Goal: Task Accomplishment & Management: Manage account settings

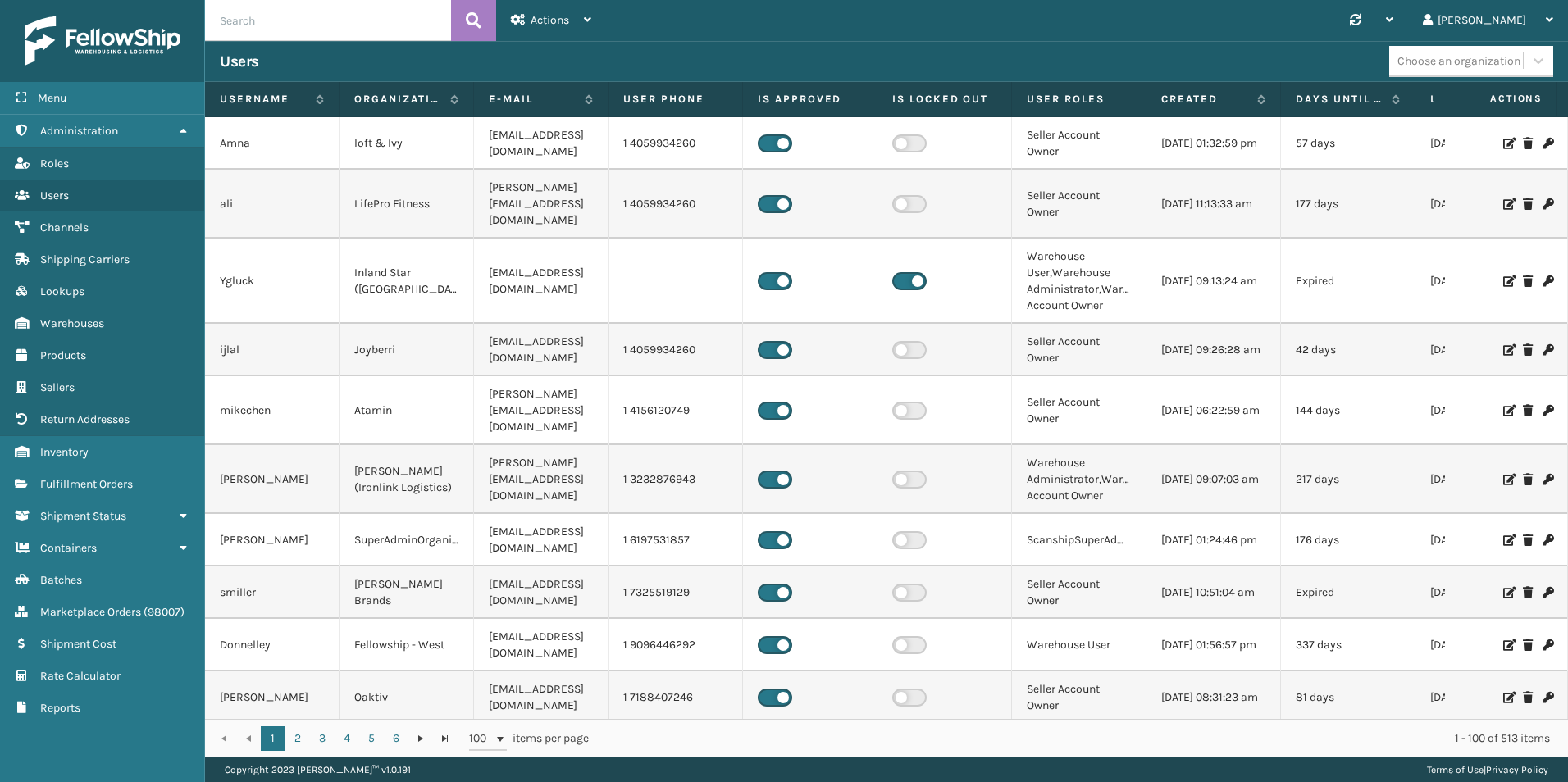
click at [273, 31] on input "text" at bounding box center [328, 21] width 246 height 41
type input "2124788"
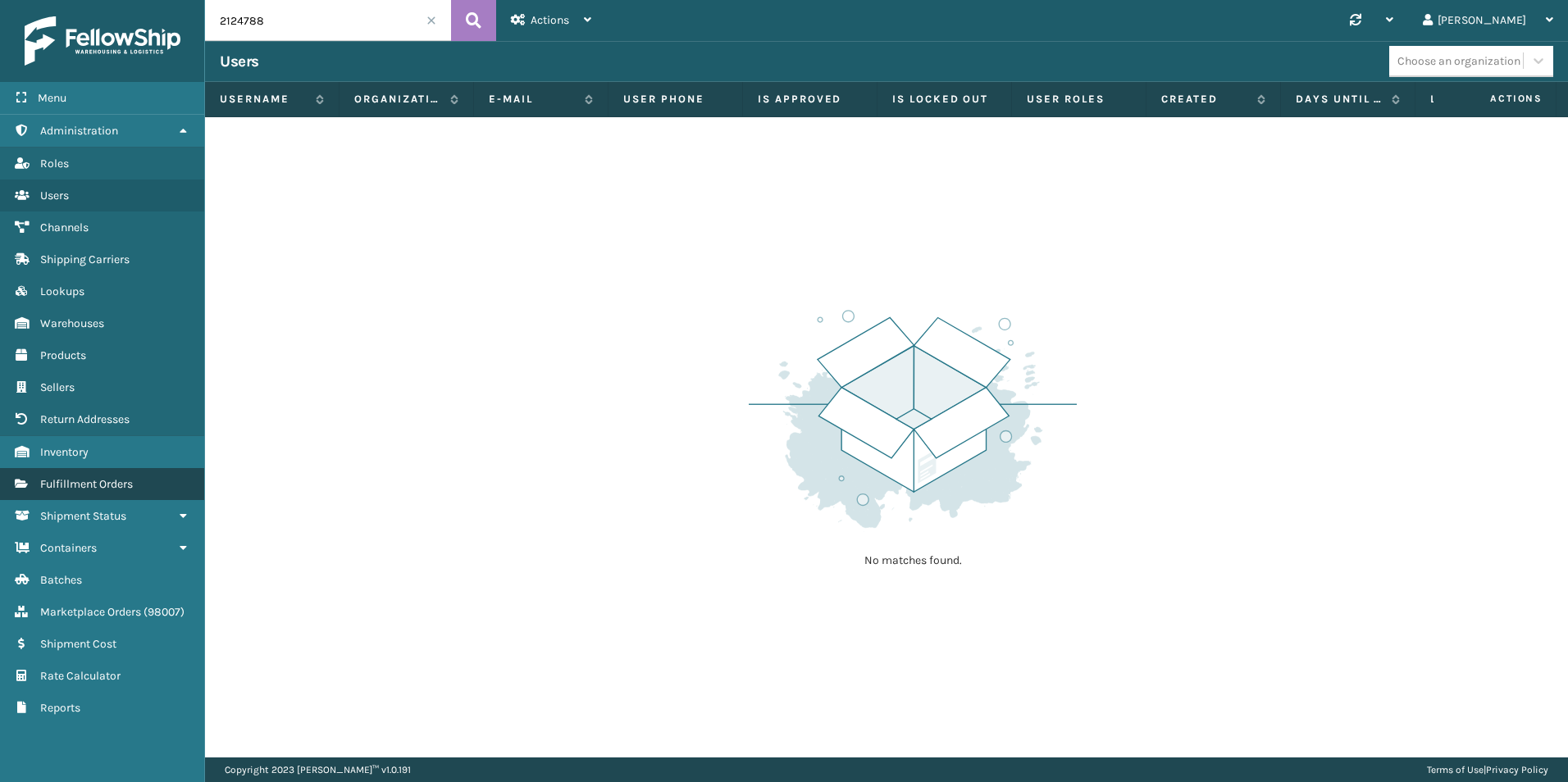
click at [81, 484] on span "Fulfillment Orders" at bounding box center [87, 484] width 92 height 14
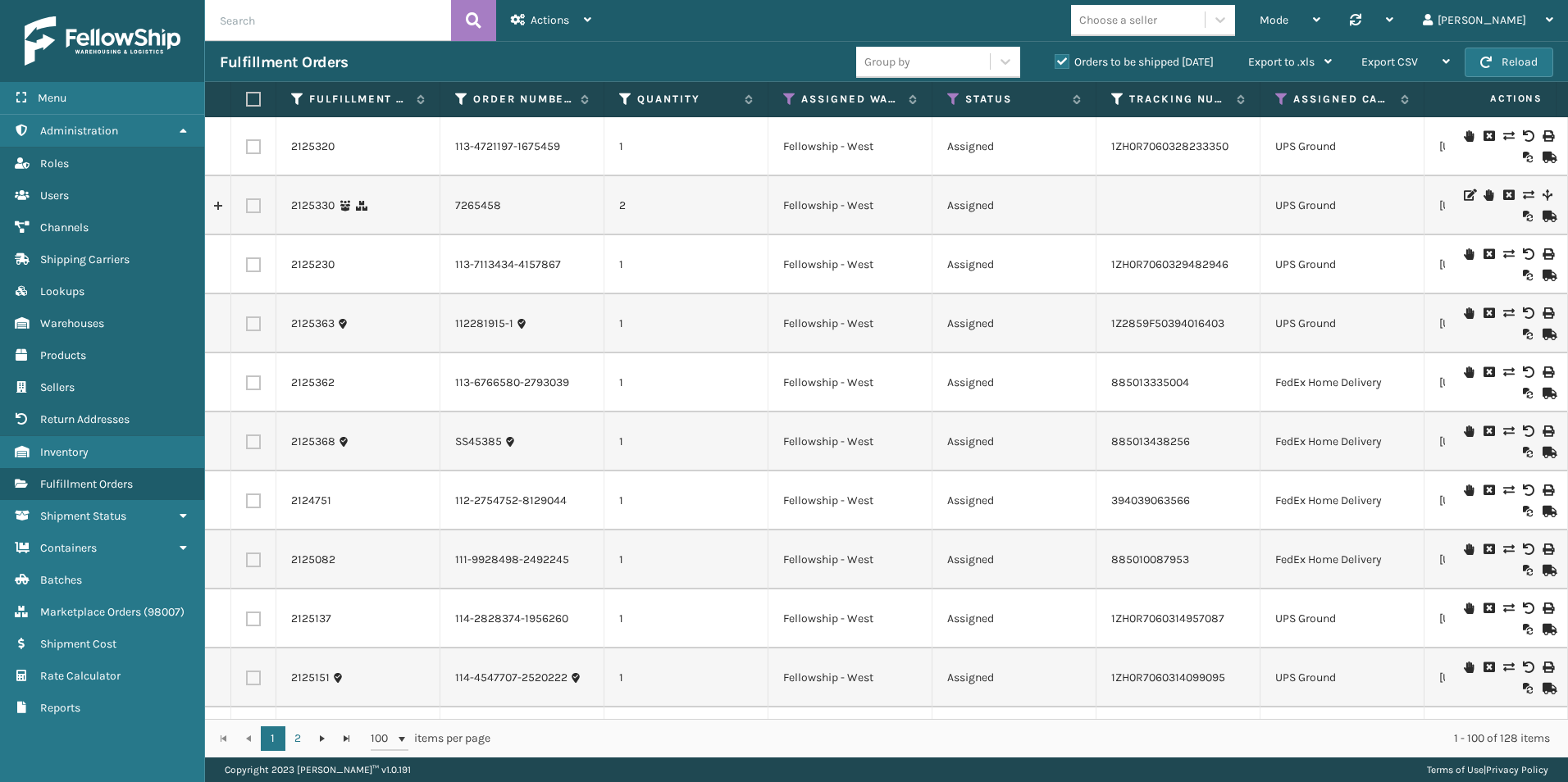
click at [288, 35] on input "text" at bounding box center [328, 21] width 246 height 41
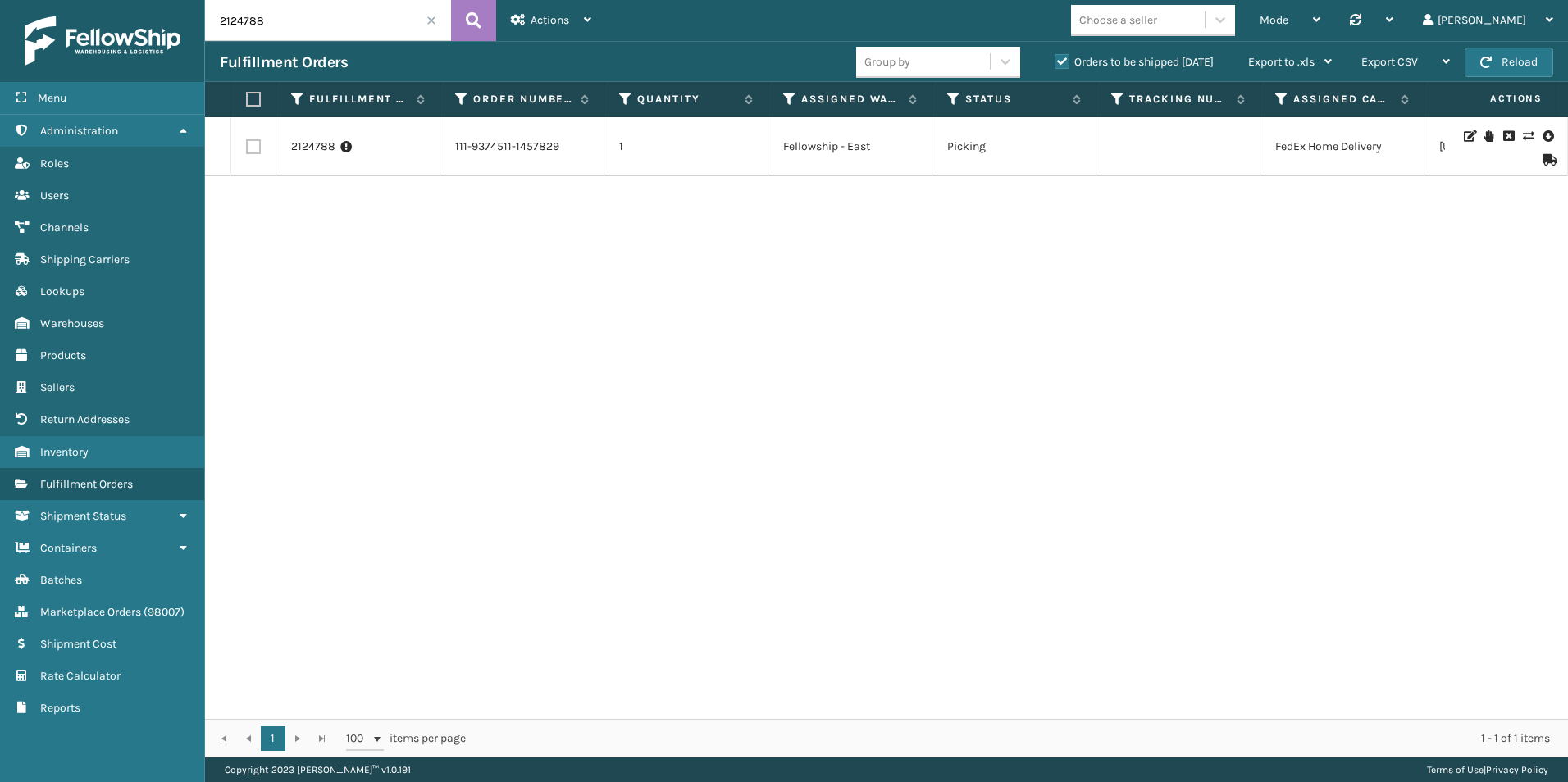
drag, startPoint x: 237, startPoint y: 24, endPoint x: 285, endPoint y: 29, distance: 48.3
click at [285, 29] on input "2124788" at bounding box center [328, 21] width 246 height 41
type input "2125135"
click at [307, 146] on link "2125135" at bounding box center [312, 146] width 41 height 16
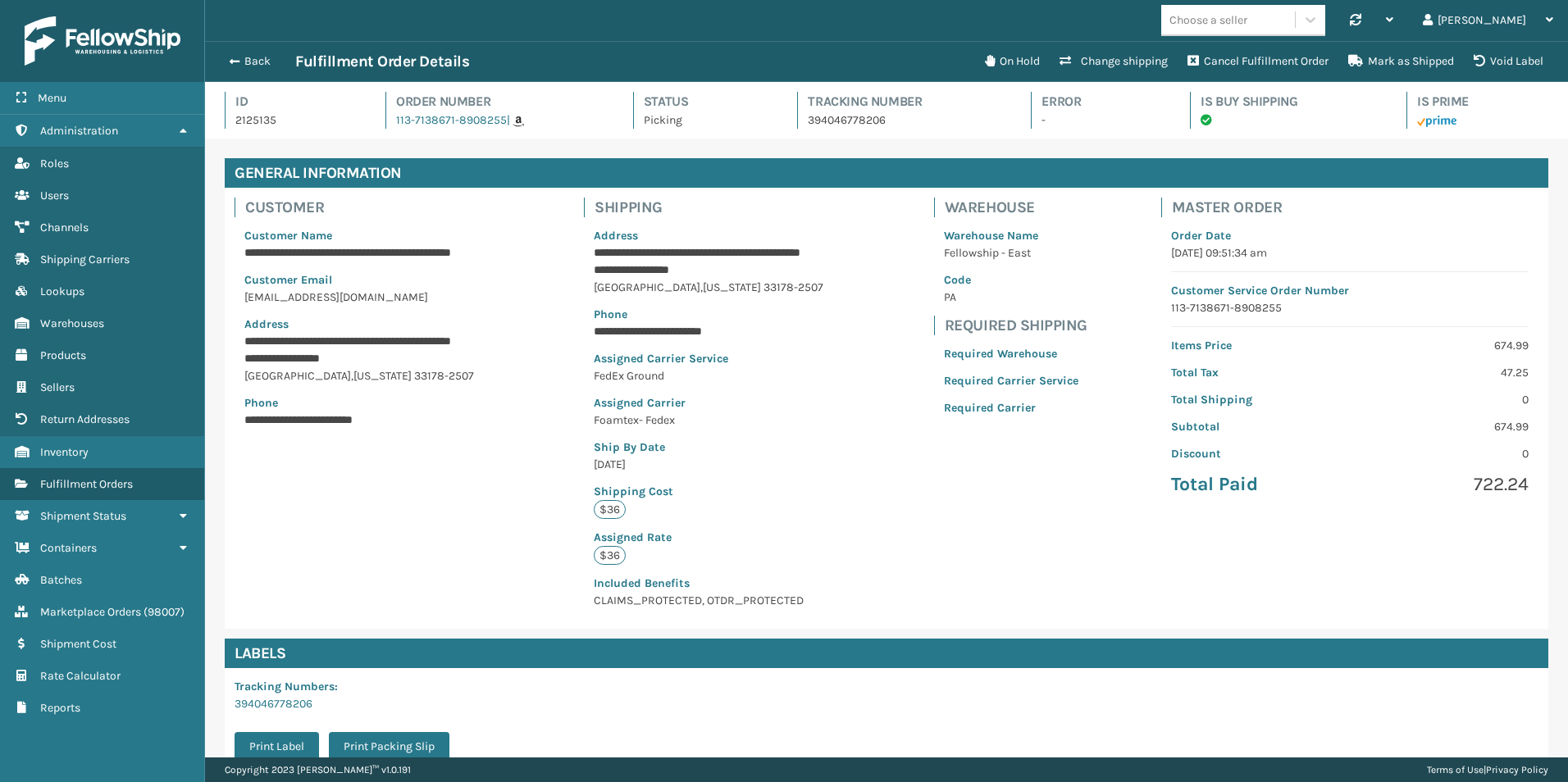
scroll to position [40, 1364]
drag, startPoint x: 802, startPoint y: 122, endPoint x: 875, endPoint y: 122, distance: 73.0
click at [875, 122] on p "394046778206" at bounding box center [904, 120] width 193 height 17
copy p "394046778206"
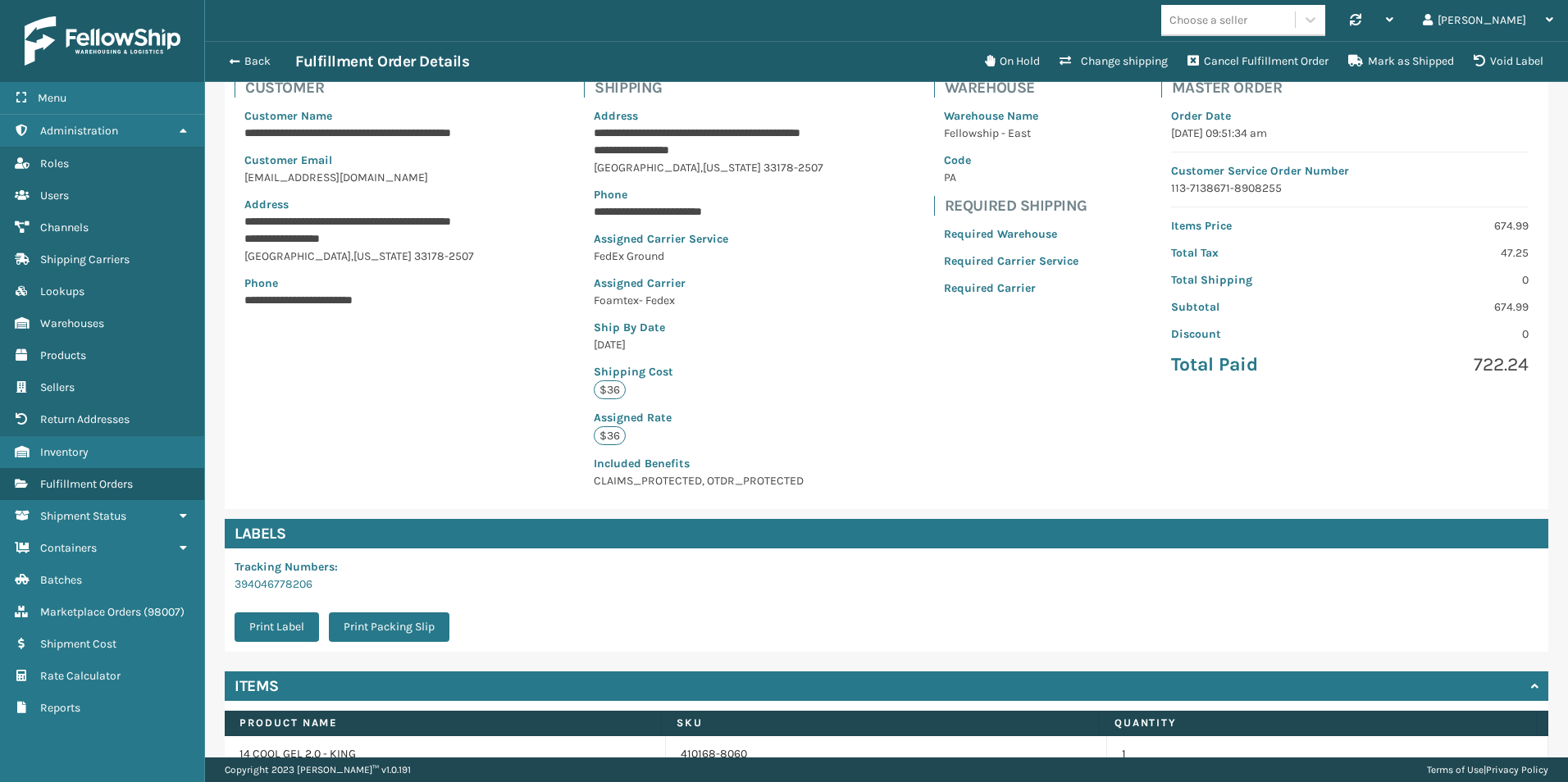
scroll to position [41, 0]
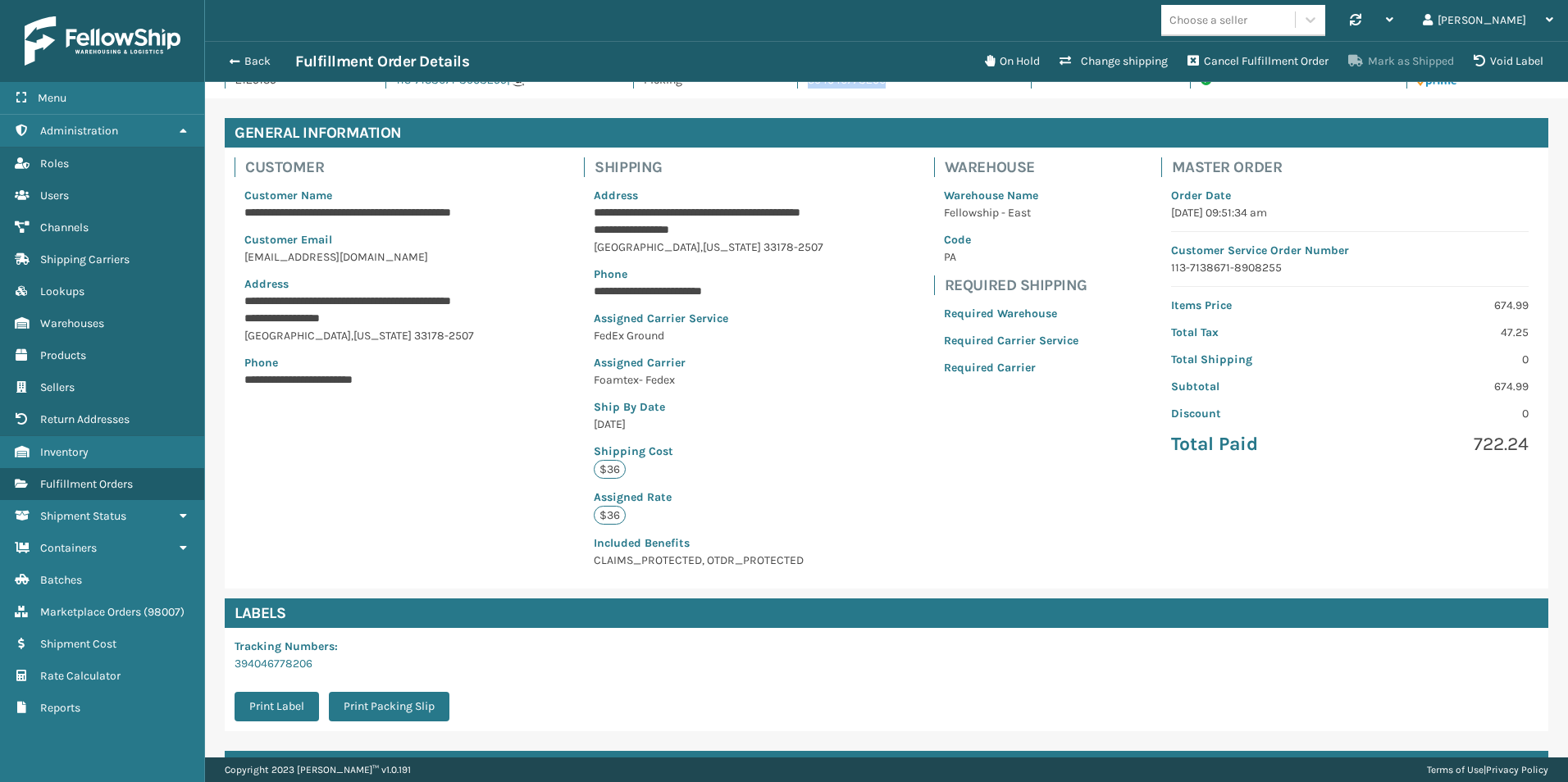
click at [1397, 52] on button "Mark as Shipped" at bounding box center [1401, 61] width 125 height 33
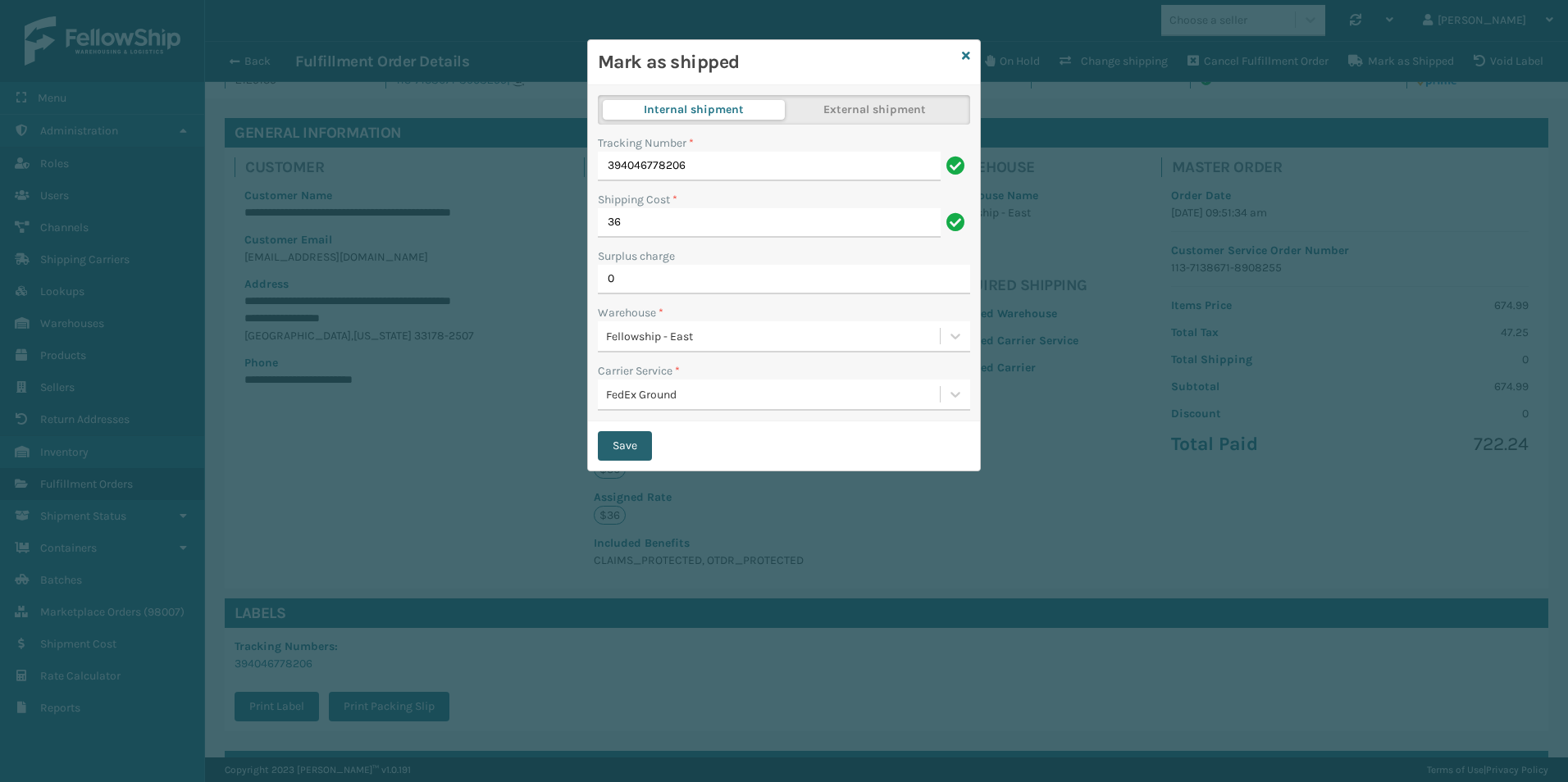
click at [615, 453] on button "Save" at bounding box center [625, 446] width 54 height 29
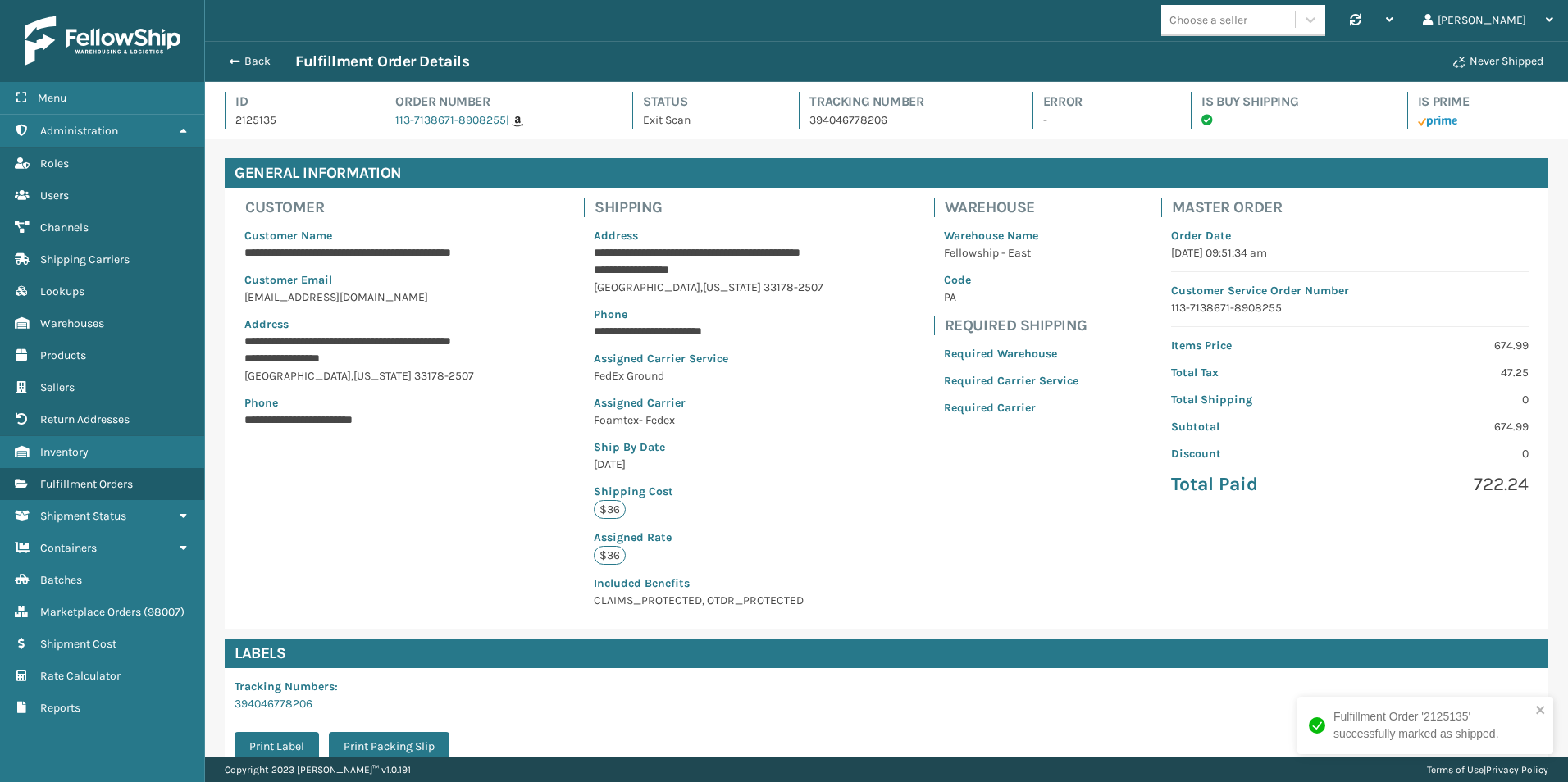
scroll to position [40, 1364]
click at [231, 56] on span "button" at bounding box center [232, 61] width 9 height 11
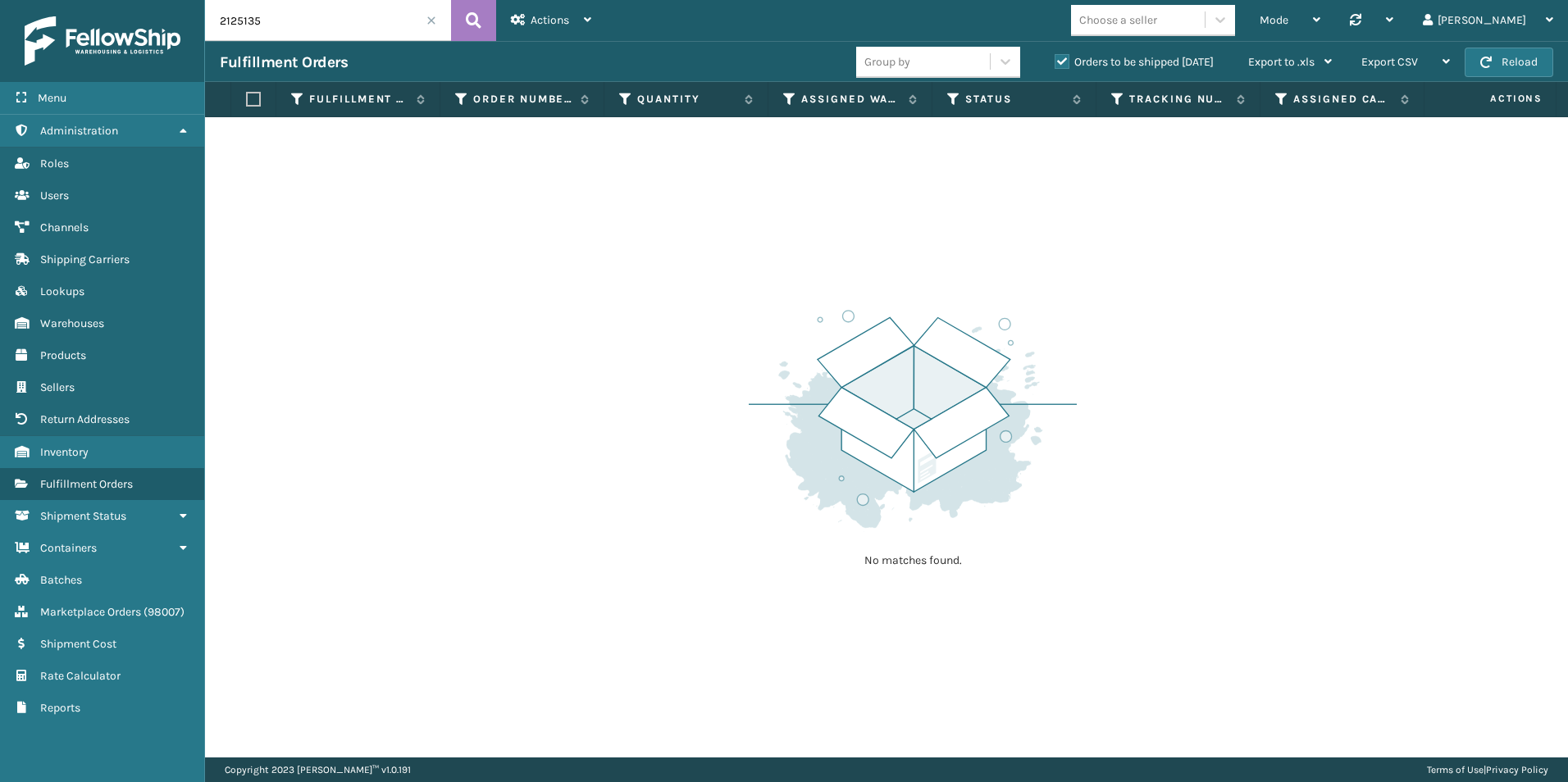
click at [312, 28] on input "2125135" at bounding box center [328, 21] width 246 height 41
type input "2124788"
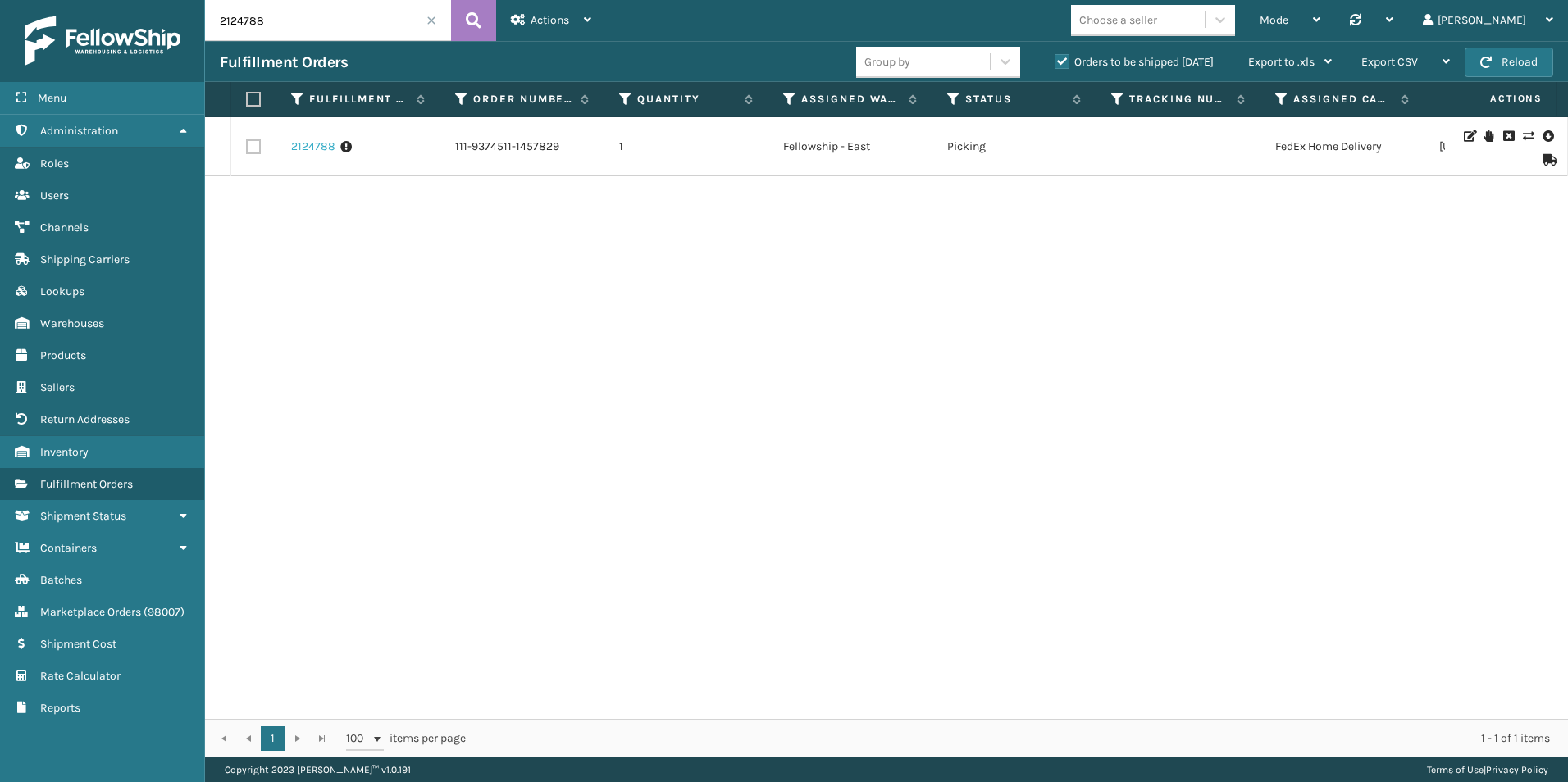
click at [305, 141] on link "2124788" at bounding box center [313, 146] width 44 height 16
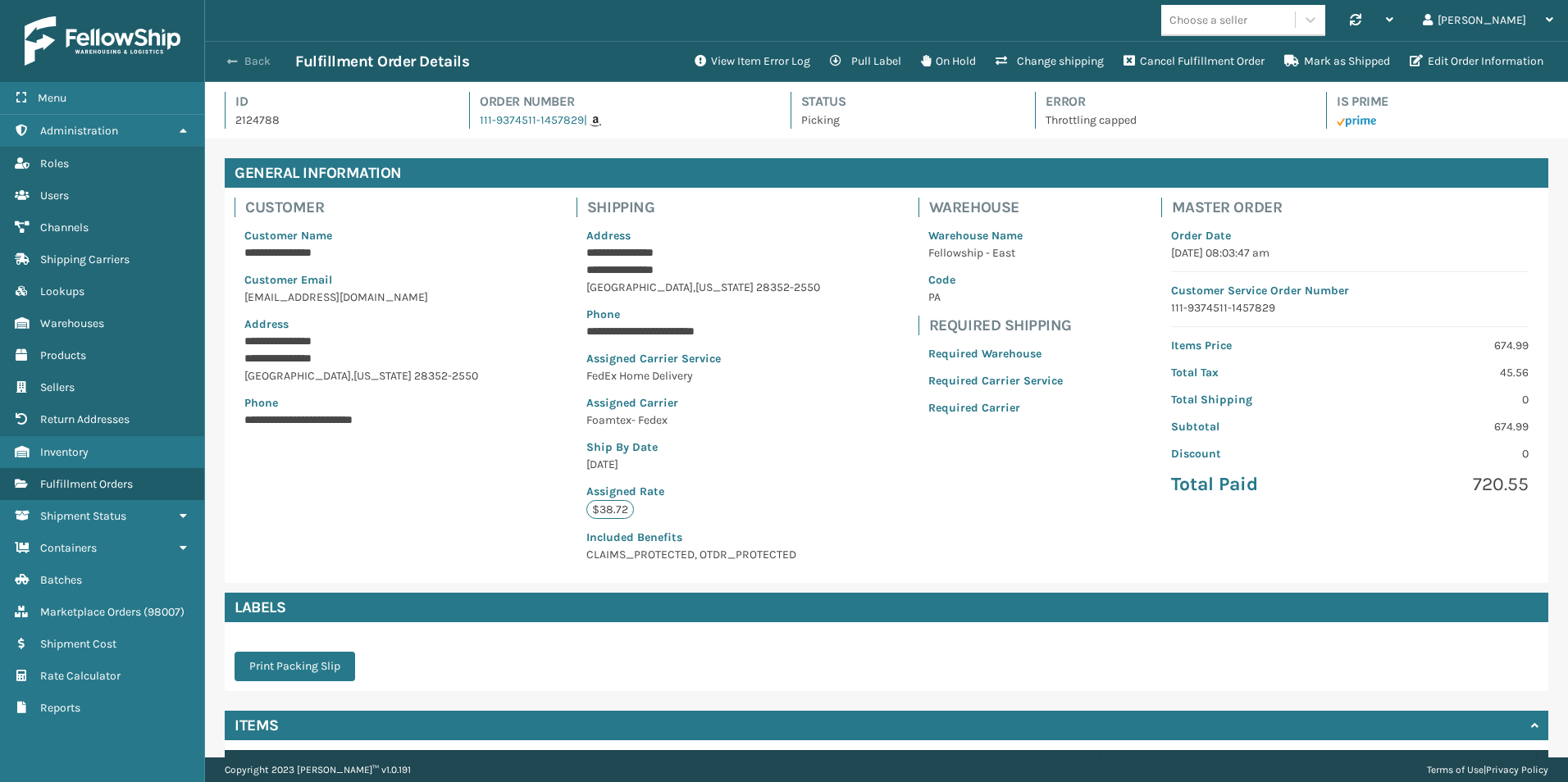
click at [225, 60] on button "Back" at bounding box center [257, 61] width 75 height 15
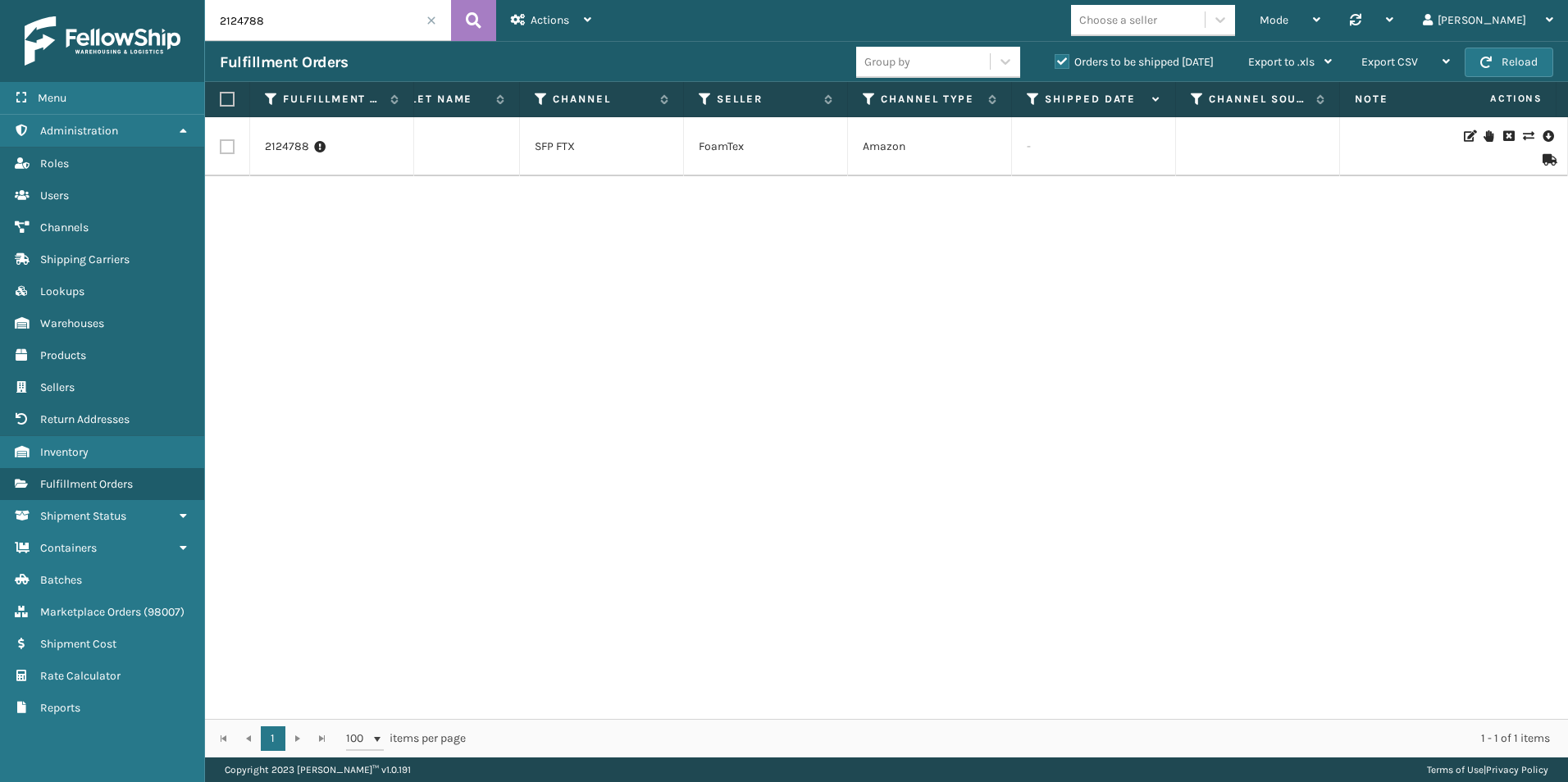
scroll to position [0, 1380]
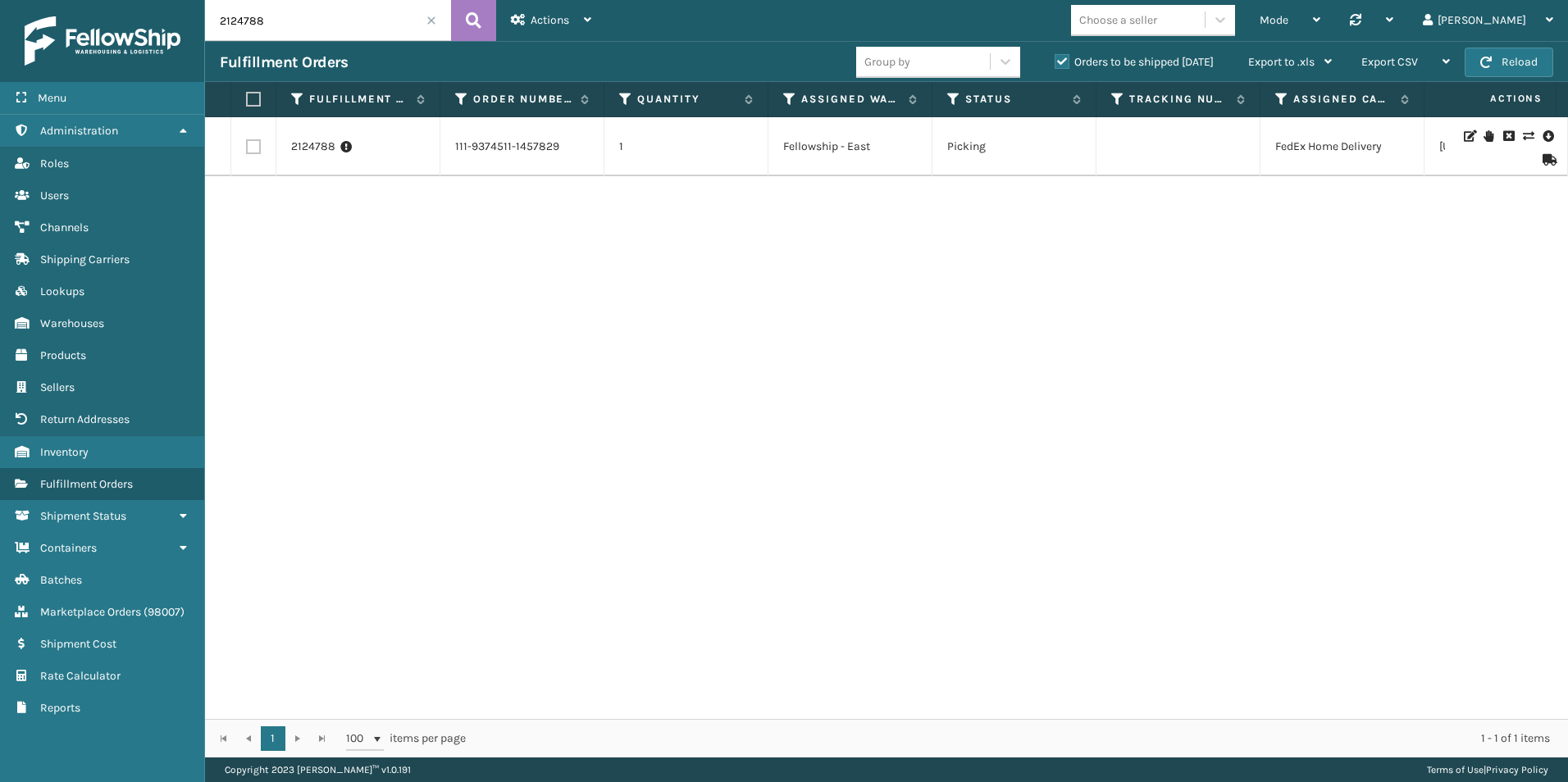
click at [1543, 161] on icon at bounding box center [1547, 160] width 9 height 11
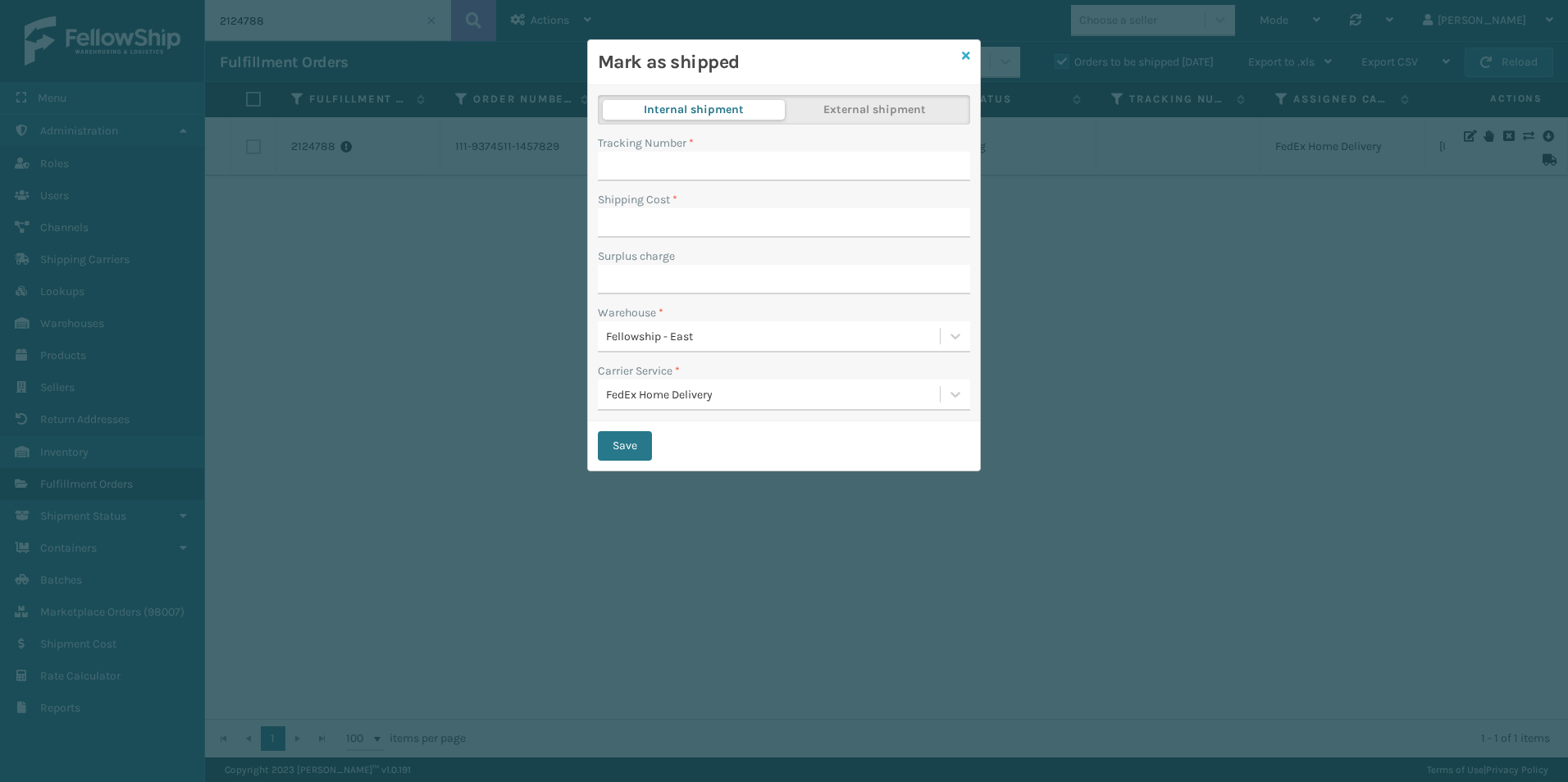
click at [963, 57] on icon at bounding box center [966, 56] width 8 height 11
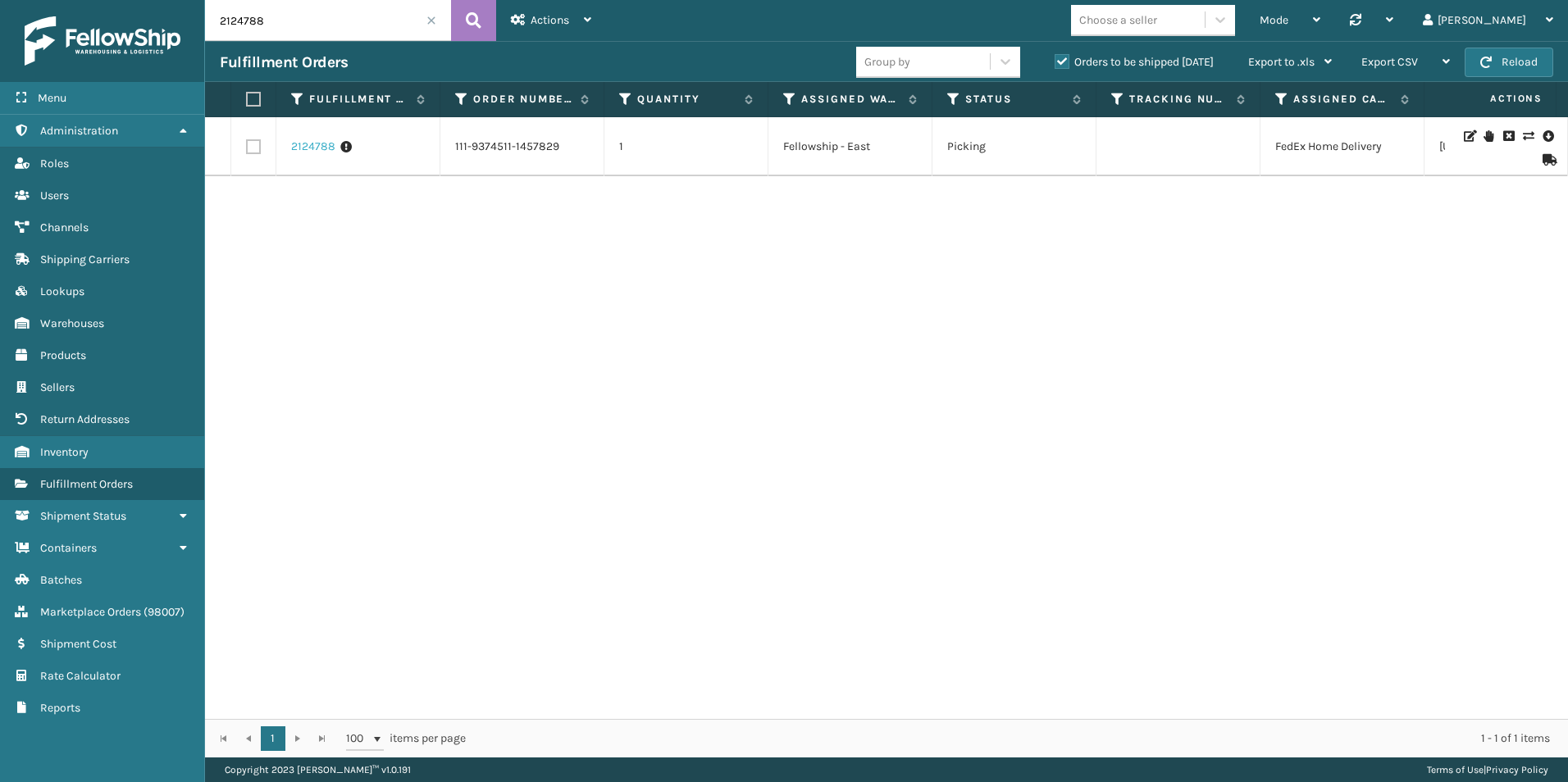
click at [323, 146] on link "2124788" at bounding box center [313, 146] width 44 height 16
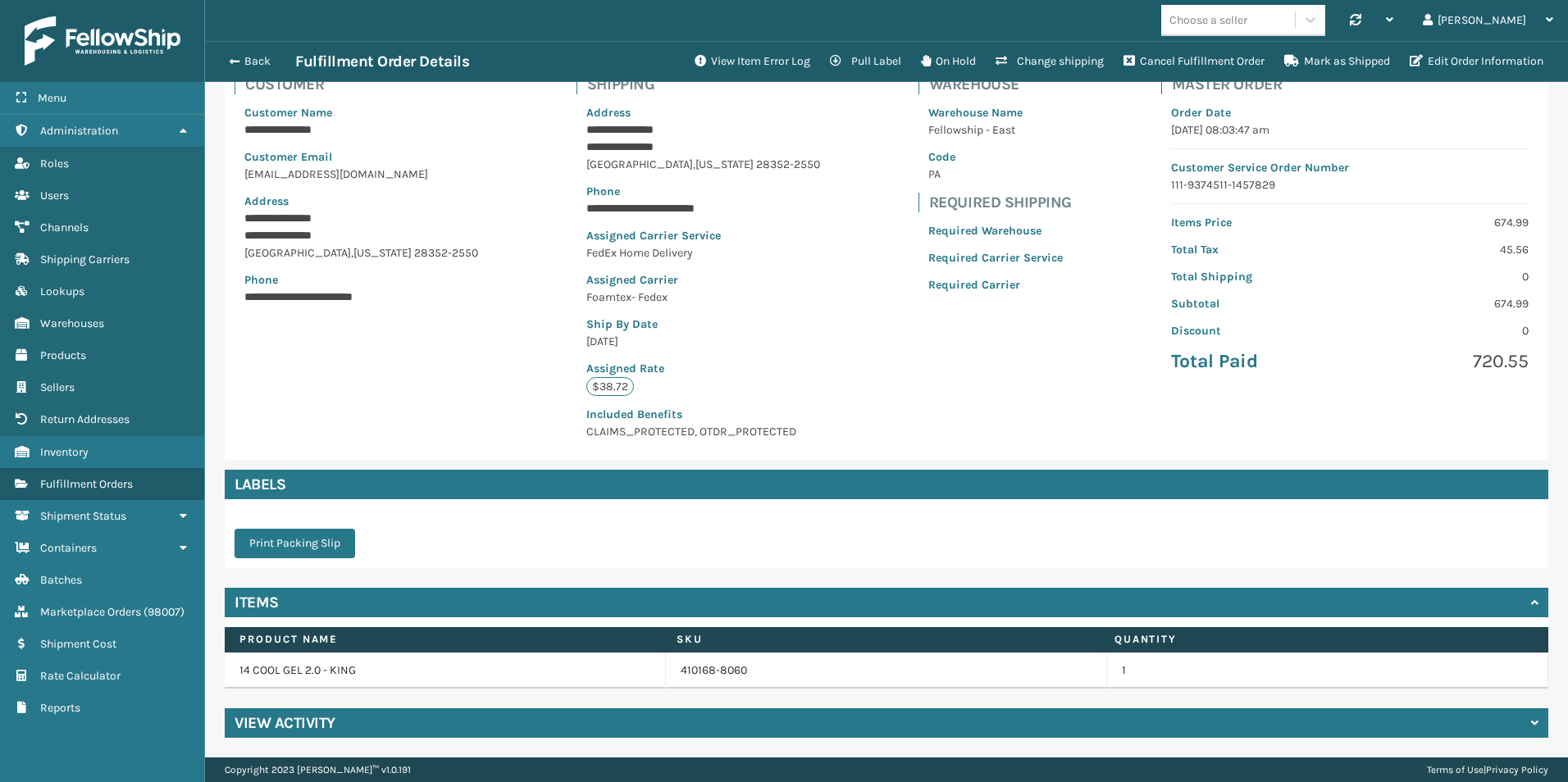
click at [294, 723] on h4 "View Activity" at bounding box center [285, 723] width 101 height 20
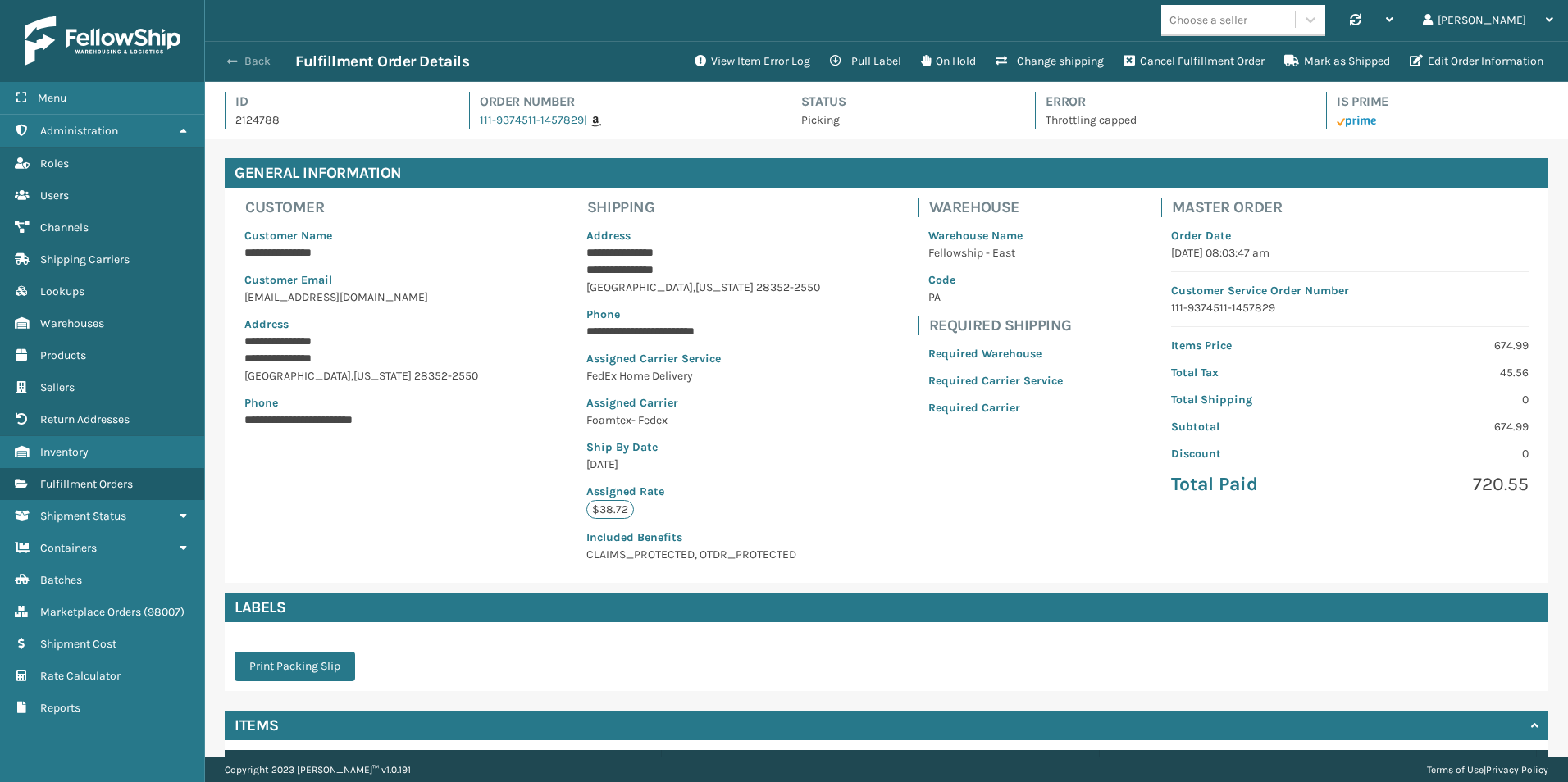
click at [237, 59] on button "Back" at bounding box center [257, 61] width 75 height 15
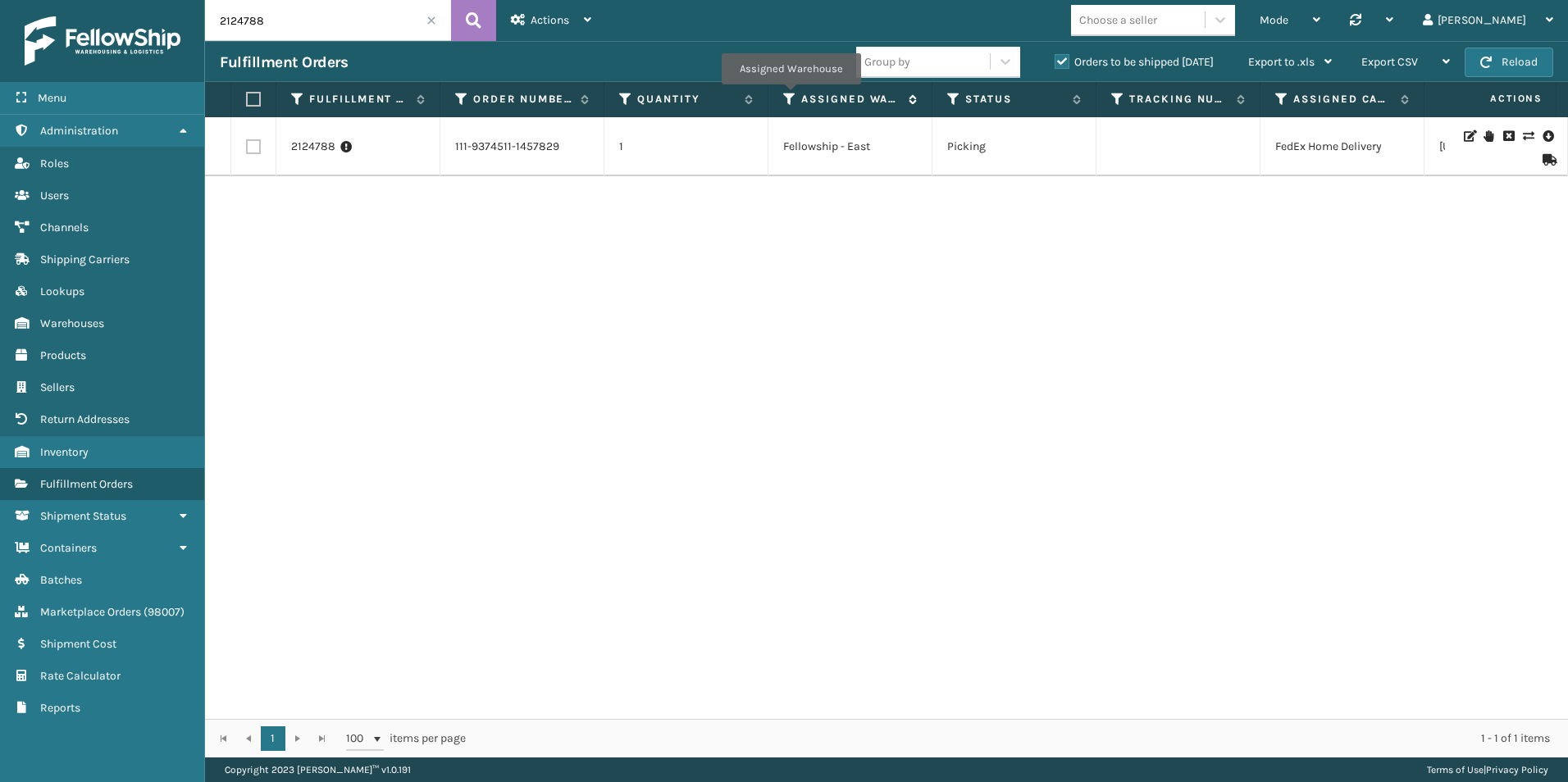
click at [791, 96] on icon at bounding box center [790, 100] width 13 height 15
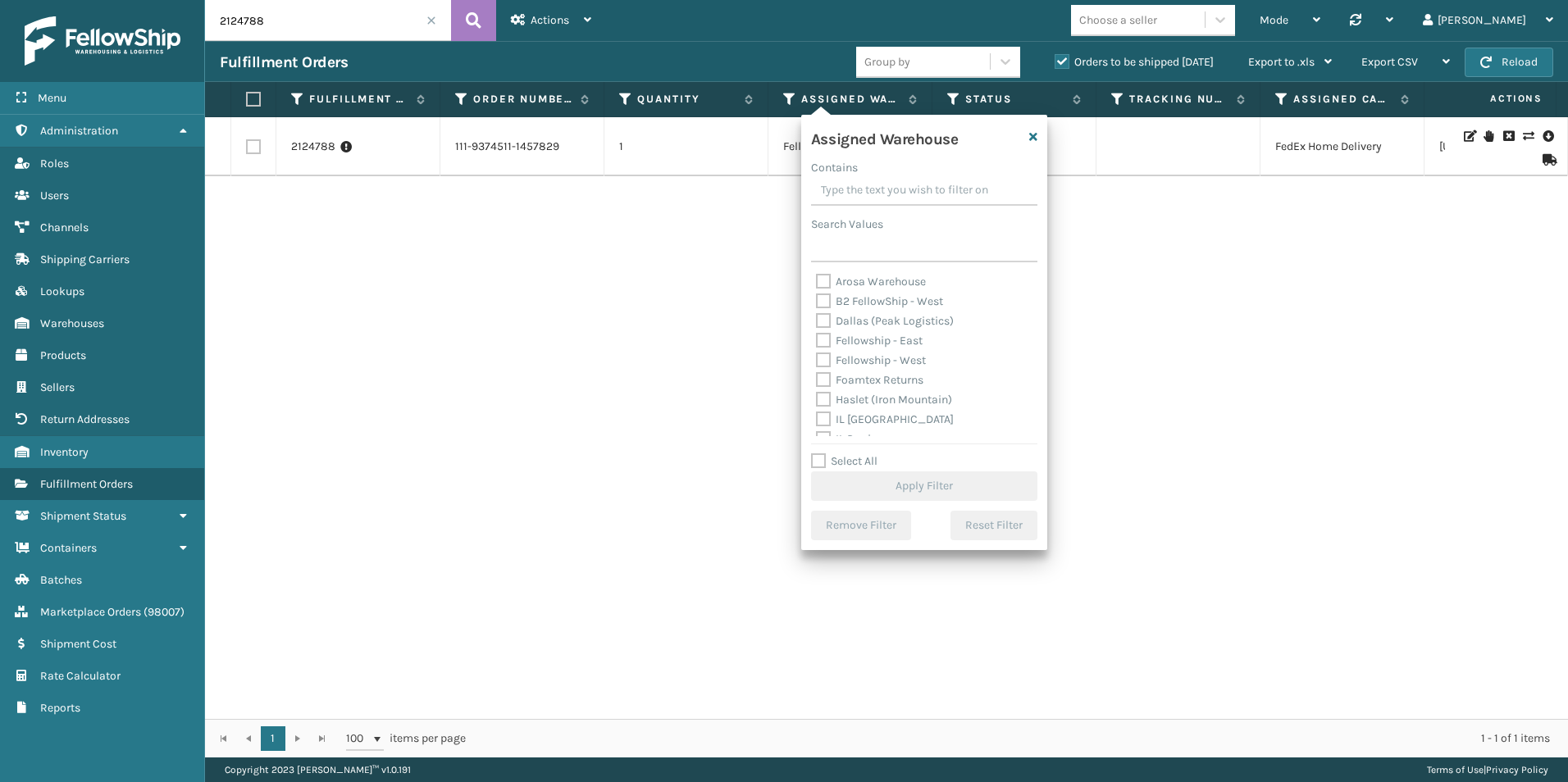
click at [821, 362] on label "Fellowship - West" at bounding box center [871, 360] width 110 height 14
click at [817, 362] on input "Fellowship - West" at bounding box center [816, 356] width 1 height 10
checkbox input "true"
click at [895, 479] on button "Apply Filter" at bounding box center [924, 486] width 226 height 29
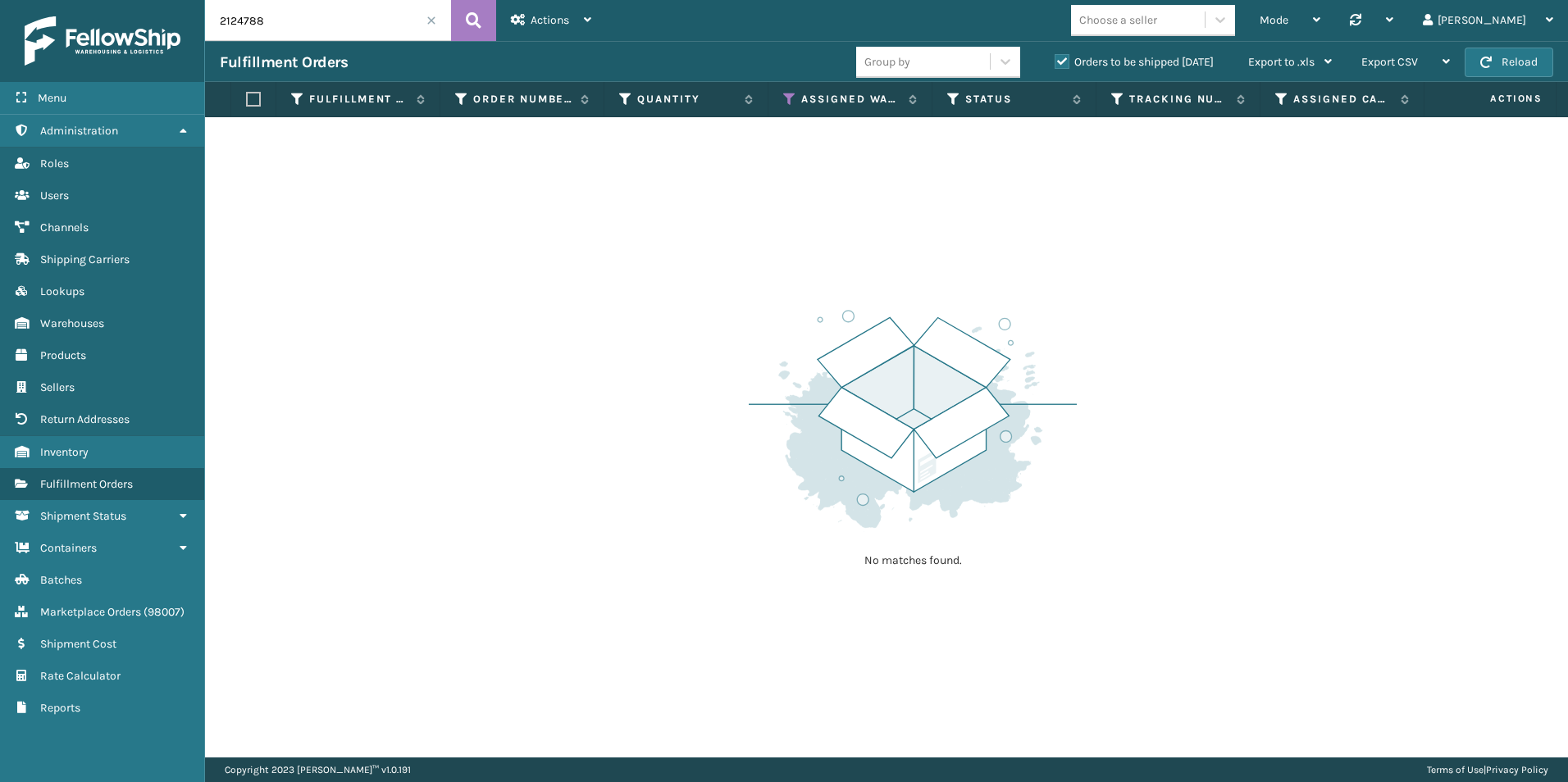
click at [433, 23] on span at bounding box center [432, 21] width 9 height 9
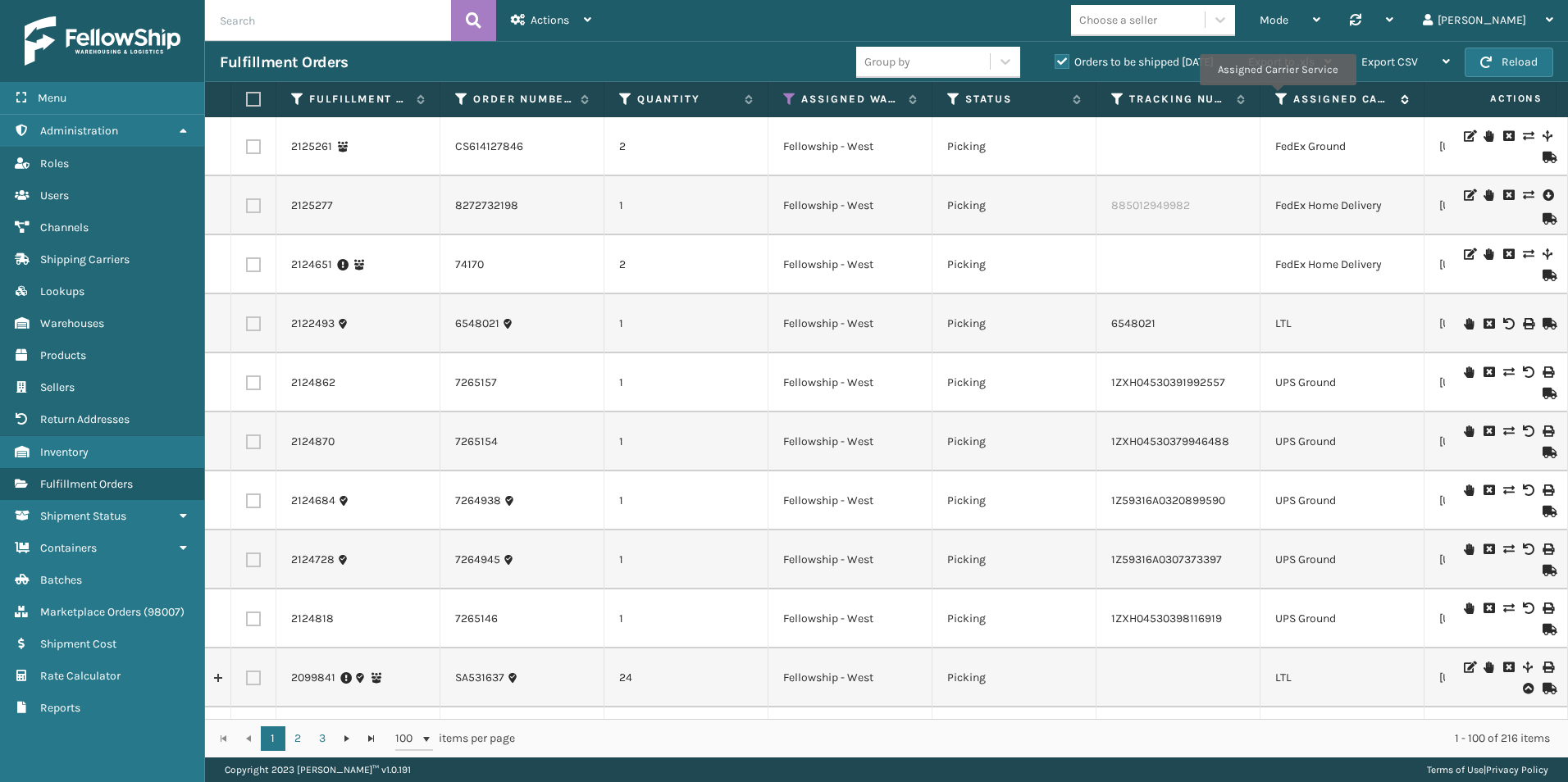
click at [1277, 97] on icon at bounding box center [1282, 100] width 13 height 15
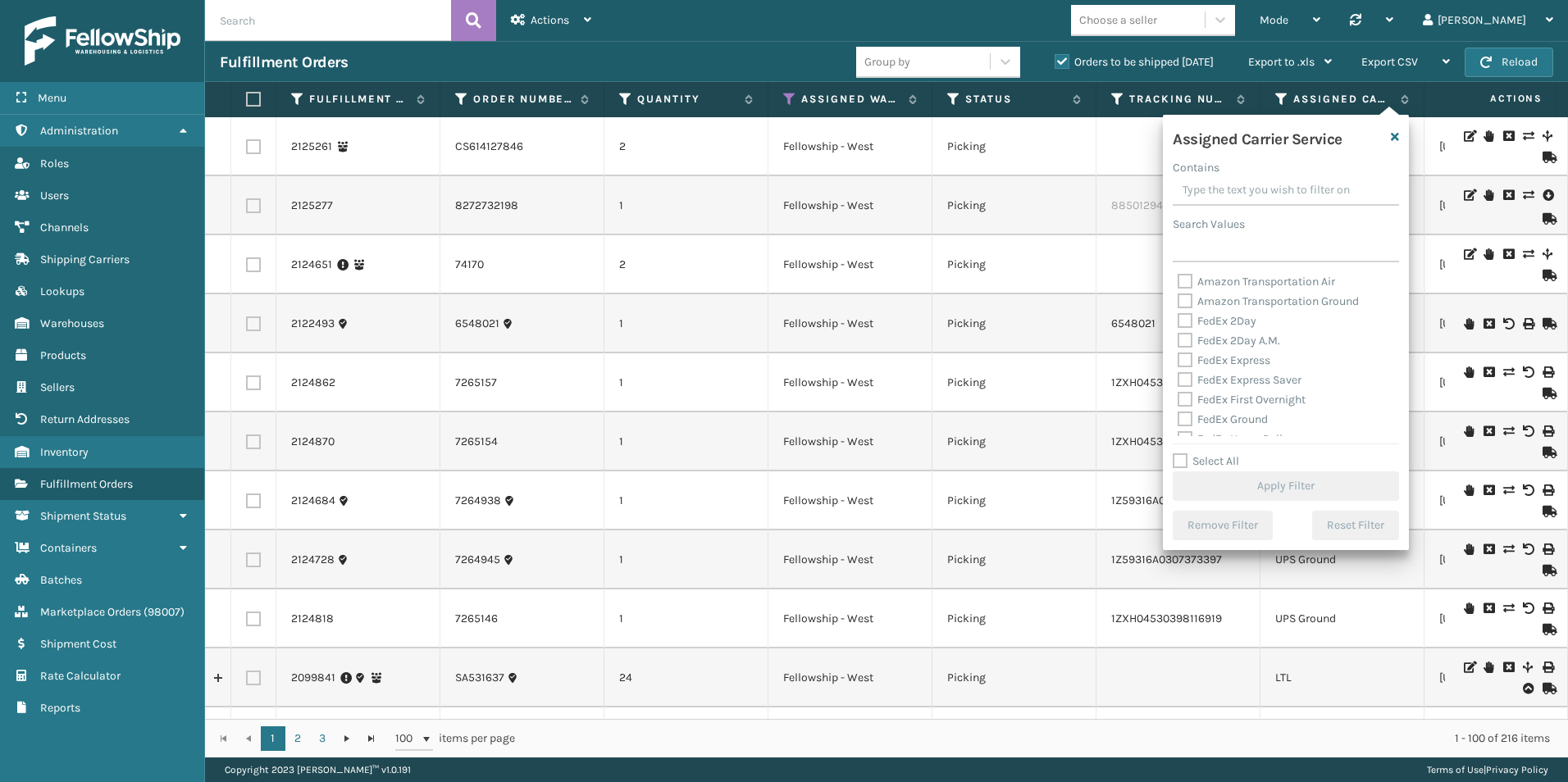
click at [1181, 460] on label "Select All" at bounding box center [1206, 461] width 67 height 14
click at [1181, 453] on input "Select All" at bounding box center [1296, 453] width 246 height 2
checkbox input "true"
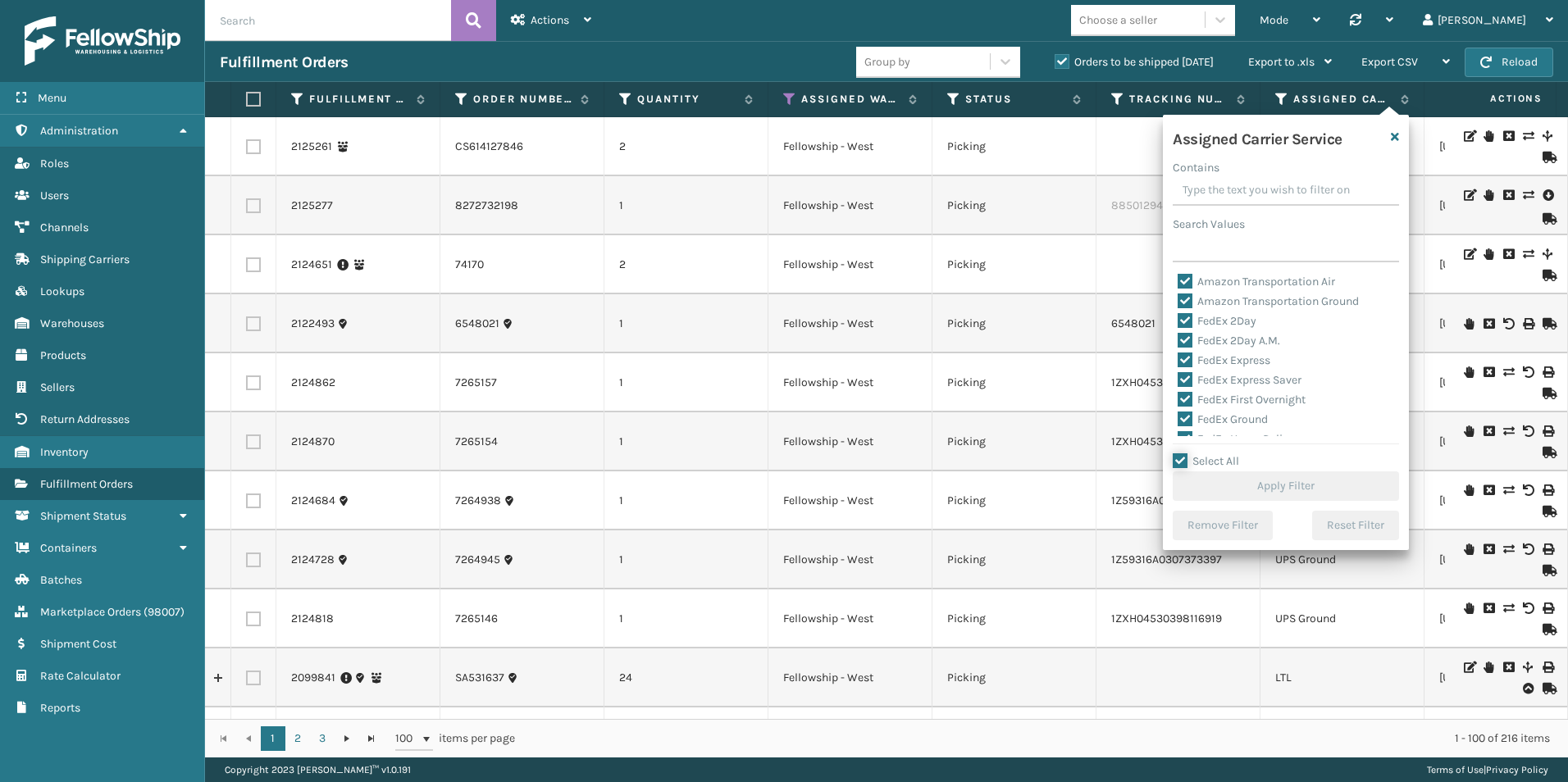
checkbox input "true"
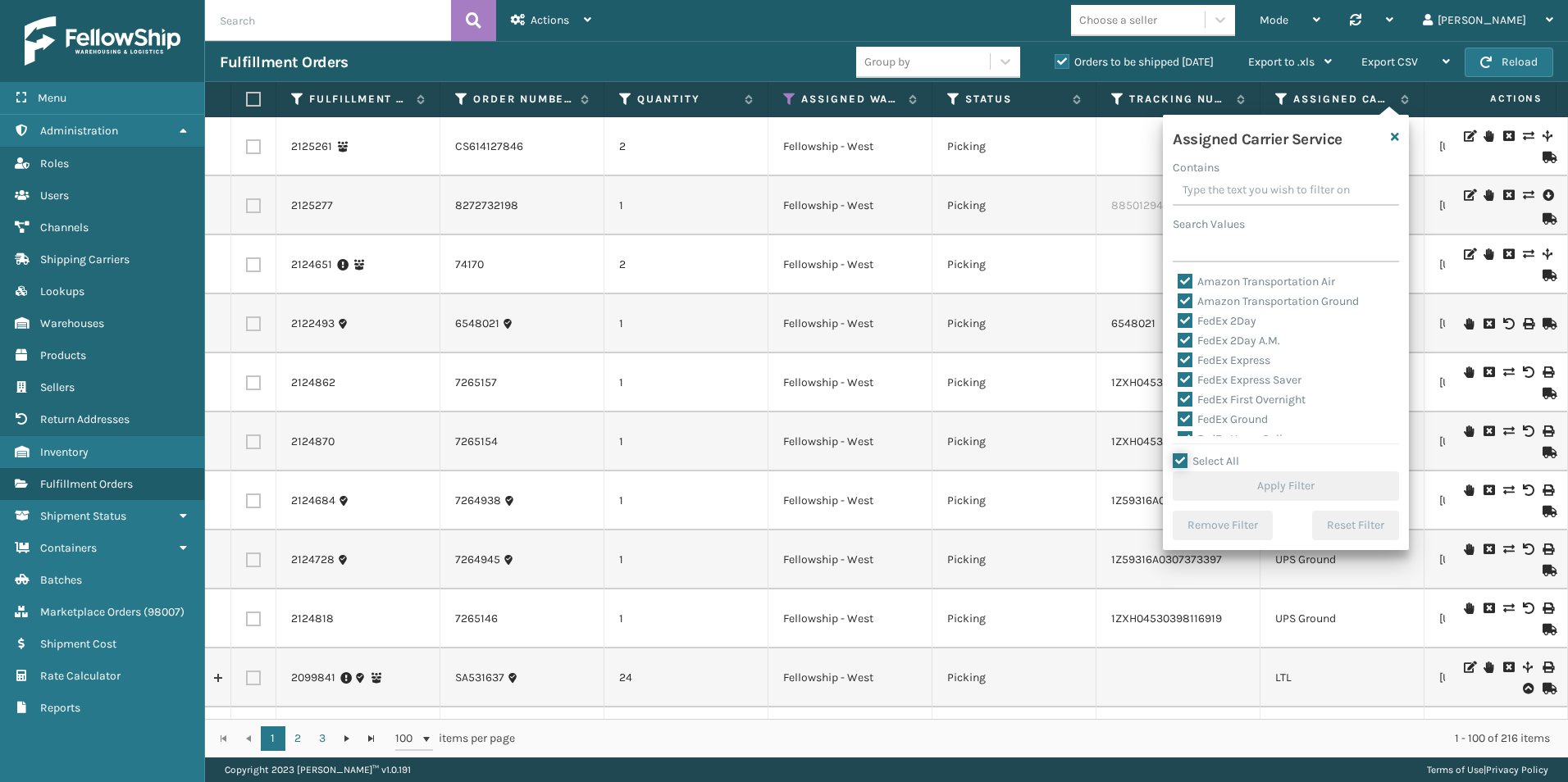
checkbox input "true"
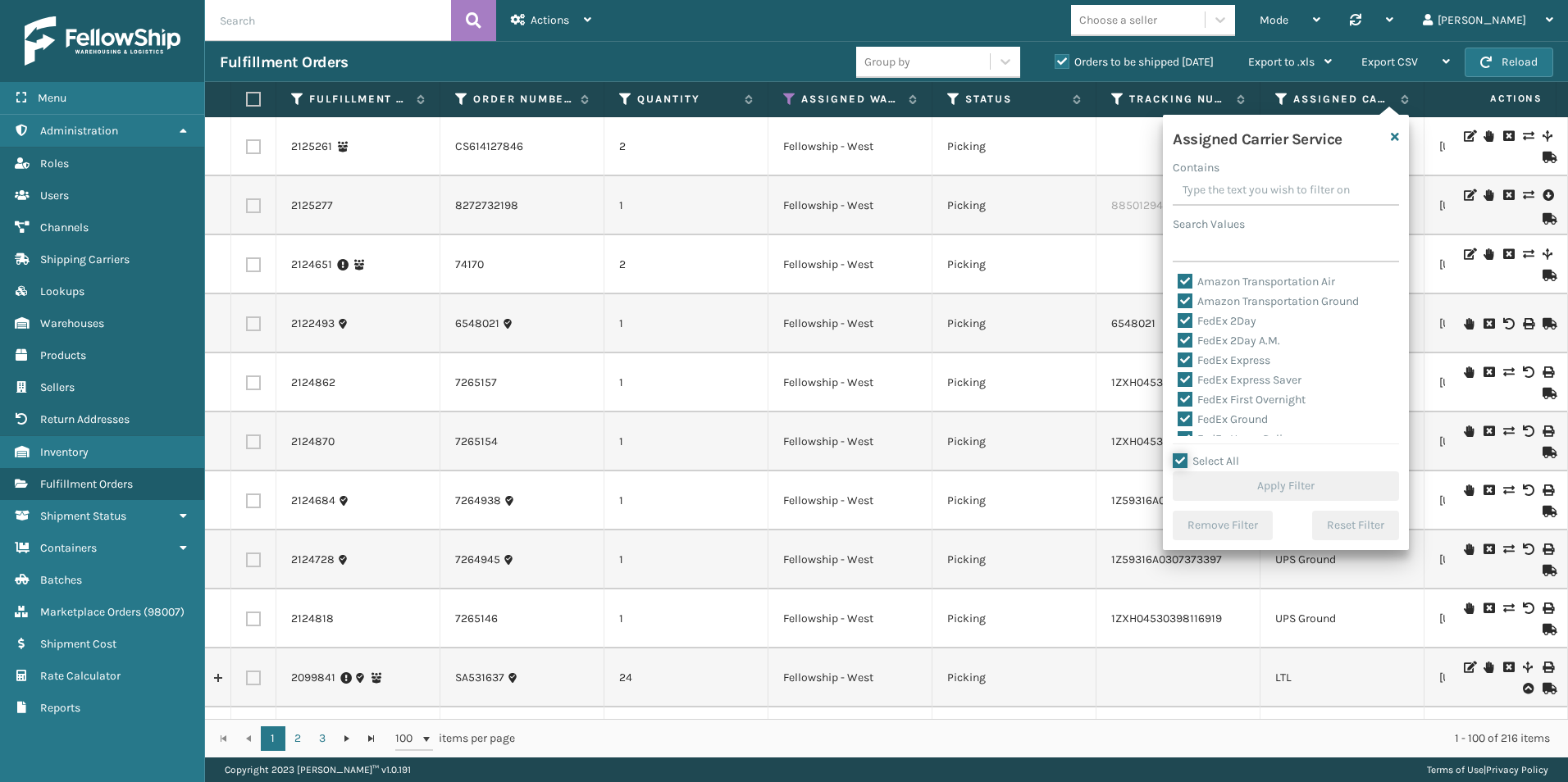
checkbox input "true"
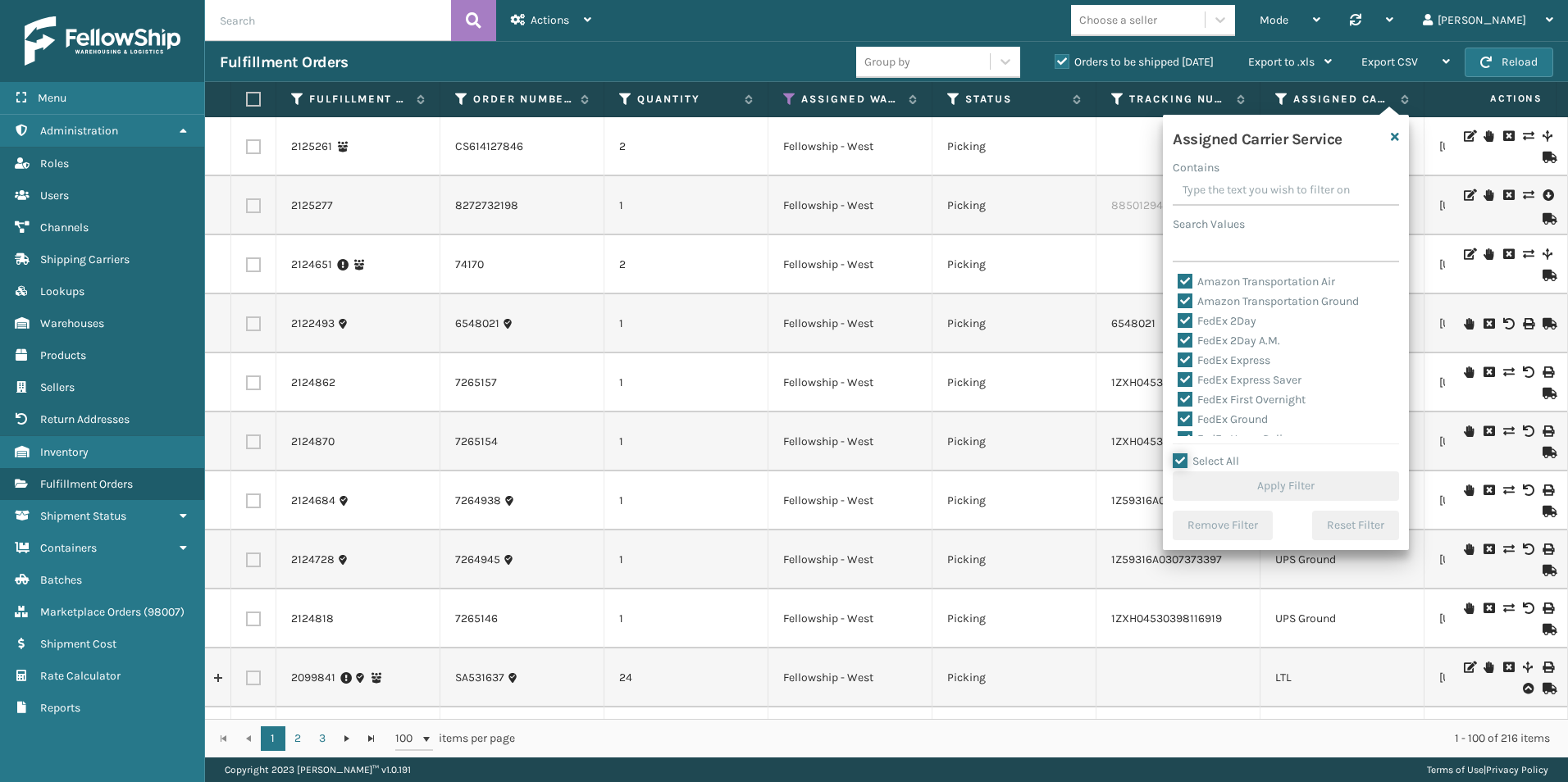
checkbox input "true"
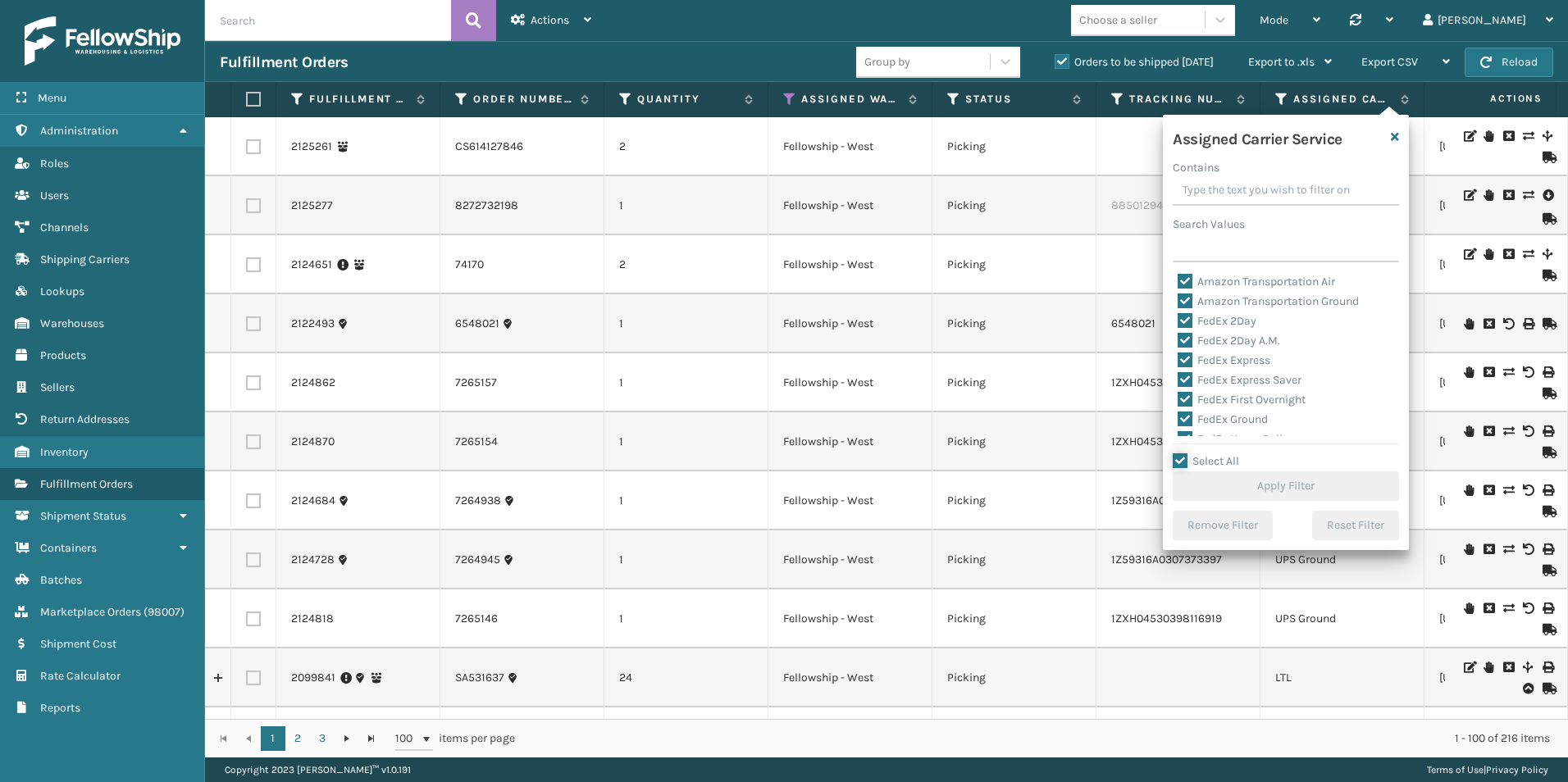
checkbox input "true"
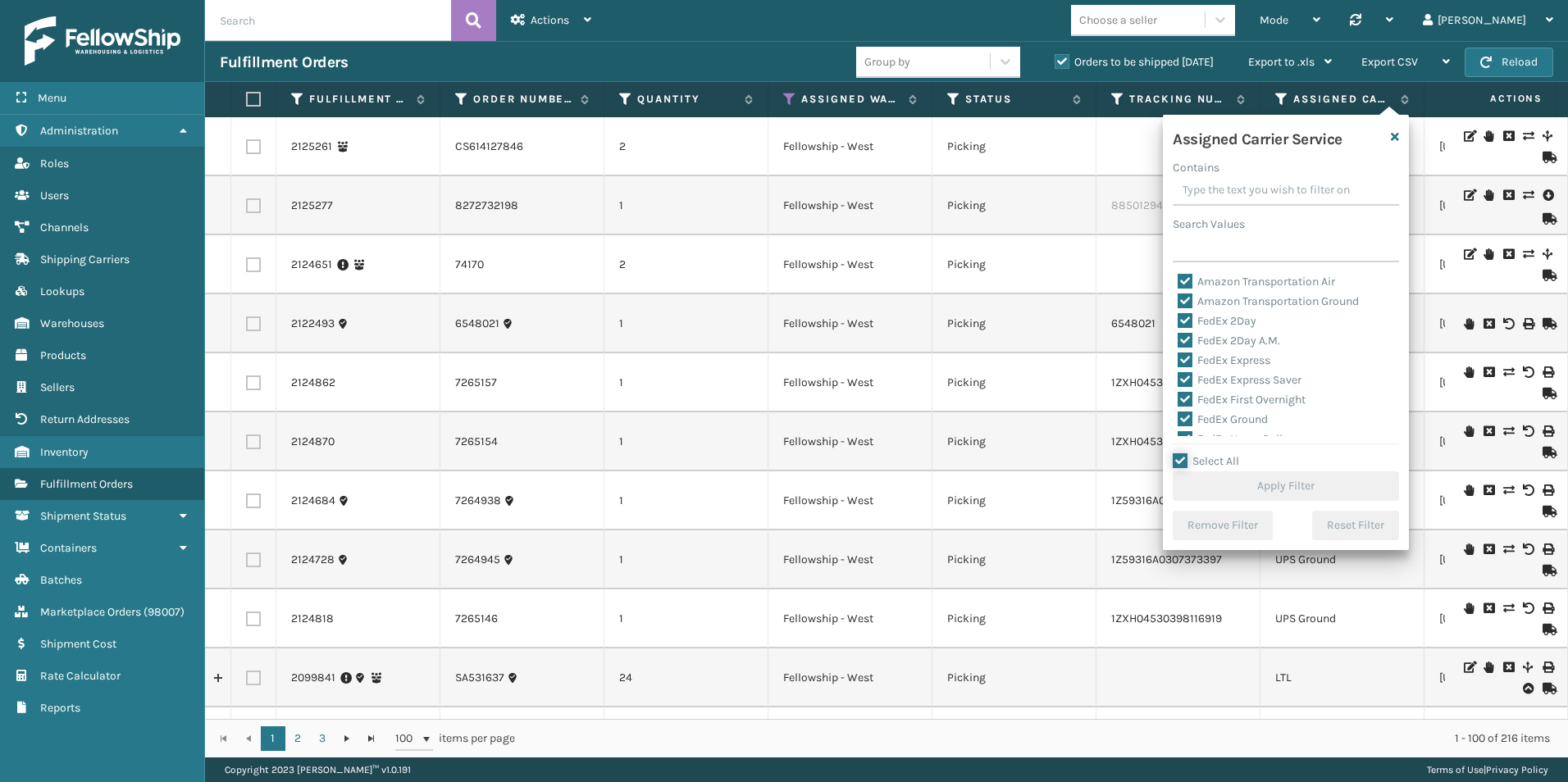
checkbox input "true"
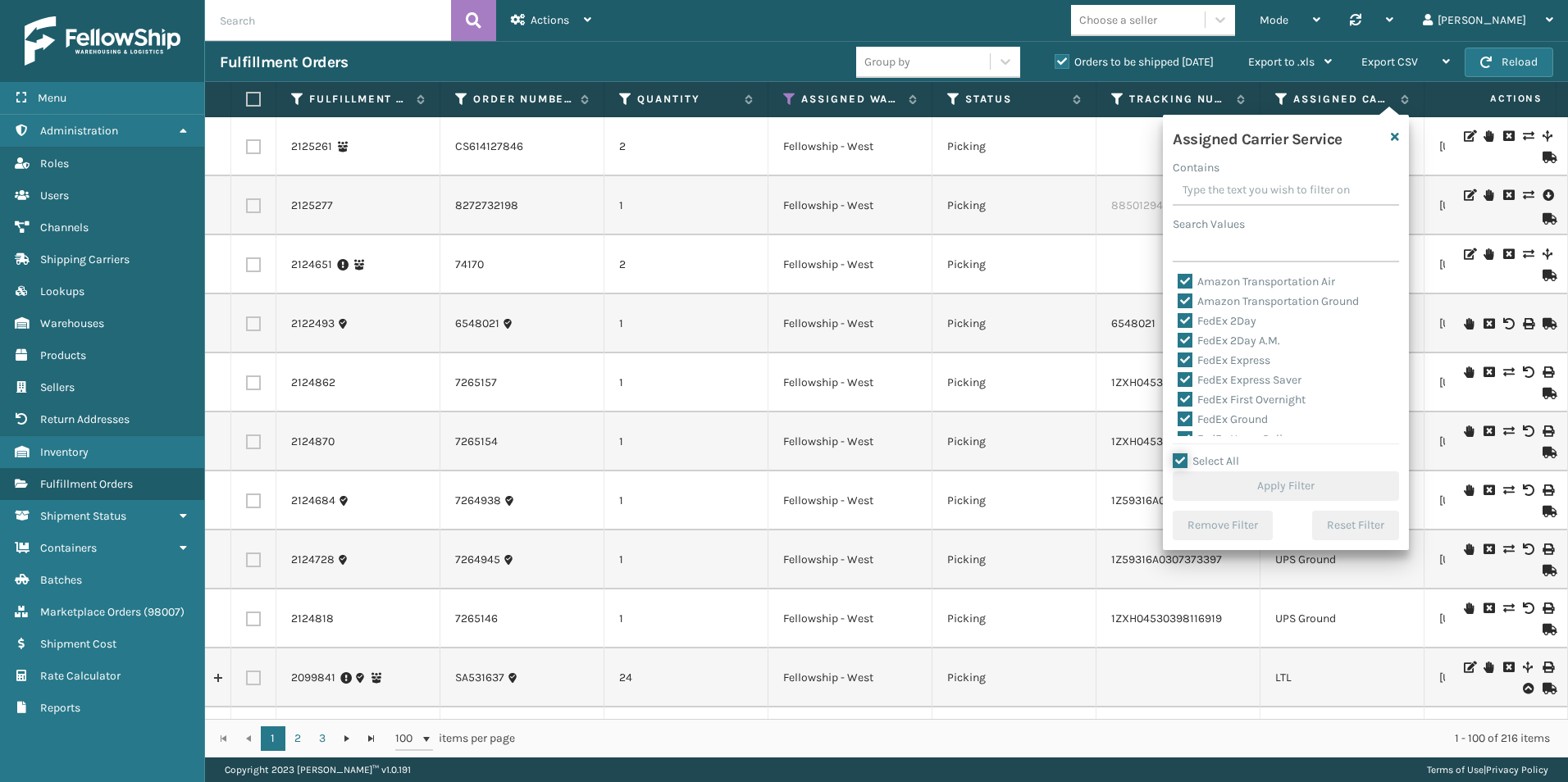
checkbox input "true"
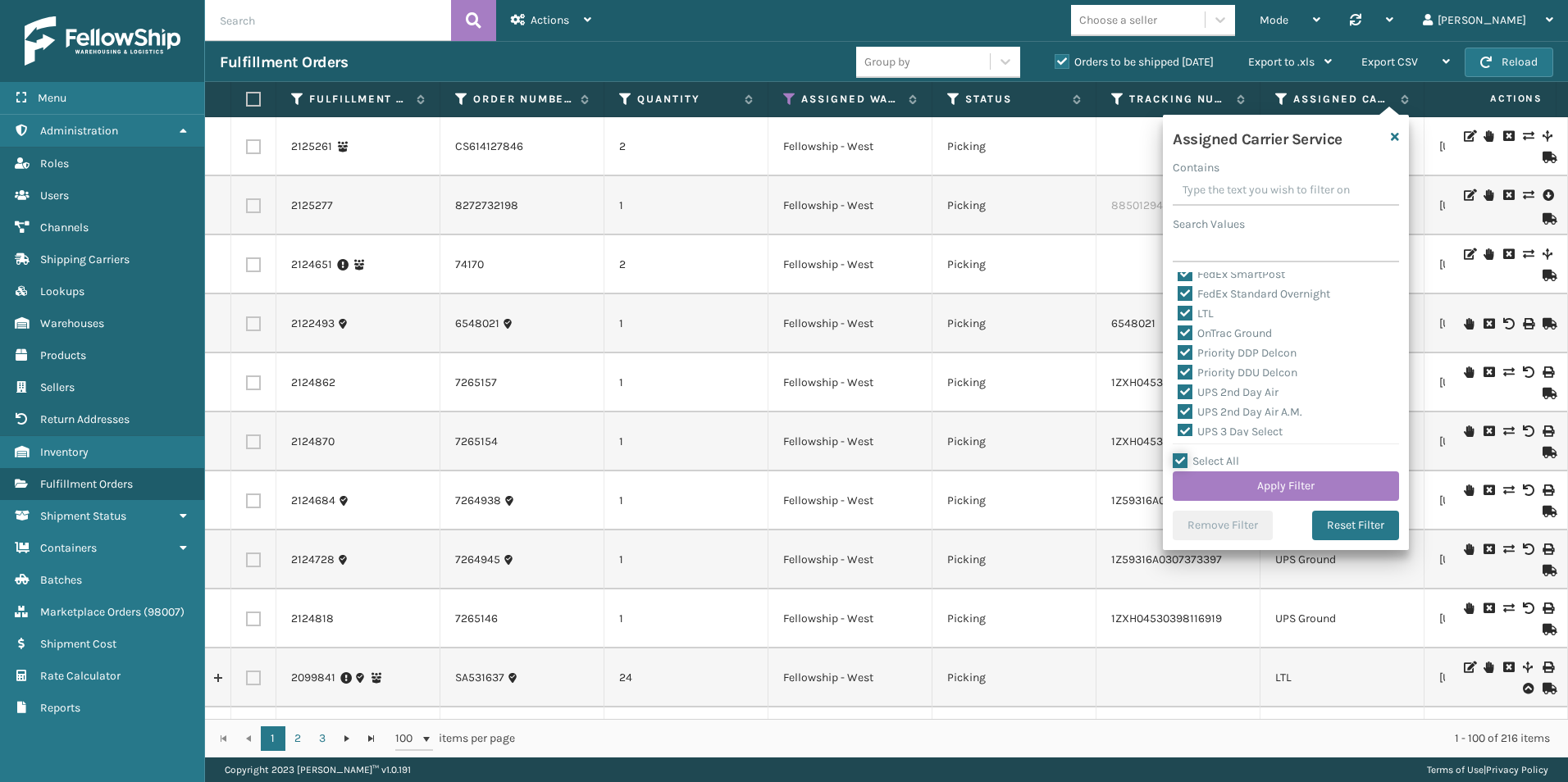
scroll to position [164, 0]
click at [1184, 354] on label "LTL" at bounding box center [1196, 353] width 36 height 14
click at [1179, 354] on input "LTL" at bounding box center [1178, 350] width 1 height 10
checkbox input "false"
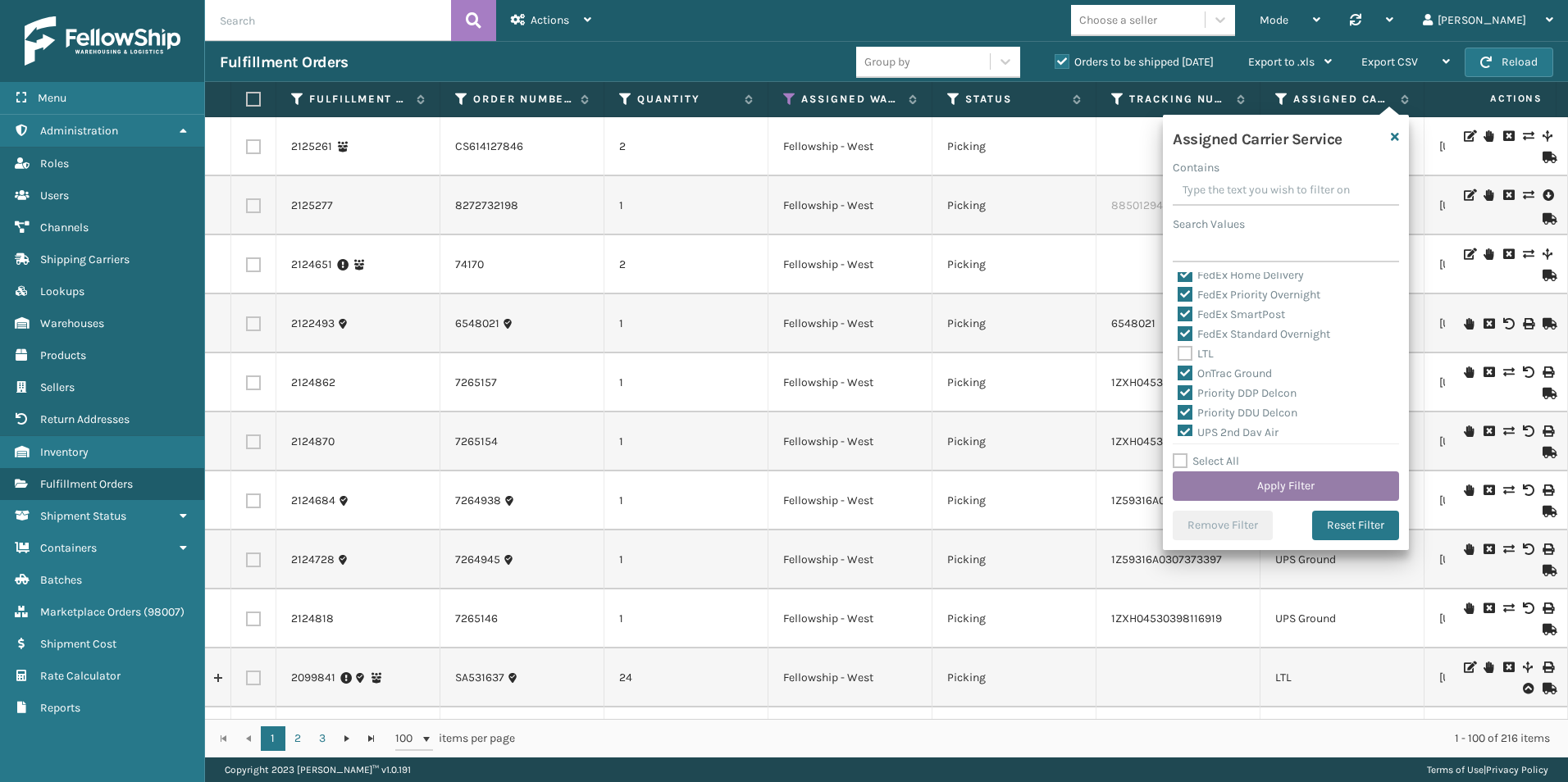
click at [1247, 494] on button "Apply Filter" at bounding box center [1286, 486] width 226 height 29
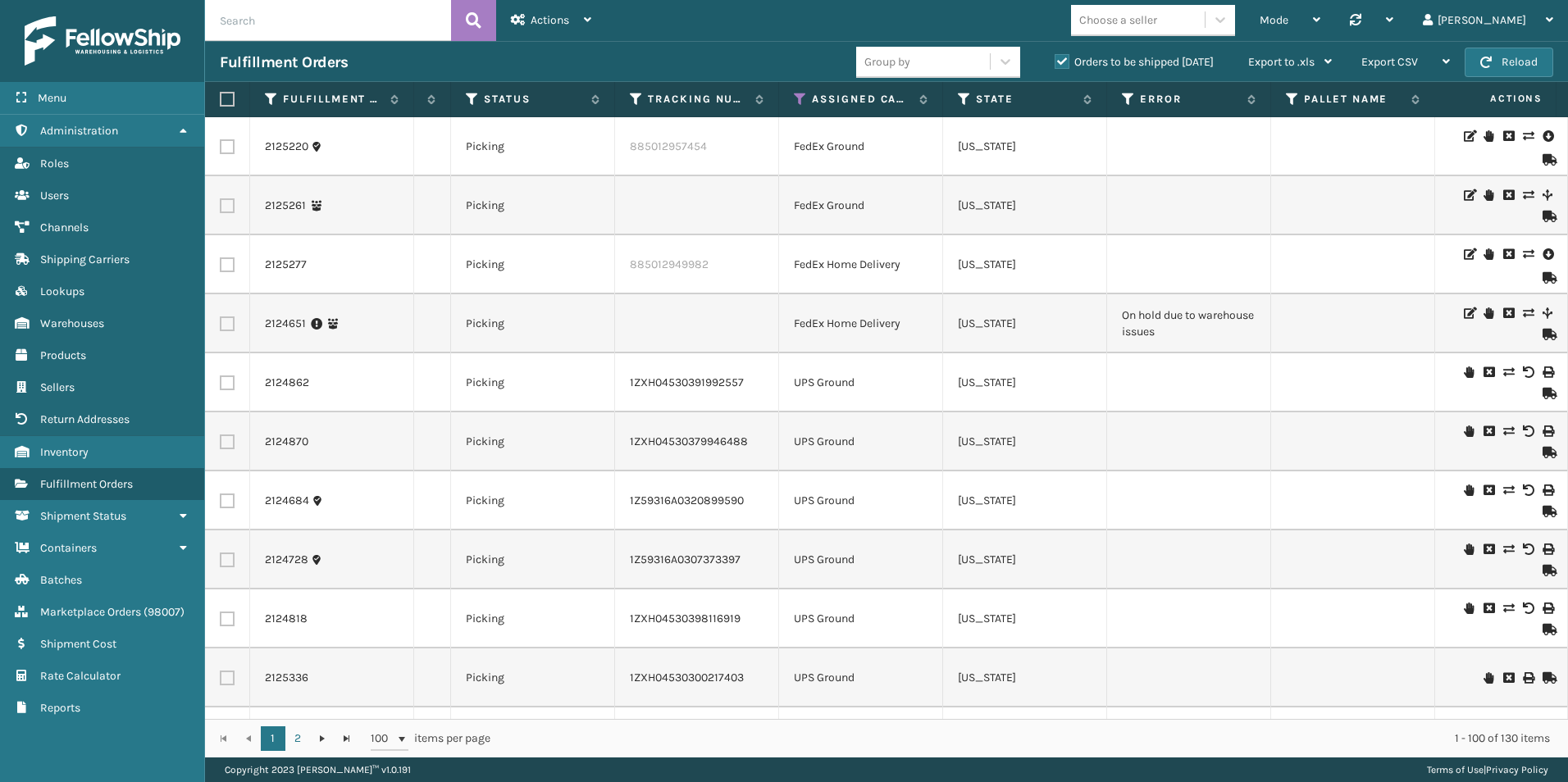
scroll to position [0, 675]
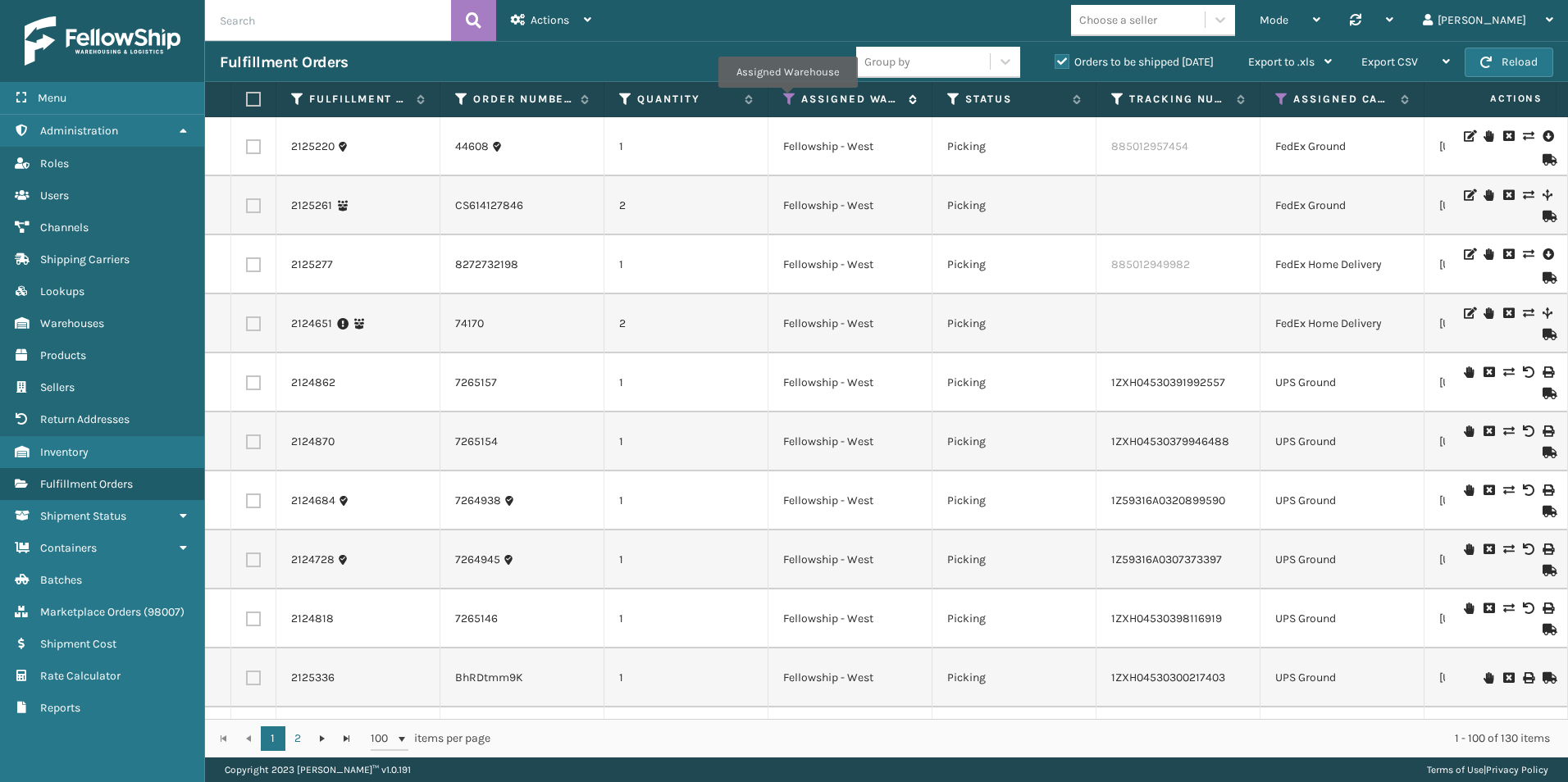
click at [788, 99] on icon at bounding box center [790, 100] width 13 height 15
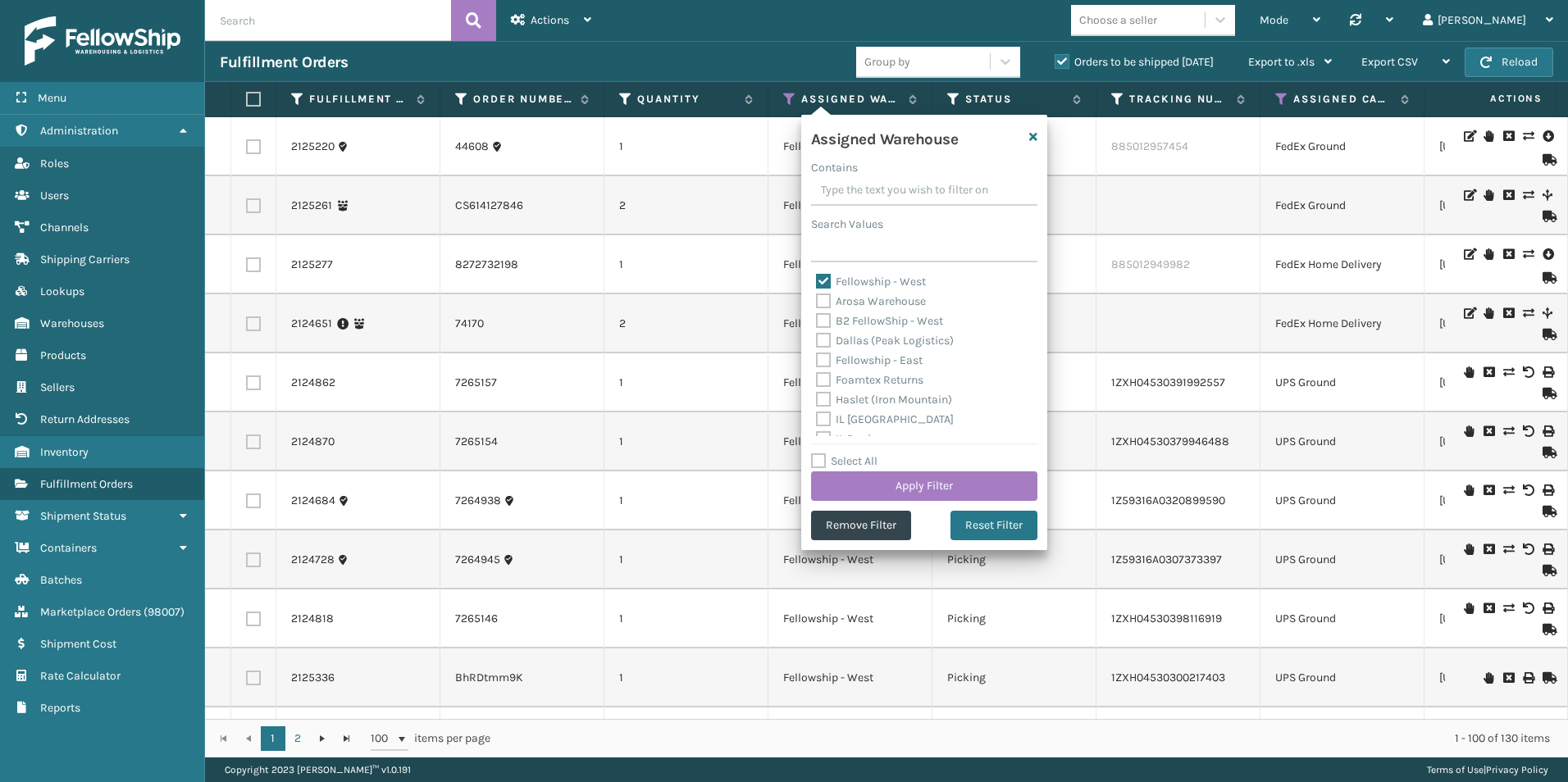
click at [823, 282] on label "Fellowship - West" at bounding box center [871, 282] width 110 height 14
click at [817, 282] on input "Fellowship - West" at bounding box center [816, 277] width 1 height 10
checkbox input "false"
click at [825, 359] on label "Fellowship - East" at bounding box center [869, 360] width 106 height 14
click at [817, 359] on input "Fellowship - East" at bounding box center [816, 356] width 1 height 10
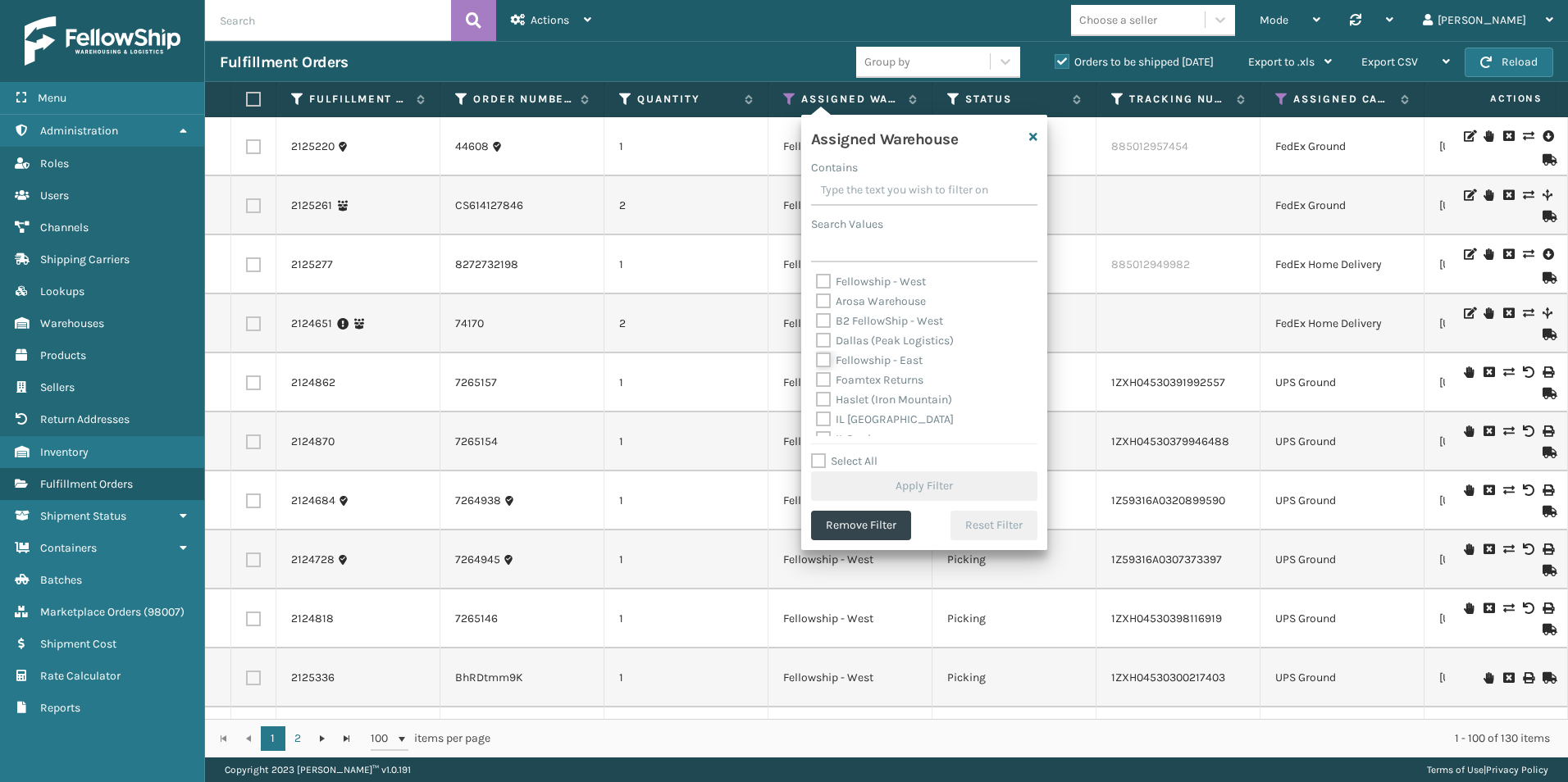
checkbox input "true"
click at [941, 492] on button "Apply Filter" at bounding box center [924, 486] width 226 height 29
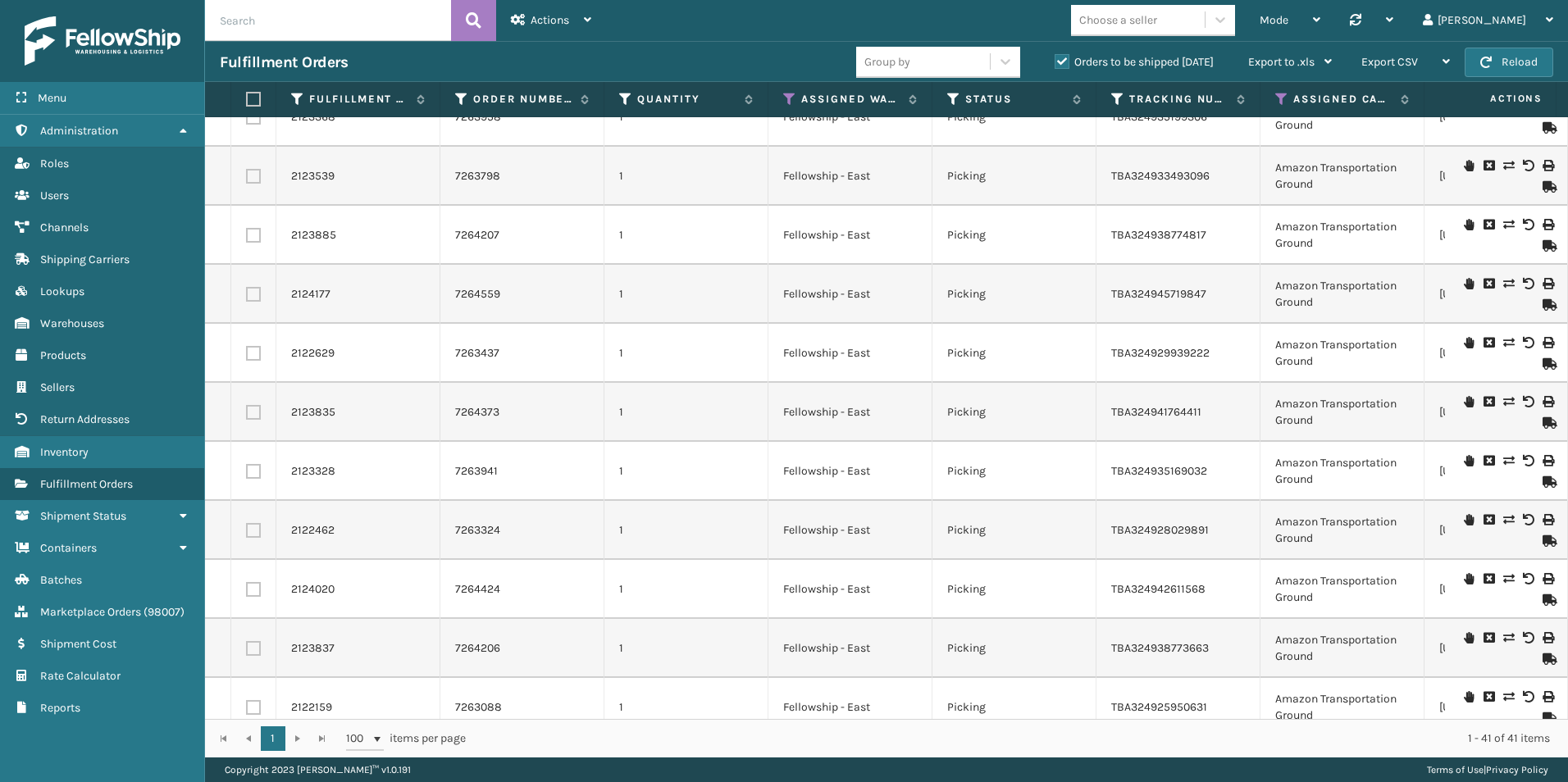
scroll to position [0, 0]
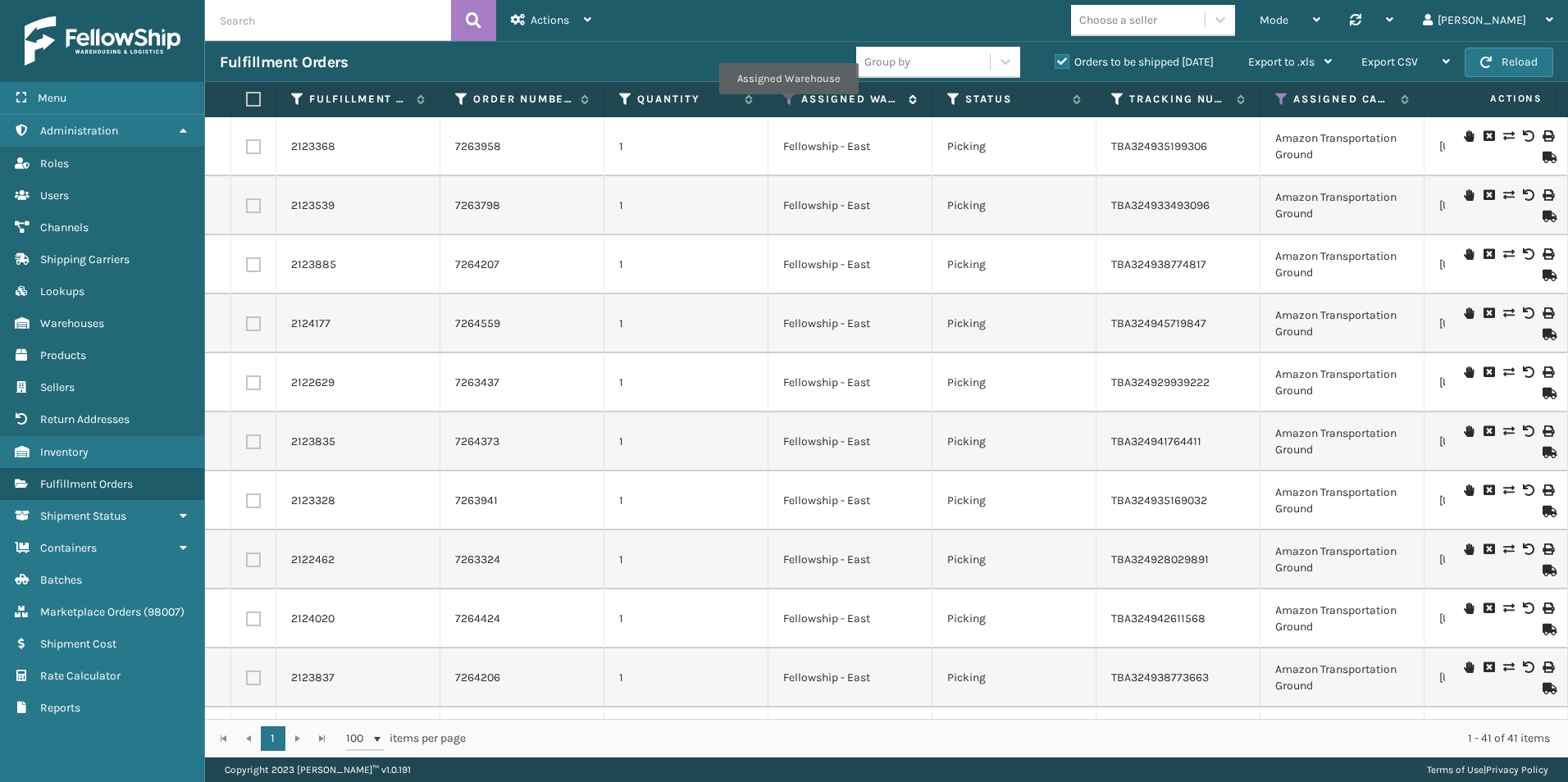
click at [789, 106] on icon at bounding box center [790, 100] width 13 height 15
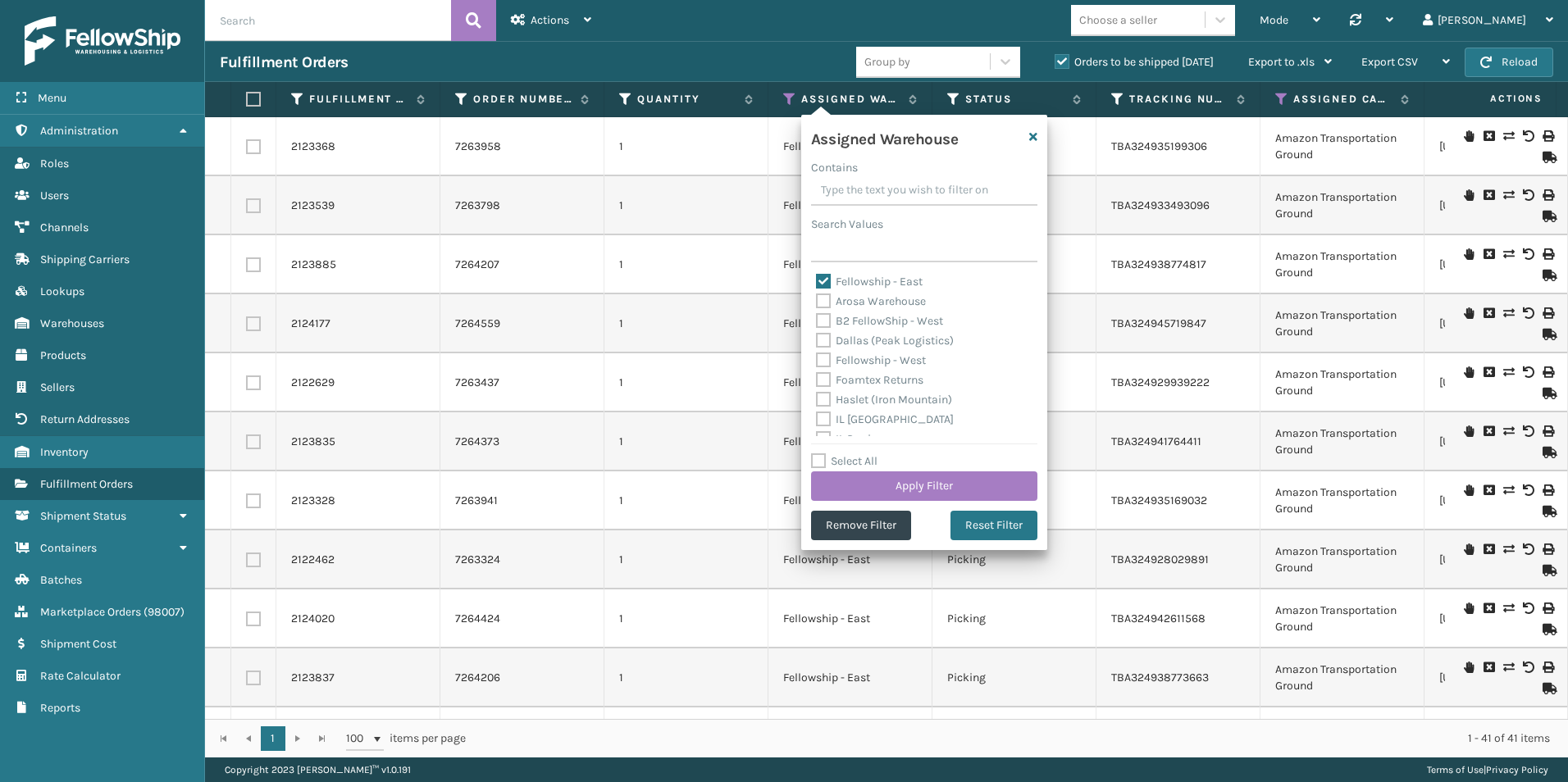
click at [744, 54] on div "Fulfillment Orders" at bounding box center [538, 62] width 637 height 20
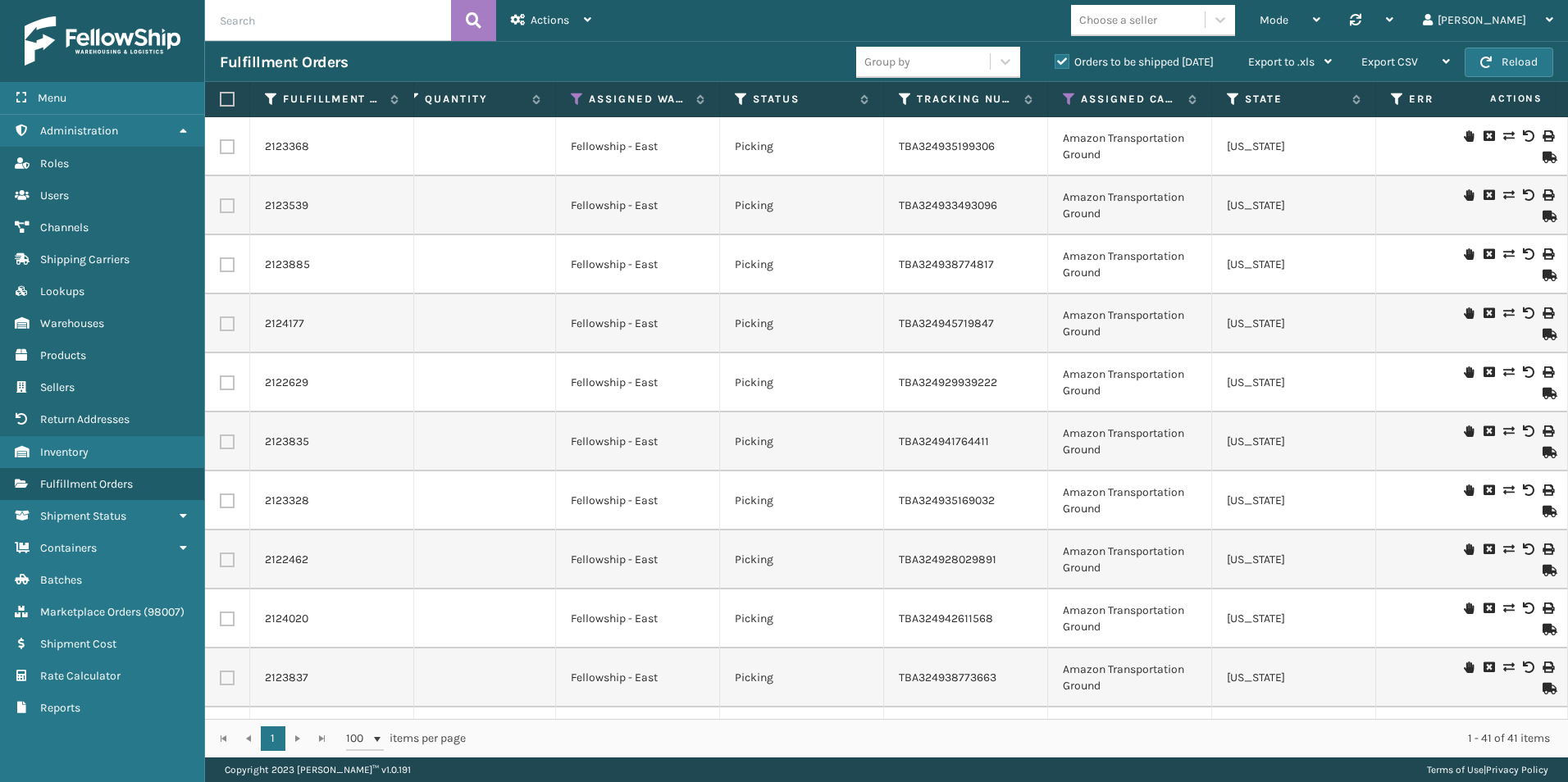
scroll to position [0, 299]
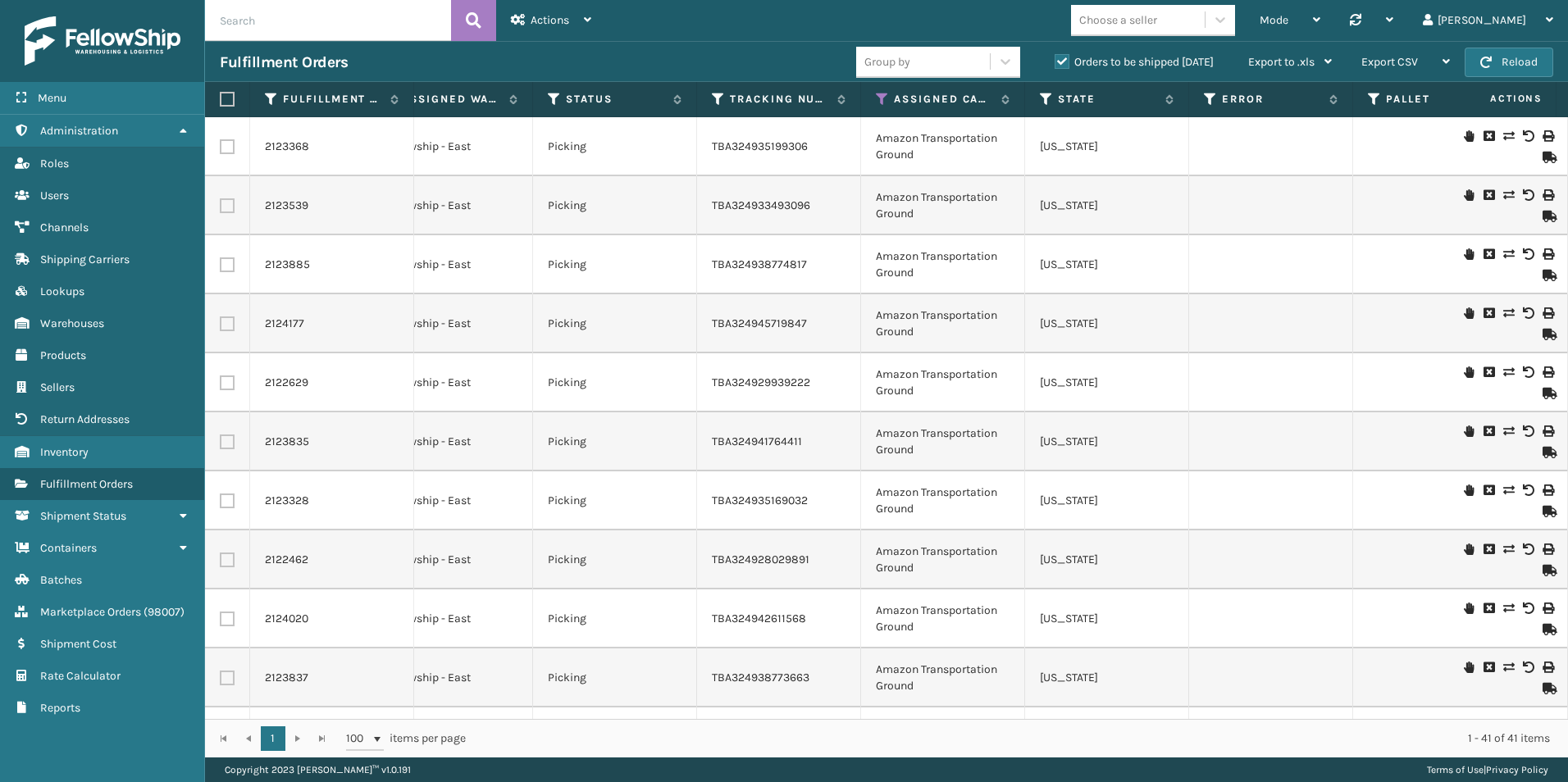
click at [341, 13] on input "text" at bounding box center [328, 21] width 246 height 41
type input "2124788"
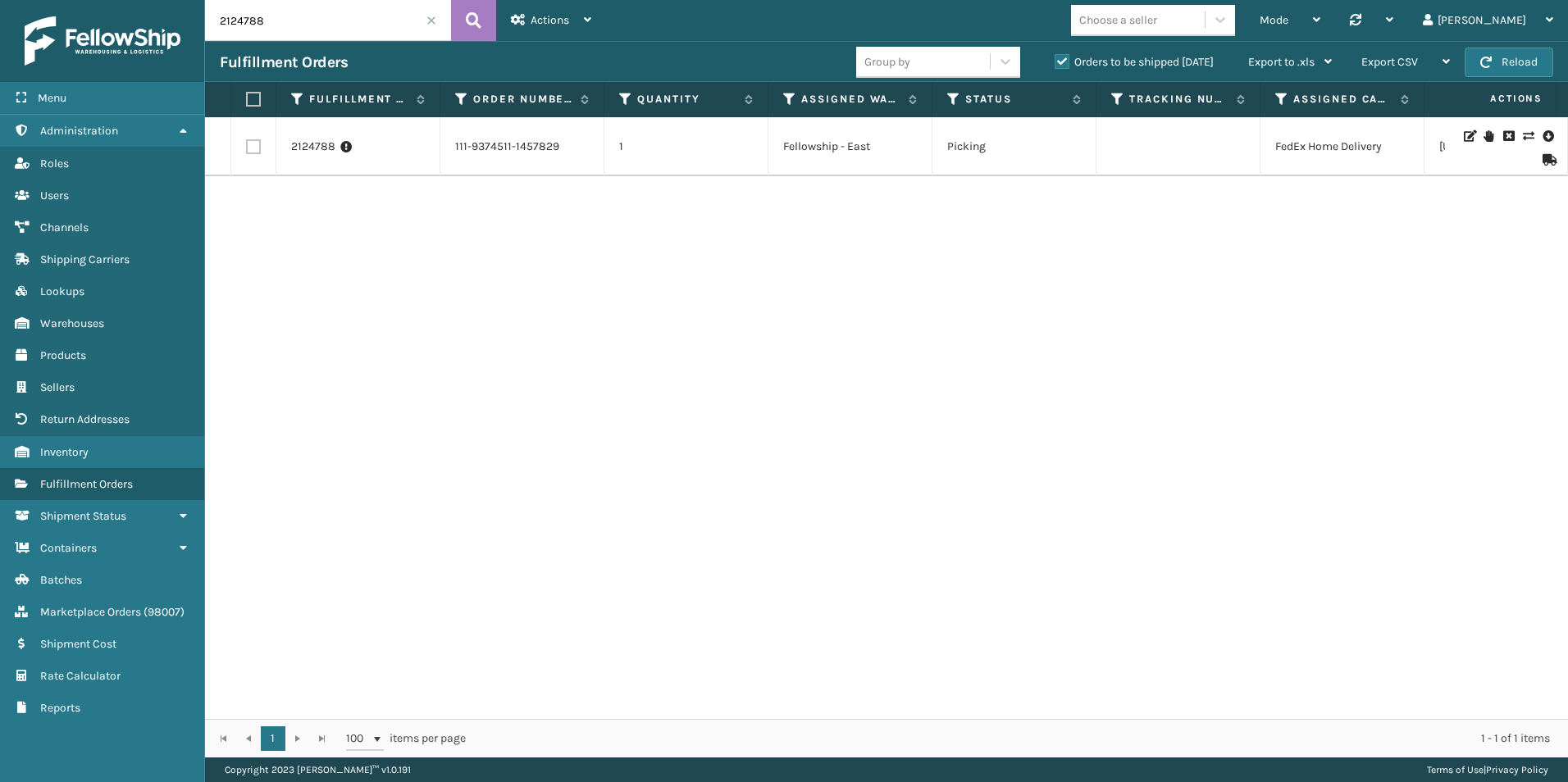
click at [1543, 161] on icon at bounding box center [1547, 160] width 9 height 11
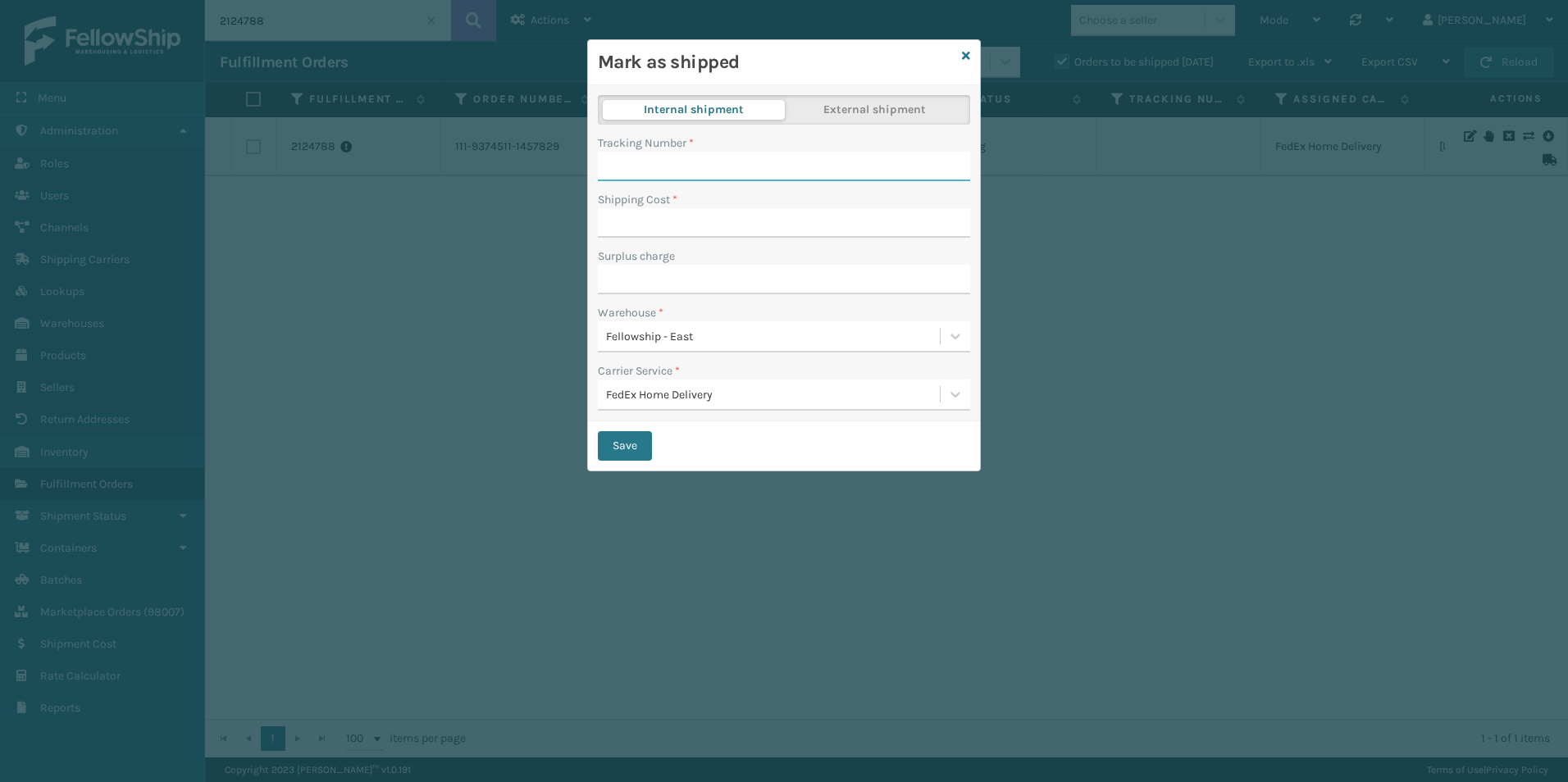
click at [680, 158] on input "Tracking Number *" at bounding box center [784, 166] width 372 height 29
type input "394040067624"
type input "0"
drag, startPoint x: 701, startPoint y: 166, endPoint x: 562, endPoint y: 166, distance: 139.0
click at [562, 166] on div "Mark as shipped Internal shipment External shipment Tracking Number * 394040067…" at bounding box center [784, 391] width 1568 height 782
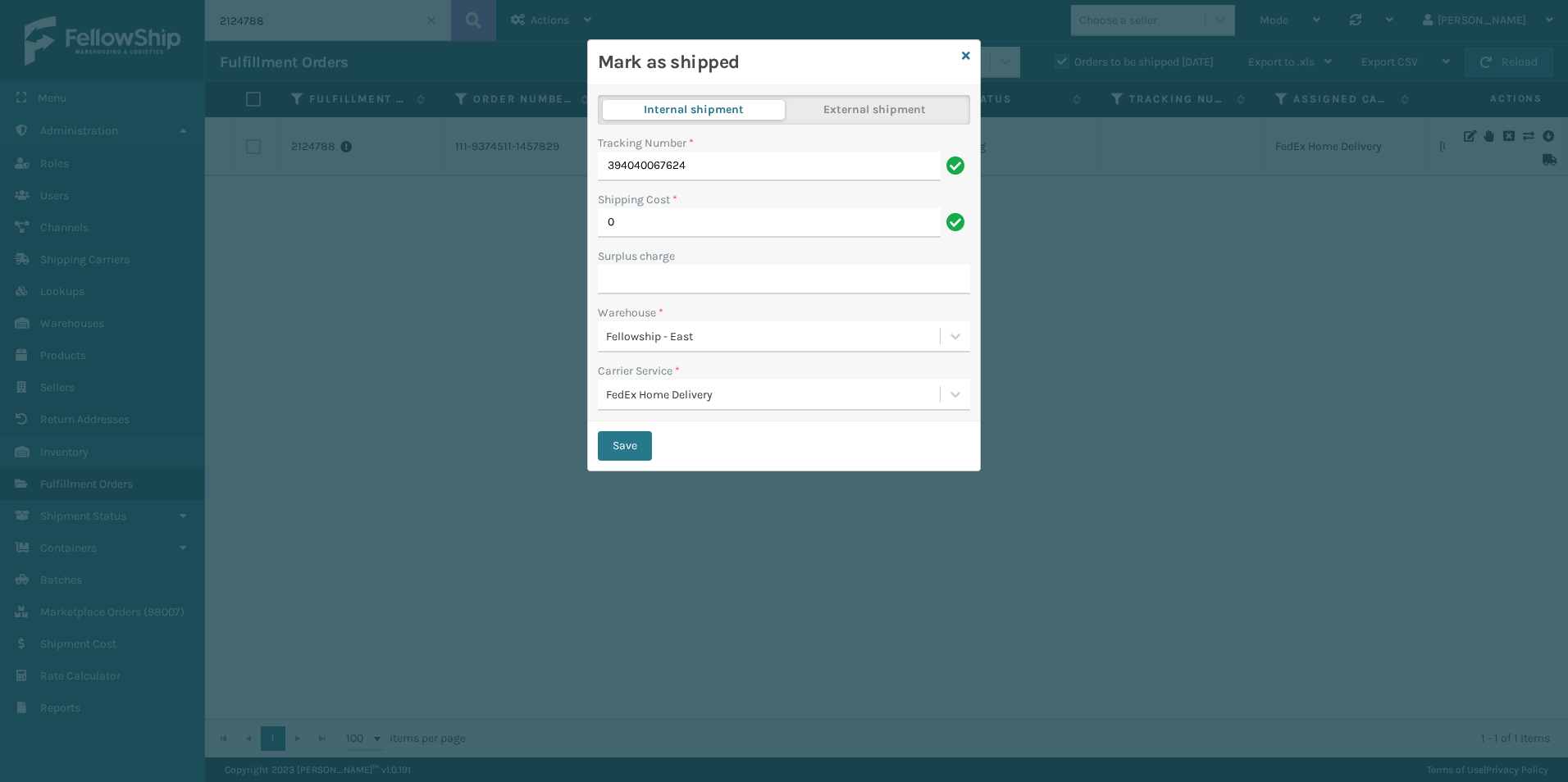
click at [957, 56] on div "Mark as shipped" at bounding box center [784, 63] width 392 height 45
click at [963, 55] on icon at bounding box center [966, 56] width 8 height 11
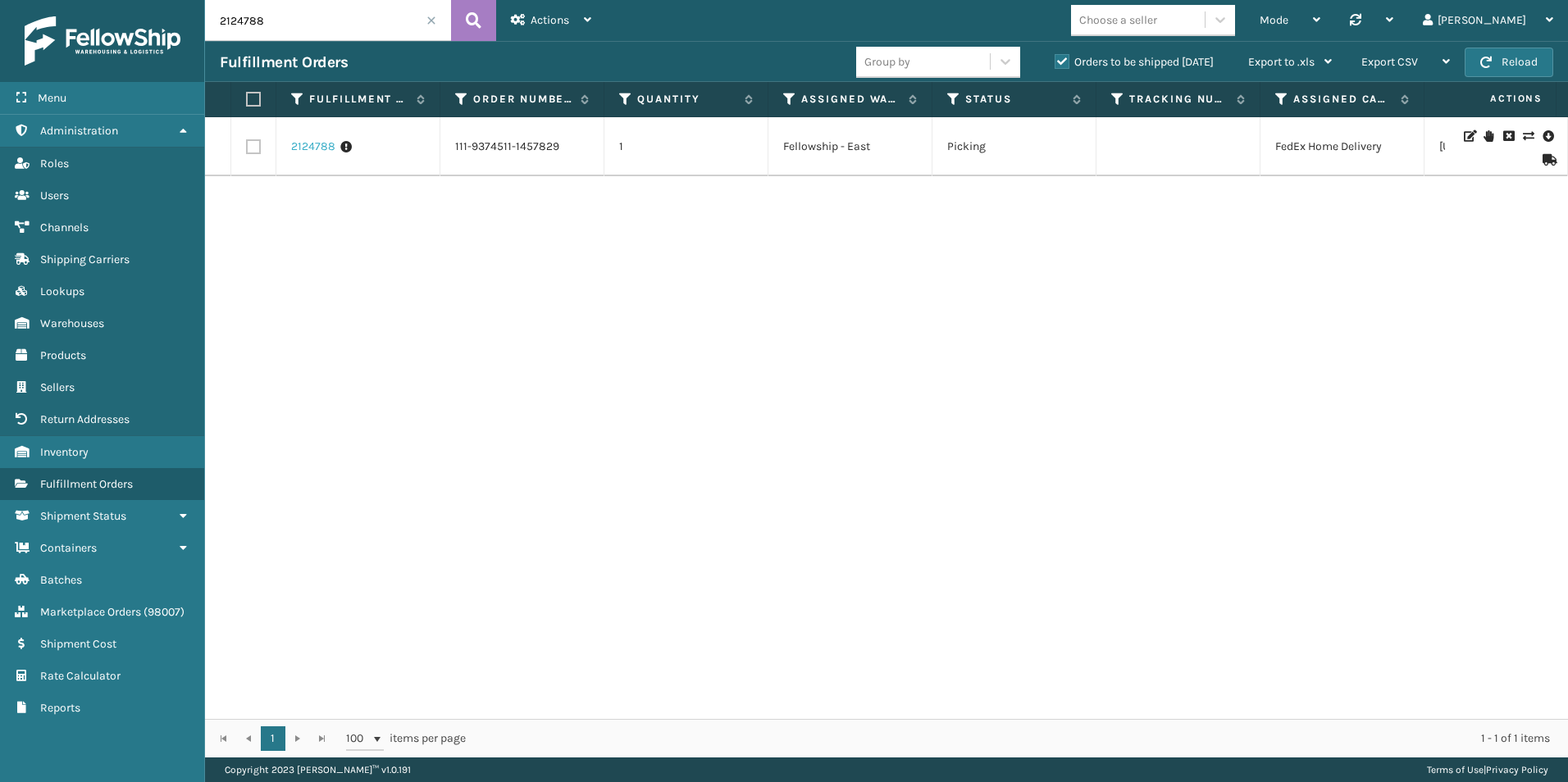
click at [318, 149] on link "2124788" at bounding box center [313, 146] width 44 height 16
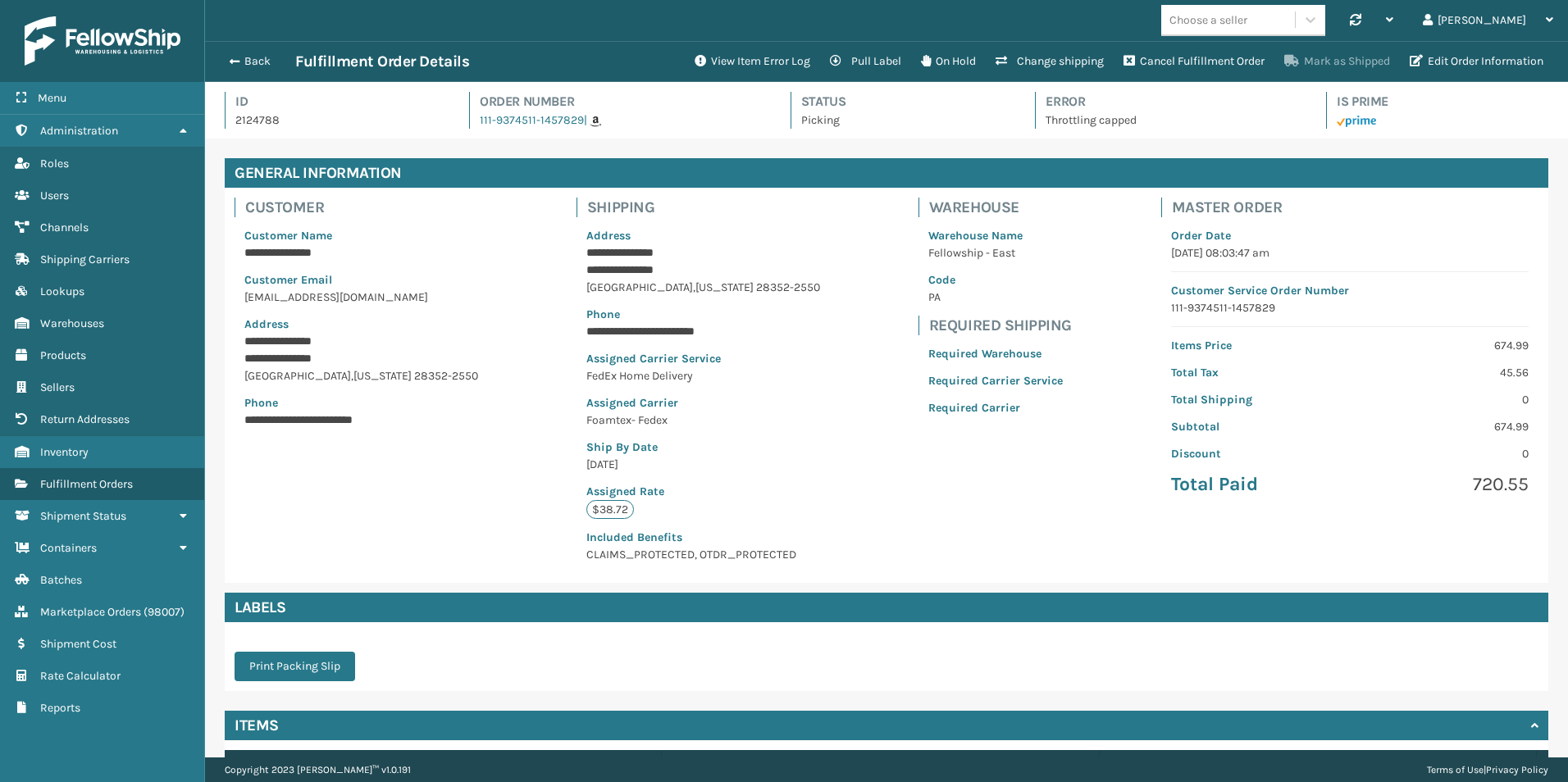
click at [1326, 62] on button "Mark as Shipped" at bounding box center [1337, 61] width 125 height 33
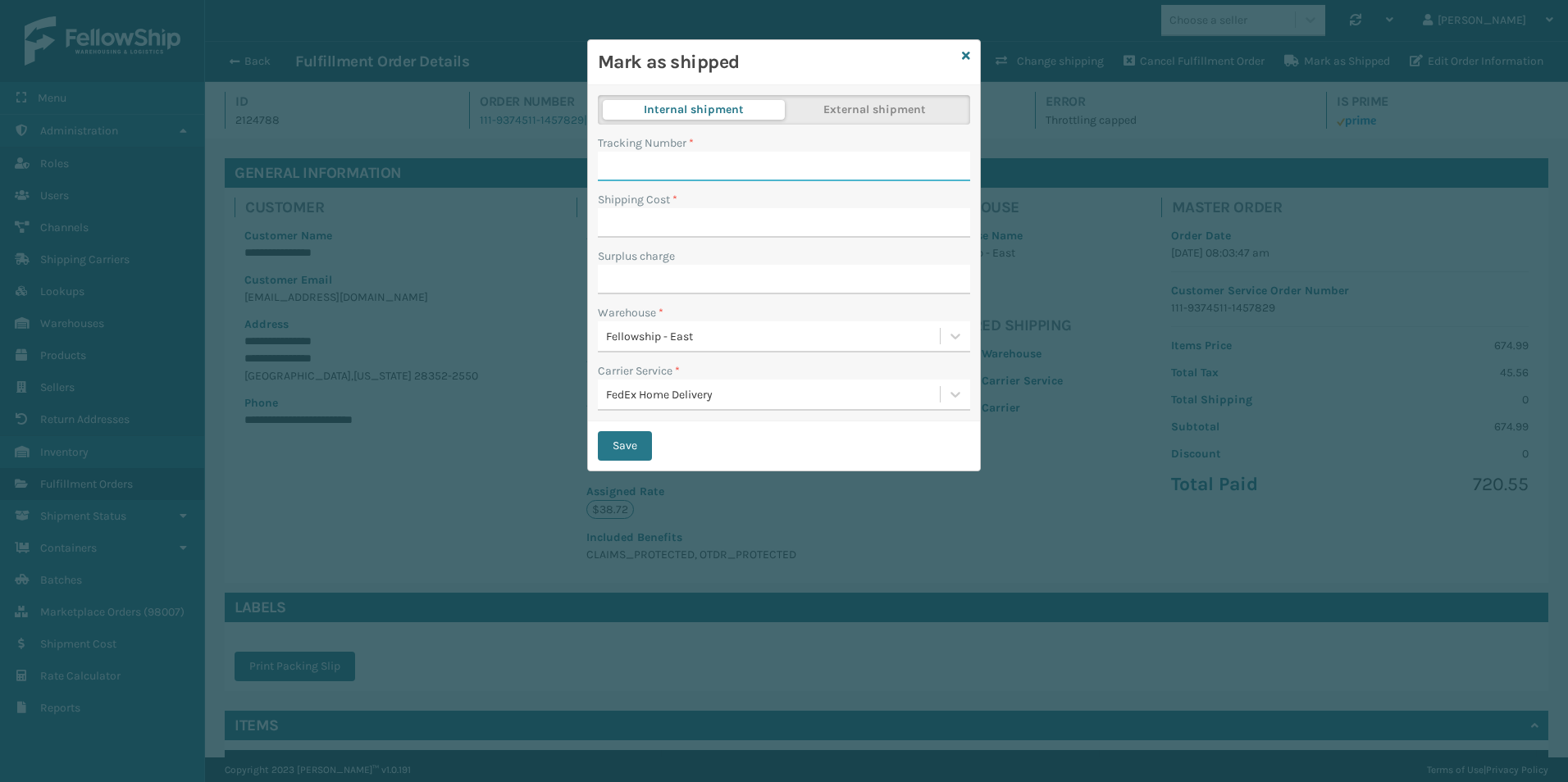
paste input "394040067624"
type input "394040067624"
type input "0"
click at [617, 439] on button "Save" at bounding box center [625, 446] width 54 height 29
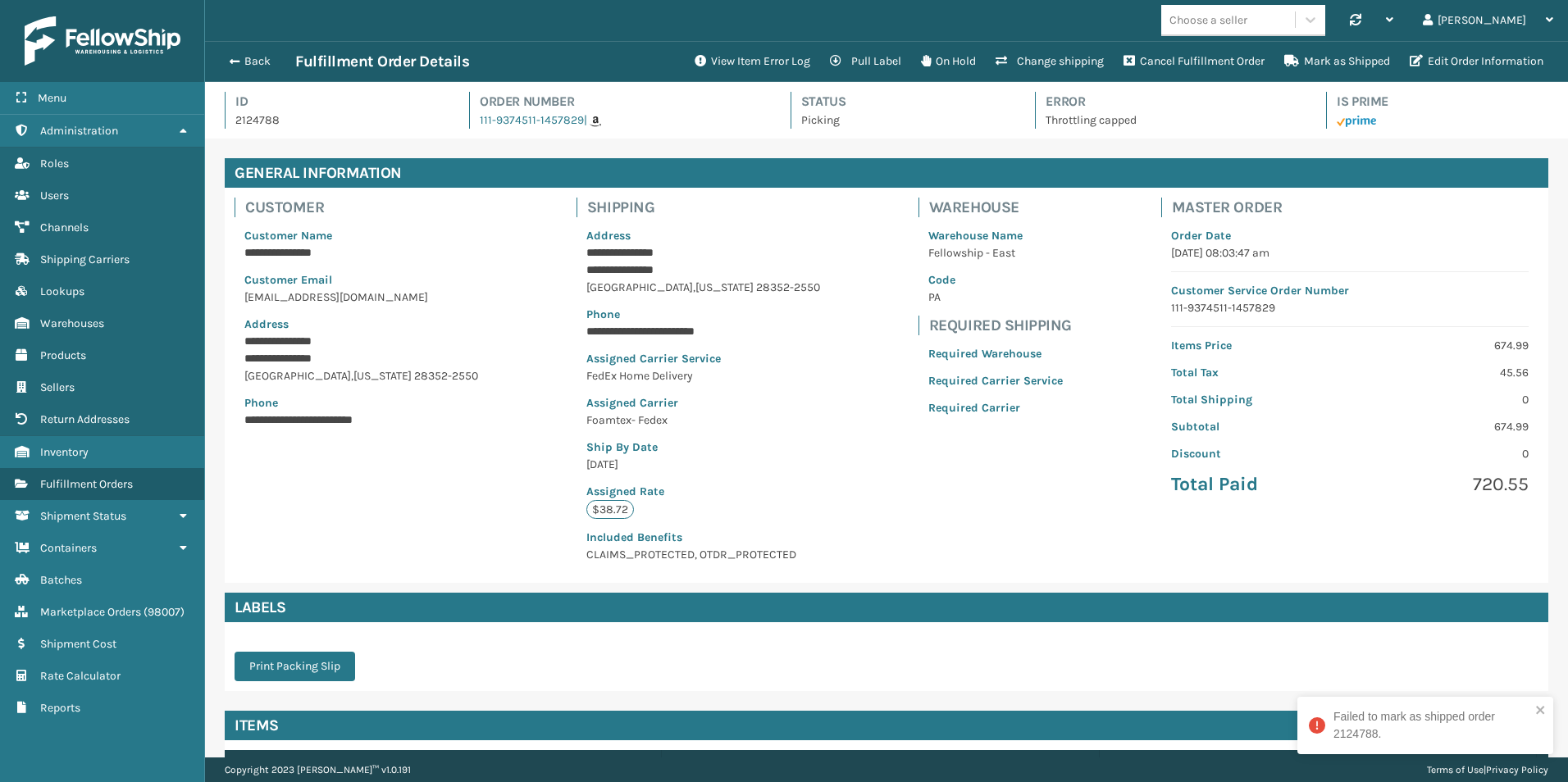
scroll to position [40, 1364]
click at [253, 57] on button "Back" at bounding box center [257, 61] width 75 height 15
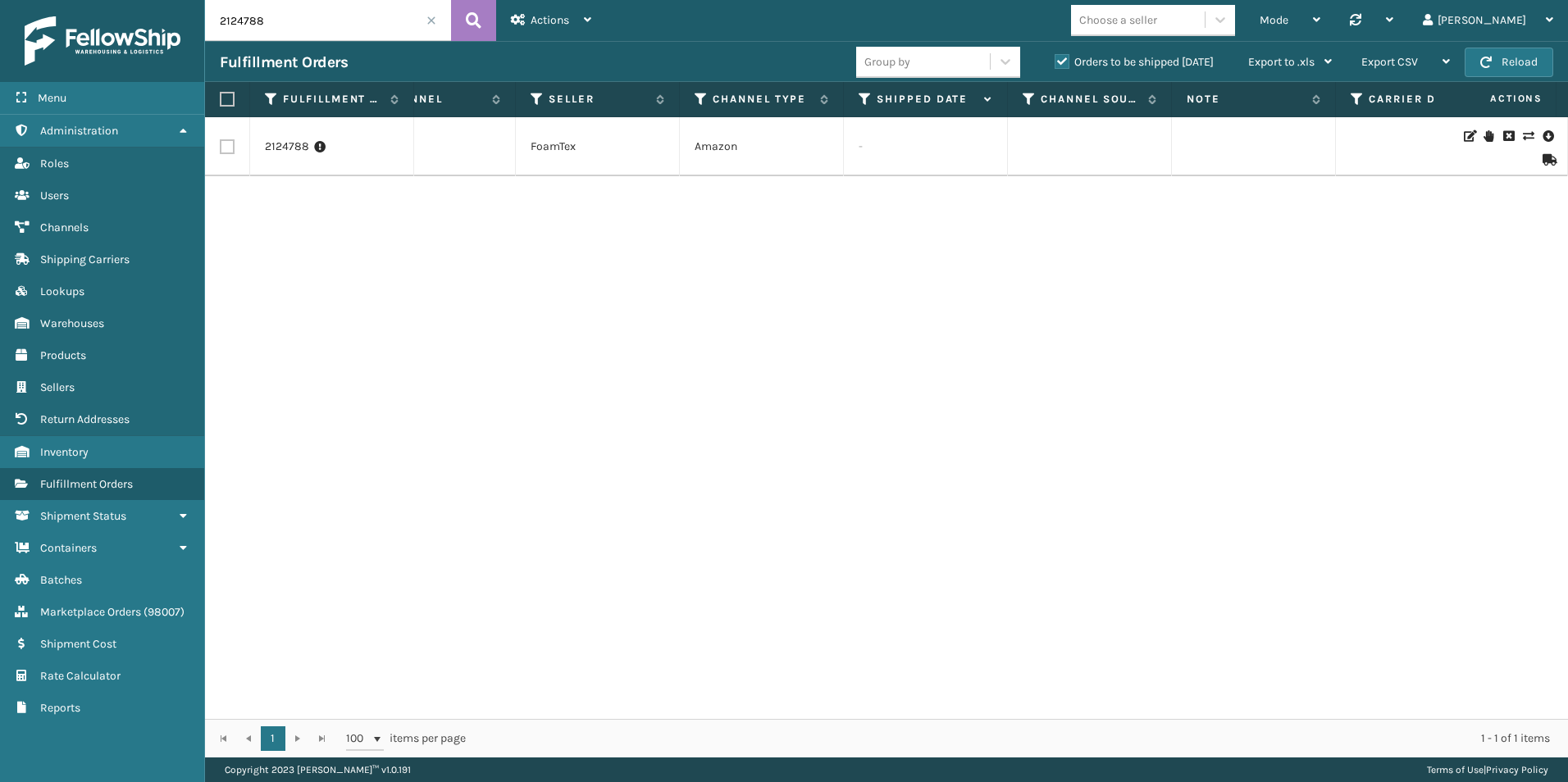
scroll to position [0, 1586]
click at [1461, 135] on div at bounding box center [1507, 147] width 92 height 38
click at [1464, 136] on icon at bounding box center [1469, 136] width 9 height 11
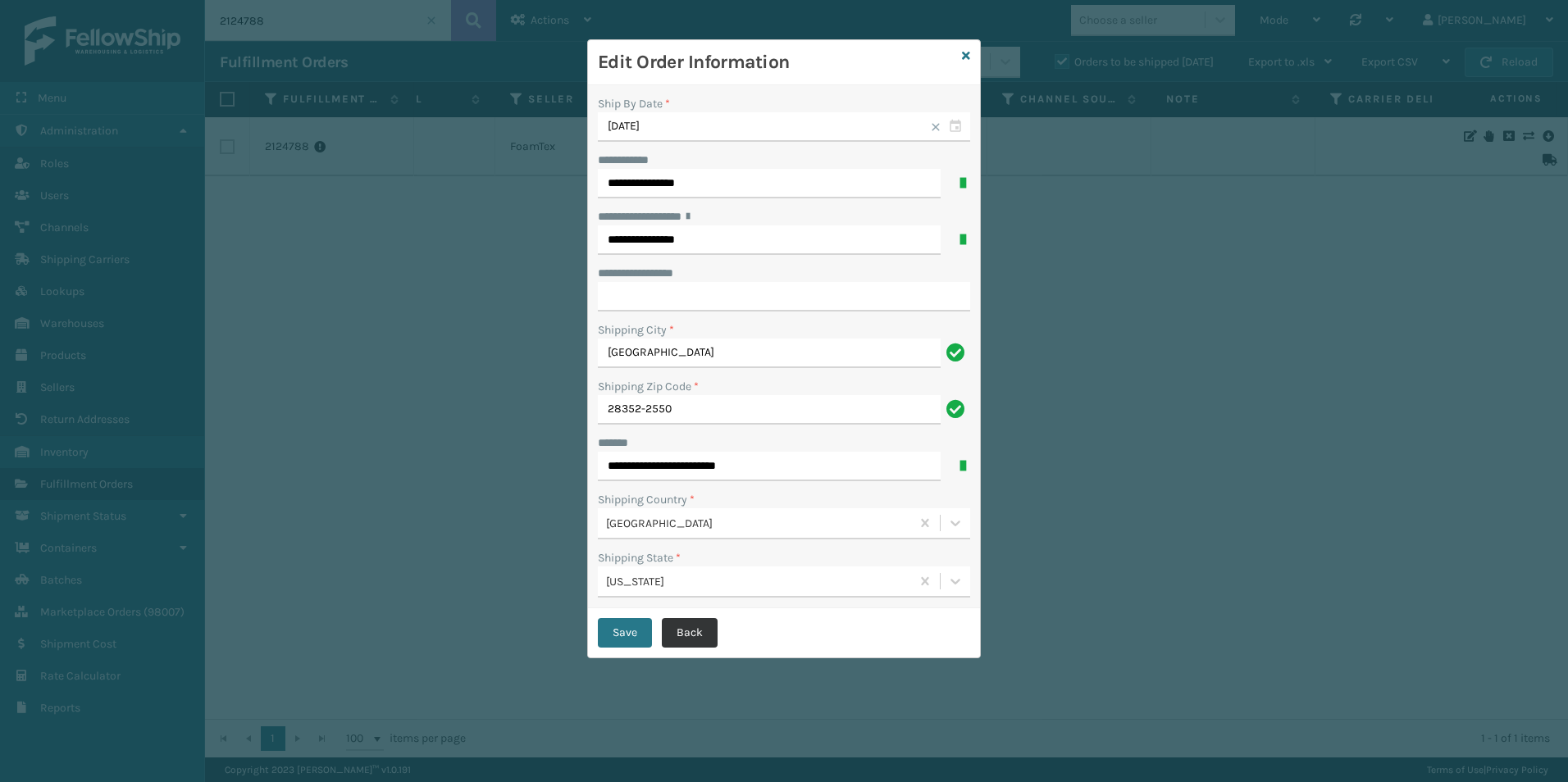
click at [698, 641] on button "Back" at bounding box center [690, 632] width 56 height 29
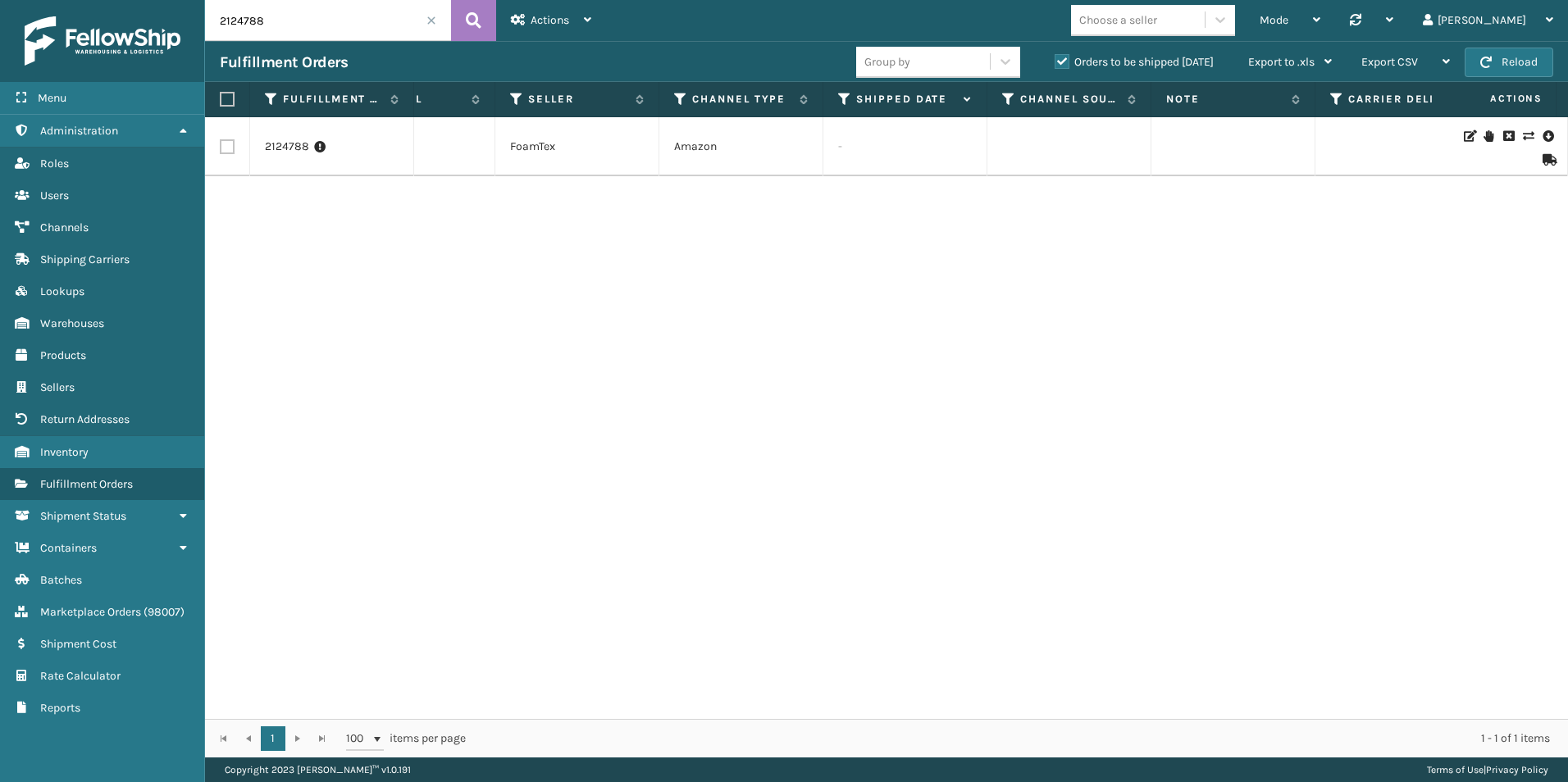
click at [1484, 136] on icon at bounding box center [1489, 136] width 9 height 11
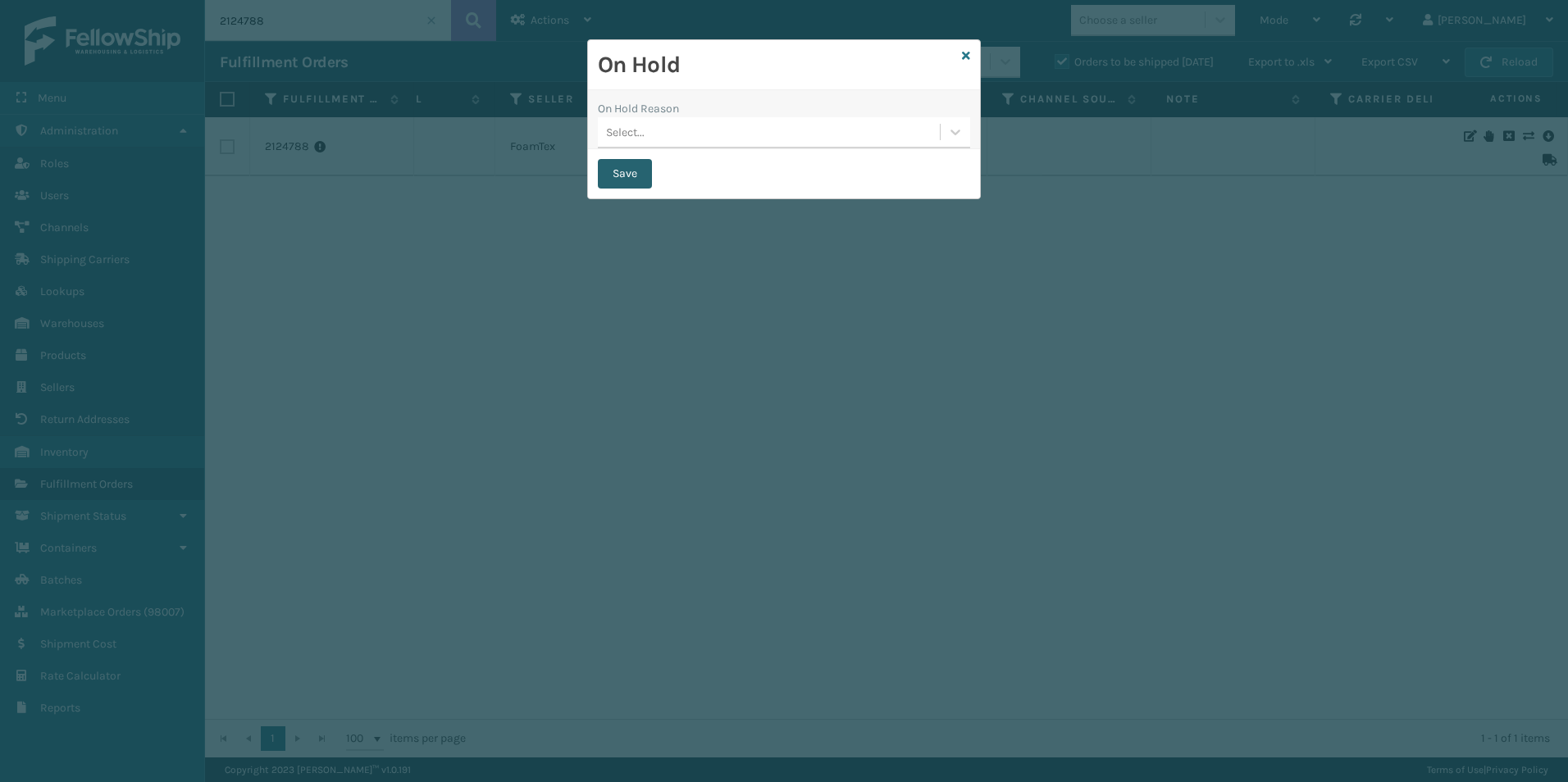
click at [631, 177] on button "Save" at bounding box center [625, 173] width 54 height 29
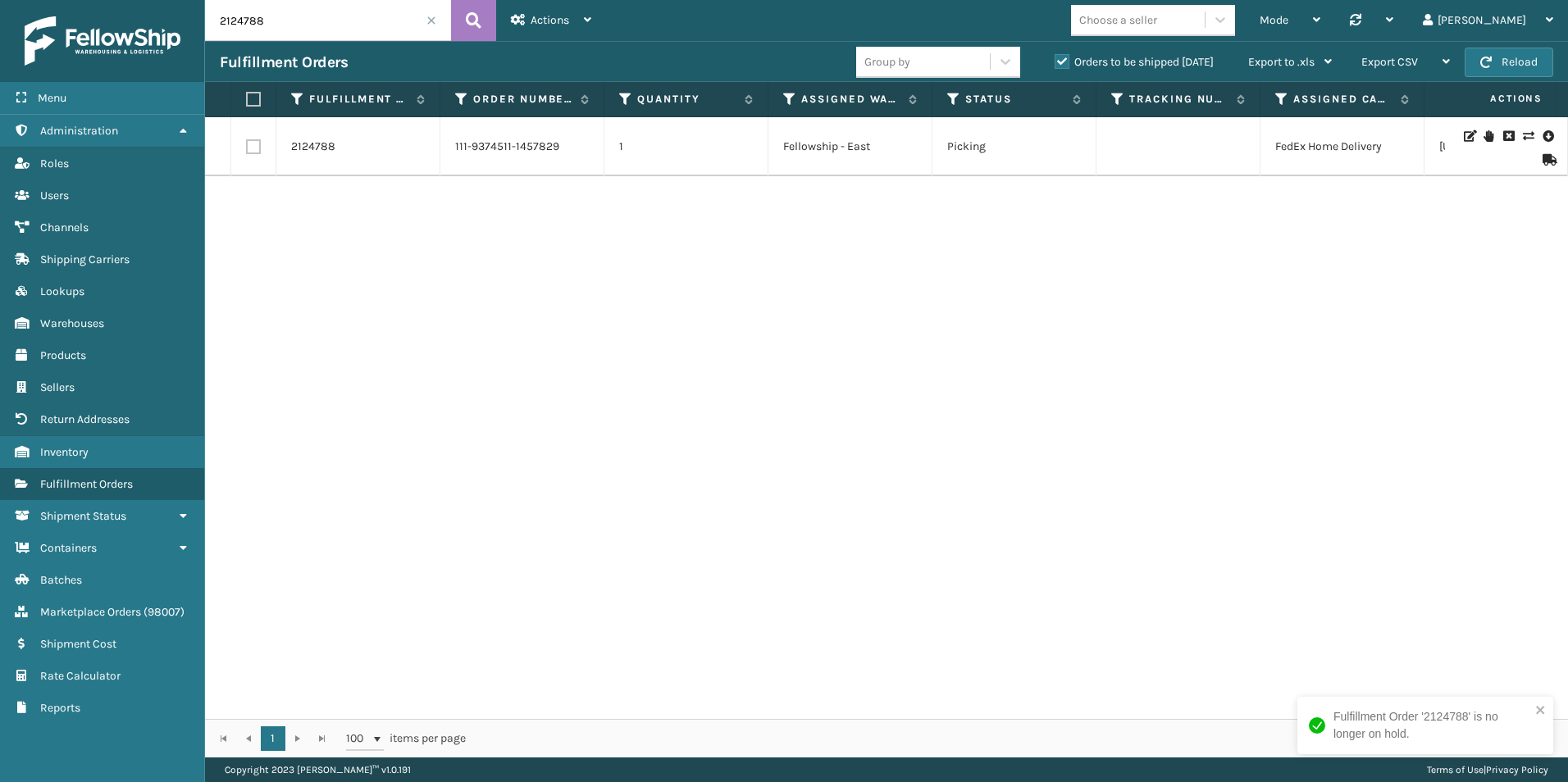
click at [1543, 160] on icon at bounding box center [1547, 160] width 9 height 11
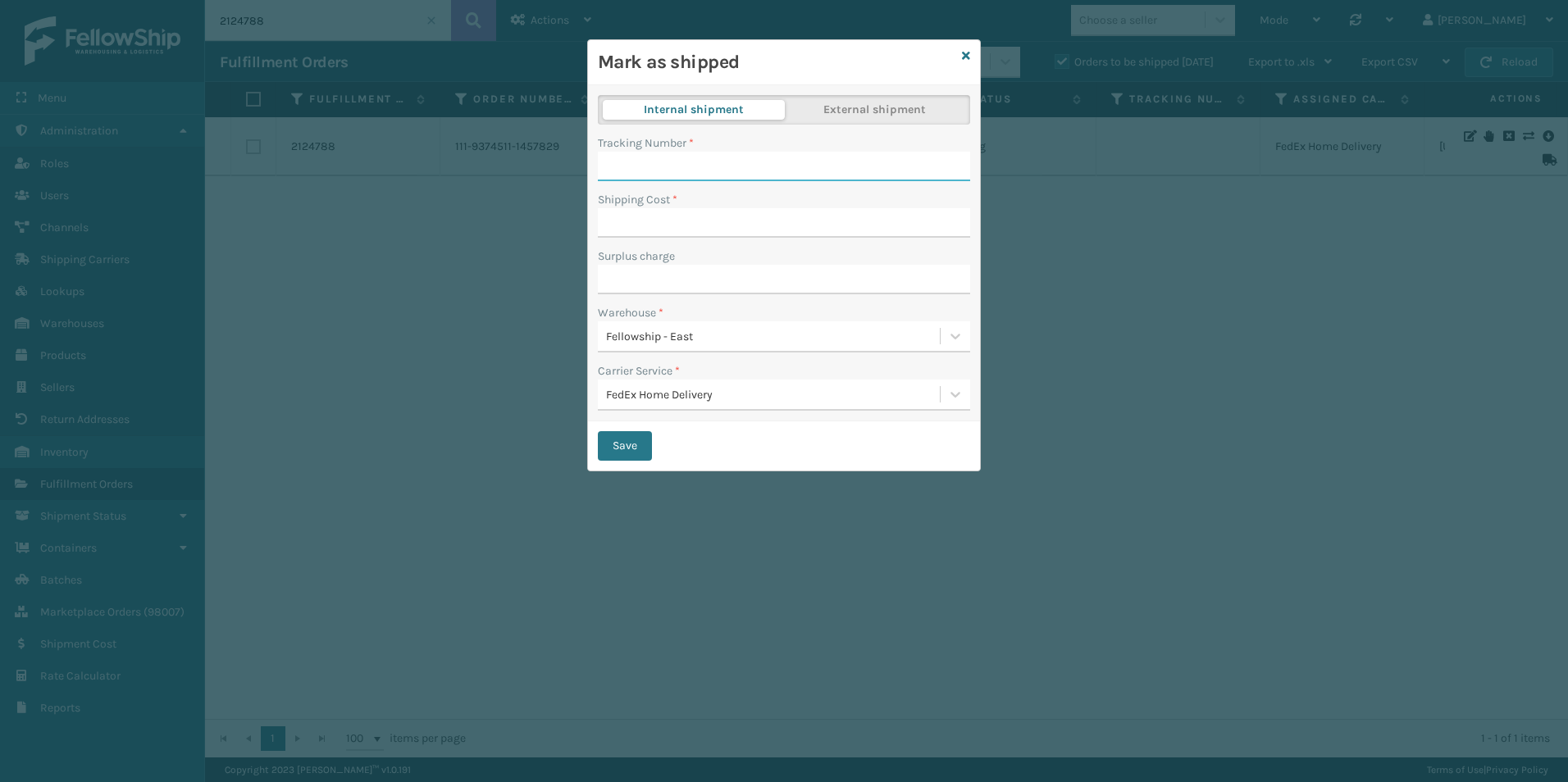
paste input "394040067624"
type input "394040067624"
click at [647, 212] on input "Shipping Cost *" at bounding box center [784, 222] width 372 height 29
type input "0"
click at [796, 197] on div "Shipping Cost *" at bounding box center [784, 200] width 372 height 17
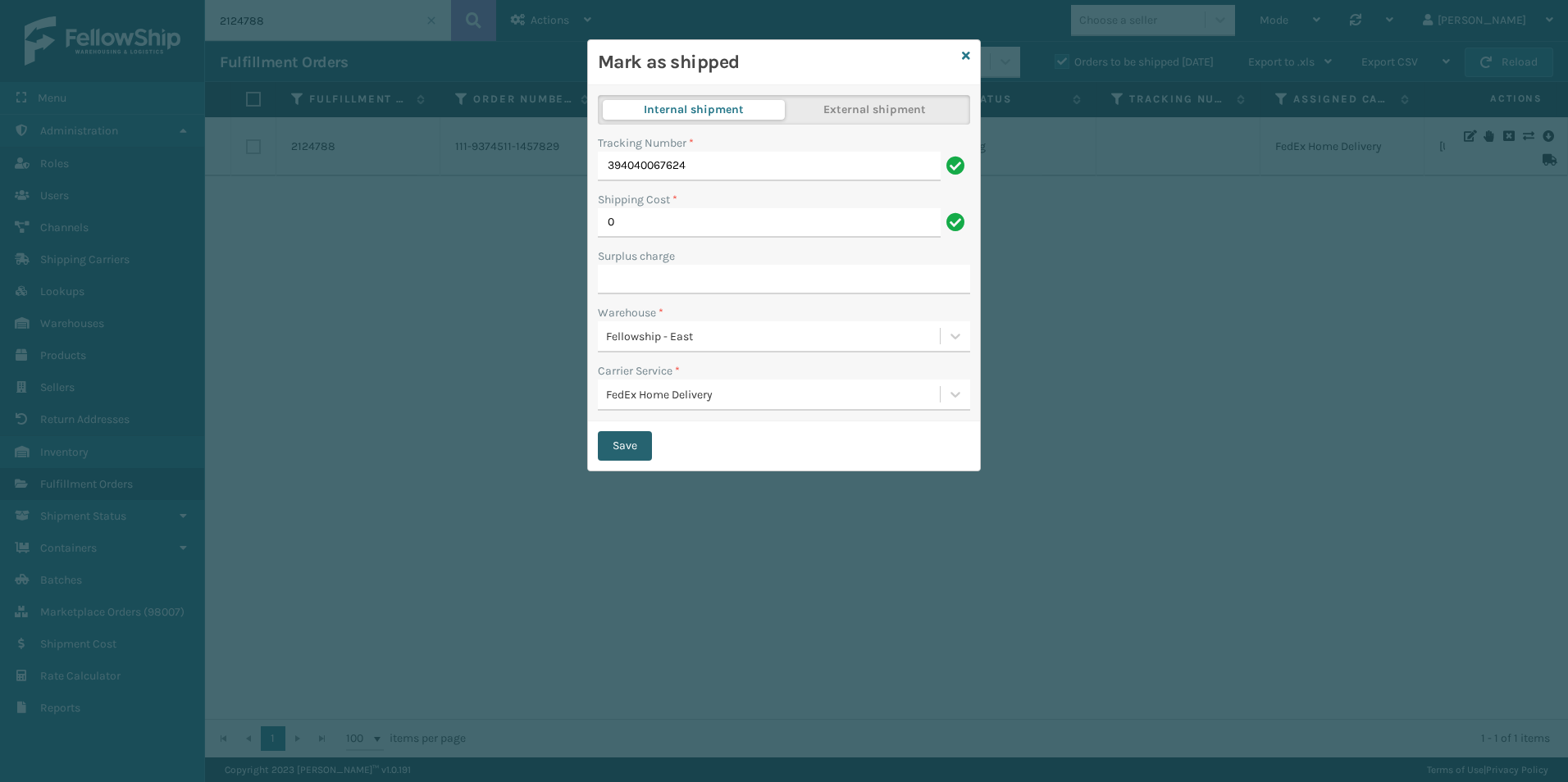
click at [639, 448] on button "Save" at bounding box center [625, 446] width 54 height 29
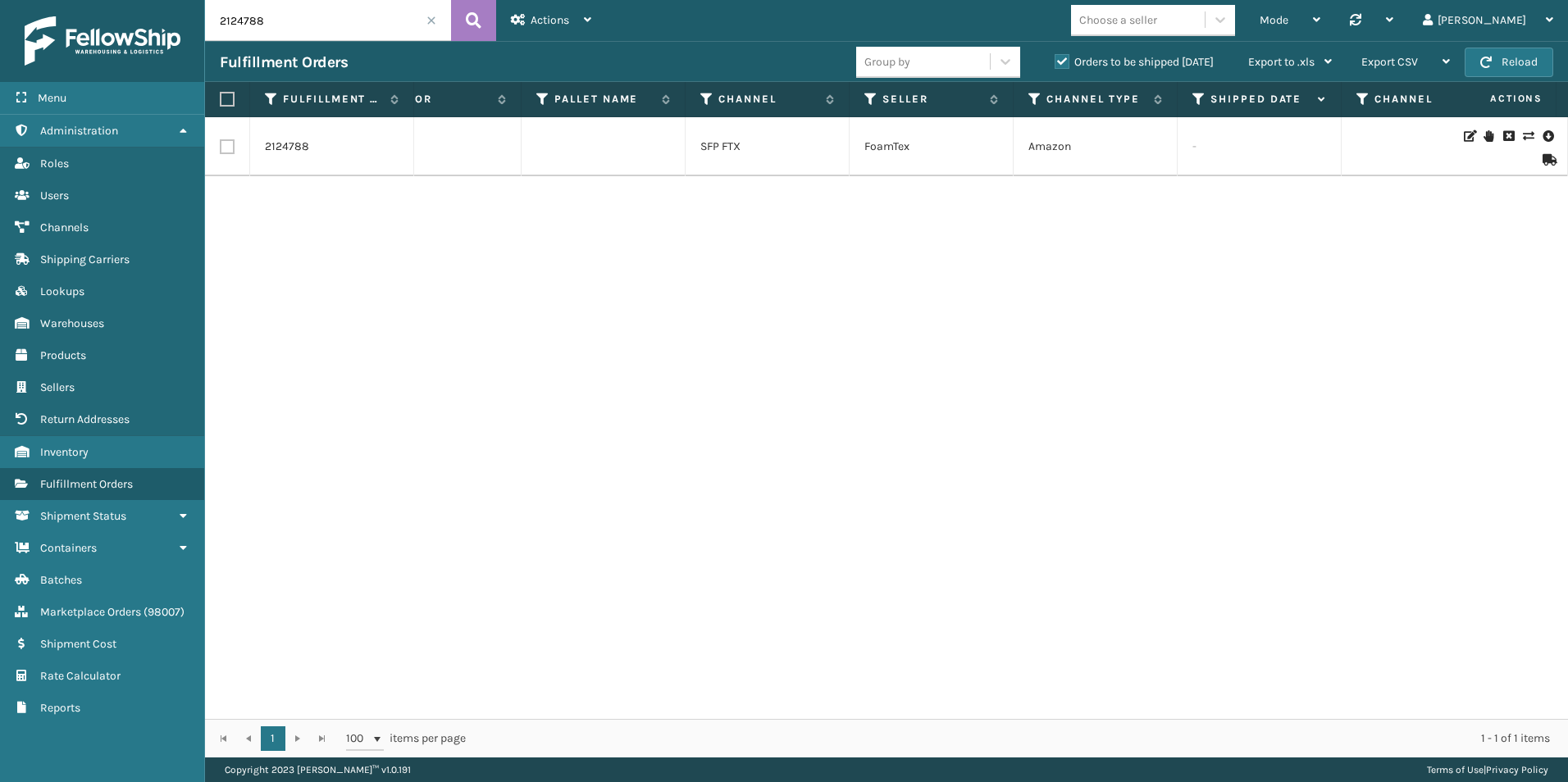
scroll to position [0, 1714]
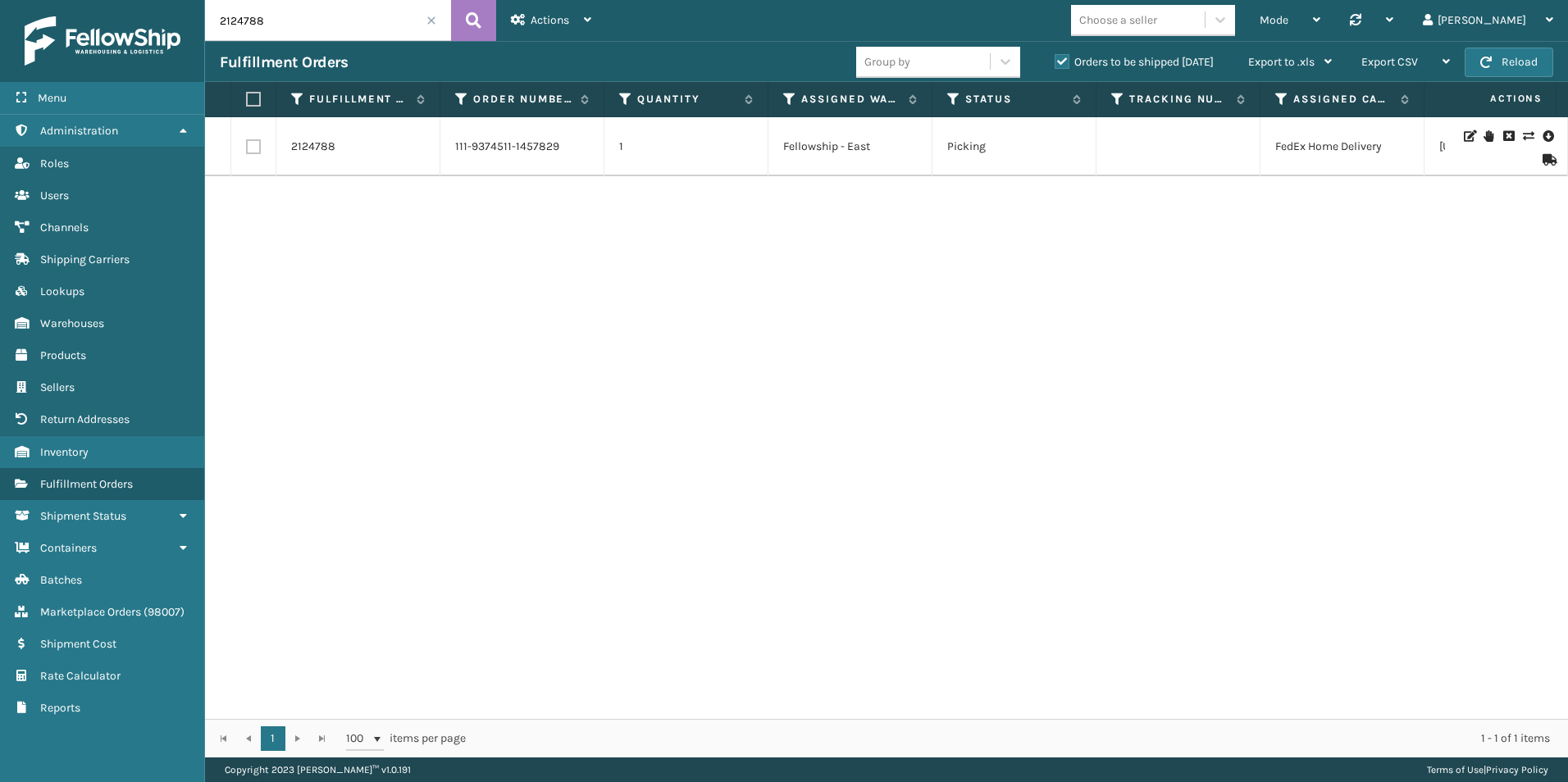
click at [252, 146] on label at bounding box center [253, 147] width 15 height 15
click at [247, 146] on input "checkbox" at bounding box center [246, 144] width 1 height 10
checkbox input "true"
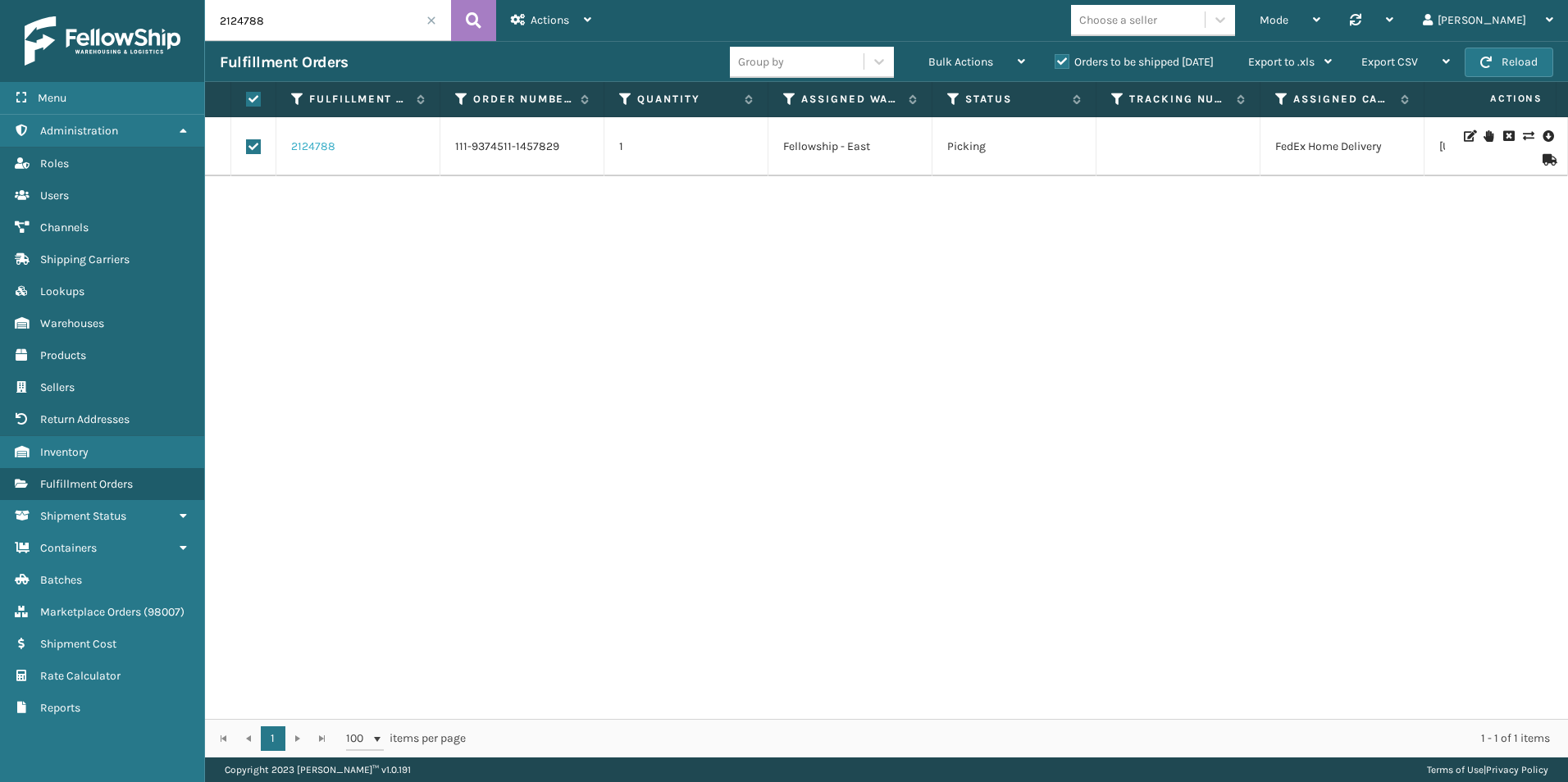
click at [314, 146] on link "2124788" at bounding box center [313, 146] width 44 height 16
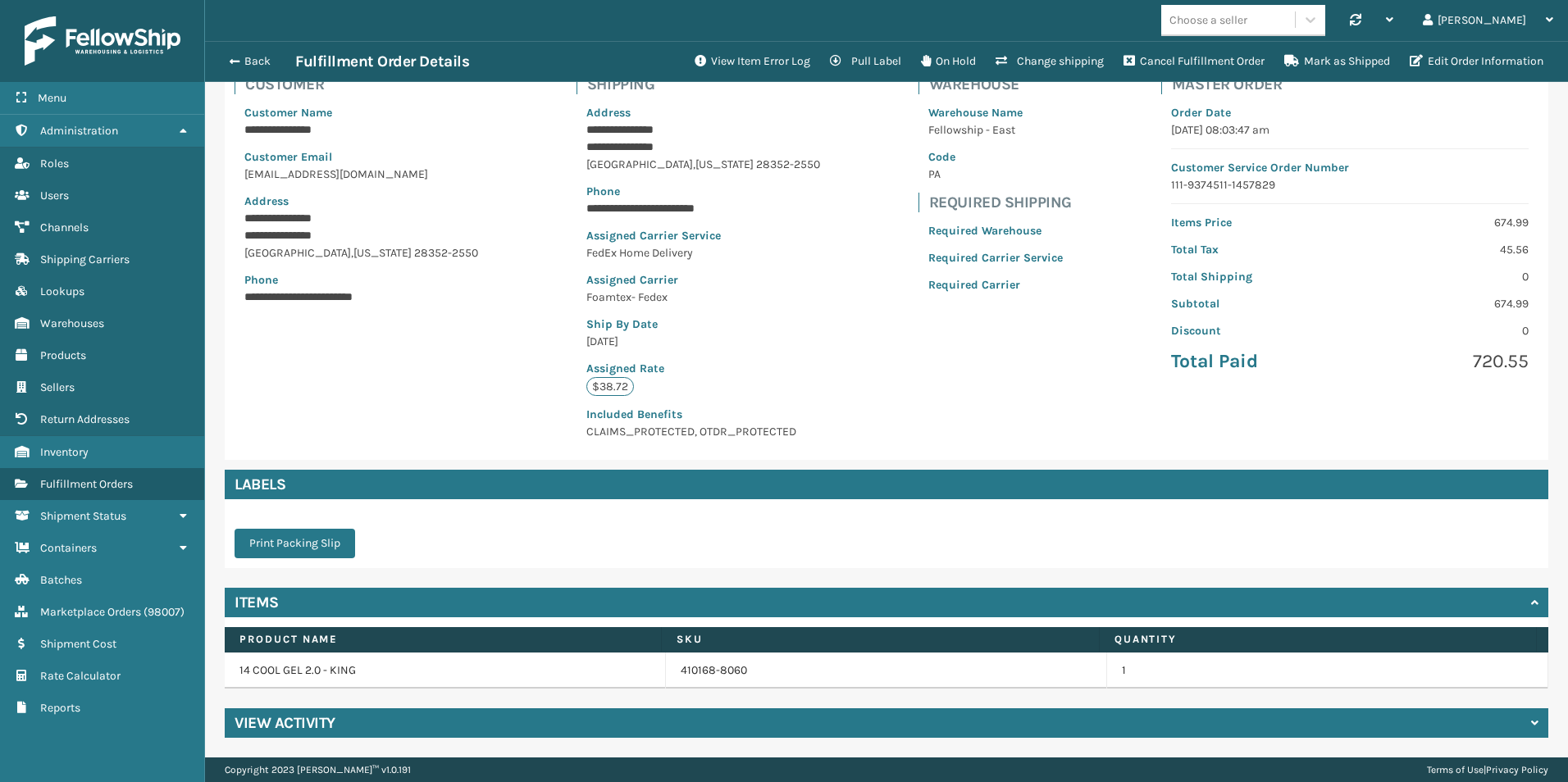
click at [278, 726] on h4 "View Activity" at bounding box center [285, 723] width 101 height 20
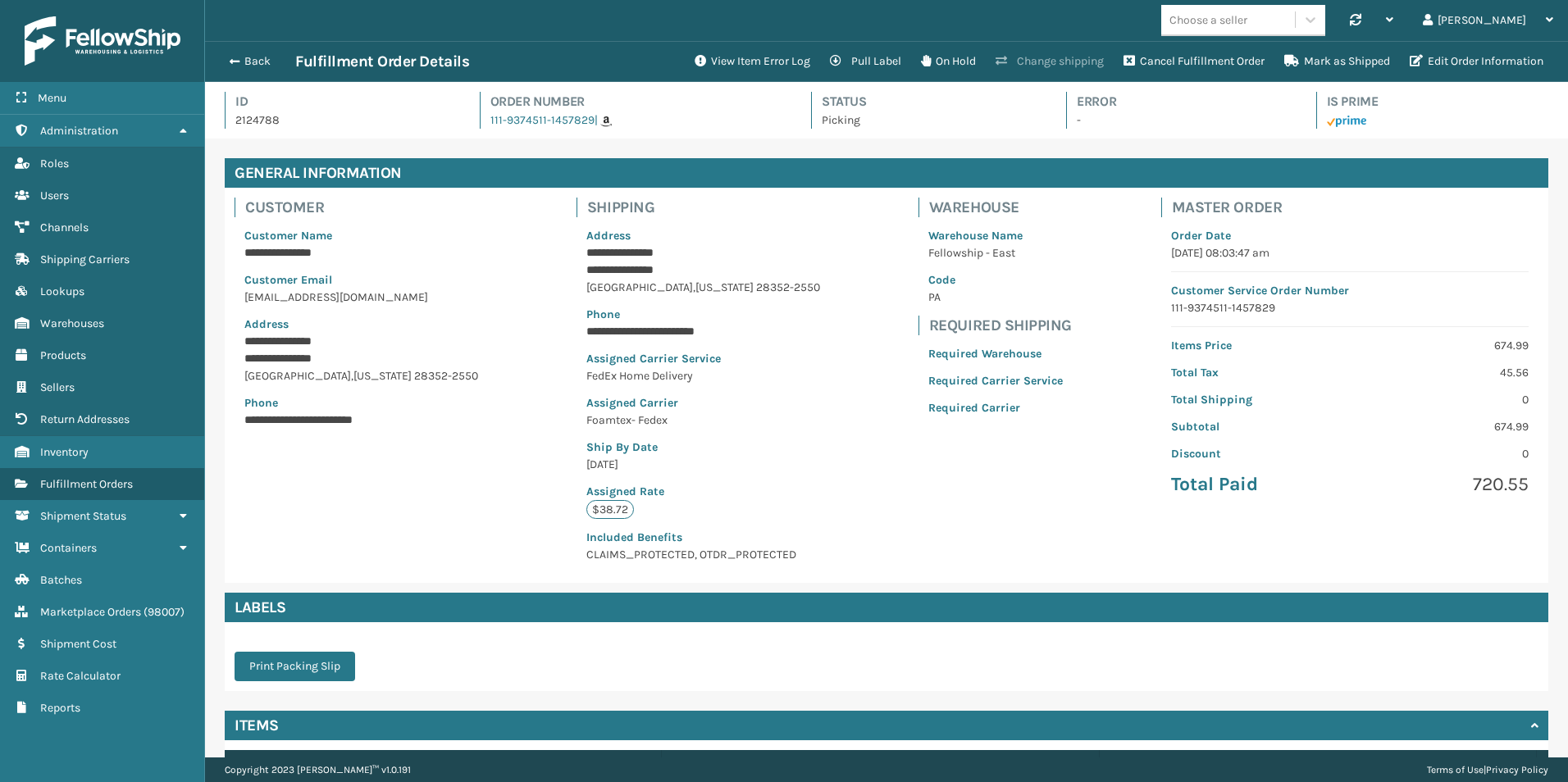
click at [1054, 61] on button "Change shipping" at bounding box center [1050, 61] width 128 height 33
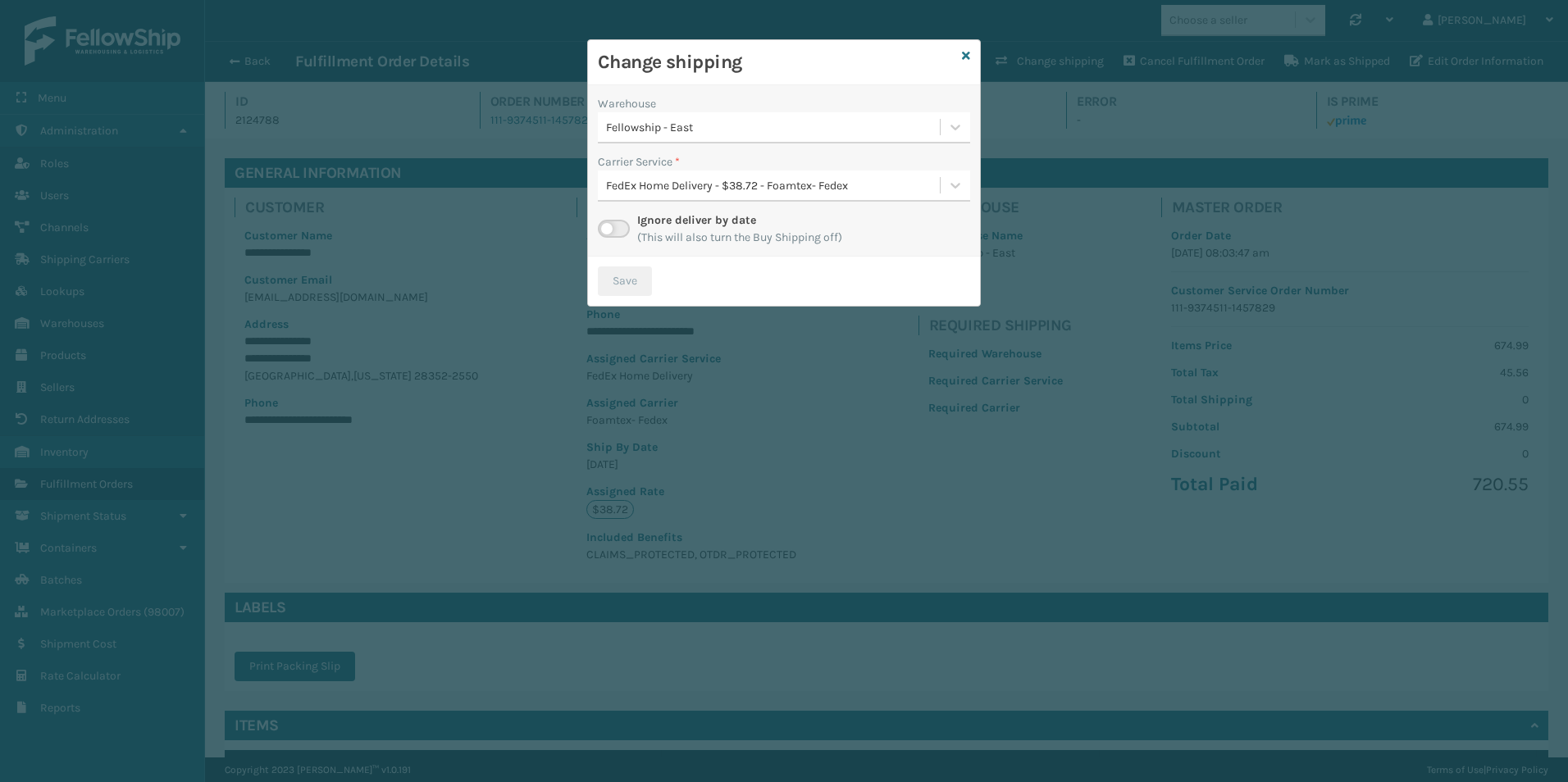
click at [971, 58] on div "Change shipping" at bounding box center [784, 63] width 392 height 45
click at [966, 55] on icon at bounding box center [966, 56] width 8 height 11
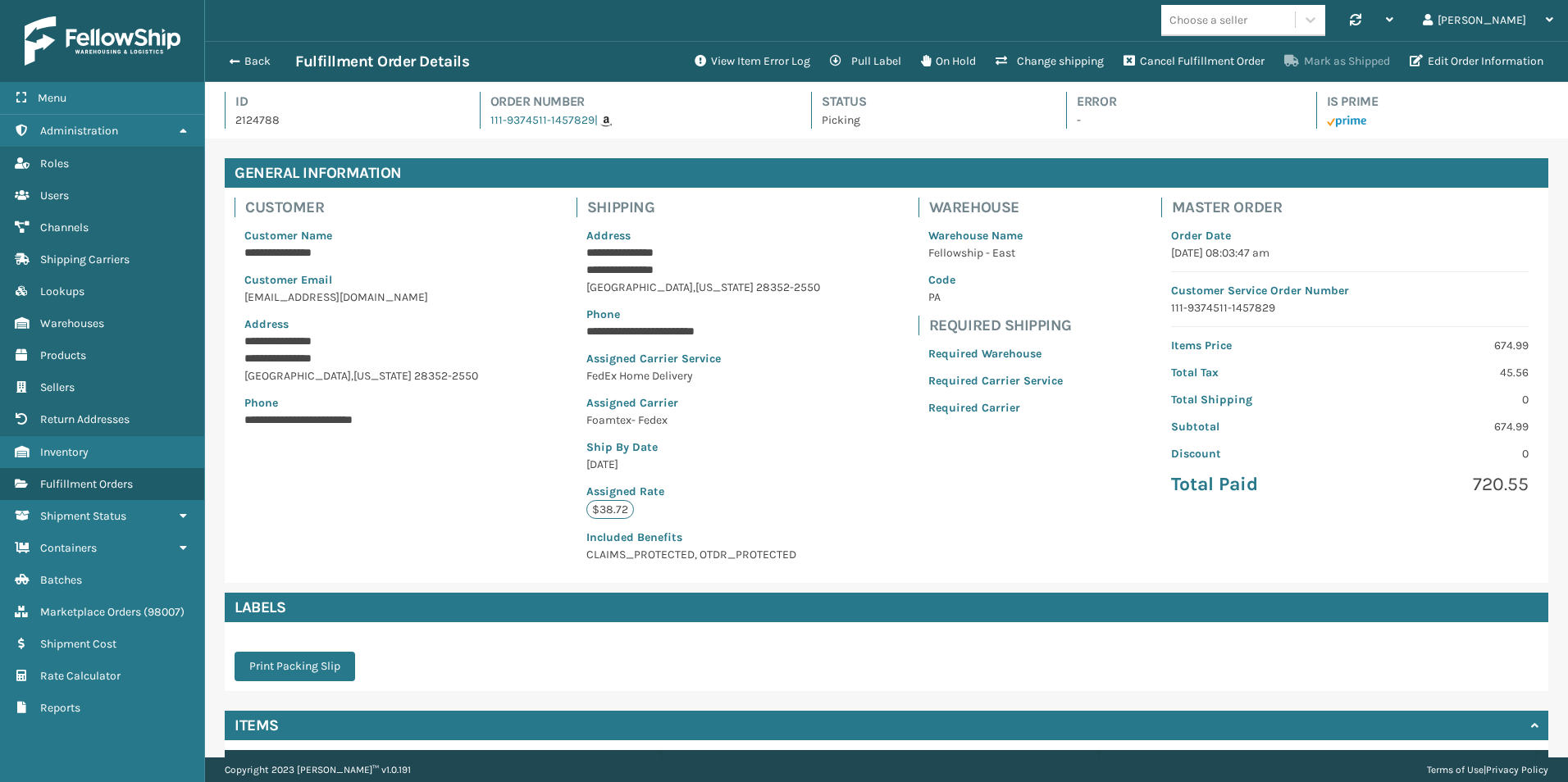
click at [1353, 61] on button "Mark as Shipped" at bounding box center [1337, 61] width 125 height 33
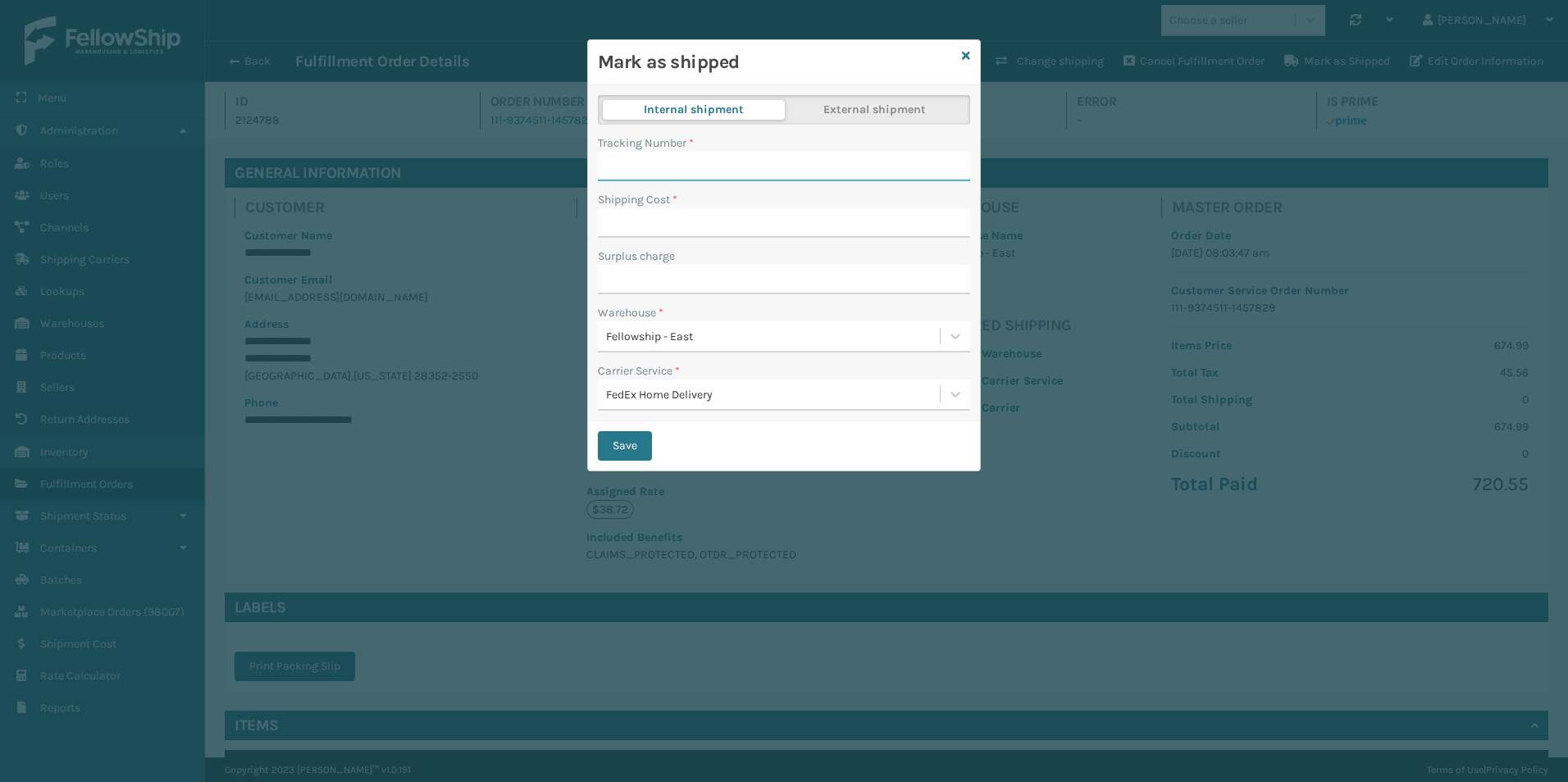
paste input "394040067624"
type input "394040067624"
click at [634, 227] on input "Shipping Cost *" at bounding box center [784, 222] width 372 height 29
type input "38.72"
click at [625, 446] on button "Save" at bounding box center [625, 446] width 54 height 29
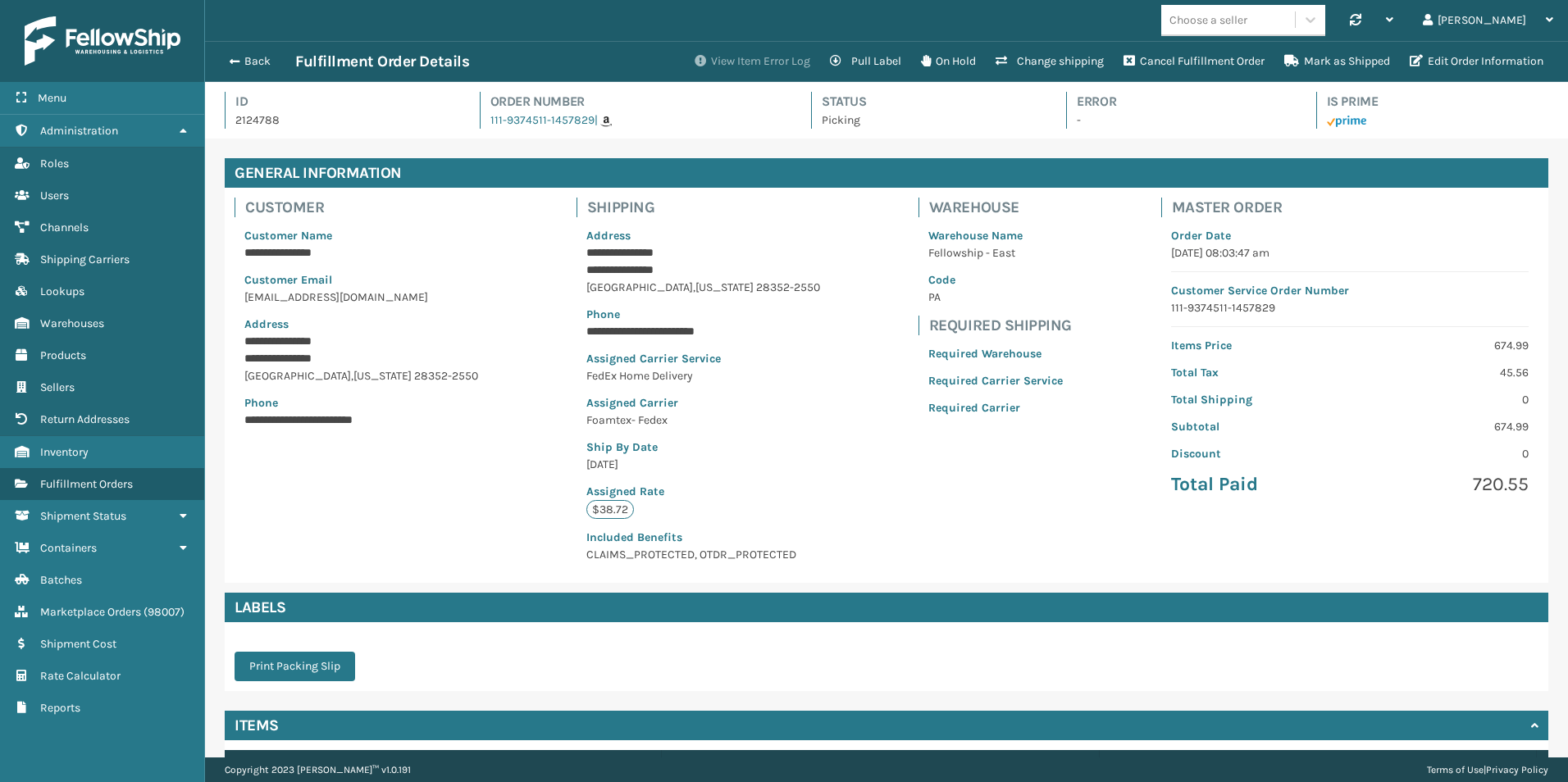
click at [739, 60] on button "View Item Error Log" at bounding box center [753, 61] width 136 height 33
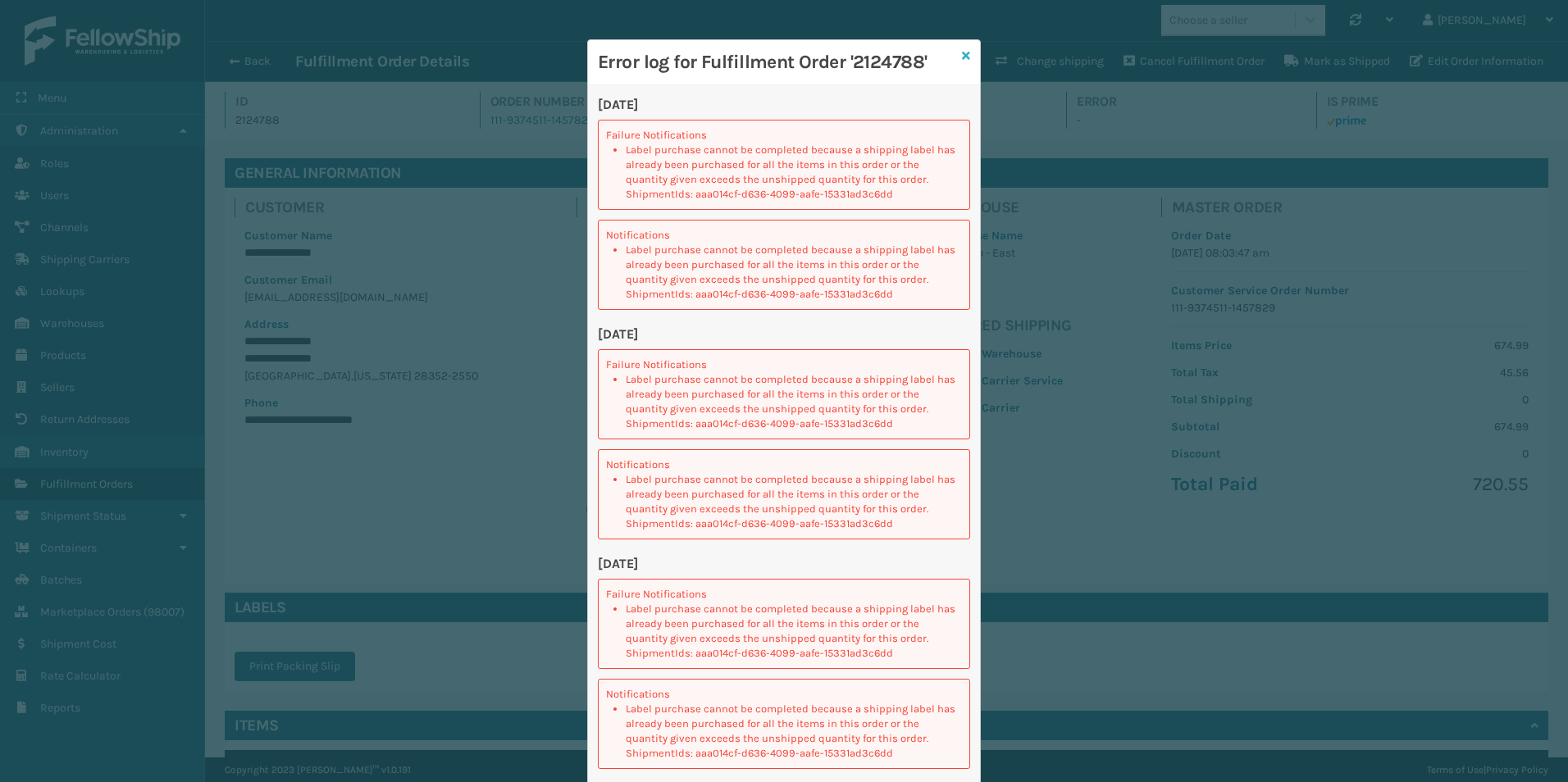
click at [962, 53] on icon at bounding box center [966, 56] width 8 height 11
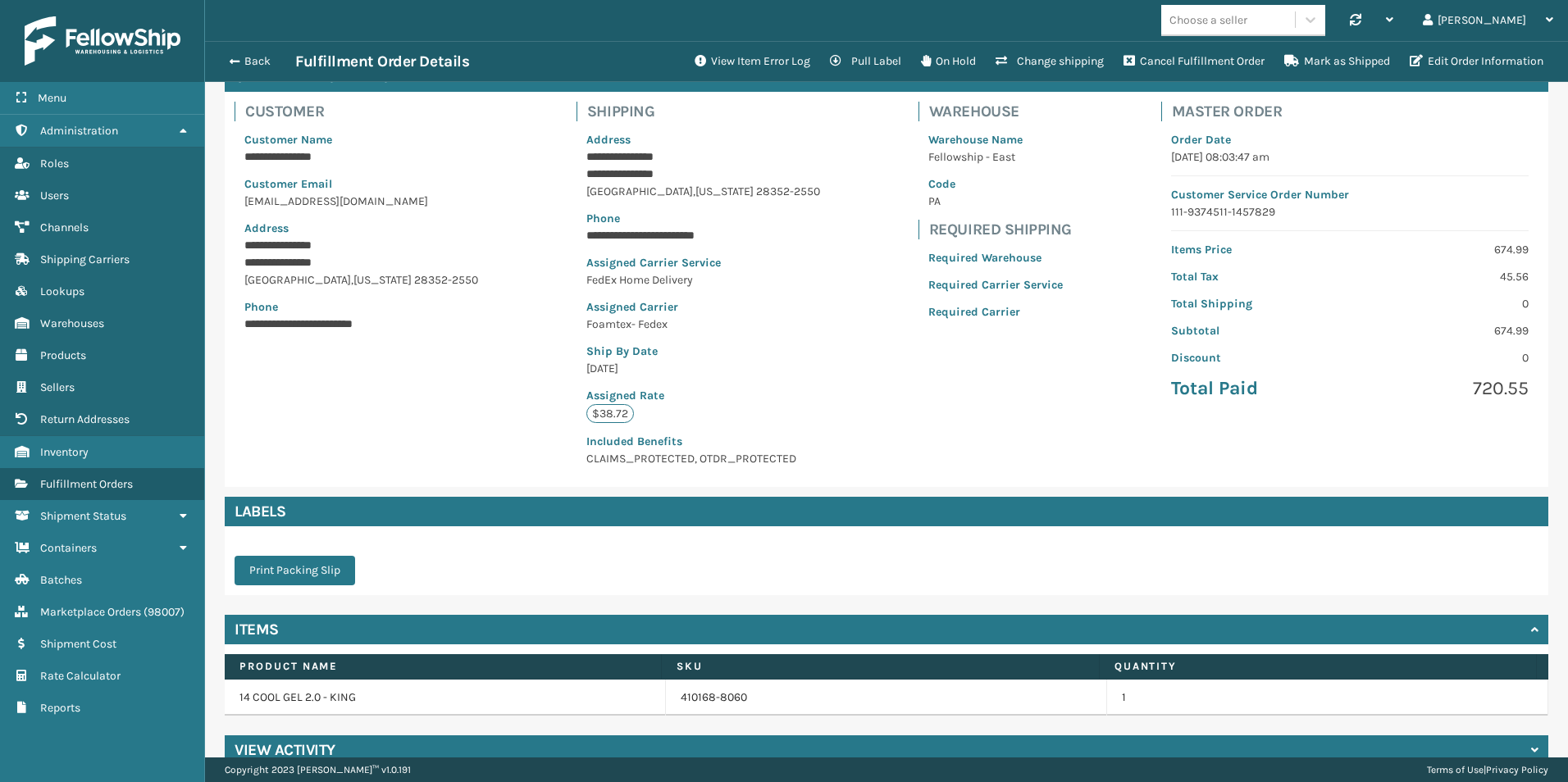
scroll to position [123, 0]
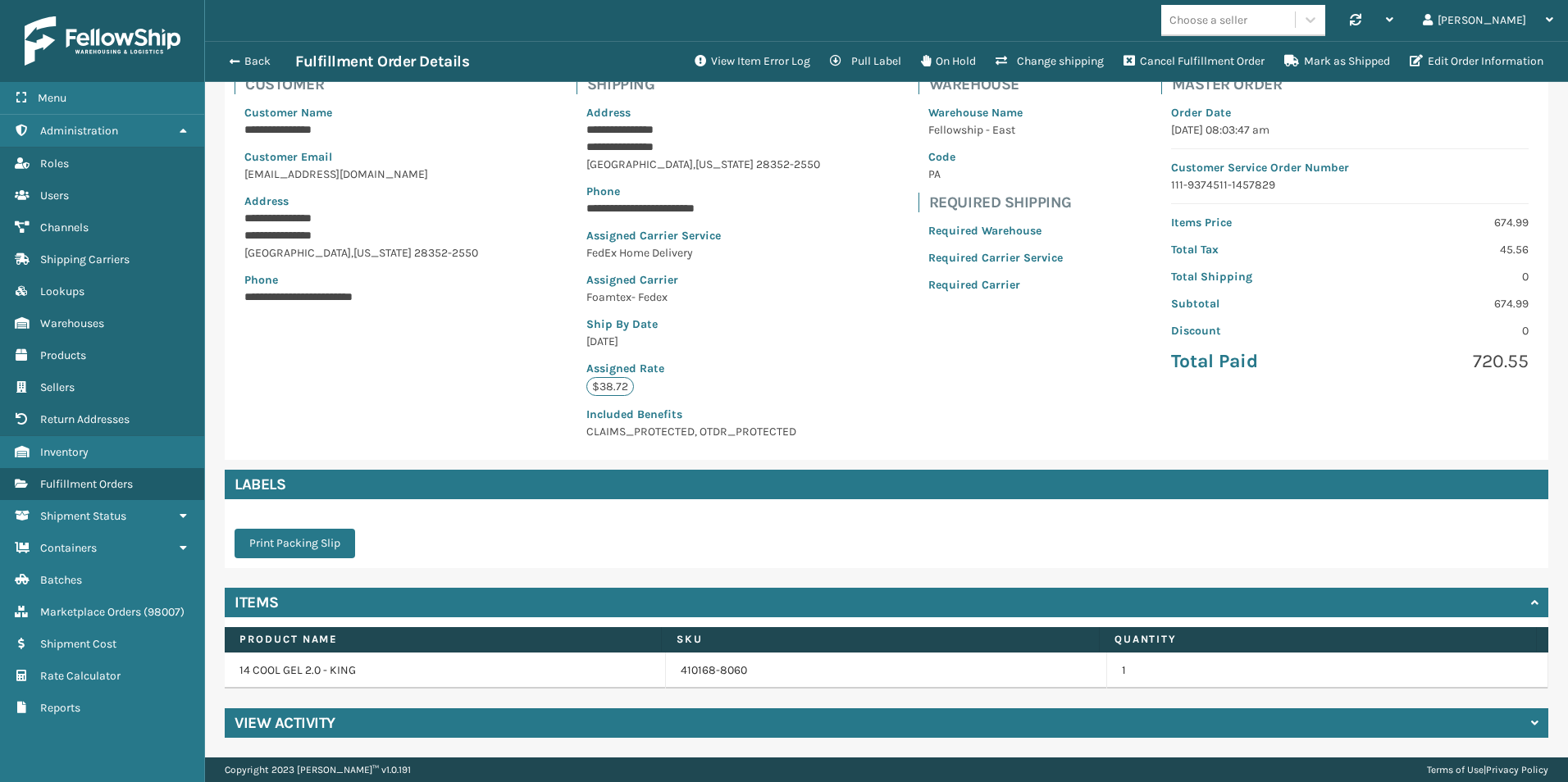
click at [308, 725] on h4 "View Activity" at bounding box center [285, 723] width 101 height 20
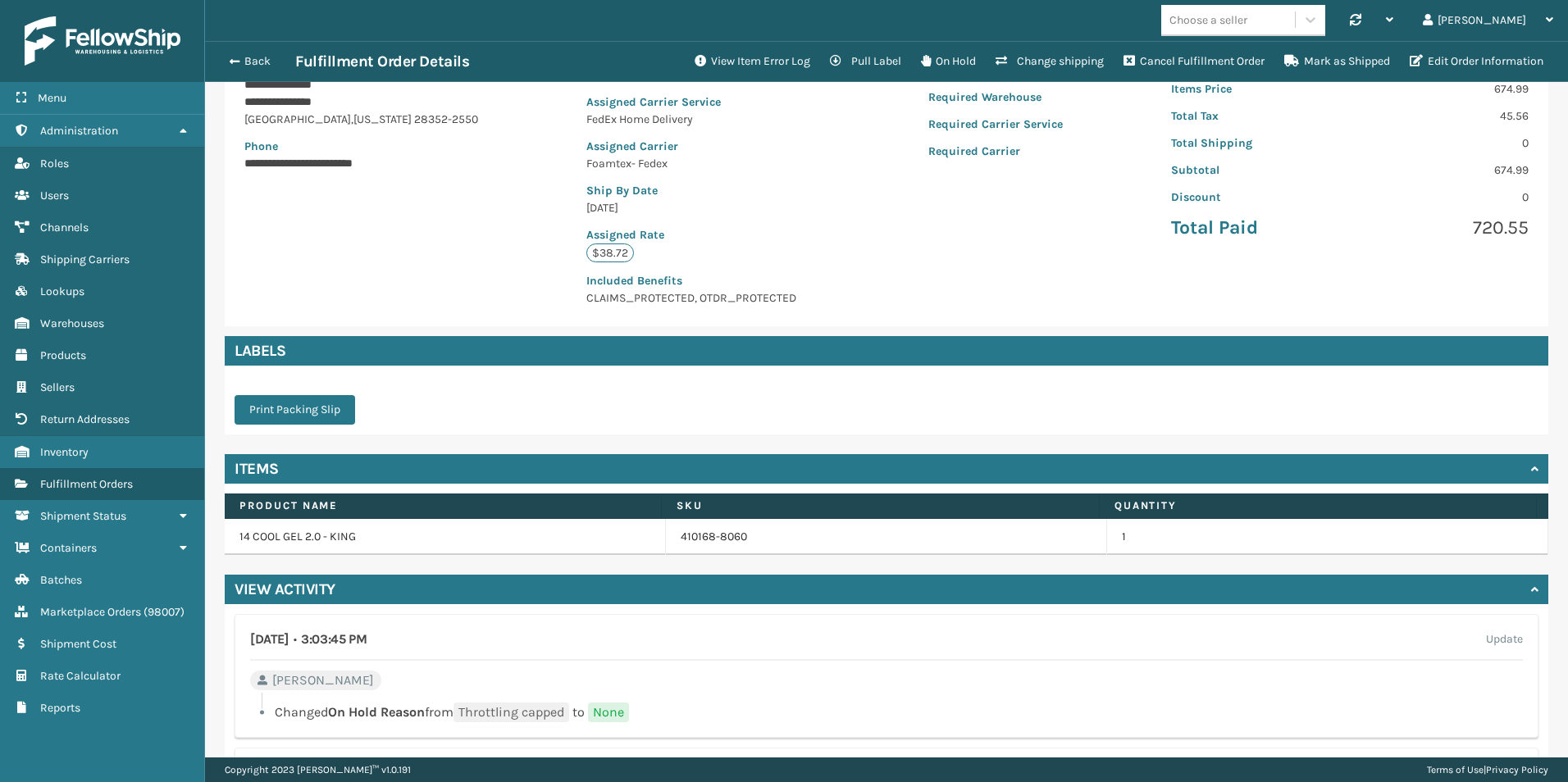
scroll to position [219, 0]
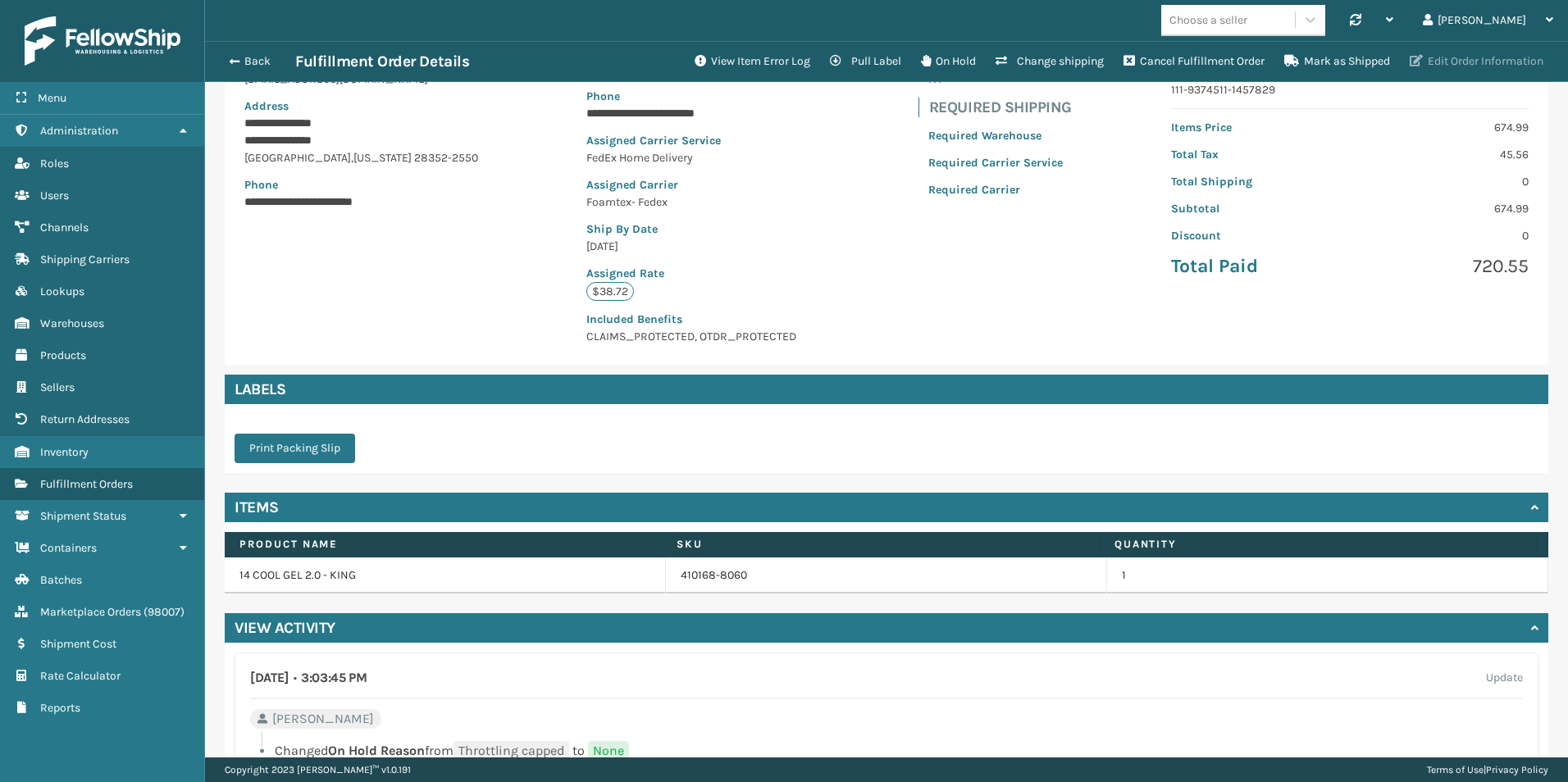
click at [1473, 66] on button "Edit Order Information" at bounding box center [1477, 61] width 154 height 33
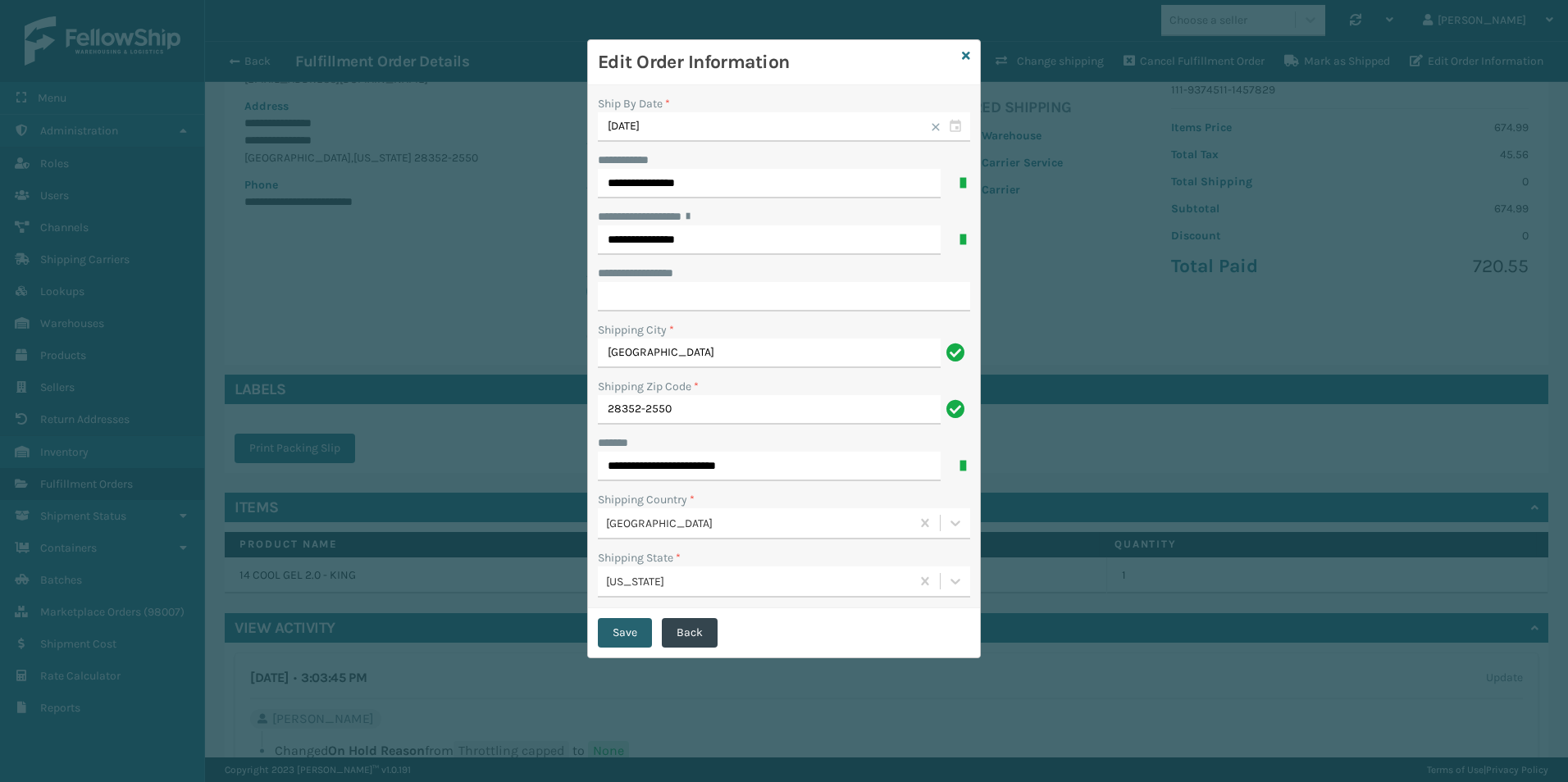
click at [624, 631] on button "Save" at bounding box center [625, 632] width 54 height 29
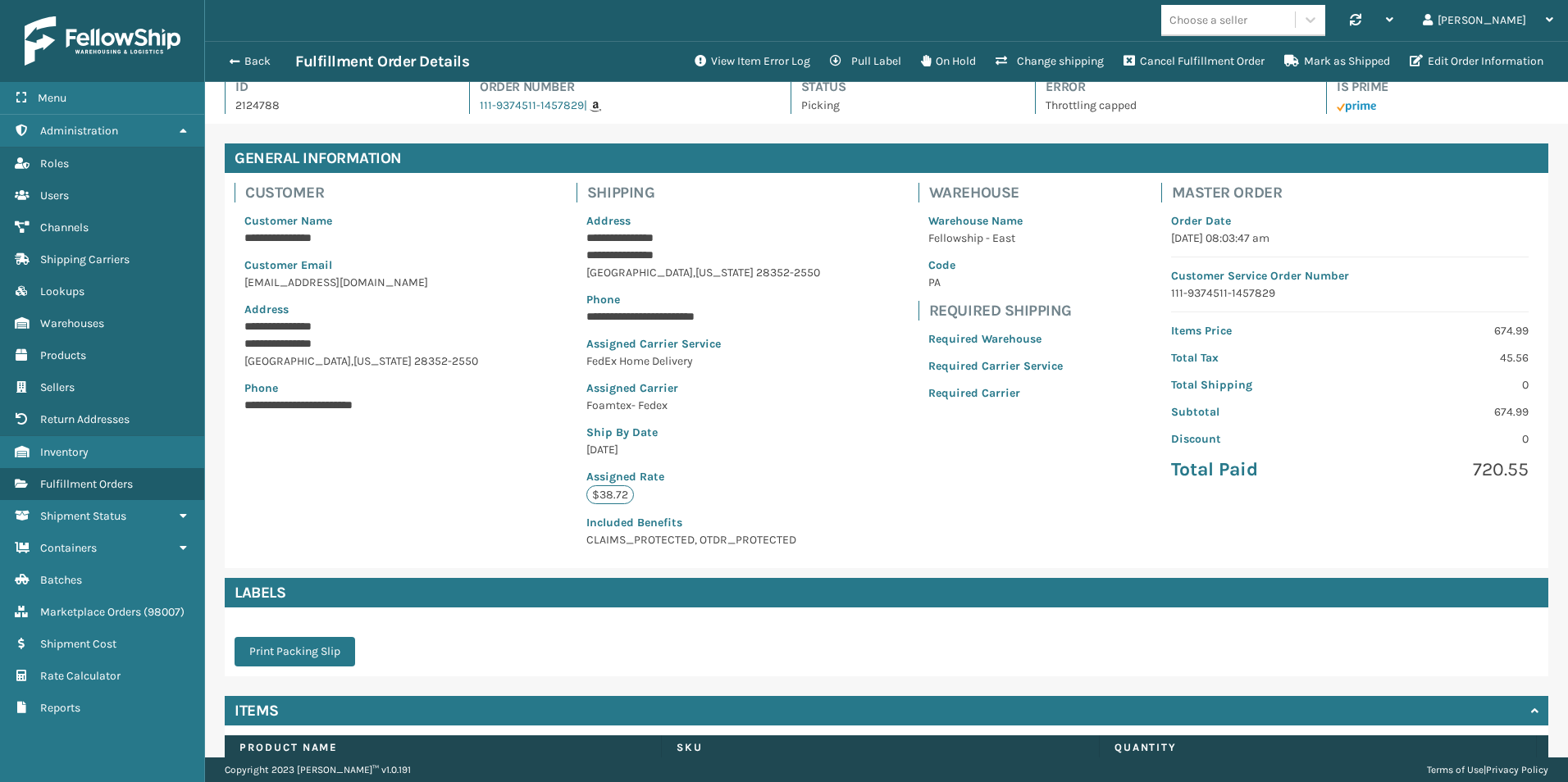
scroll to position [0, 0]
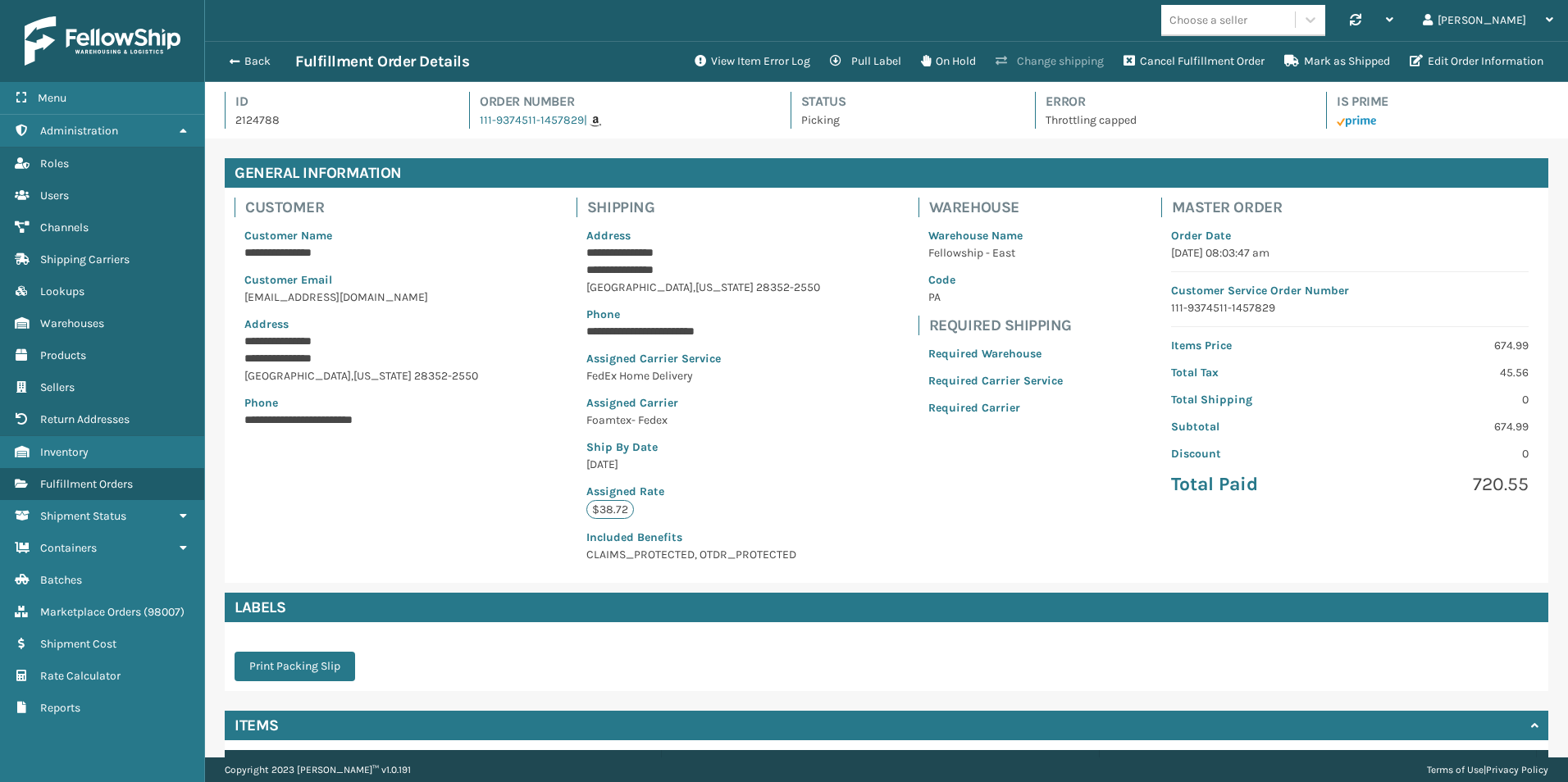
click at [1043, 57] on button "Change shipping" at bounding box center [1050, 61] width 128 height 33
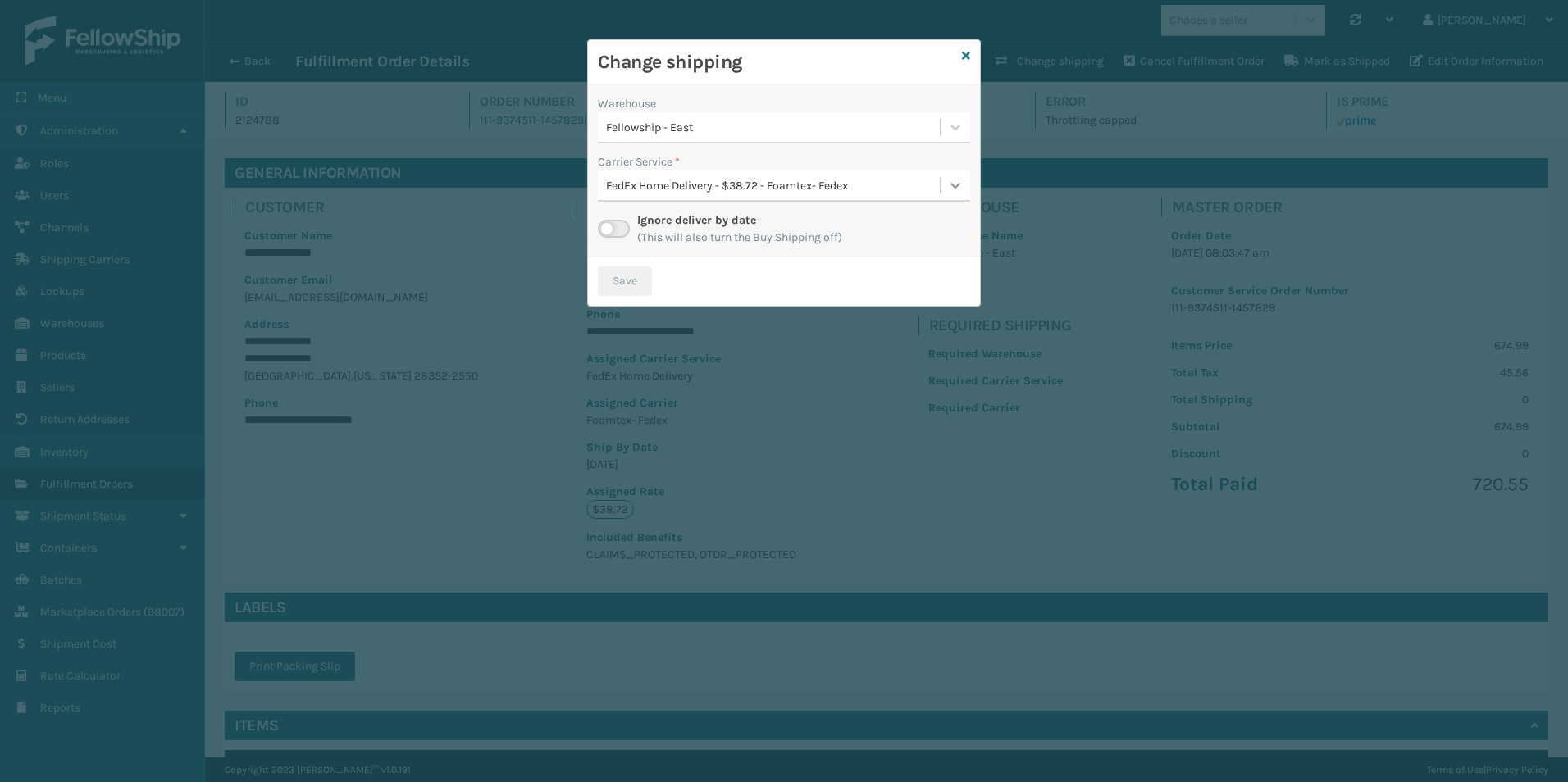
click at [963, 188] on icon at bounding box center [955, 185] width 16 height 16
click at [966, 58] on icon at bounding box center [966, 56] width 8 height 11
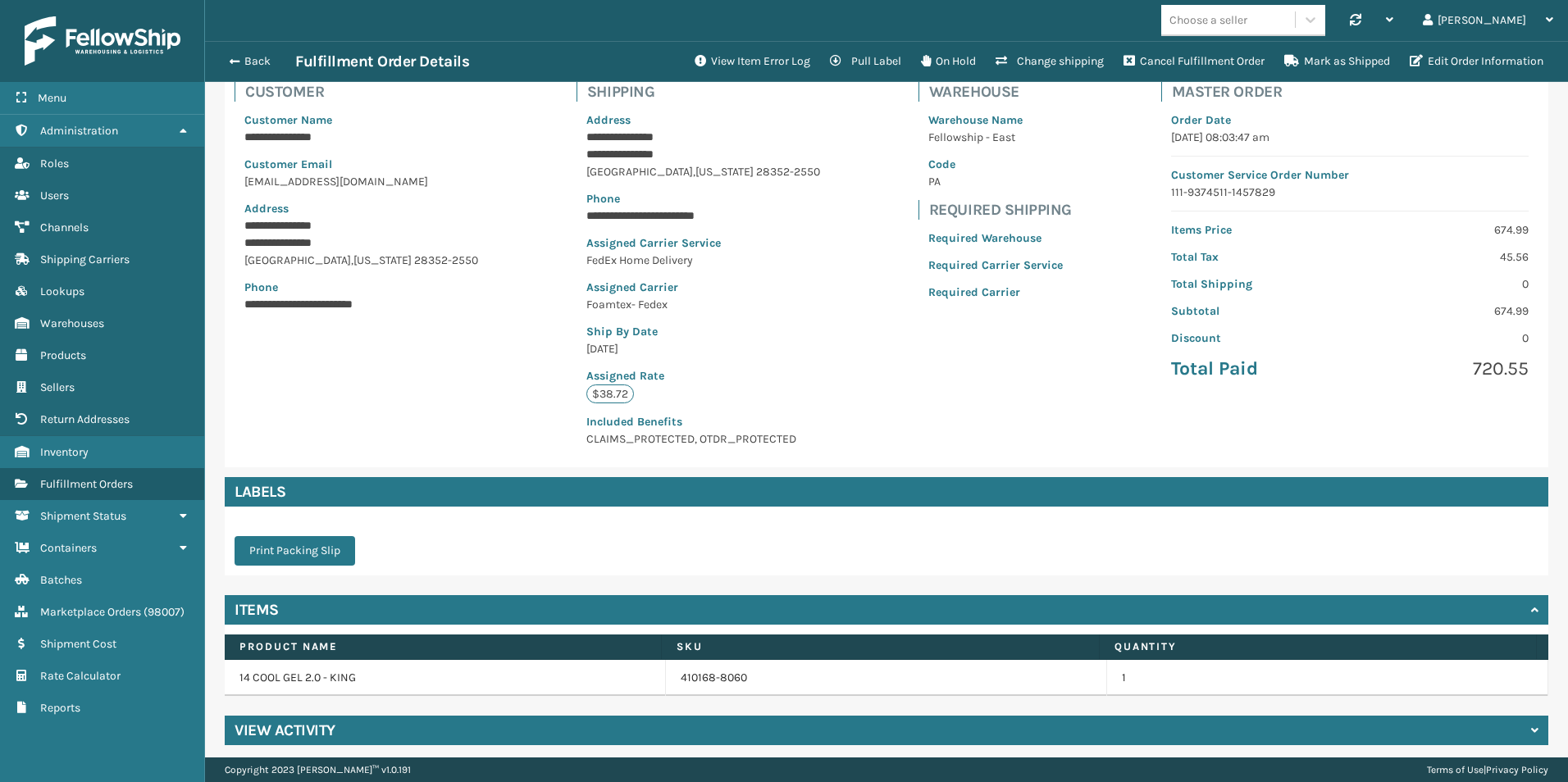
scroll to position [123, 0]
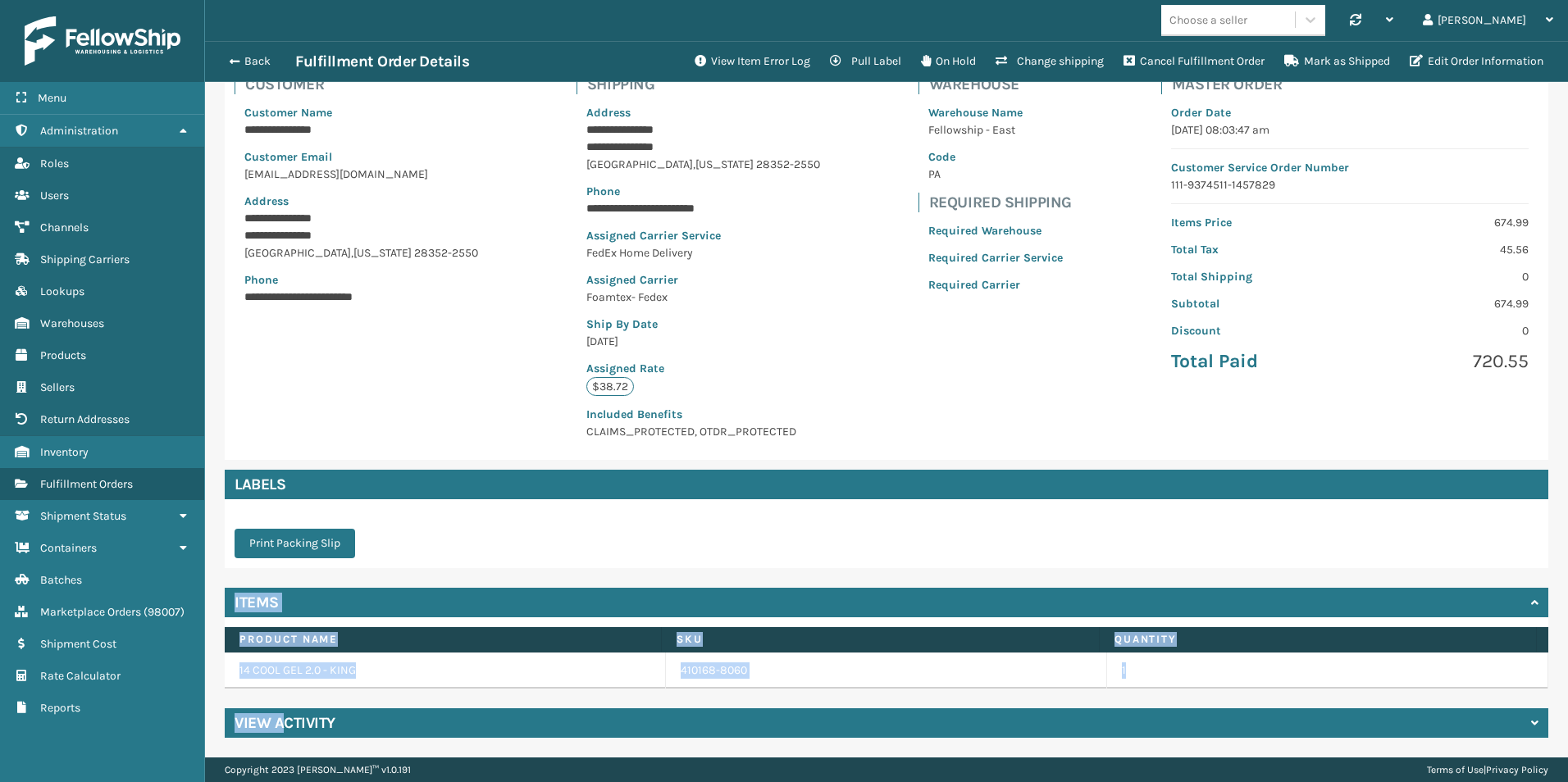
drag, startPoint x: 280, startPoint y: 731, endPoint x: 697, endPoint y: 467, distance: 493.5
click at [697, 467] on div "**********" at bounding box center [887, 387] width 1364 height 742
click at [417, 658] on td "14 COOL GEL 2.0 - KING" at bounding box center [446, 671] width 441 height 36
click at [713, 674] on link "410168-8060" at bounding box center [714, 670] width 67 height 16
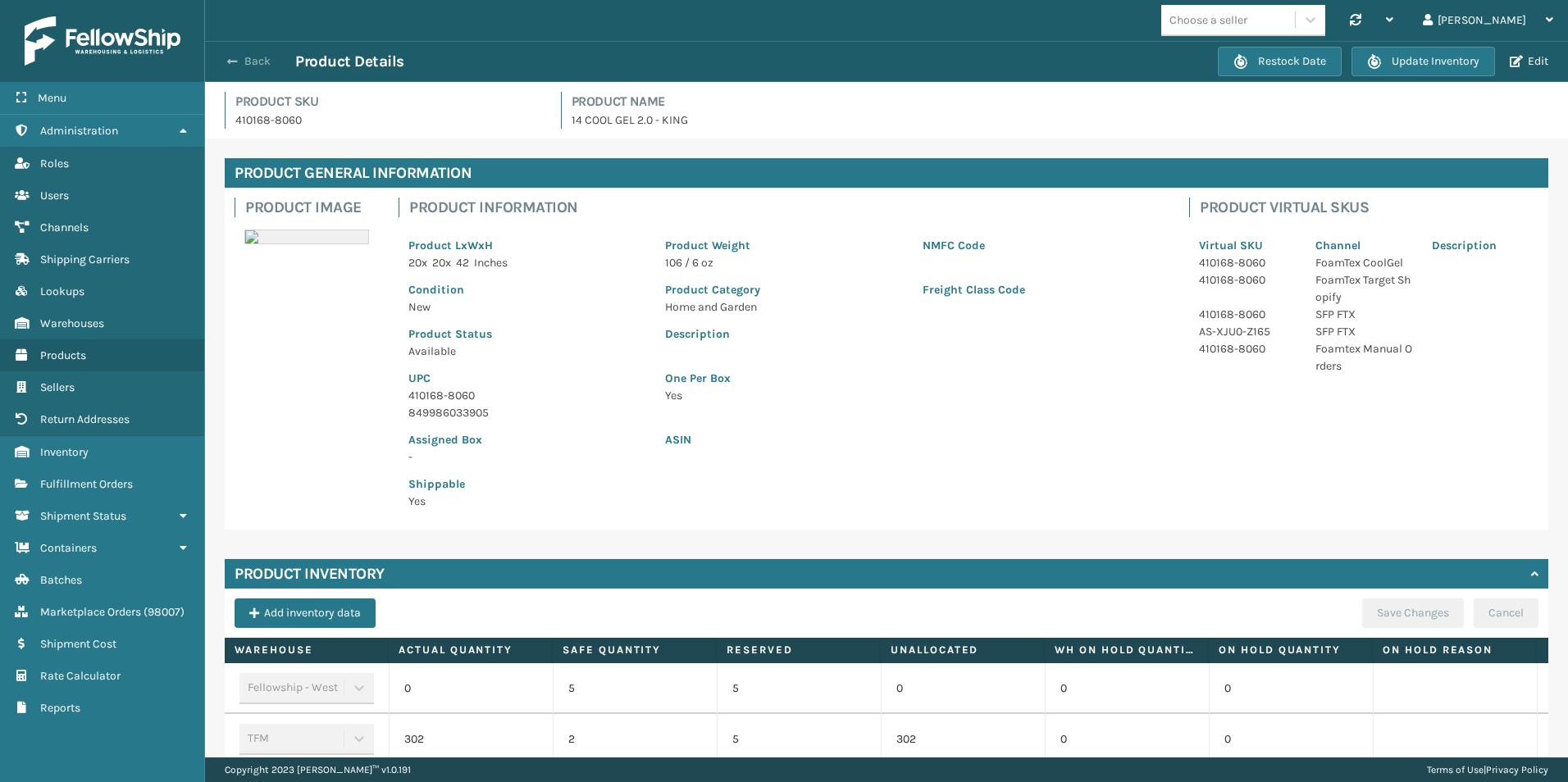
click at [248, 57] on button "Back" at bounding box center [257, 61] width 75 height 15
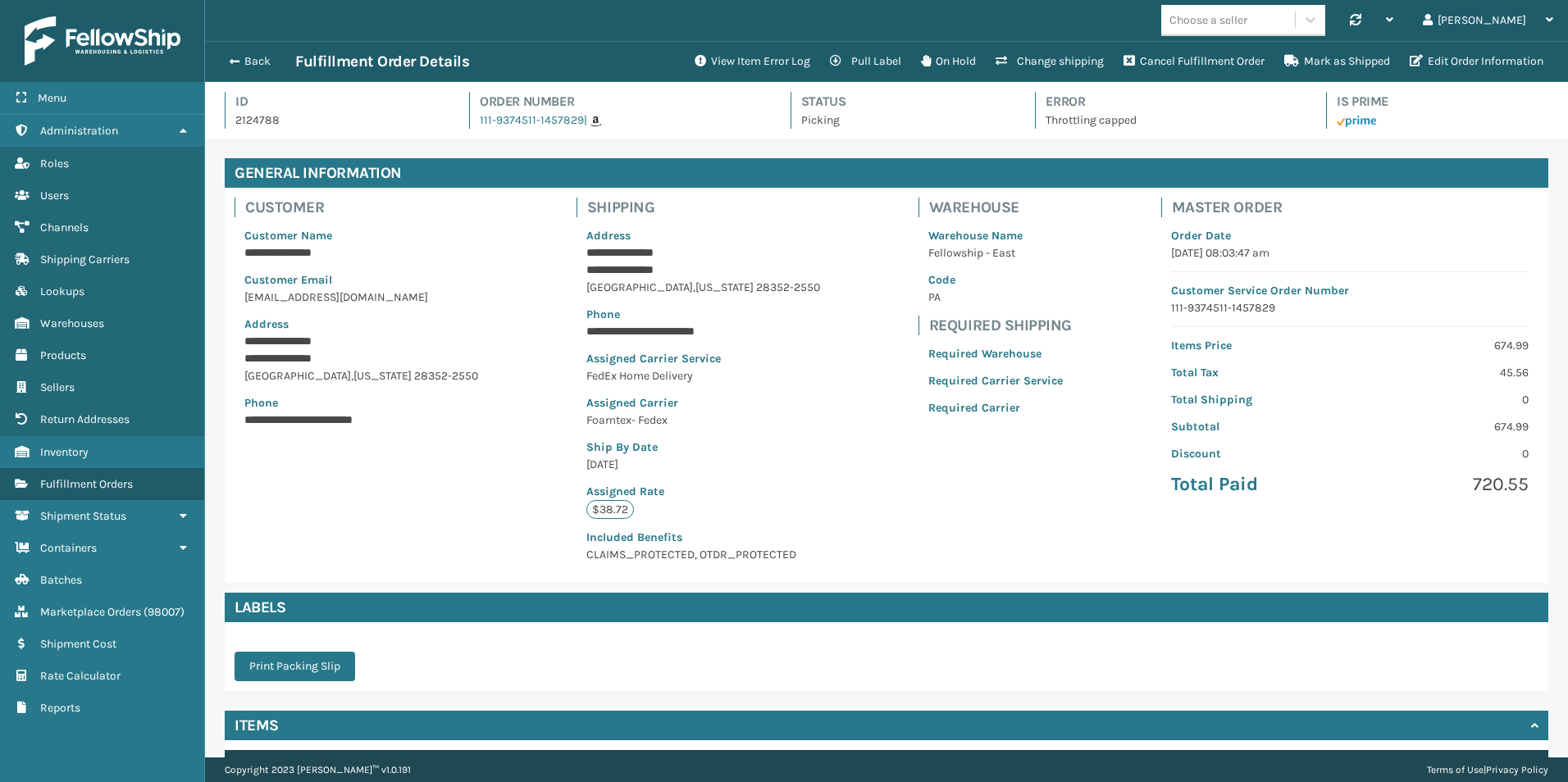
scroll to position [40, 1364]
click at [249, 60] on button "Back" at bounding box center [257, 61] width 75 height 15
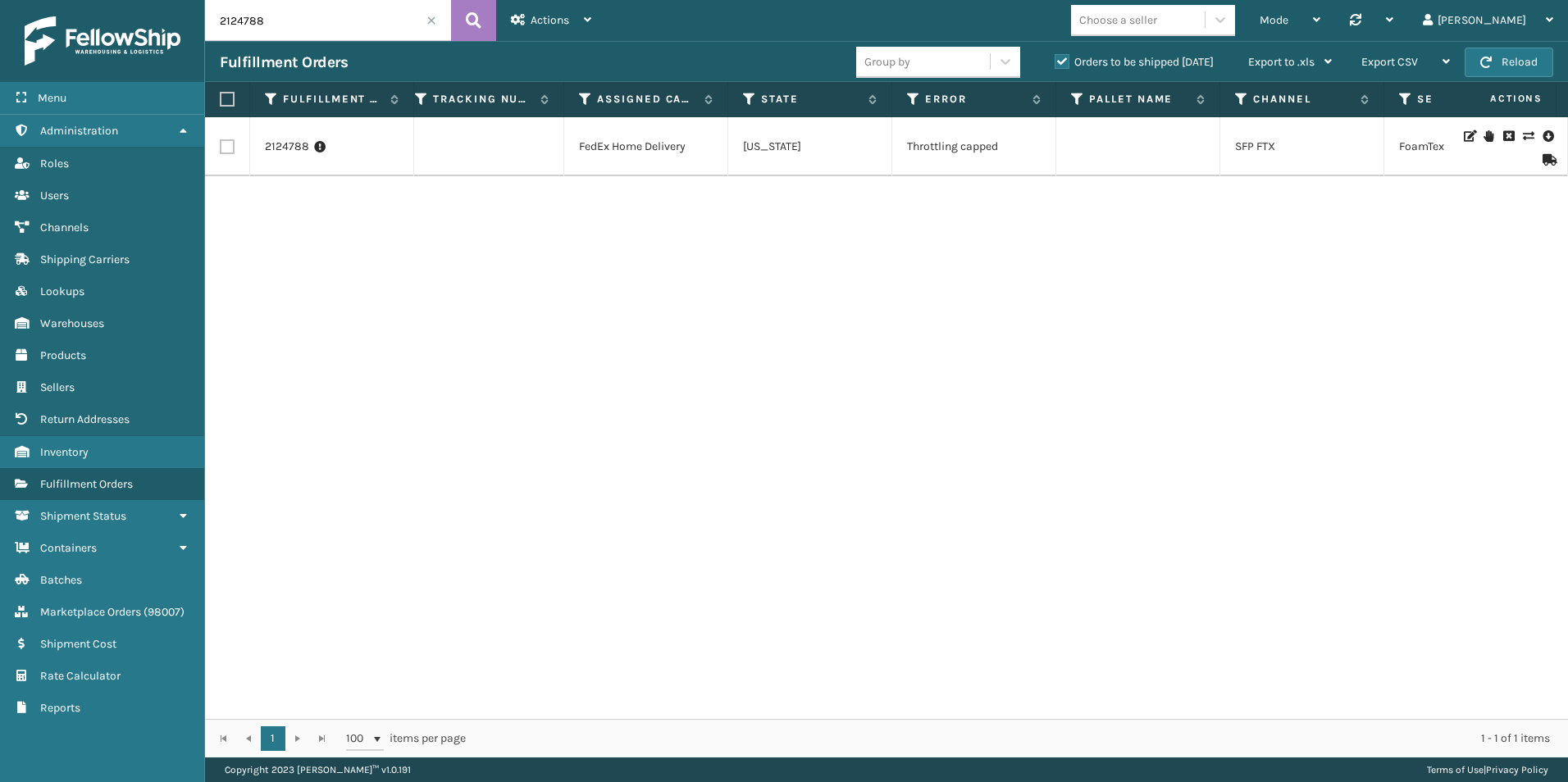
scroll to position [0, 719]
click at [1484, 135] on icon at bounding box center [1489, 136] width 9 height 11
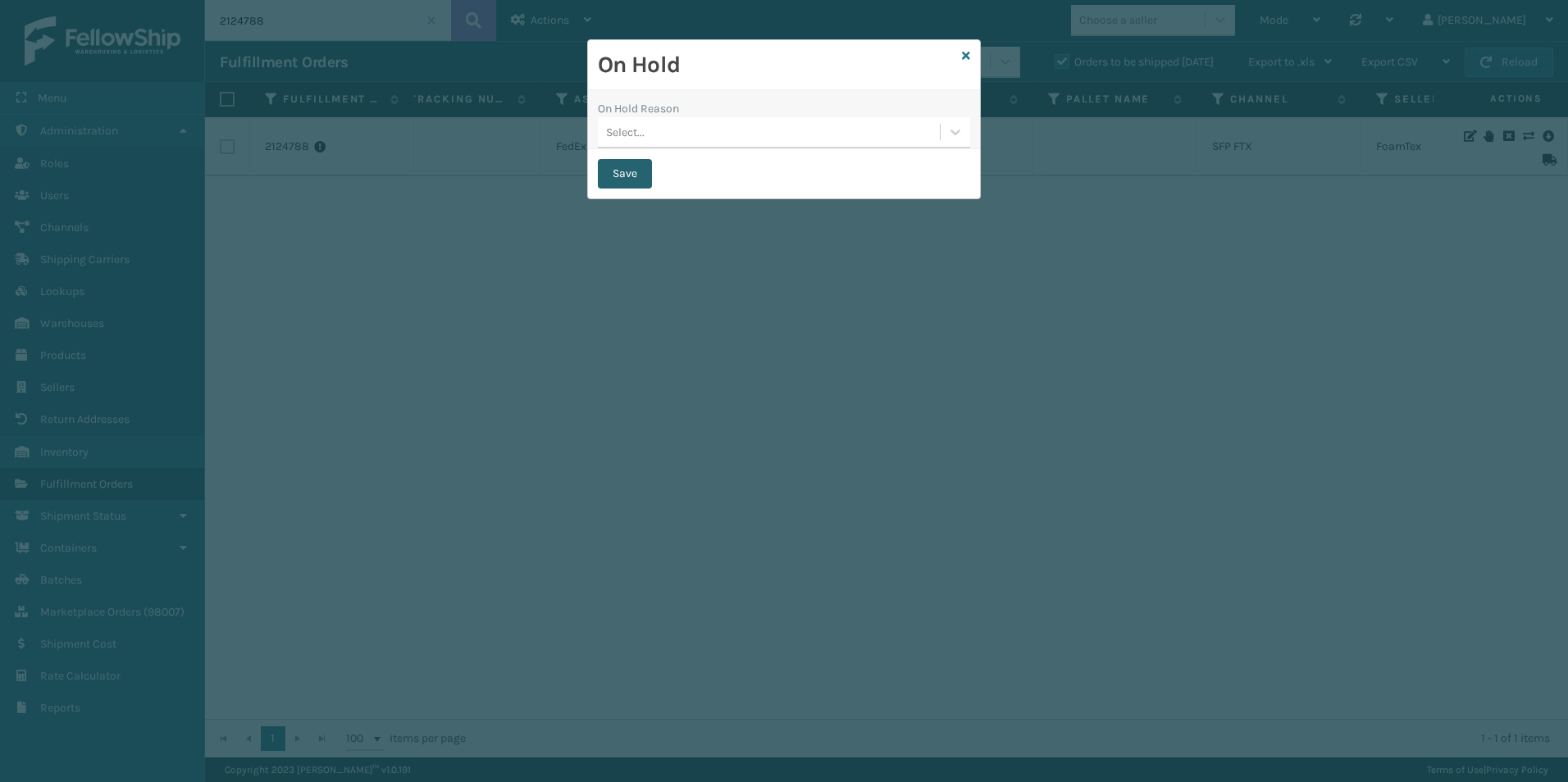
click at [633, 173] on button "Save" at bounding box center [625, 173] width 54 height 29
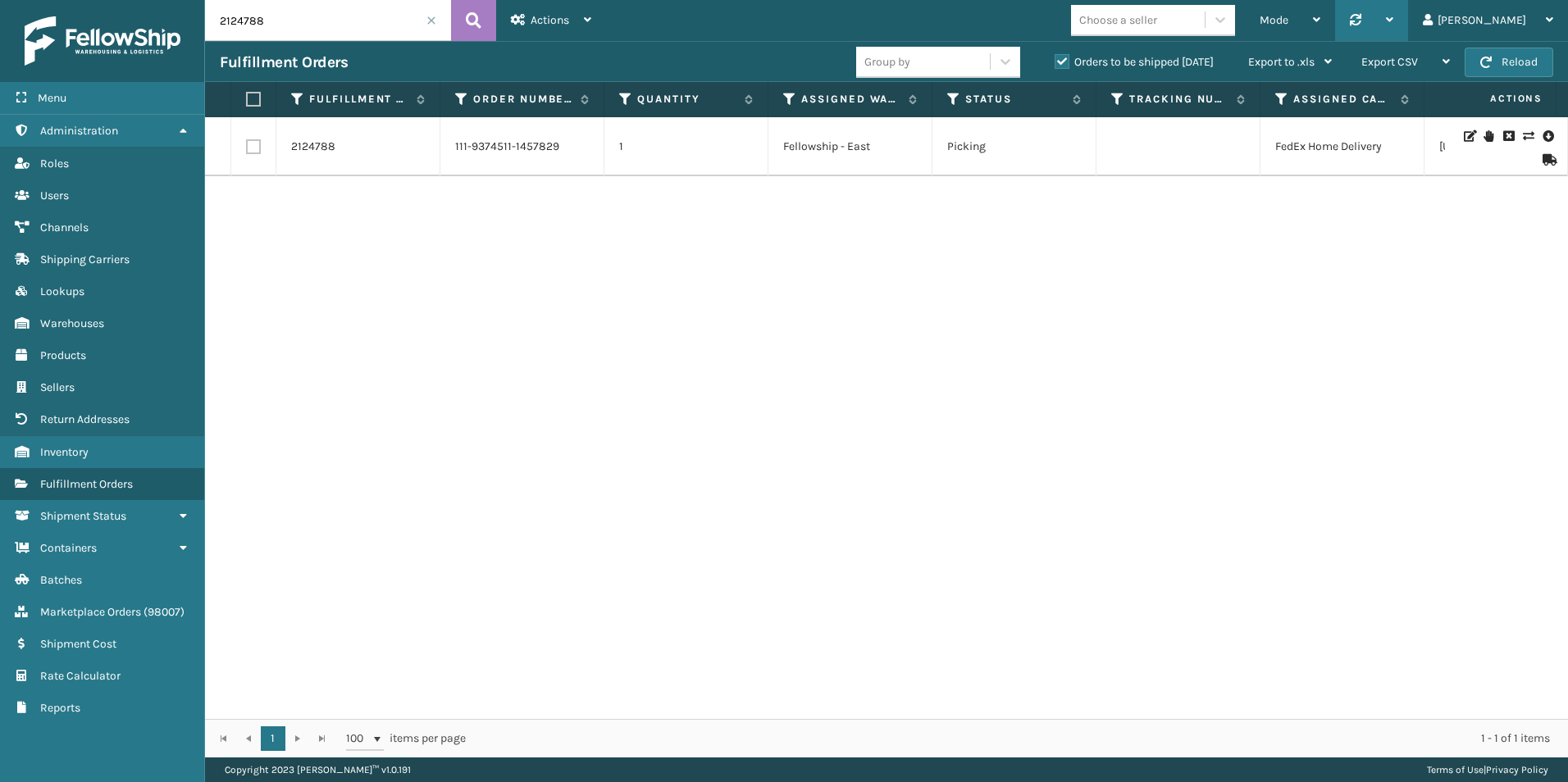
click at [1362, 14] on icon at bounding box center [1356, 20] width 11 height 11
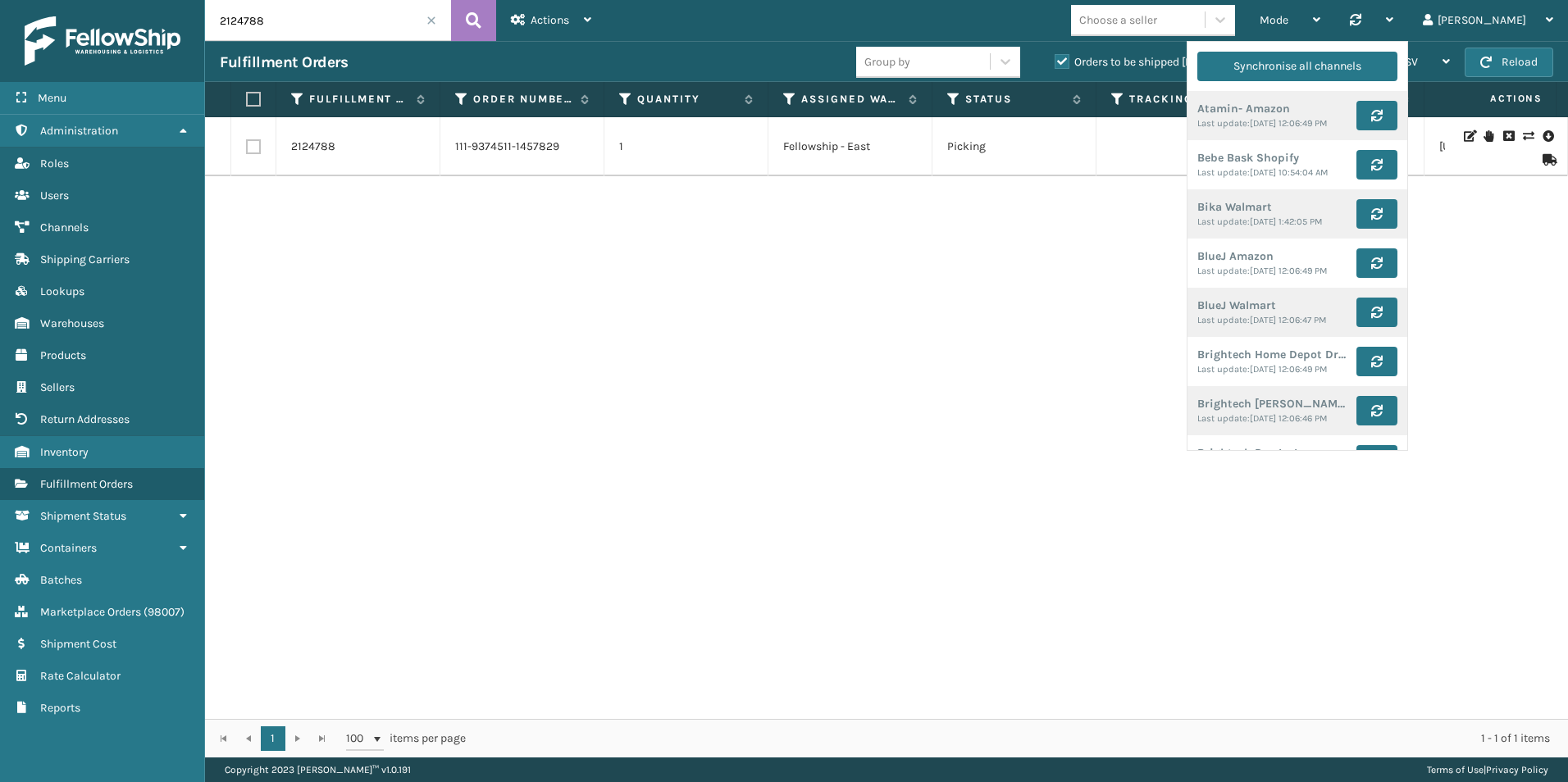
drag, startPoint x: 1091, startPoint y: 378, endPoint x: 1030, endPoint y: 350, distance: 67.1
click at [1091, 376] on div "2124788 111-9374511-1457829 1 Fellowship - East Picking FedEx Home Delivery [US…" at bounding box center [887, 417] width 1364 height 602
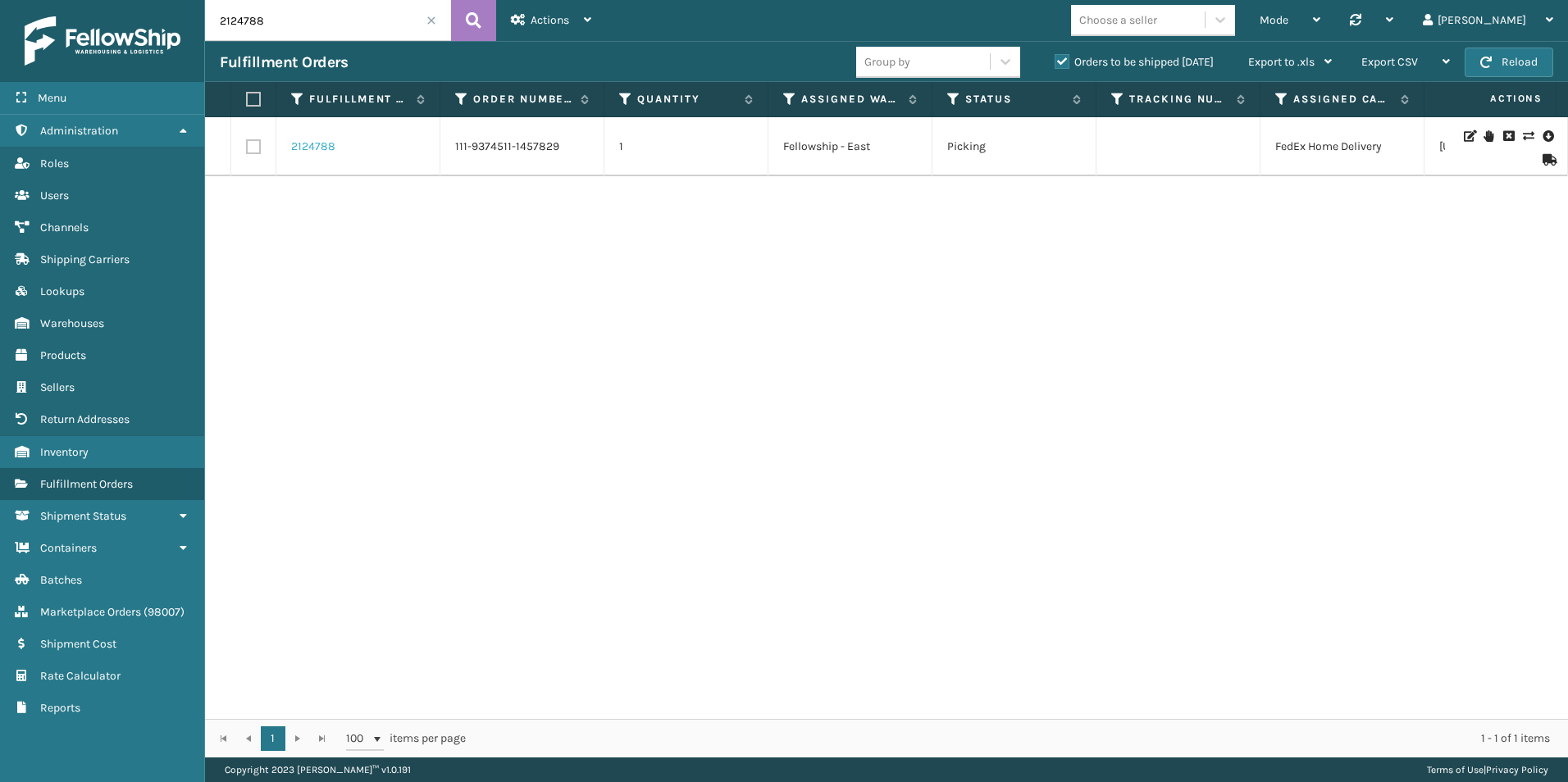
click at [320, 145] on link "2124788" at bounding box center [313, 146] width 44 height 16
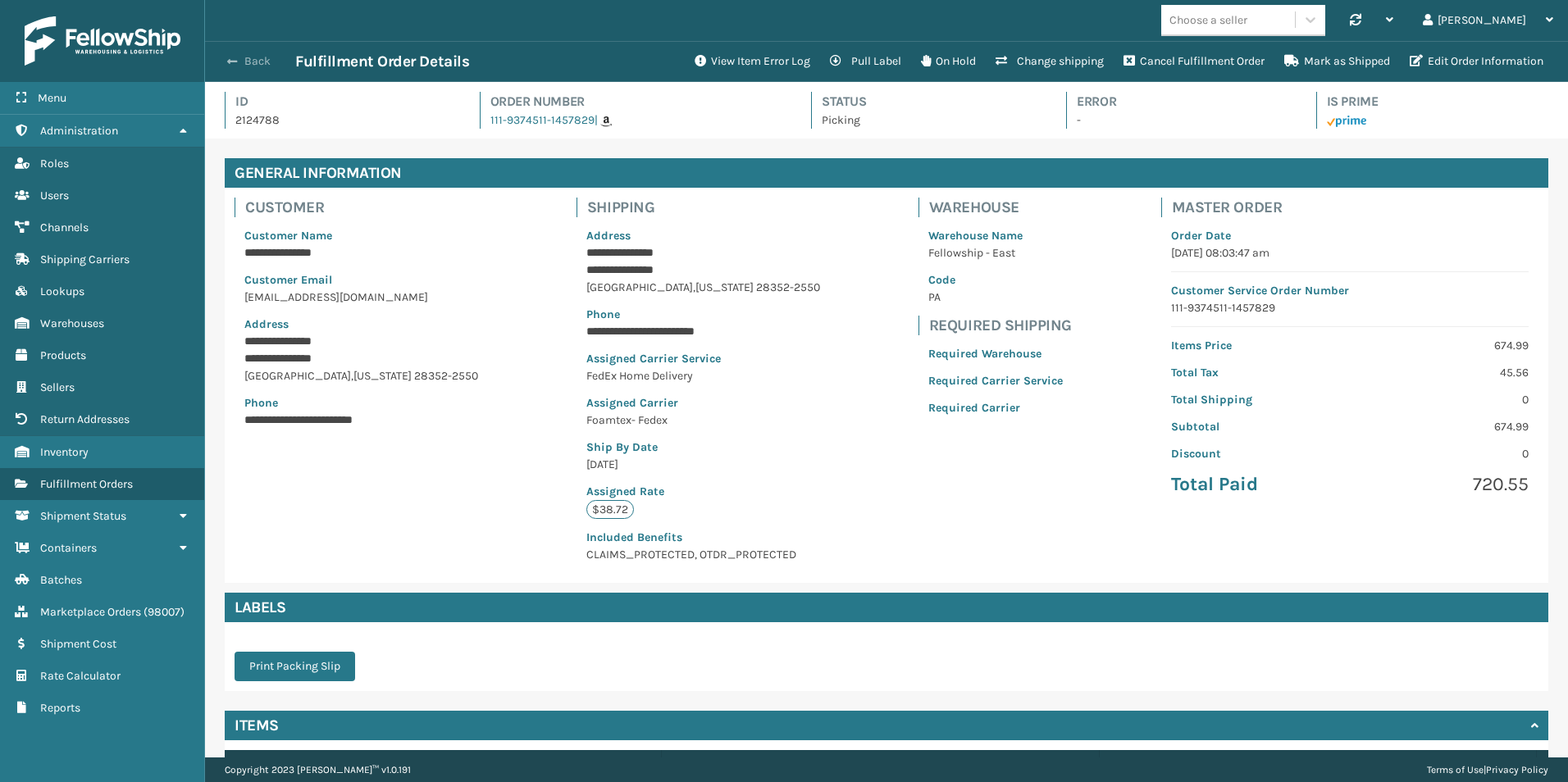
click at [251, 55] on button "Back" at bounding box center [257, 61] width 75 height 15
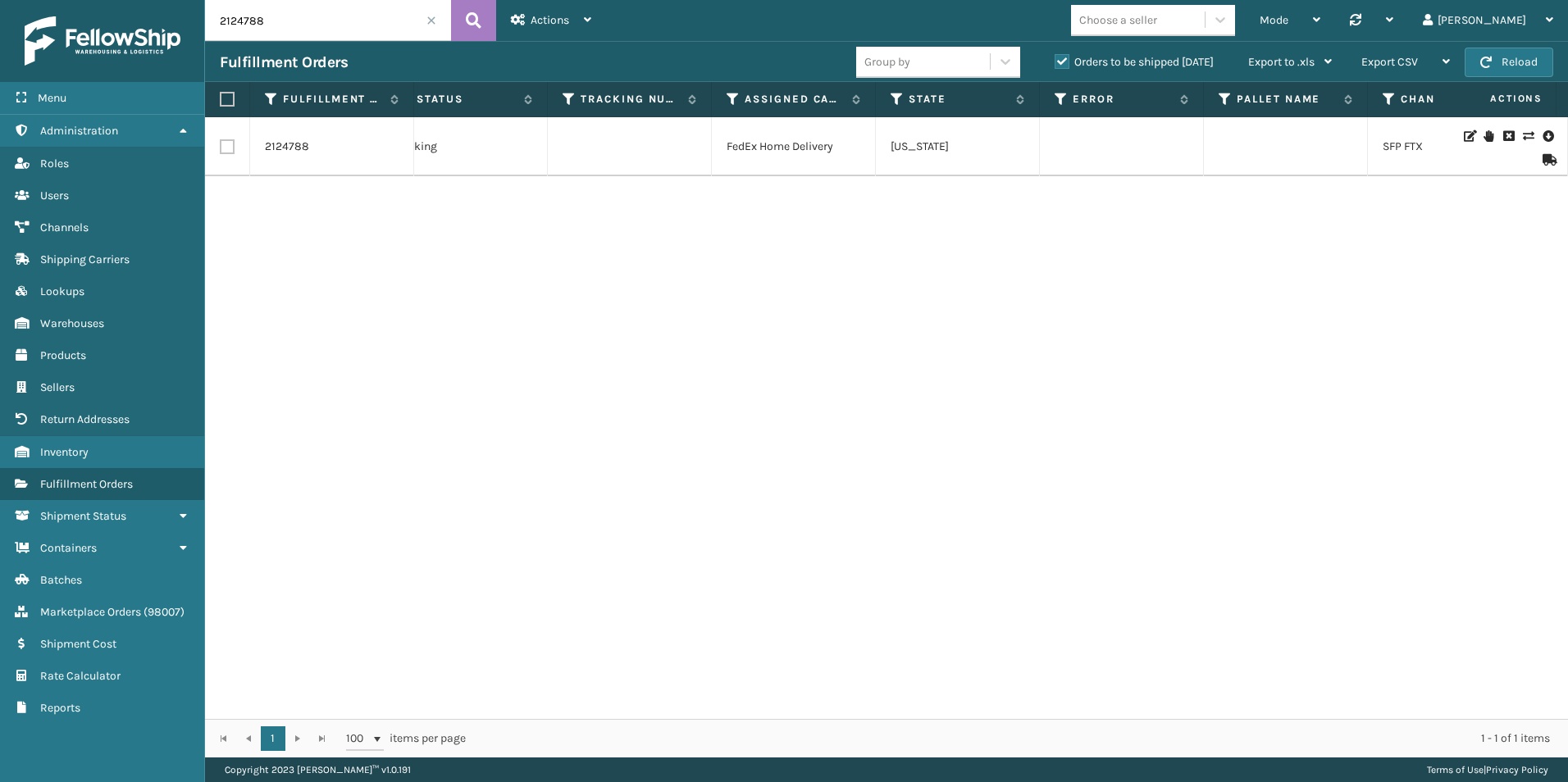
scroll to position [0, 719]
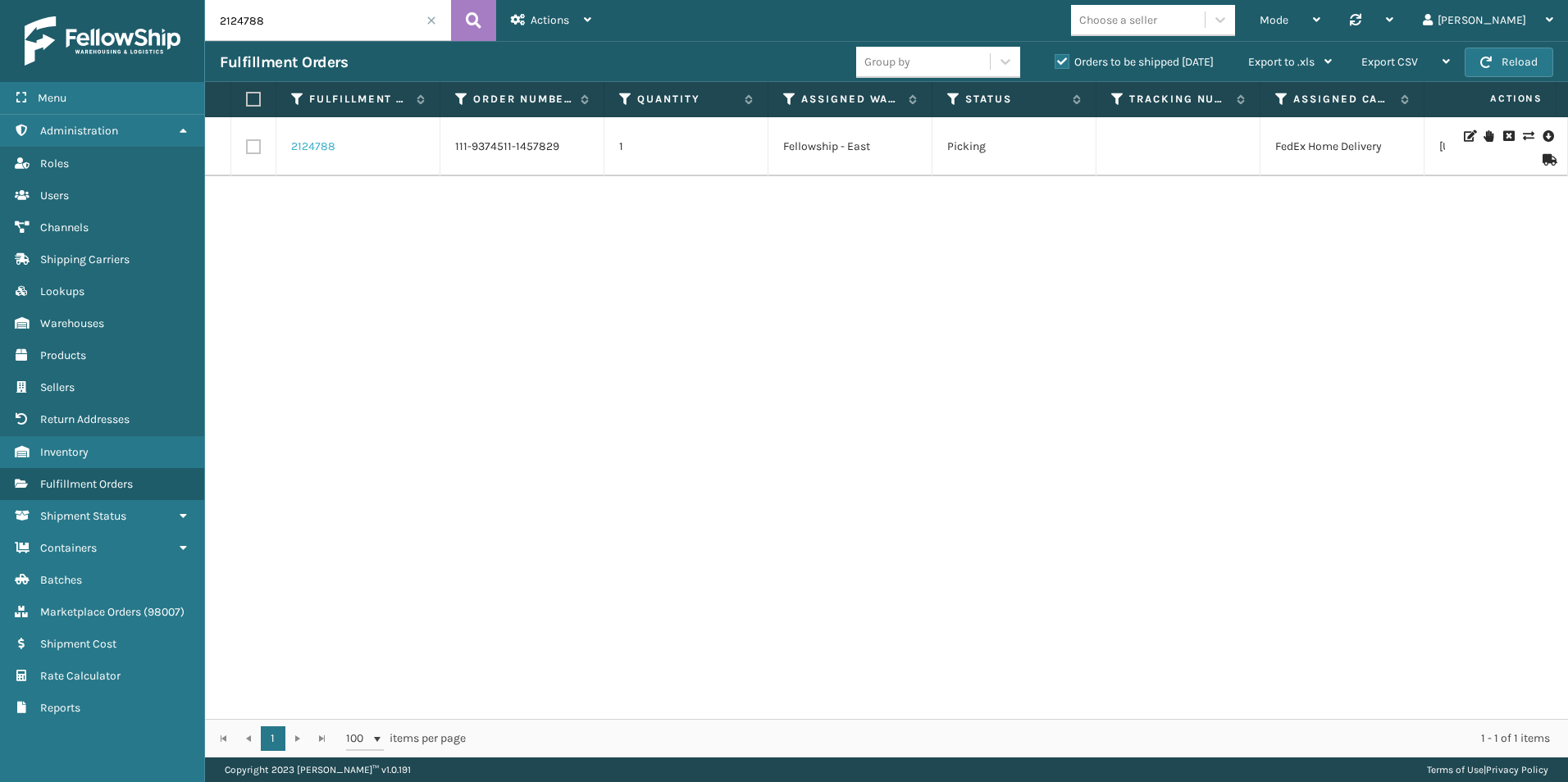
click at [306, 142] on link "2124788" at bounding box center [313, 146] width 44 height 16
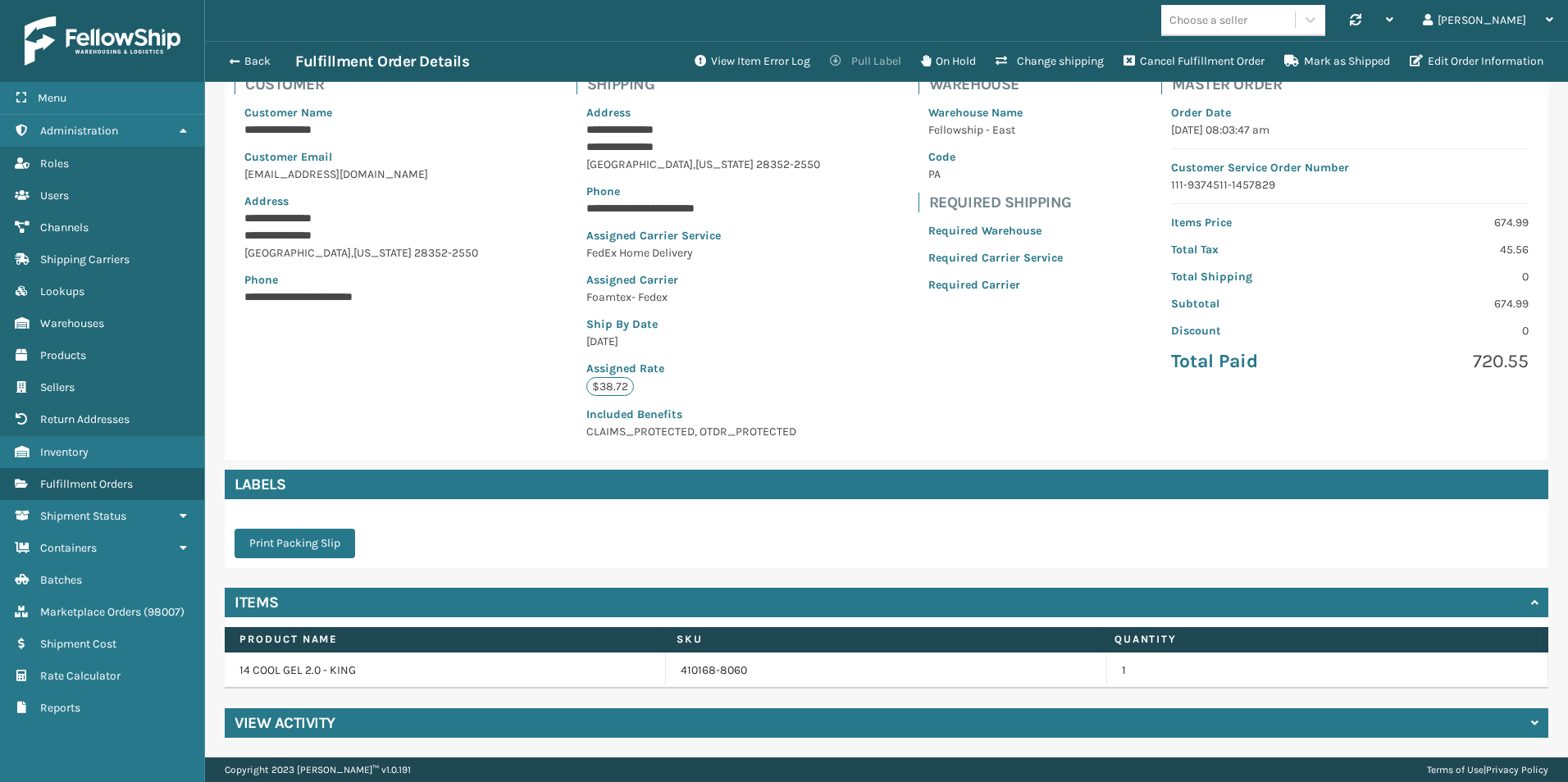
click at [852, 60] on button "Pull Label" at bounding box center [866, 61] width 91 height 33
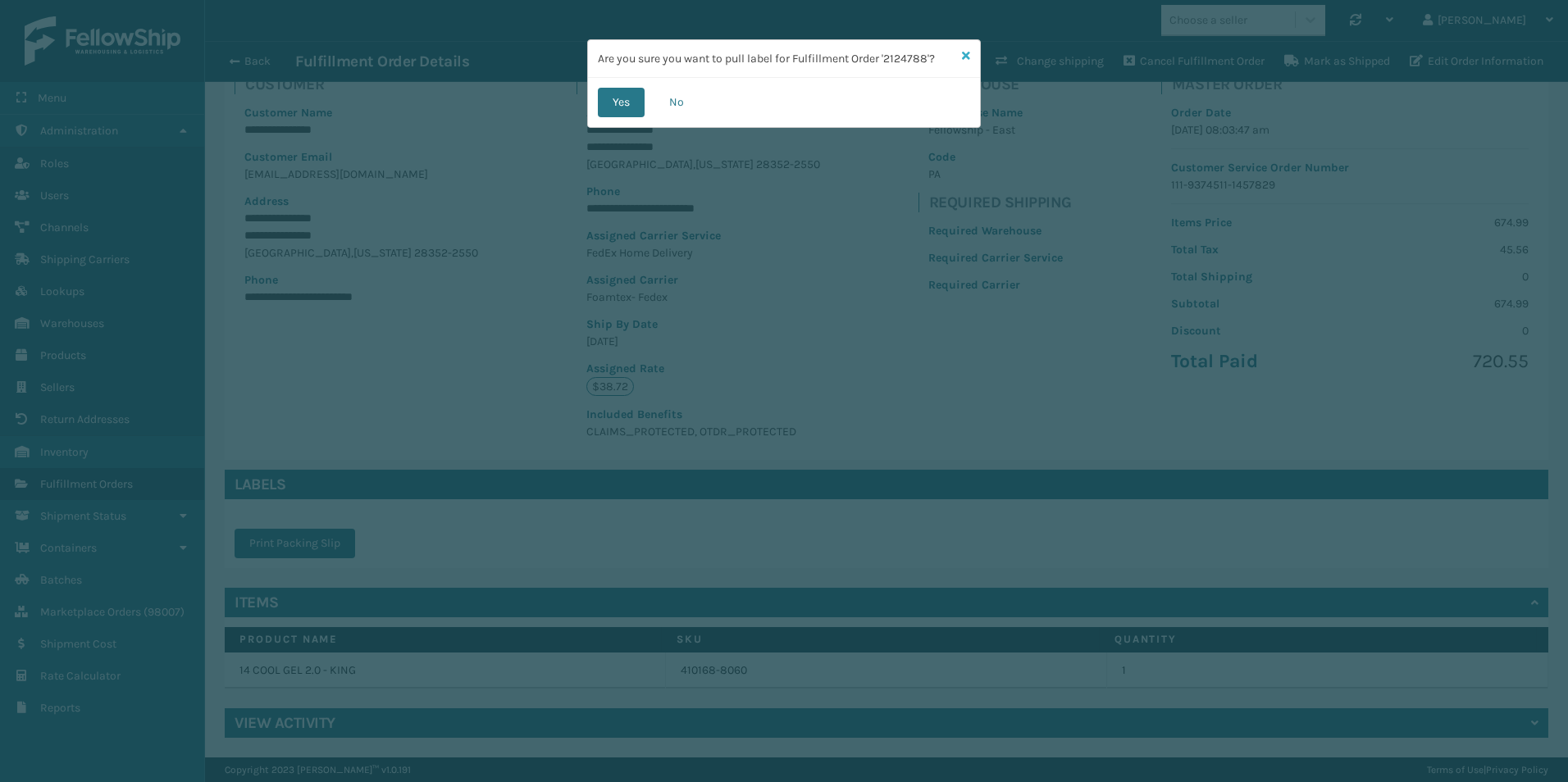
click at [964, 53] on icon at bounding box center [966, 56] width 8 height 11
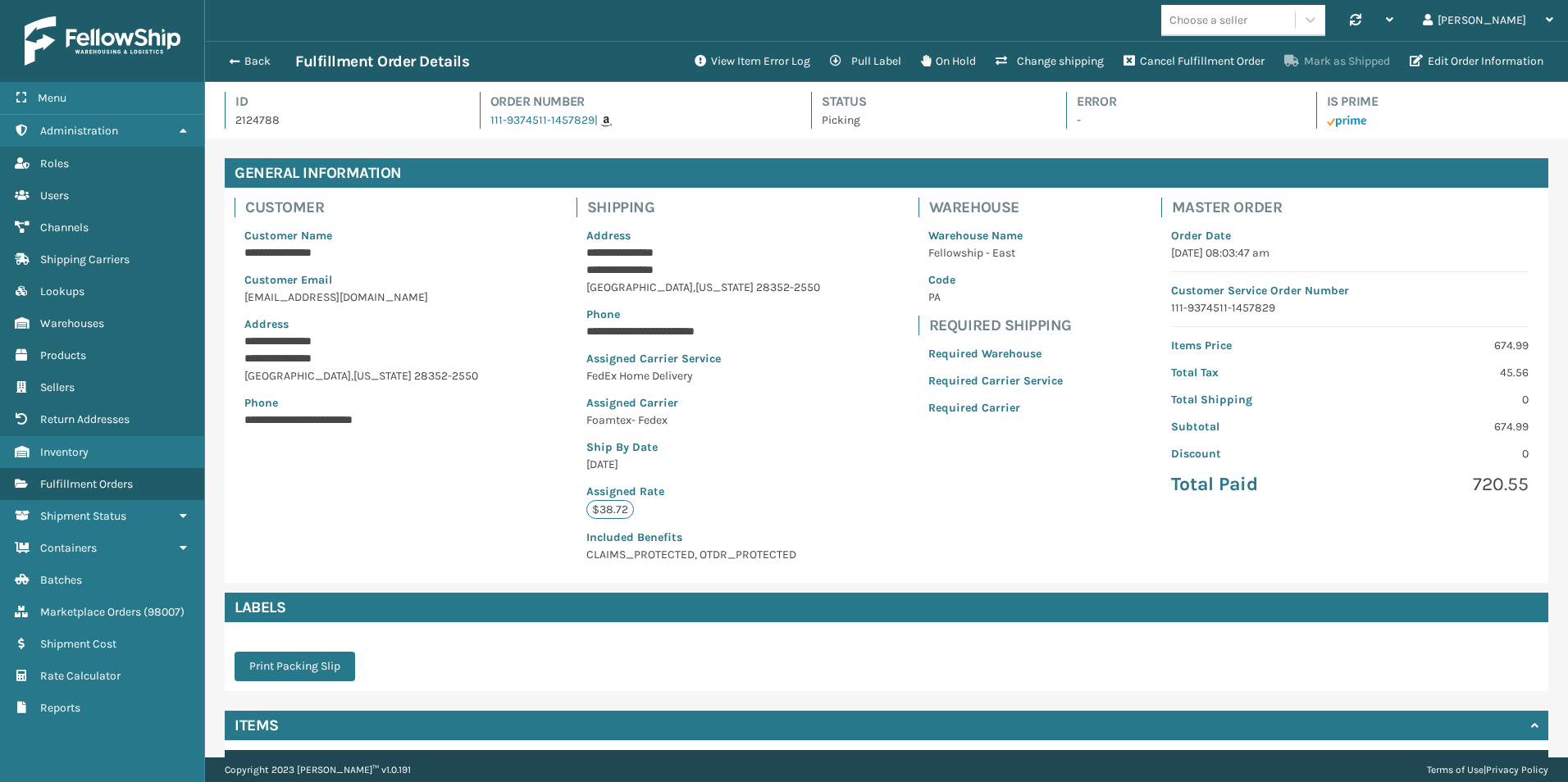
click at [1359, 67] on button "Mark as Shipped" at bounding box center [1337, 61] width 125 height 33
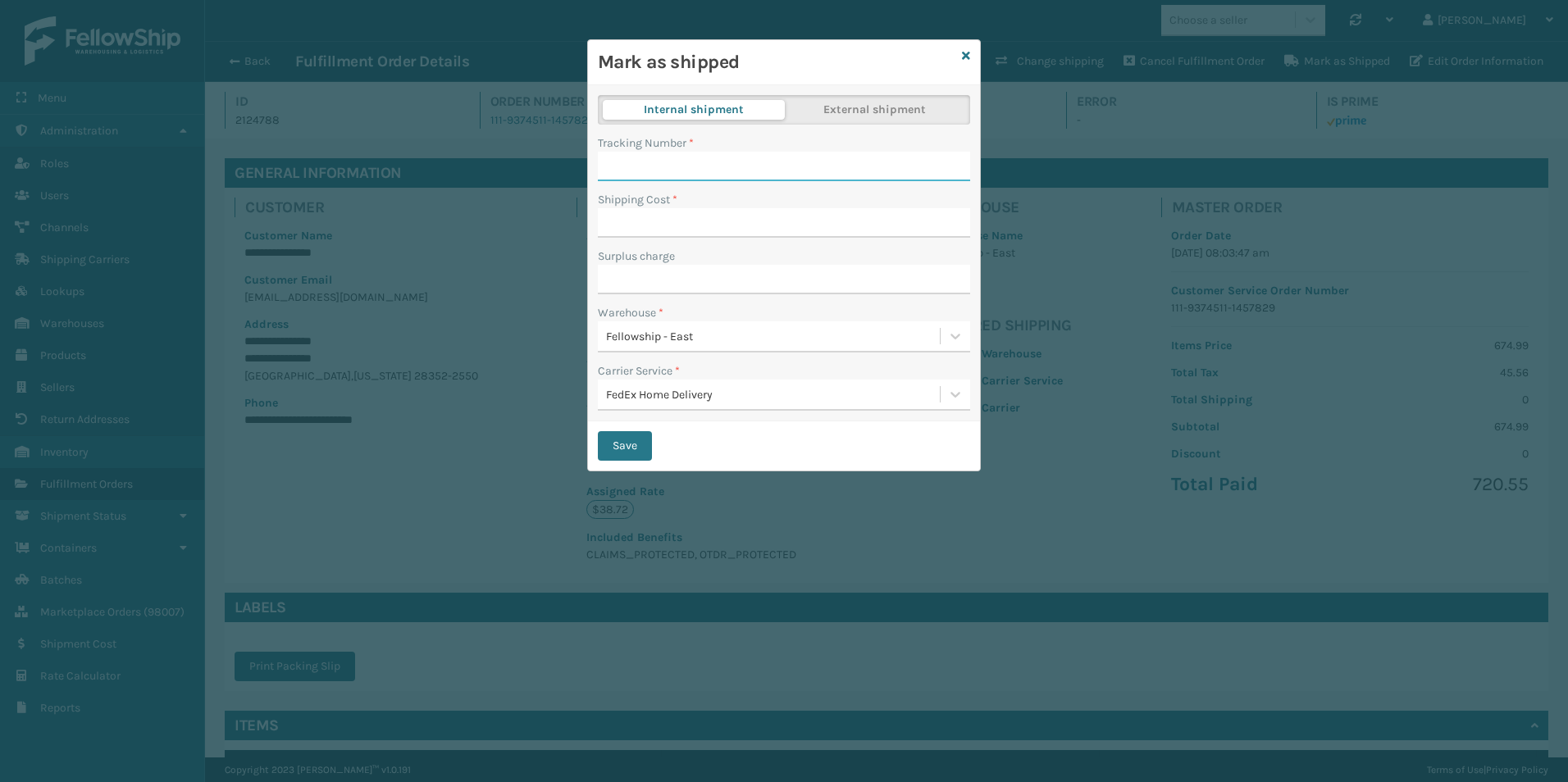
paste input "394040067624"
type input "394040067624"
click at [638, 269] on input "Surplus charge" at bounding box center [784, 279] width 372 height 29
click at [642, 219] on input "Shipping Cost *" at bounding box center [784, 222] width 372 height 29
type input "37.72"
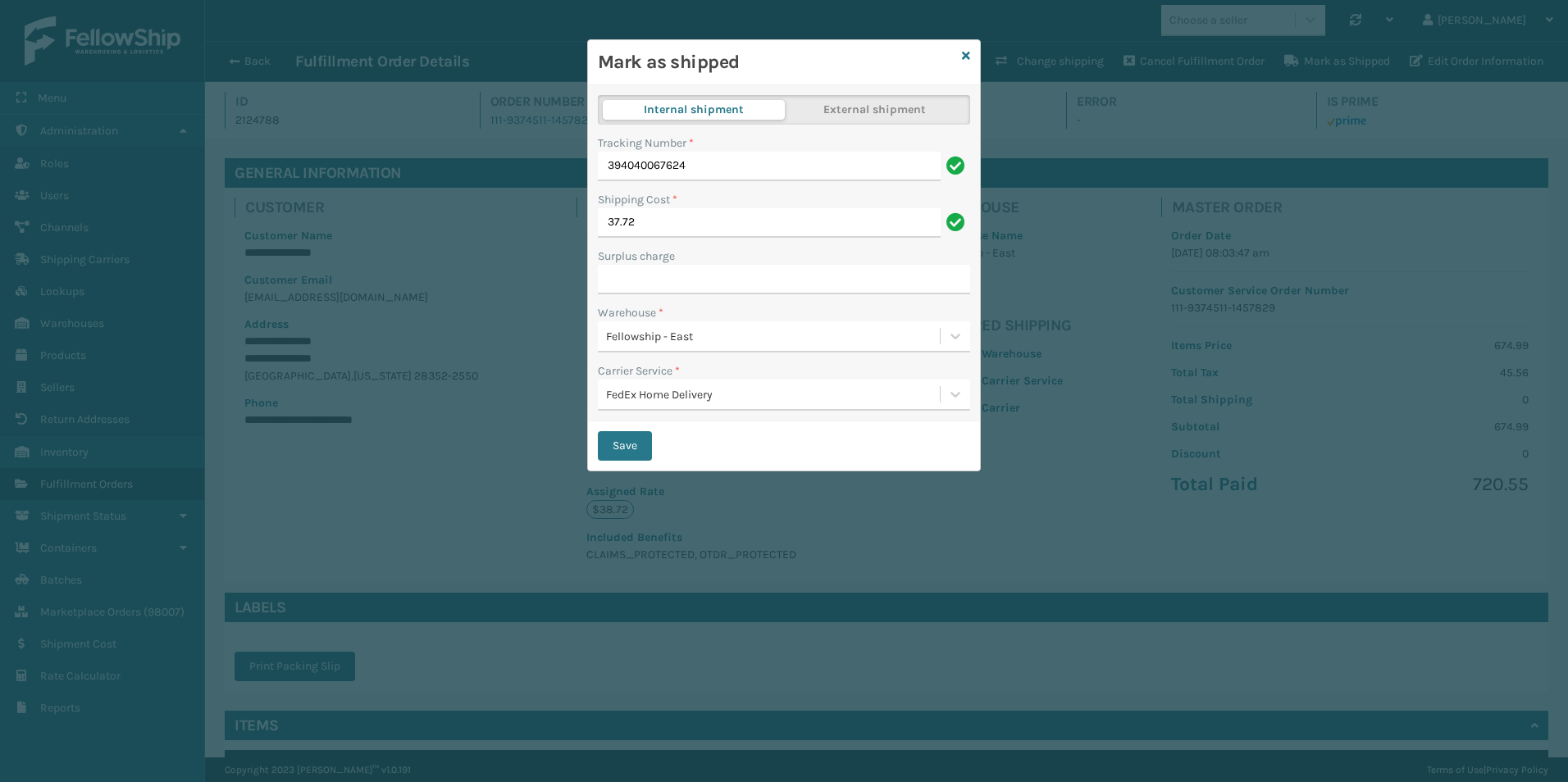
click at [726, 257] on div "Surplus charge" at bounding box center [784, 256] width 372 height 17
click at [624, 443] on button "Save" at bounding box center [625, 446] width 54 height 29
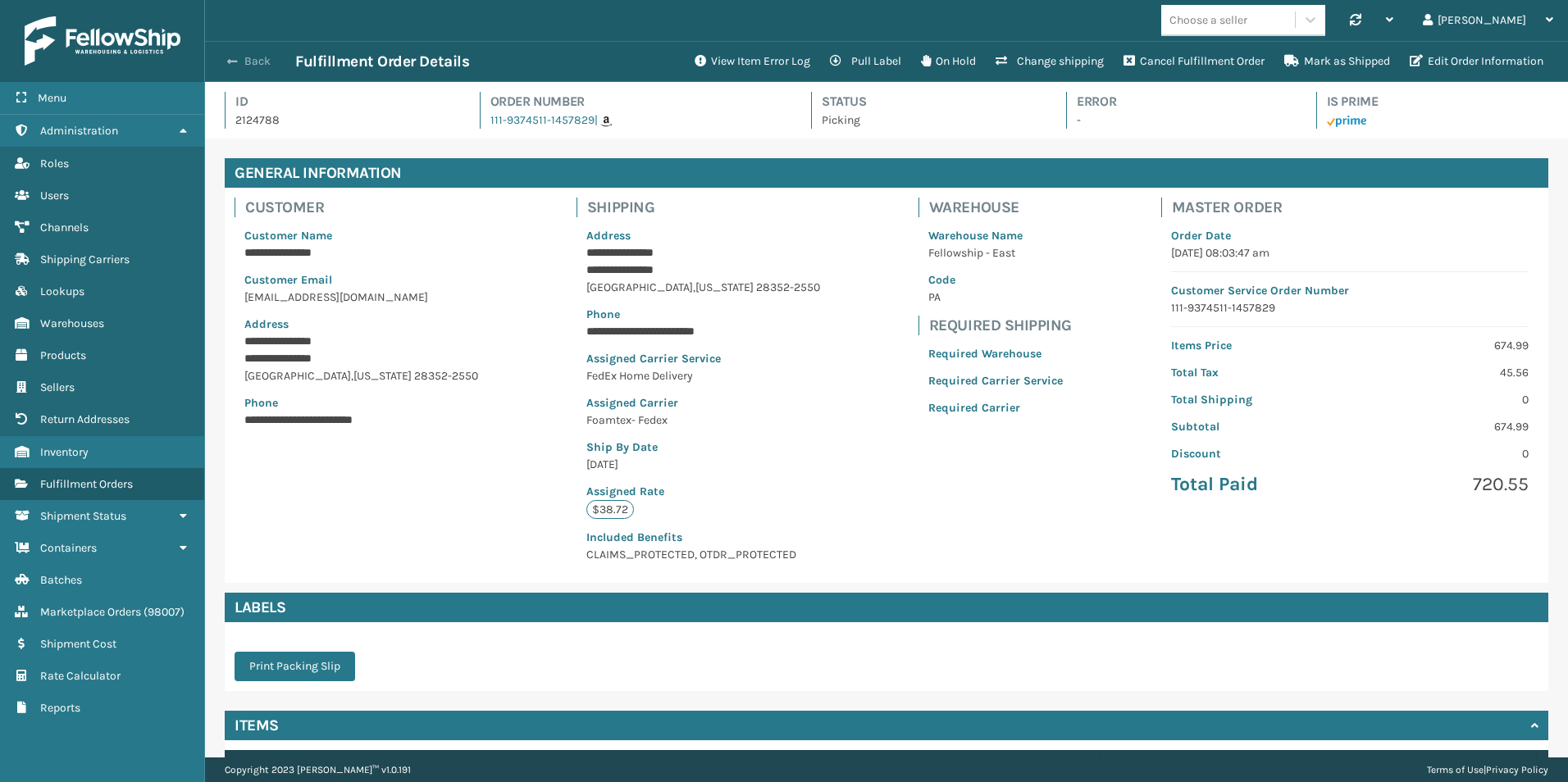
click at [256, 61] on button "Back" at bounding box center [257, 61] width 75 height 15
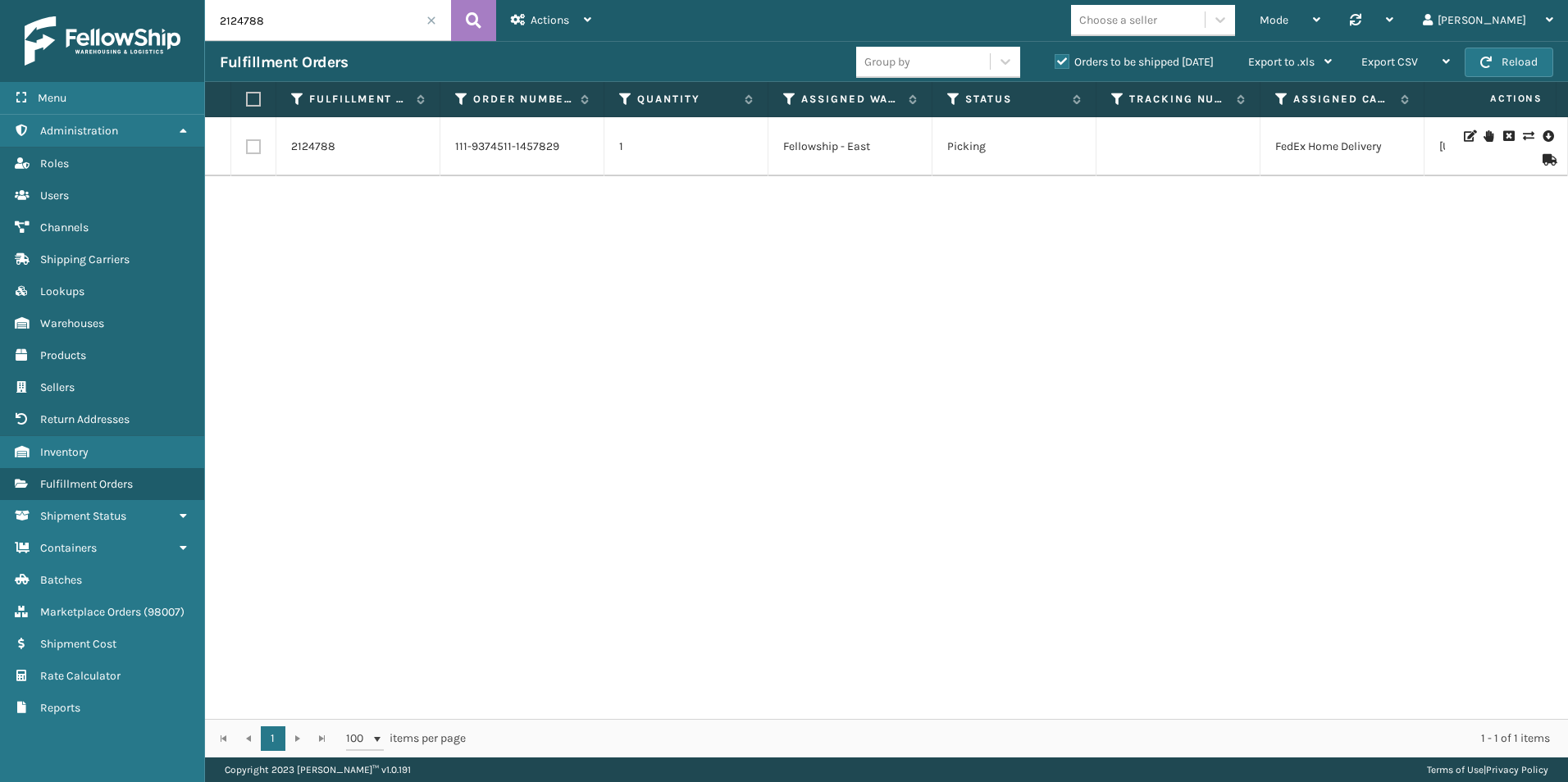
click at [434, 21] on span at bounding box center [432, 21] width 9 height 9
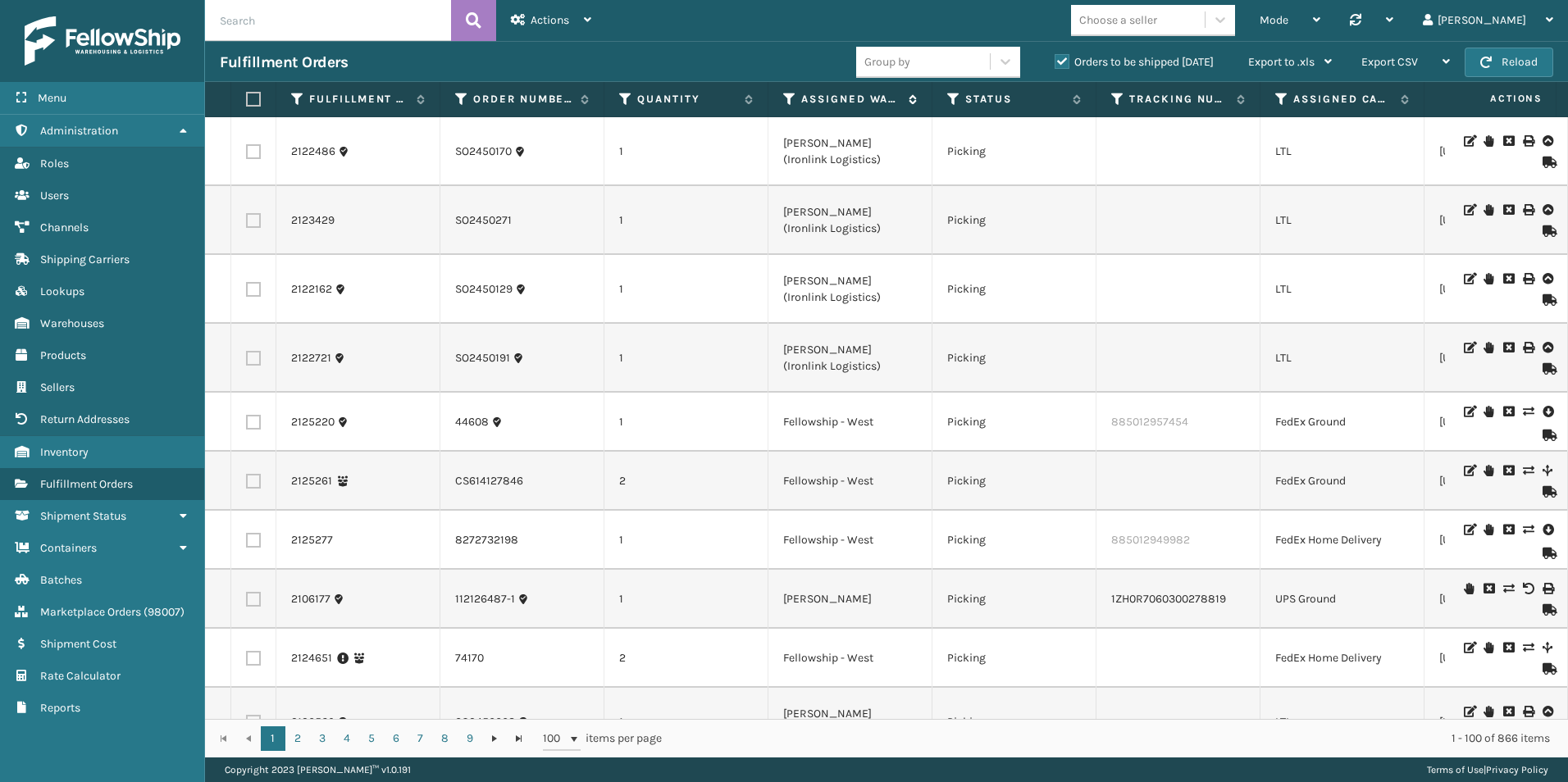
click at [784, 103] on icon at bounding box center [790, 100] width 13 height 15
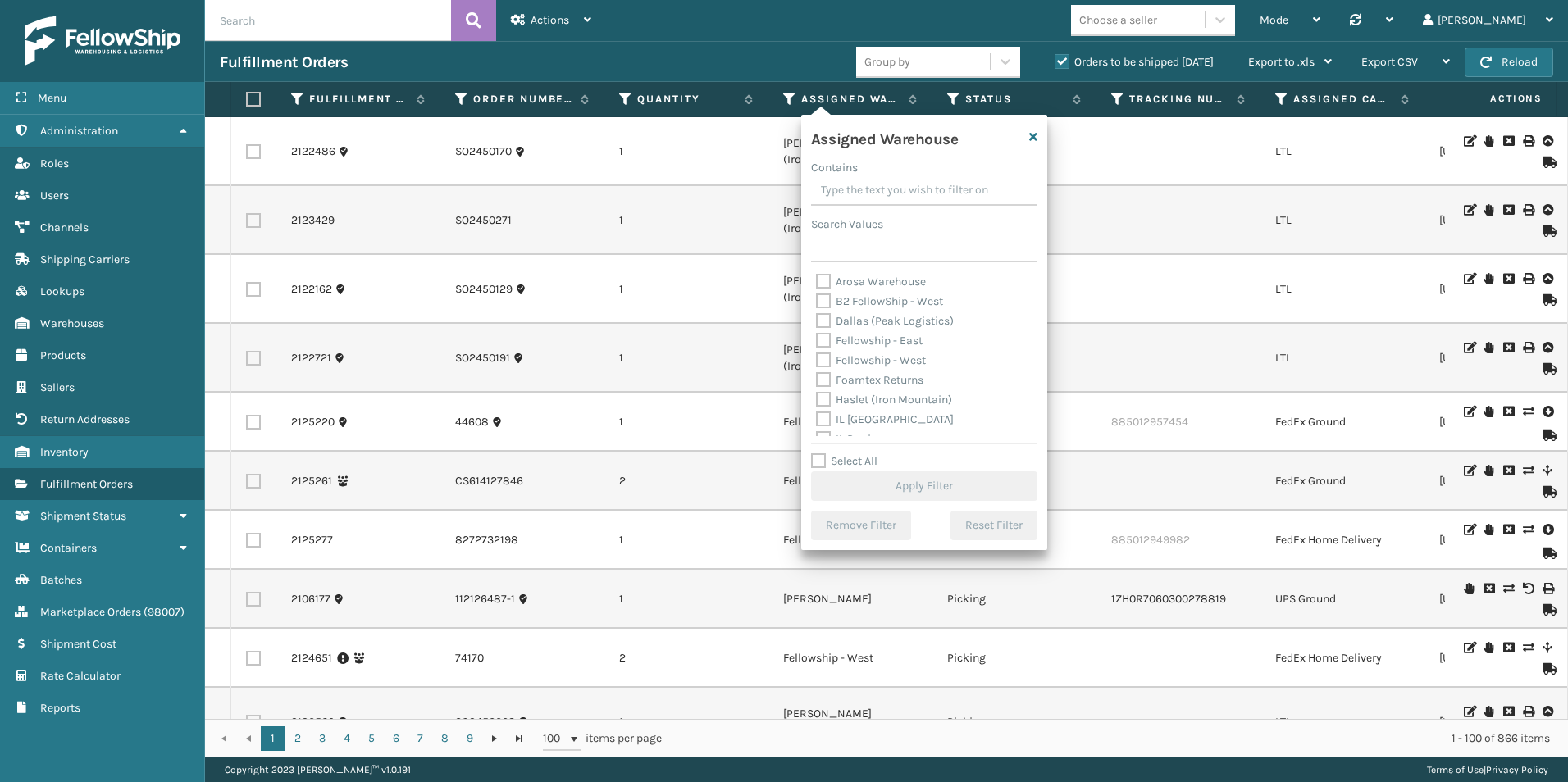
click at [825, 358] on label "Fellowship - West" at bounding box center [871, 360] width 110 height 14
click at [817, 358] on input "Fellowship - West" at bounding box center [816, 356] width 1 height 10
checkbox input "true"
click at [915, 484] on button "Apply Filter" at bounding box center [924, 486] width 226 height 29
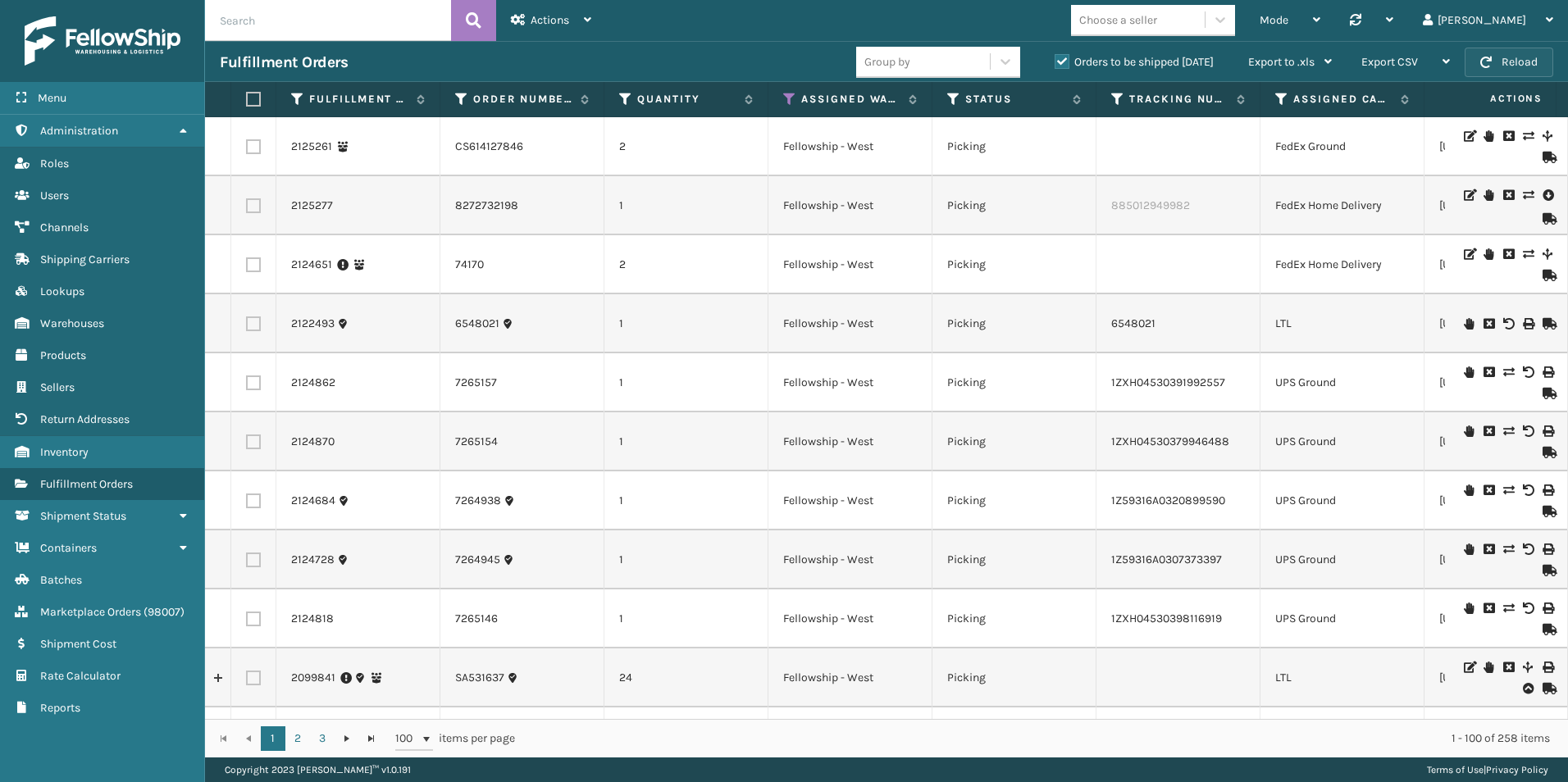
click at [1500, 65] on button "Reload" at bounding box center [1510, 61] width 89 height 29
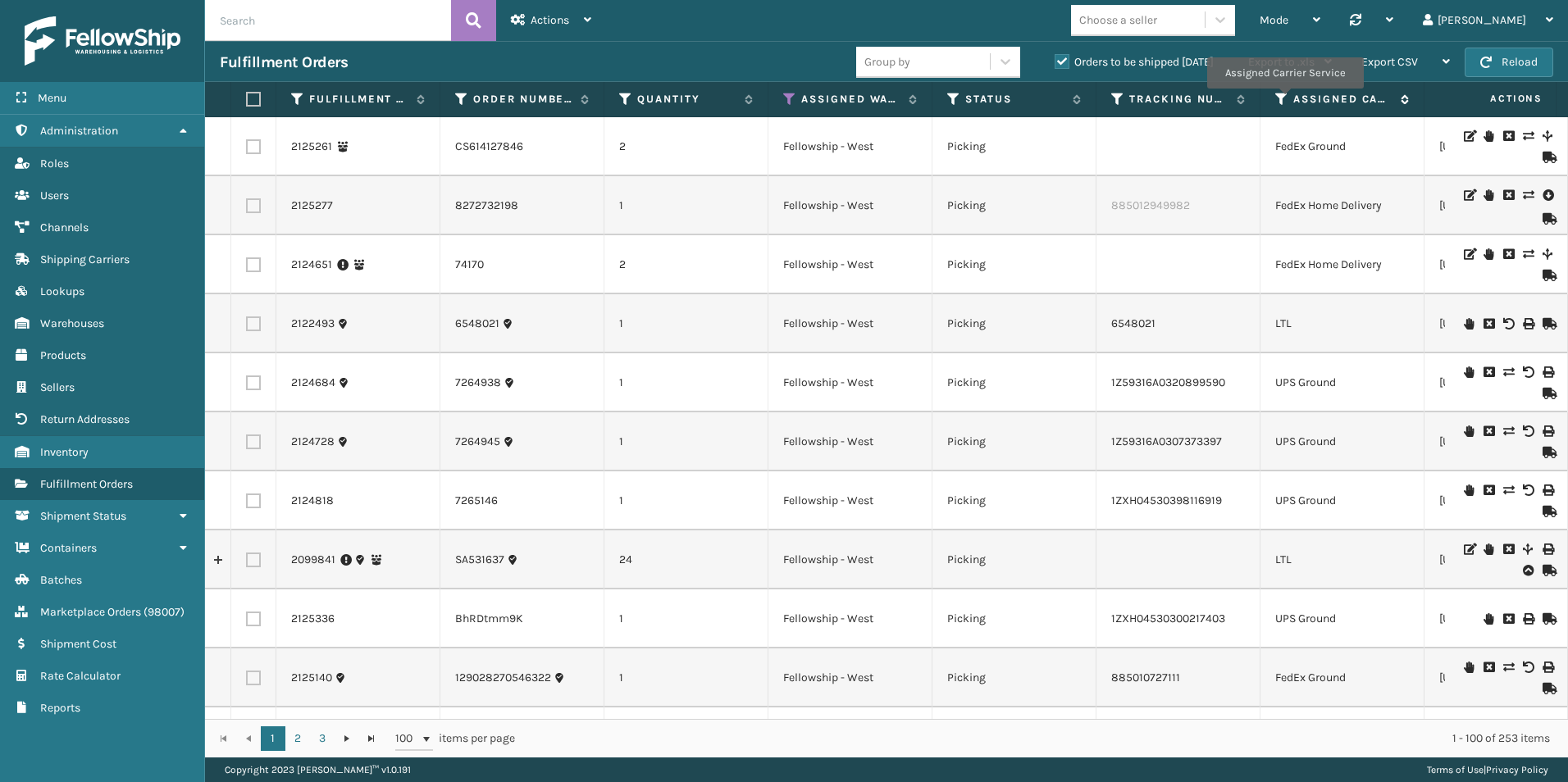
click at [1284, 100] on icon at bounding box center [1282, 100] width 13 height 15
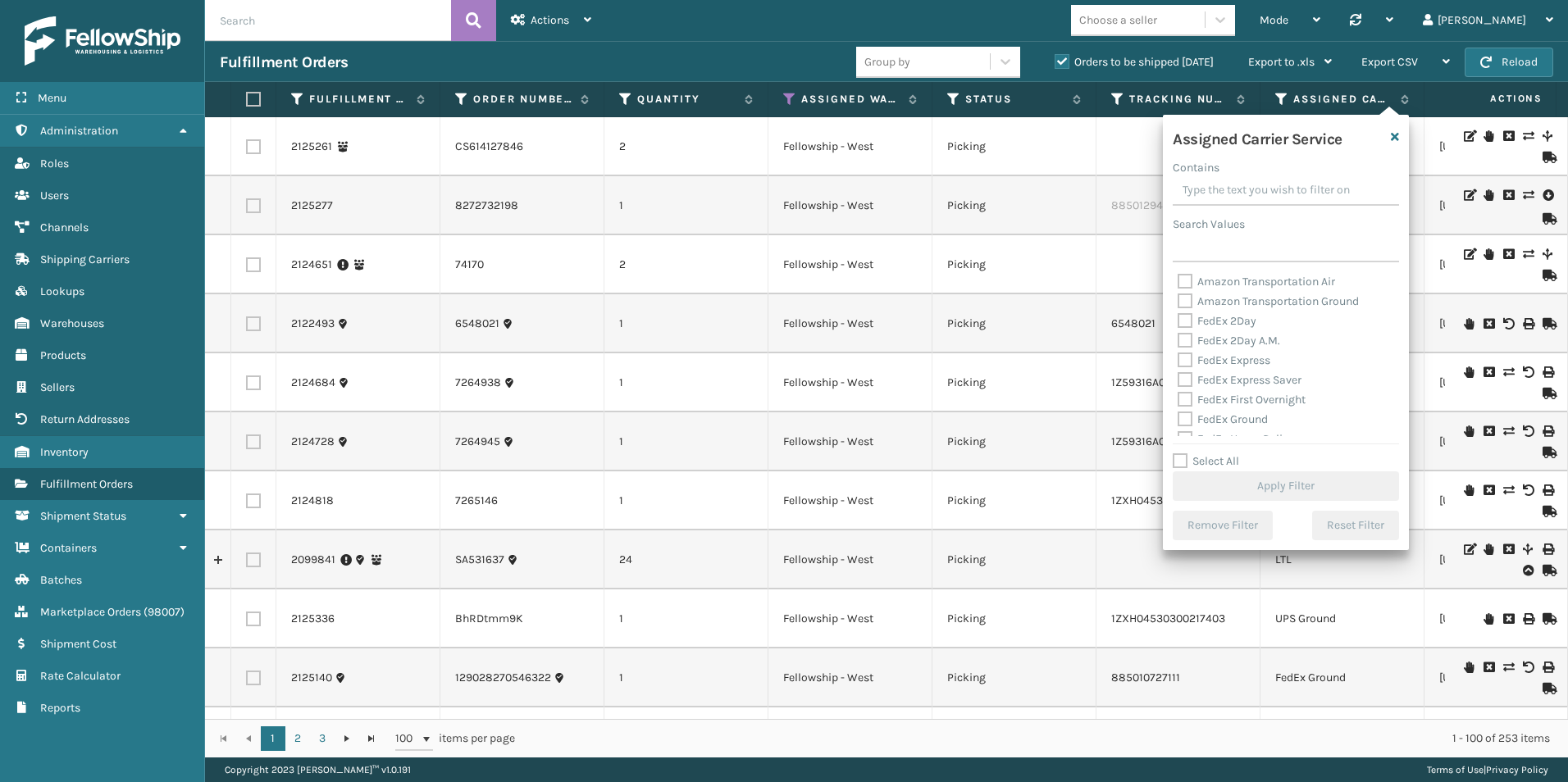
drag, startPoint x: 1175, startPoint y: 459, endPoint x: 1249, endPoint y: 413, distance: 87.1
click at [1181, 458] on label "Select All" at bounding box center [1206, 461] width 67 height 14
click at [1181, 453] on input "Select All" at bounding box center [1296, 453] width 246 height 2
checkbox input "true"
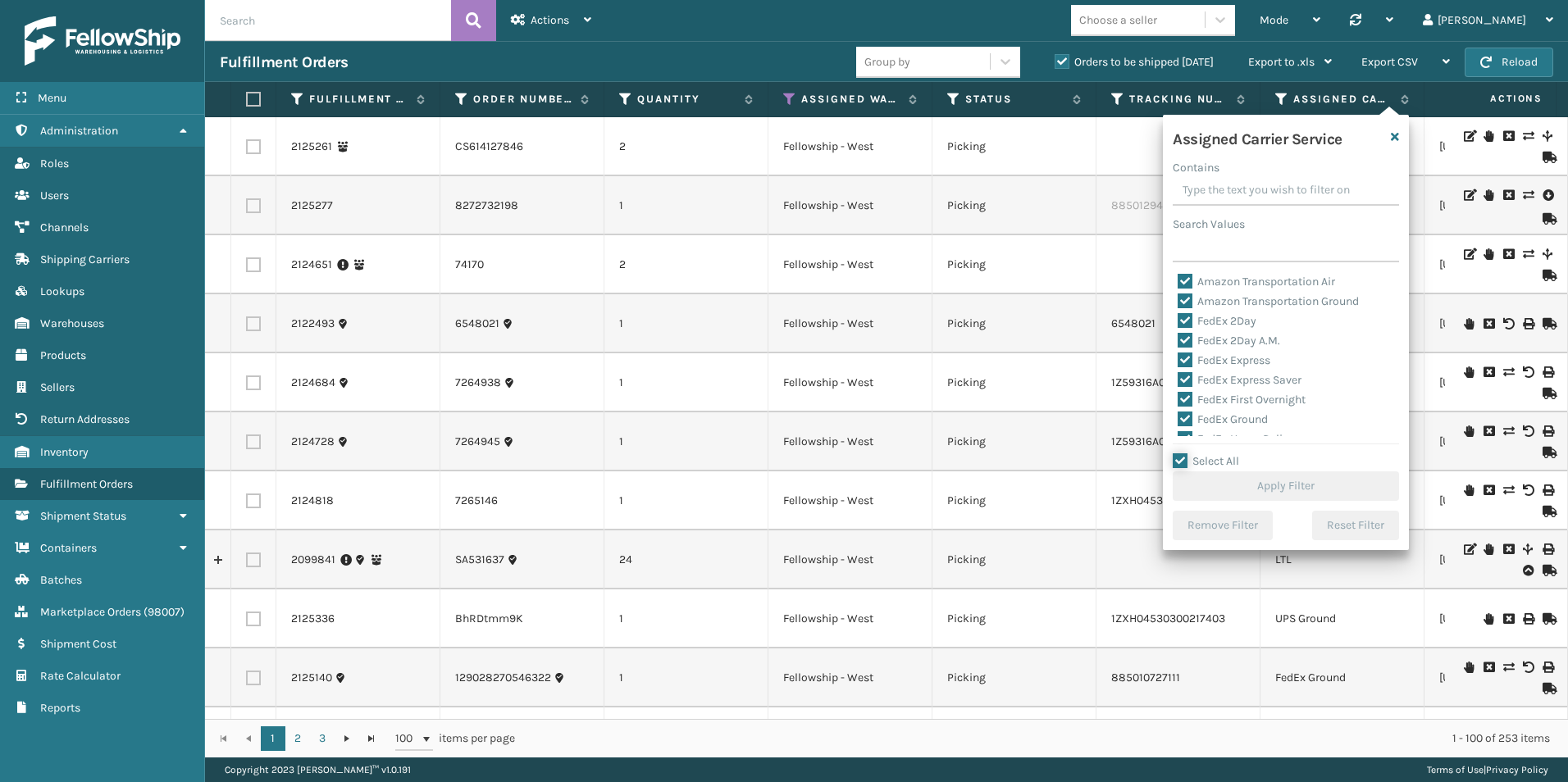
checkbox input "true"
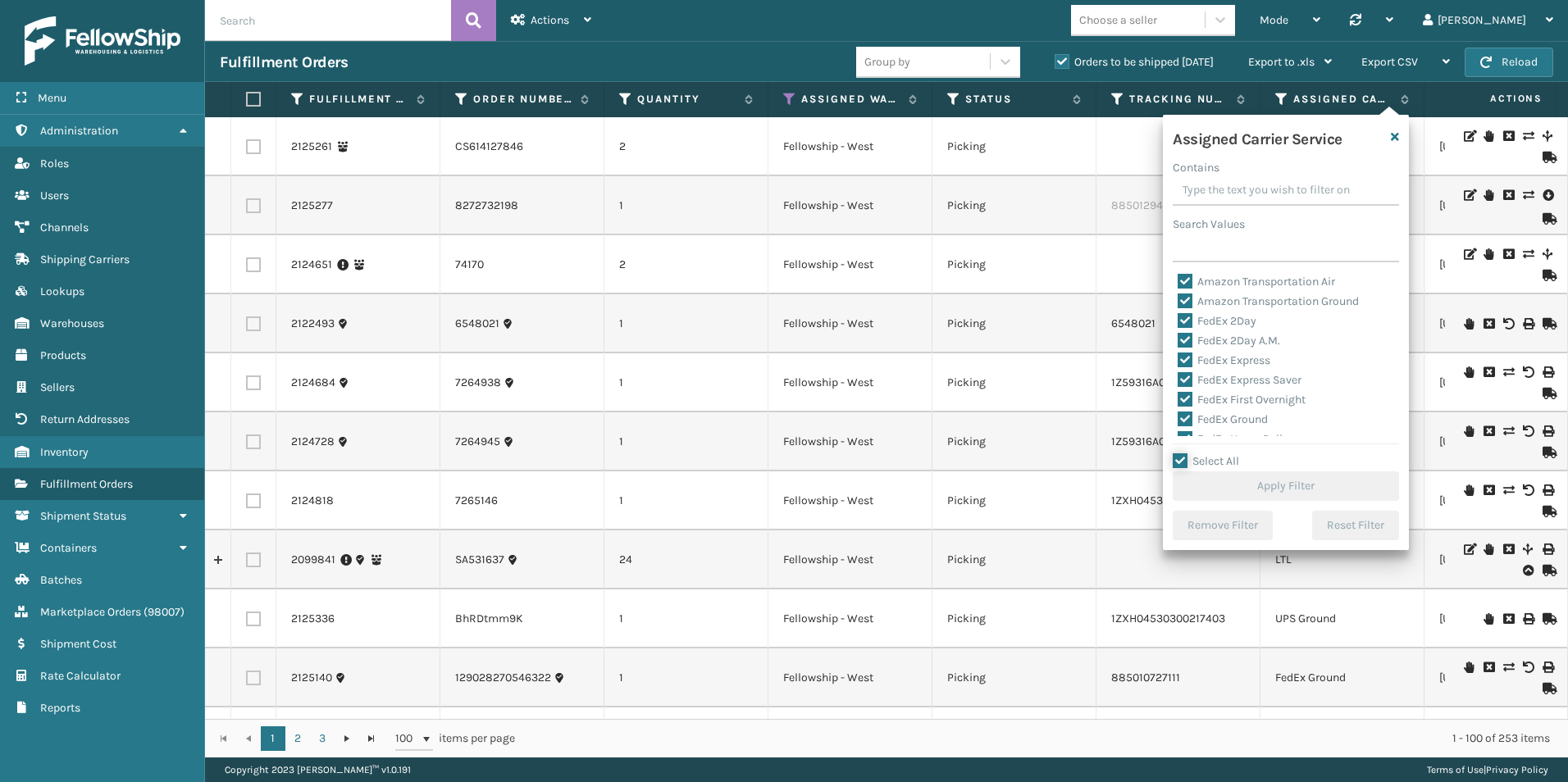
checkbox input "true"
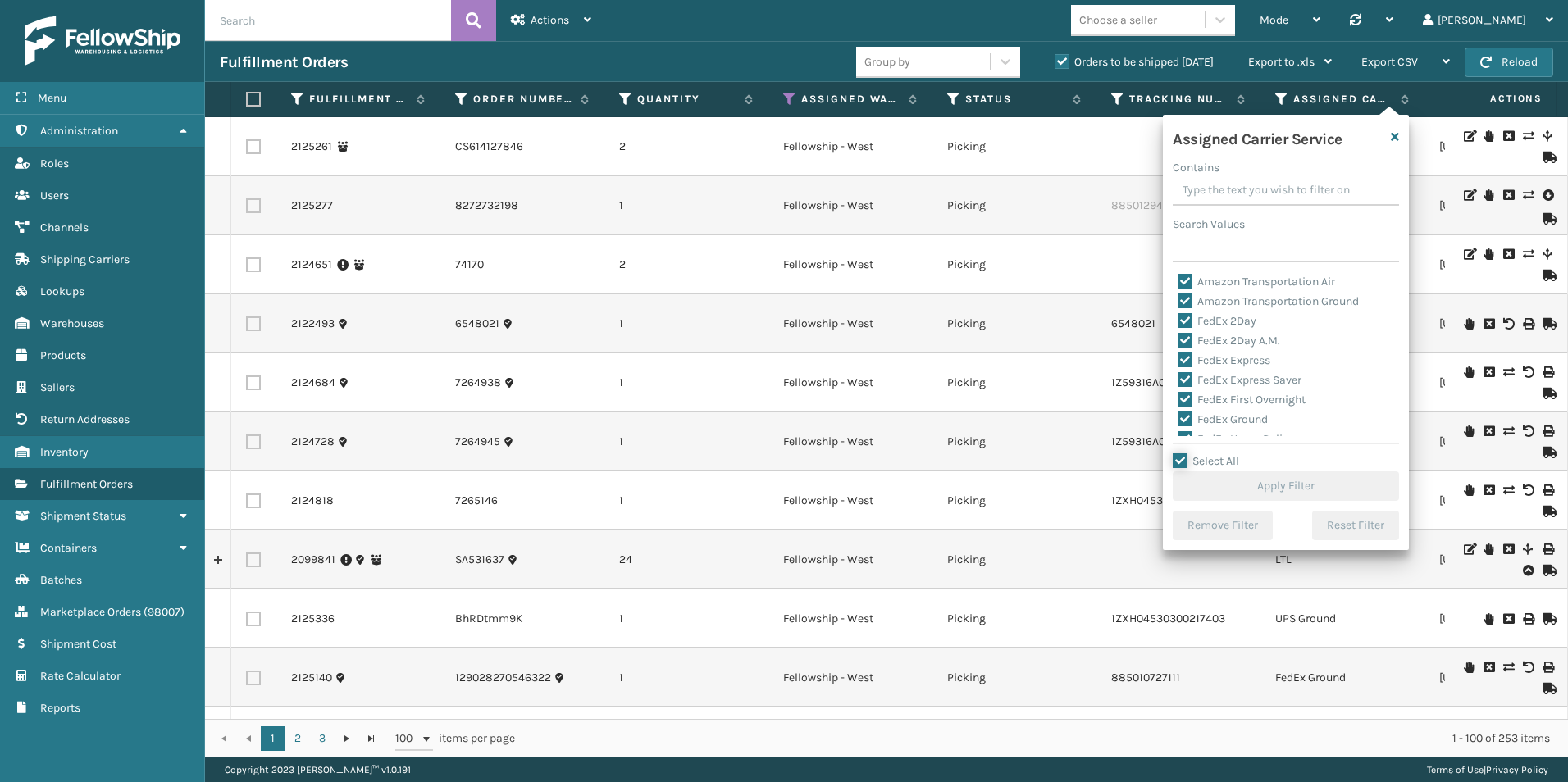
checkbox input "true"
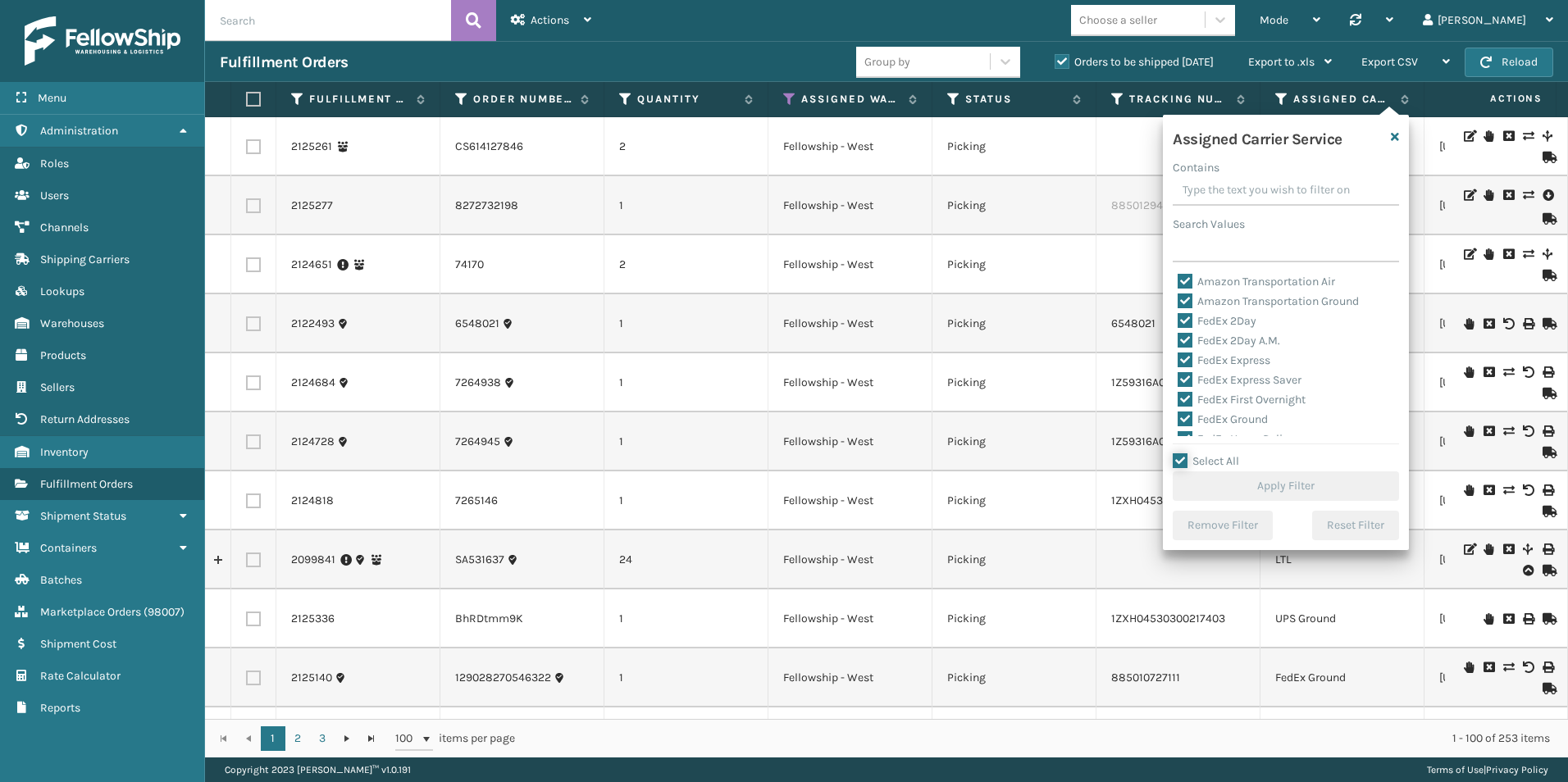
checkbox input "true"
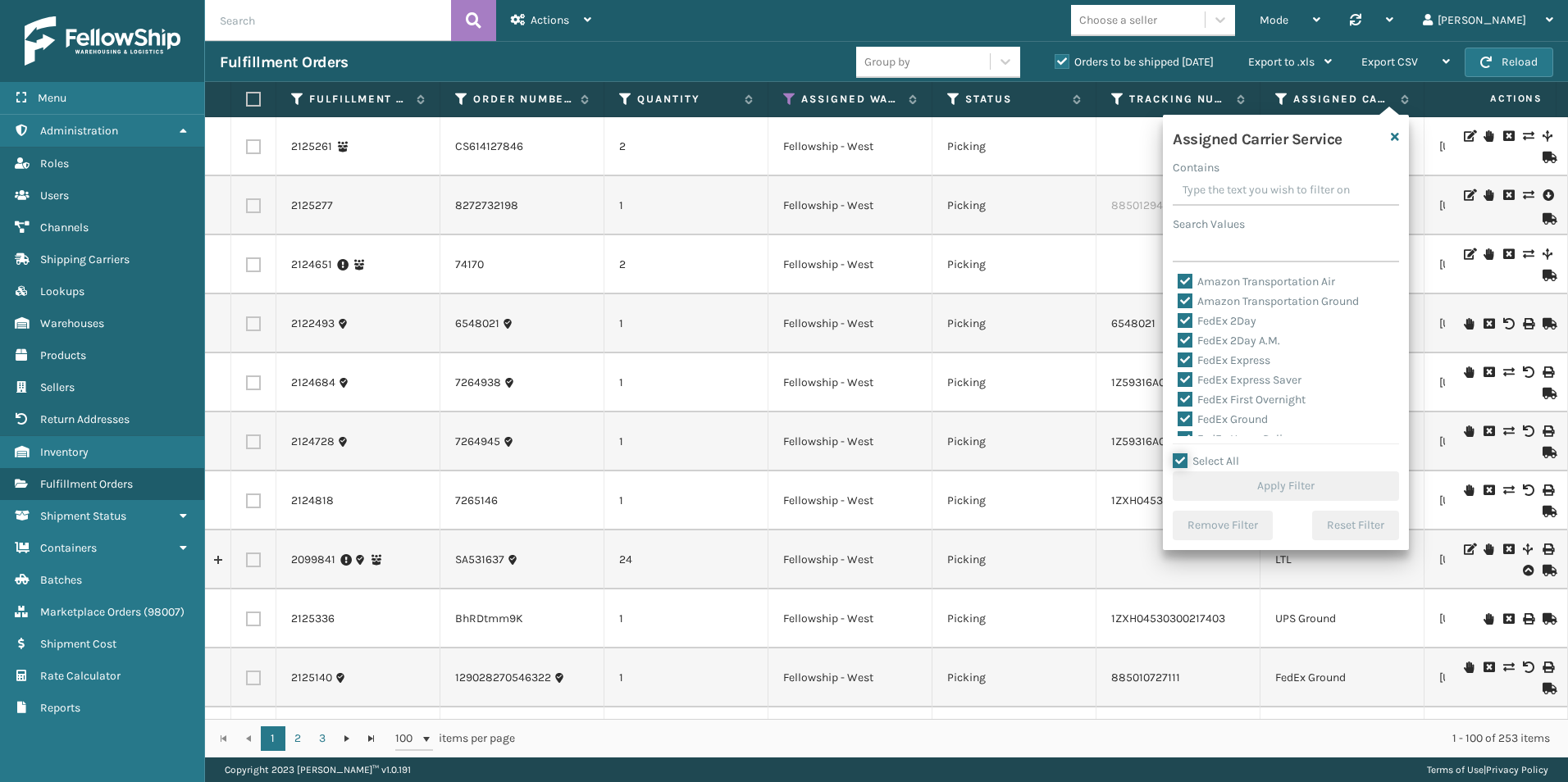
checkbox input "true"
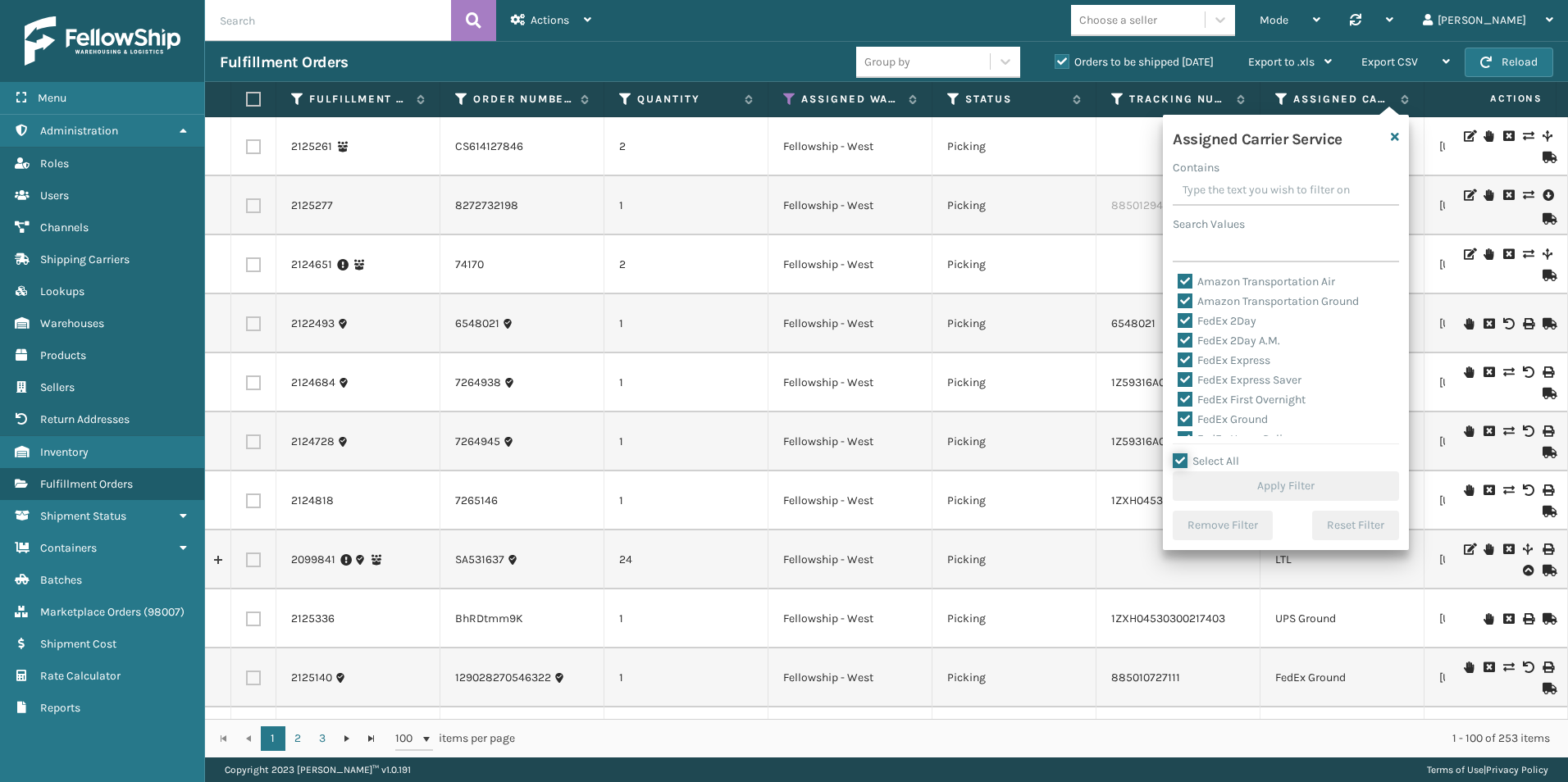
checkbox input "true"
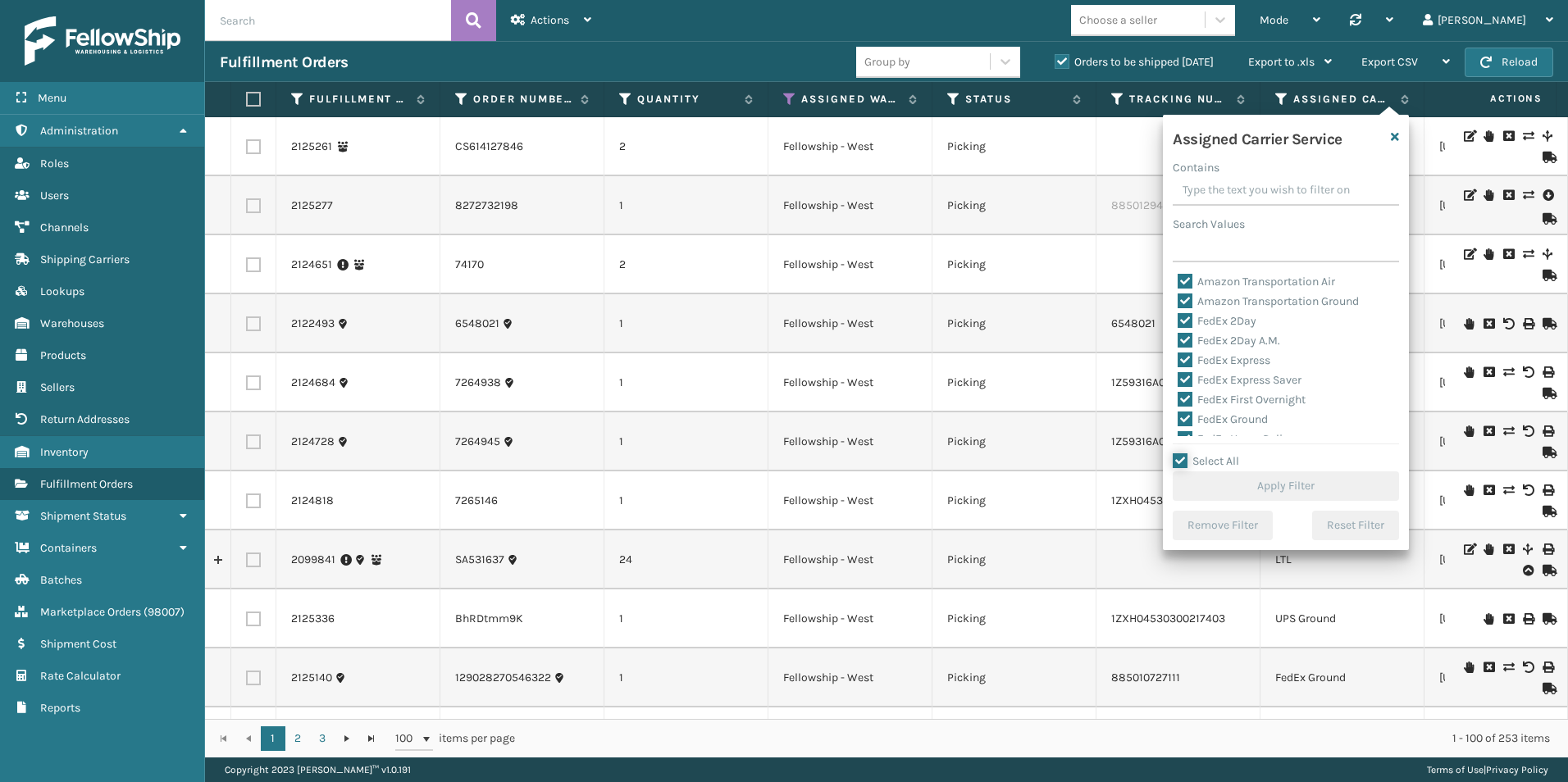
checkbox input "true"
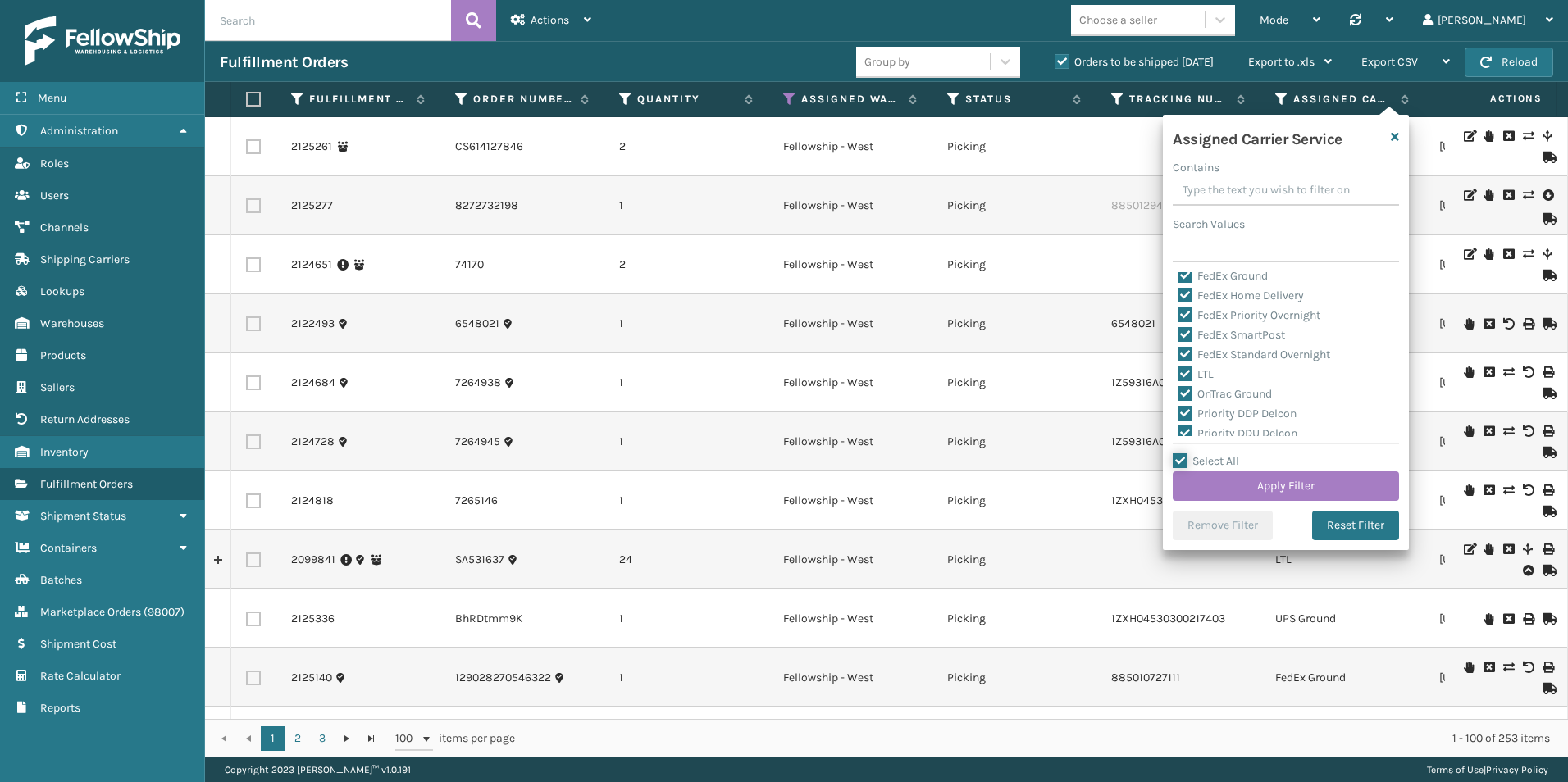
scroll to position [164, 0]
click at [1183, 351] on label "LTL" at bounding box center [1196, 353] width 36 height 14
click at [1179, 351] on input "LTL" at bounding box center [1178, 350] width 1 height 10
checkbox input "false"
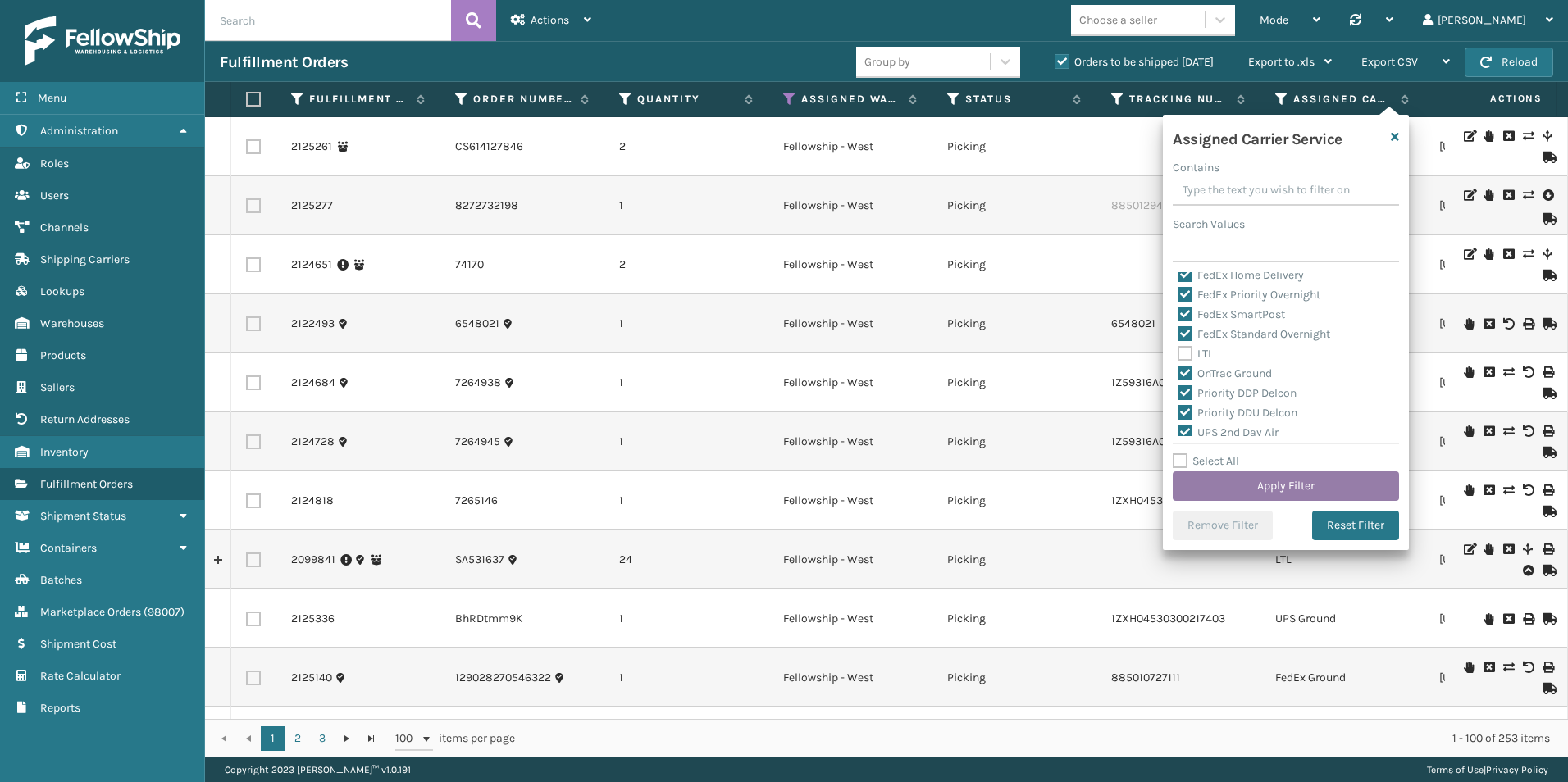
click at [1288, 484] on button "Apply Filter" at bounding box center [1286, 486] width 226 height 29
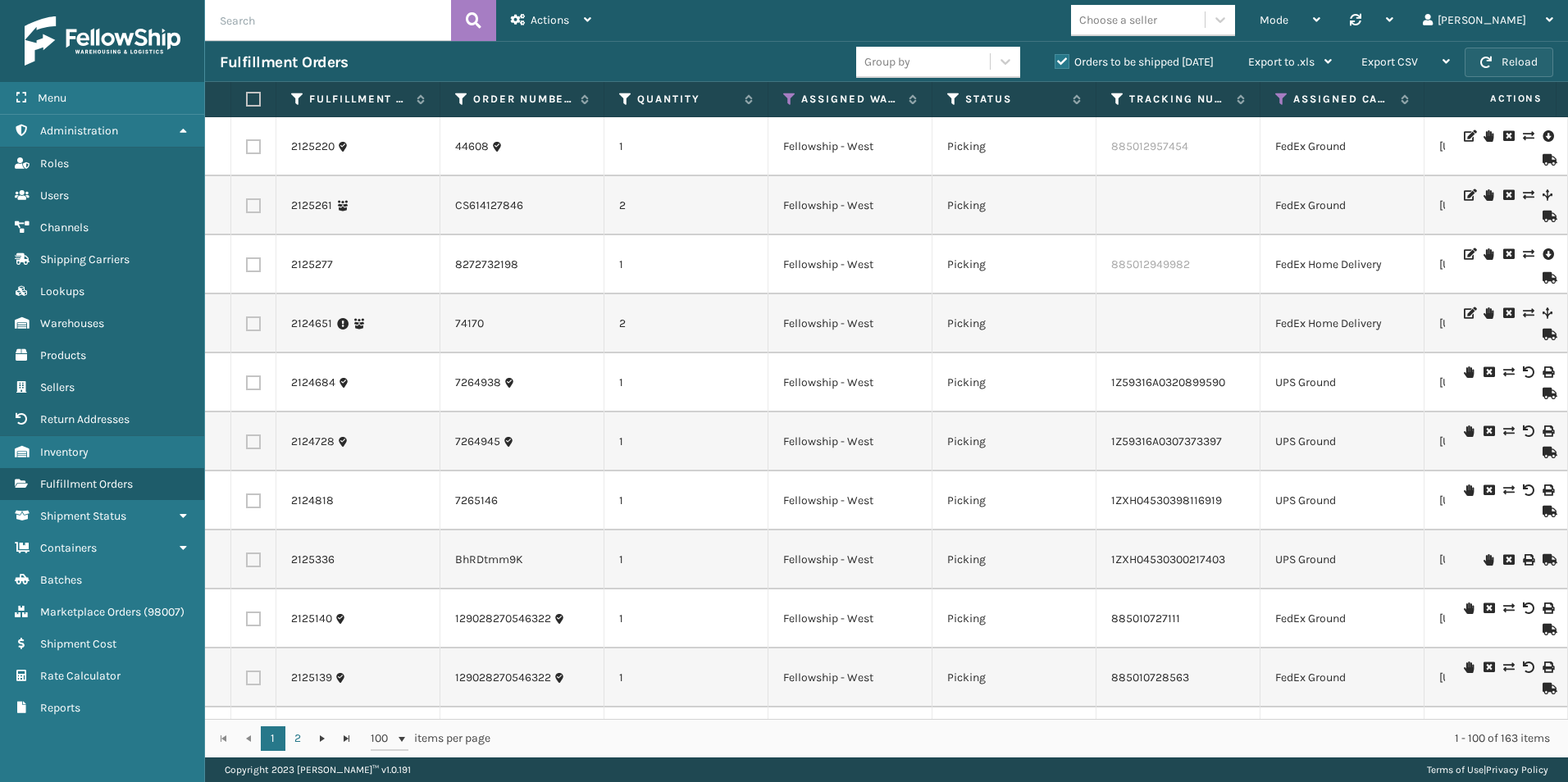
click at [1502, 60] on button "Reload" at bounding box center [1510, 61] width 89 height 29
click at [1528, 57] on button "Reload" at bounding box center [1510, 61] width 89 height 29
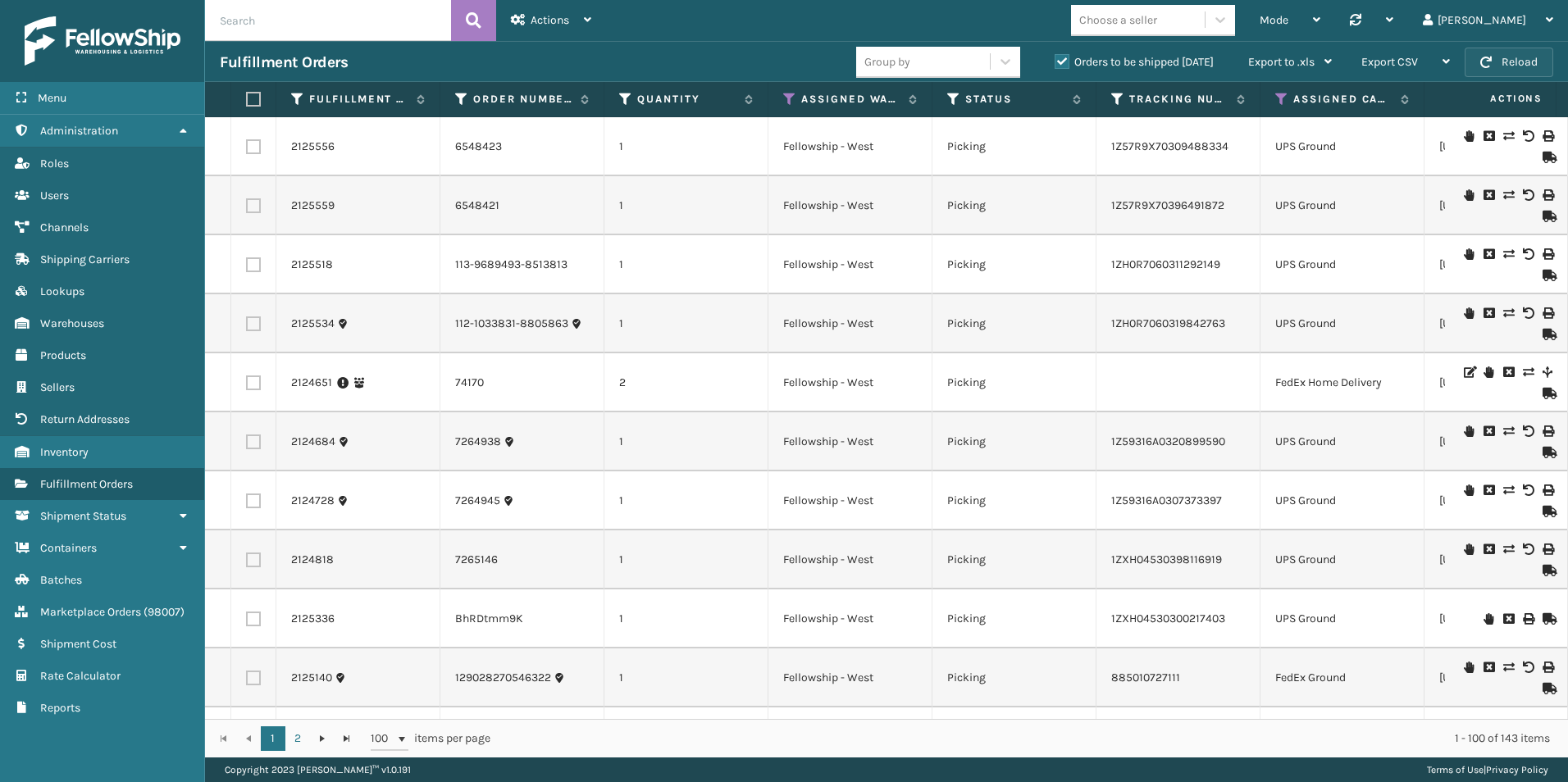
click at [1513, 54] on button "Reload" at bounding box center [1510, 61] width 89 height 29
click at [1497, 62] on button "Reload" at bounding box center [1510, 61] width 89 height 29
click at [1497, 61] on button "Reload" at bounding box center [1510, 61] width 89 height 29
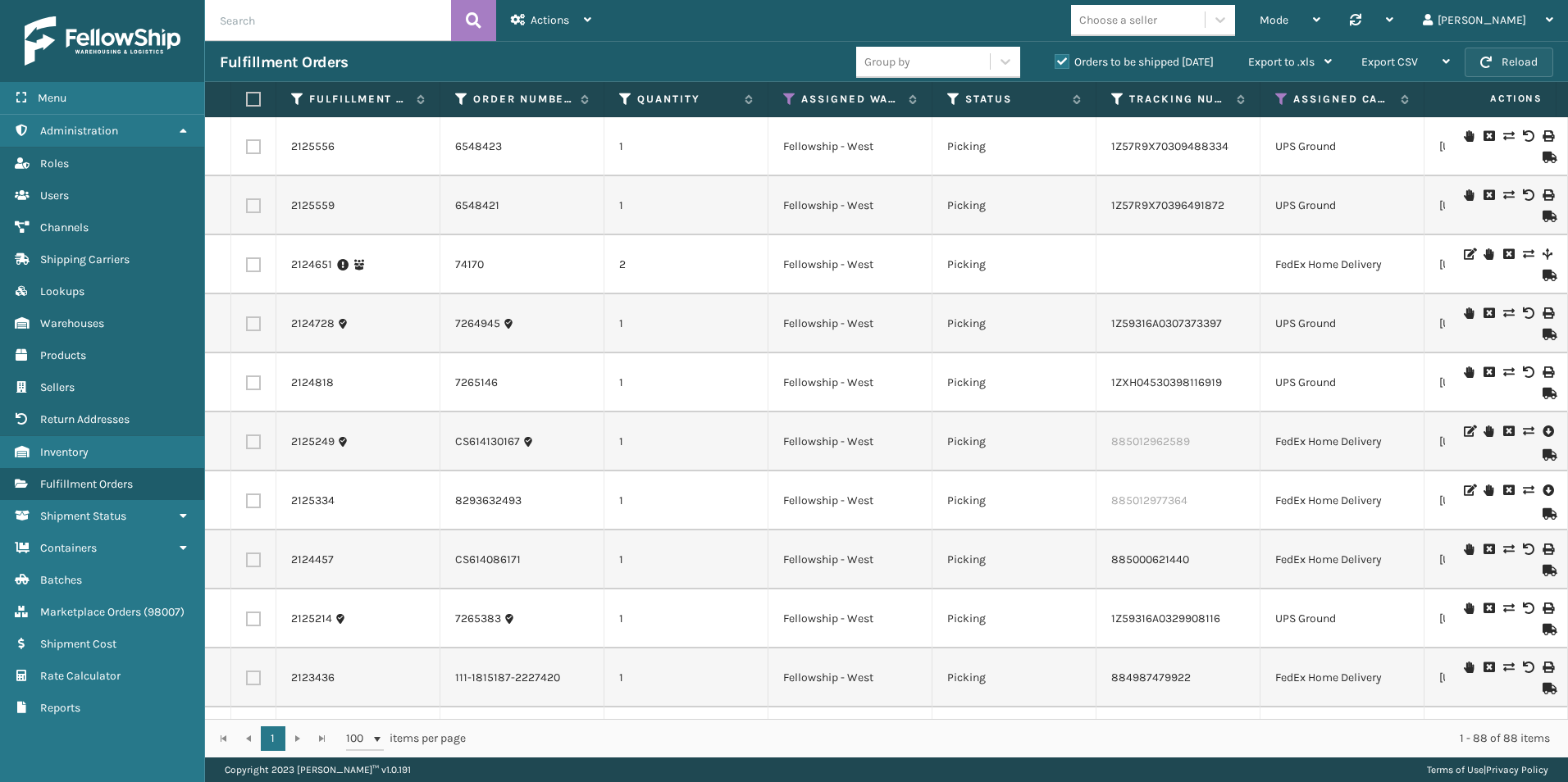
click at [1505, 54] on button "Reload" at bounding box center [1510, 61] width 89 height 29
click at [1495, 60] on button "Reload" at bounding box center [1510, 61] width 89 height 29
click at [1494, 66] on button "Reload" at bounding box center [1510, 61] width 89 height 29
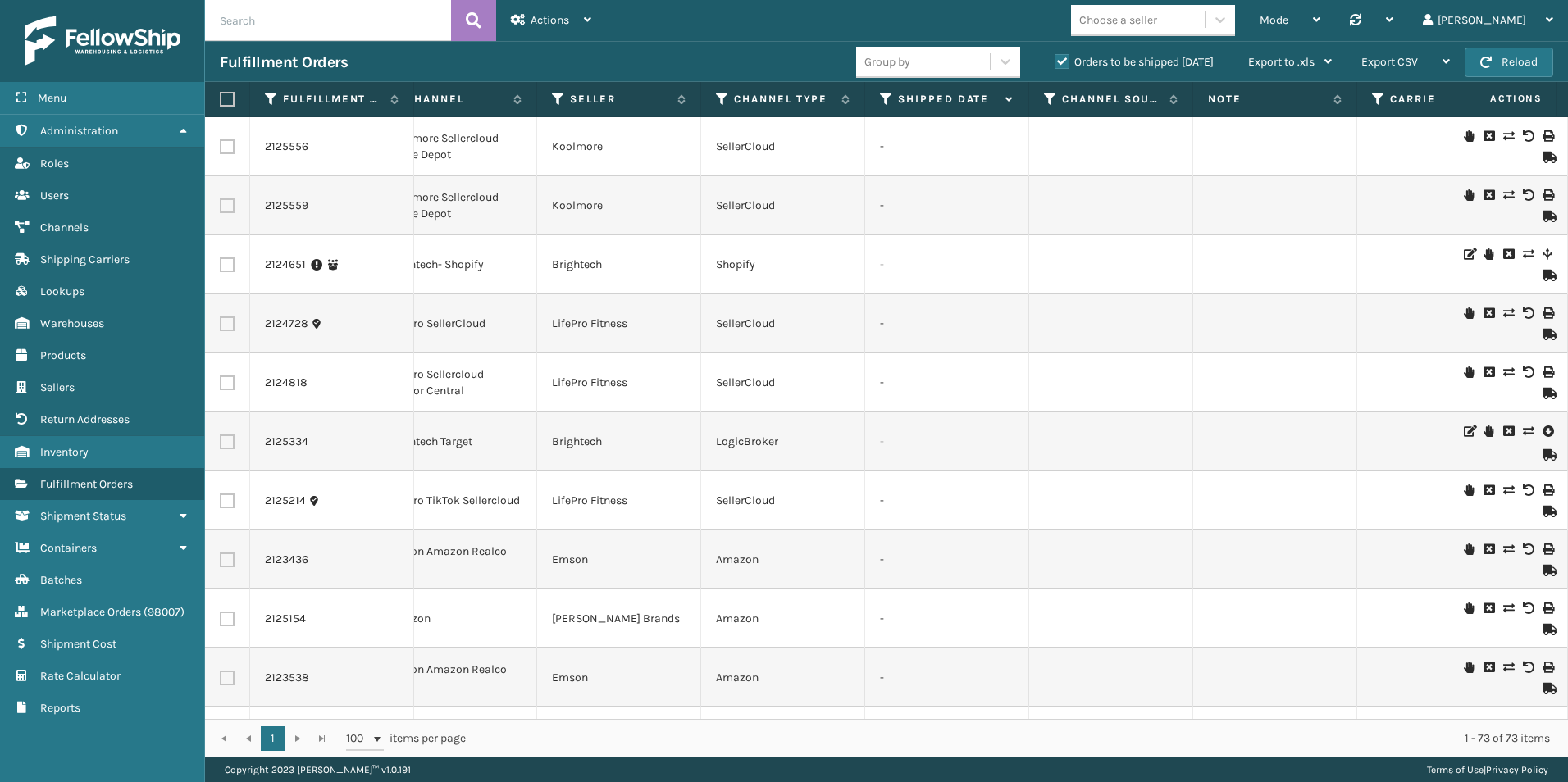
scroll to position [0, 1556]
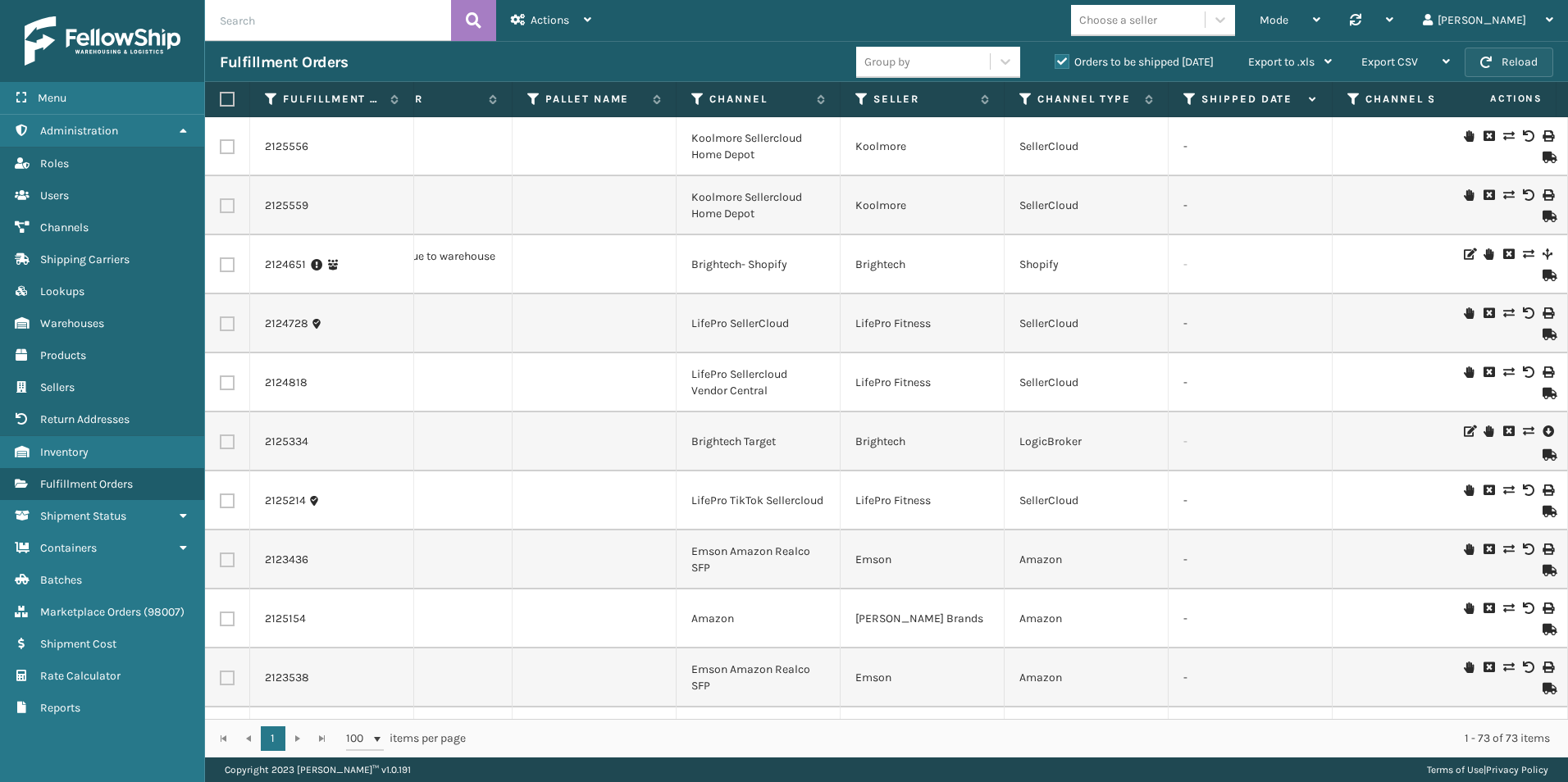
click at [1504, 64] on button "Reload" at bounding box center [1510, 61] width 89 height 29
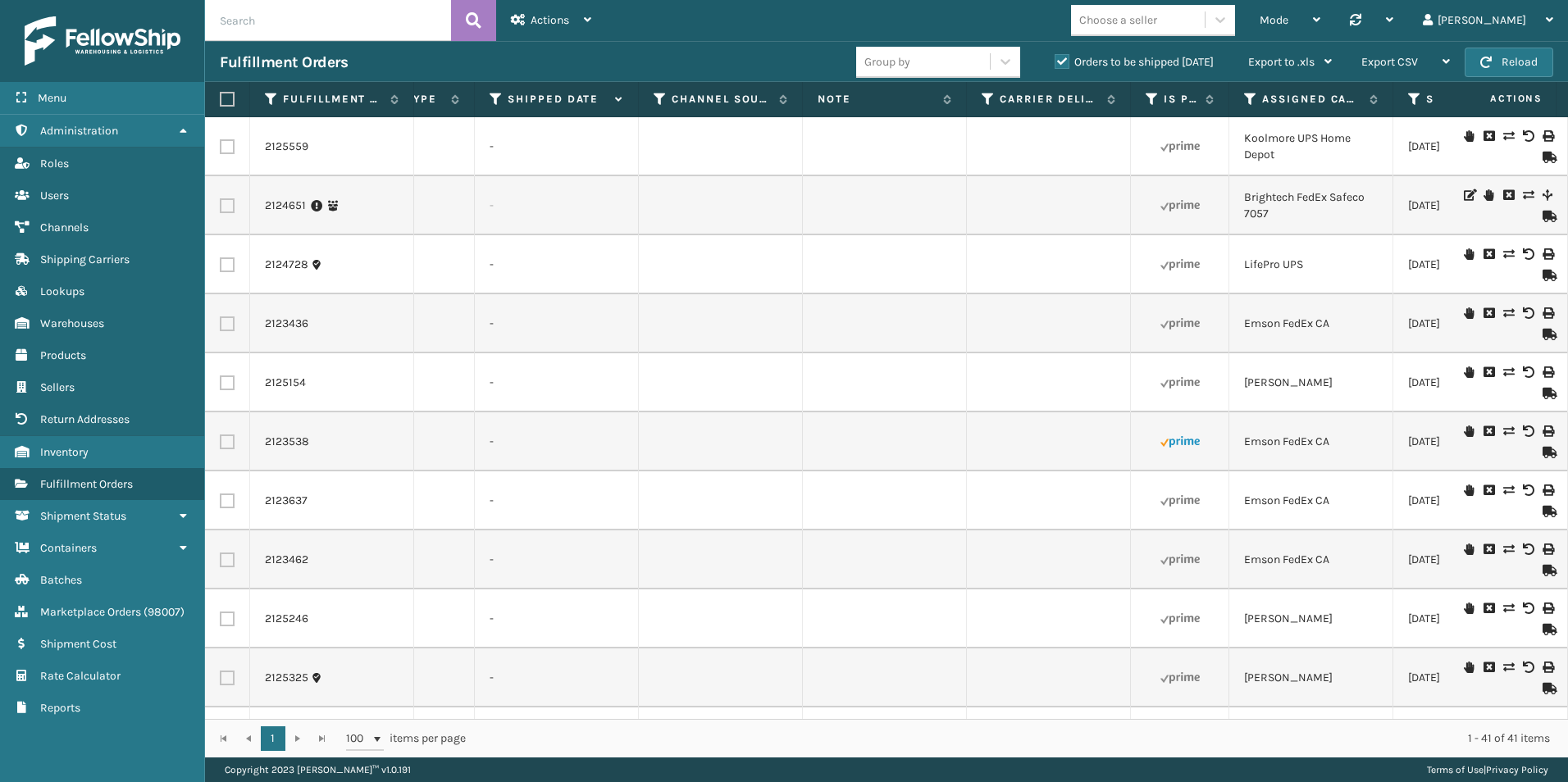
scroll to position [0, 2116]
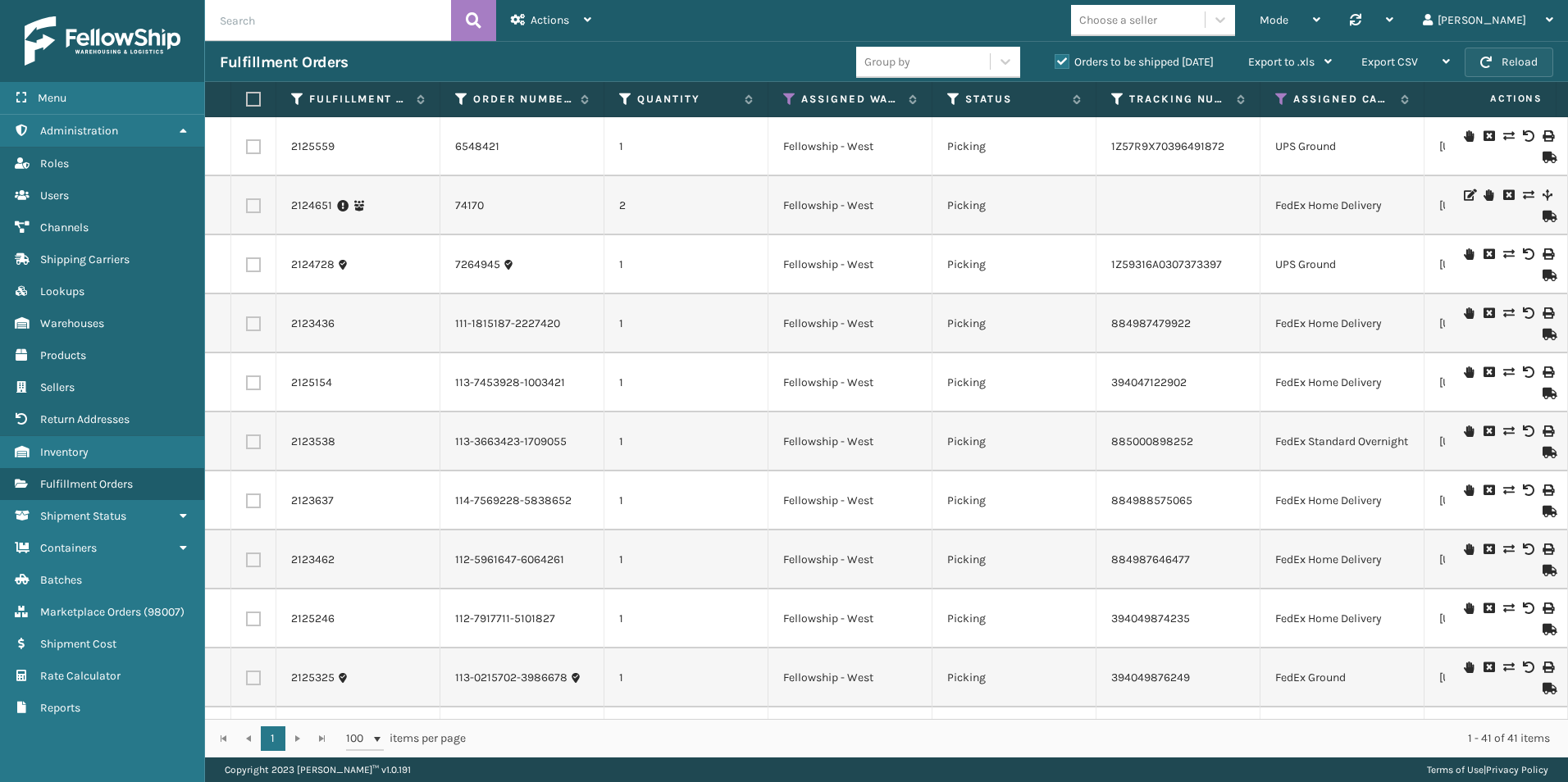
click at [1482, 57] on span "button" at bounding box center [1486, 62] width 11 height 11
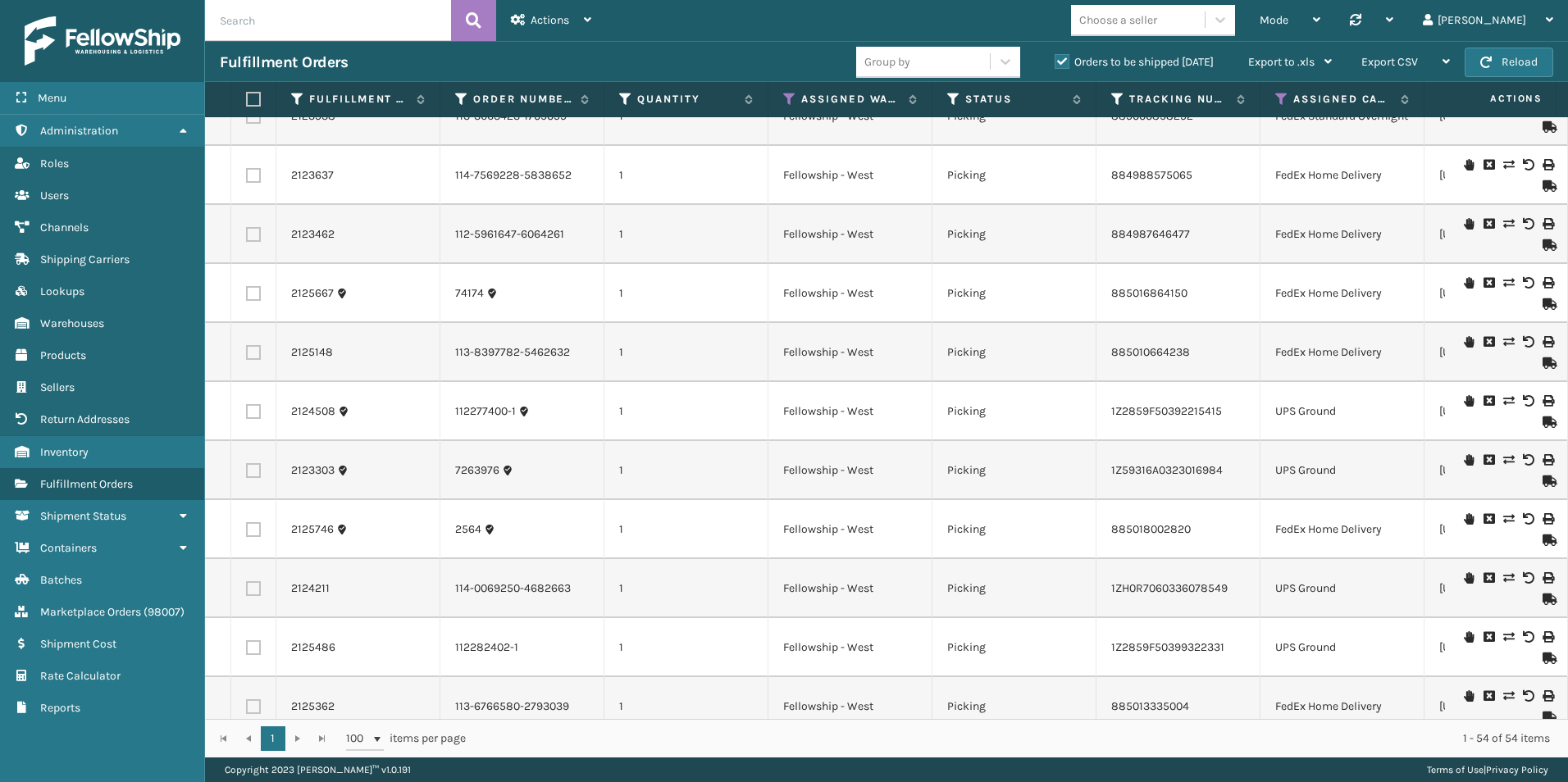
scroll to position [0, 0]
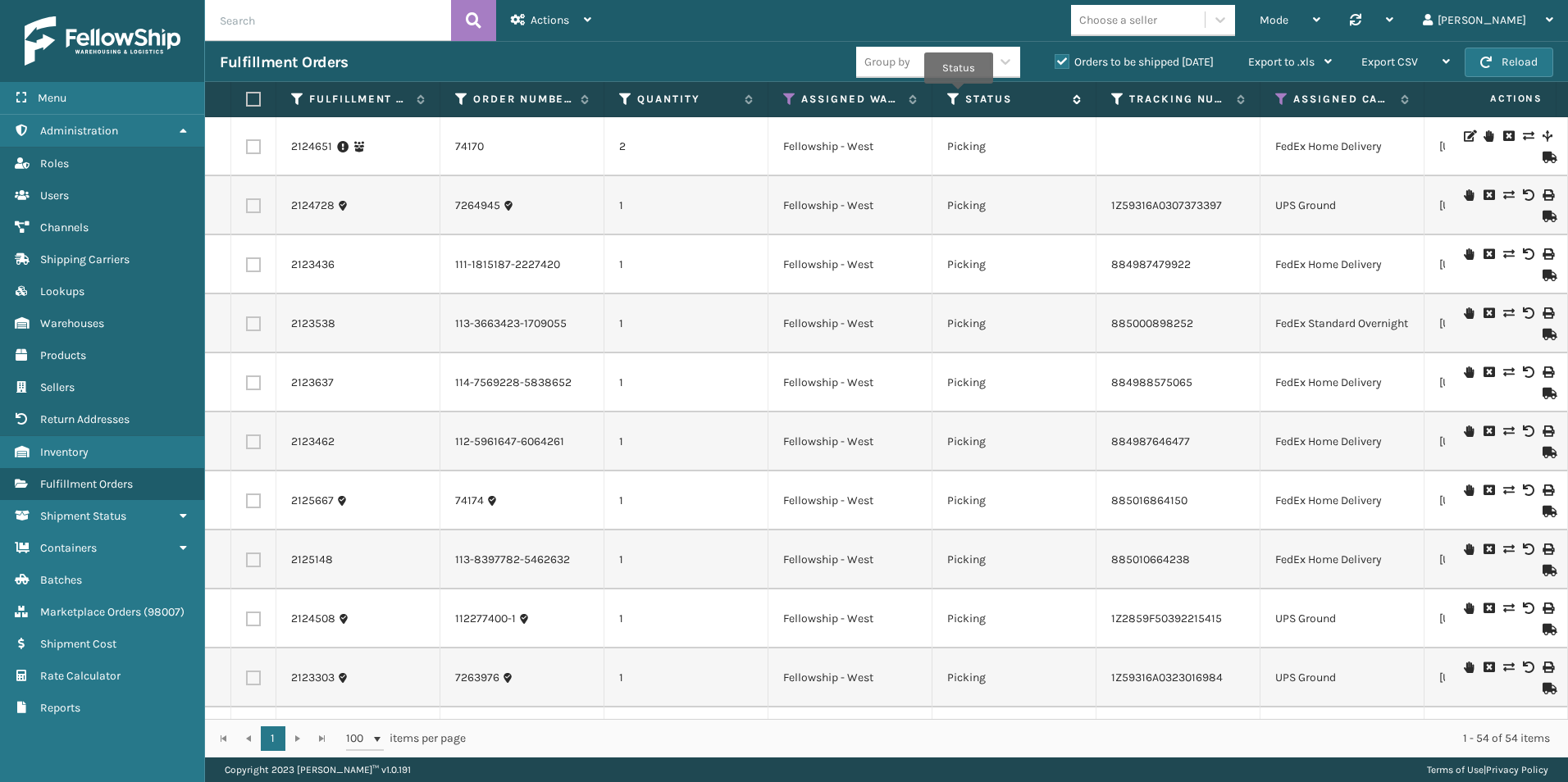
click at [960, 96] on div "Status" at bounding box center [1014, 100] width 134 height 15
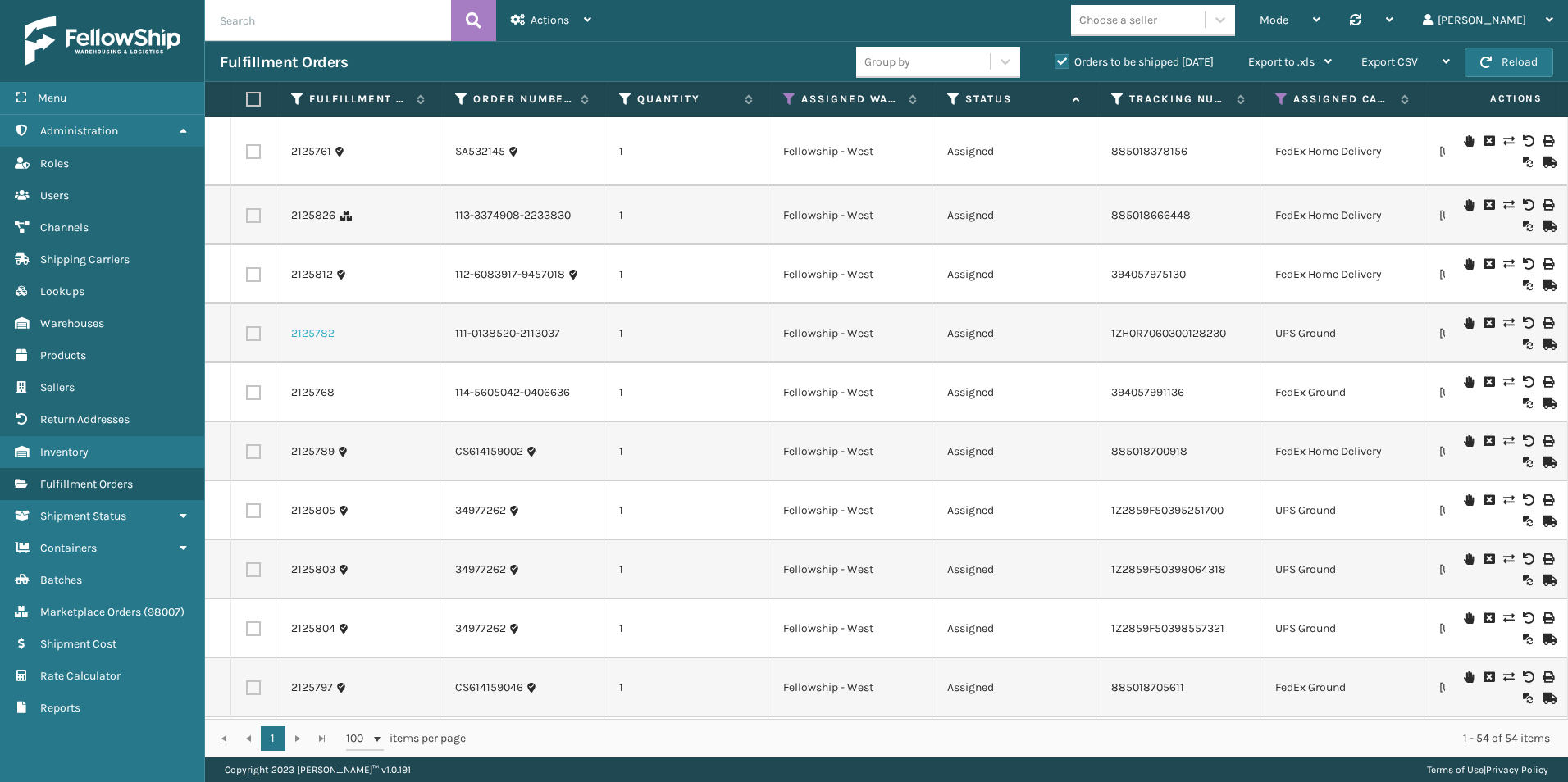
click at [299, 342] on link "2125782" at bounding box center [313, 334] width 43 height 16
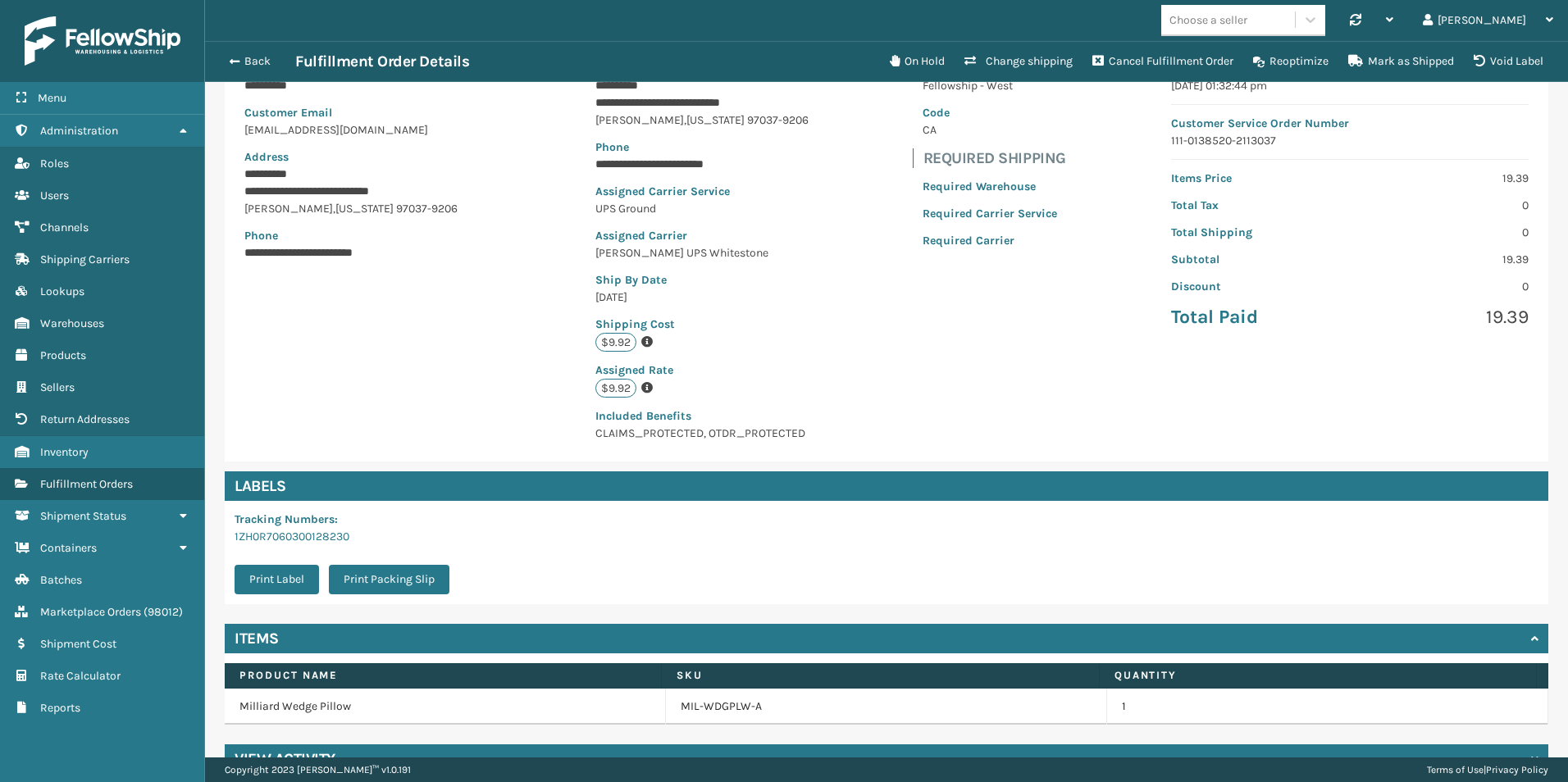
scroll to position [204, 0]
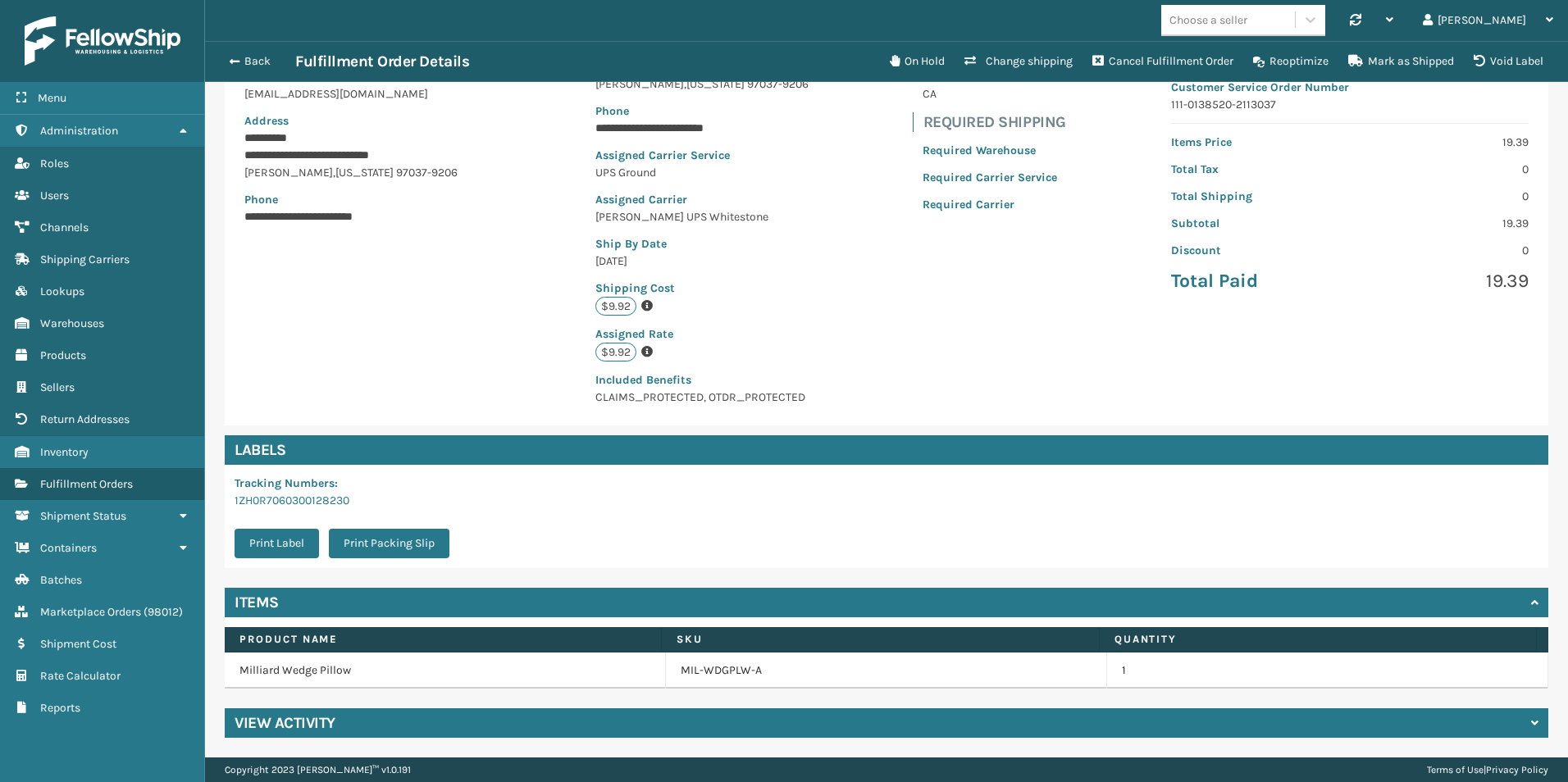
click at [273, 726] on h4 "View Activity" at bounding box center [285, 723] width 101 height 20
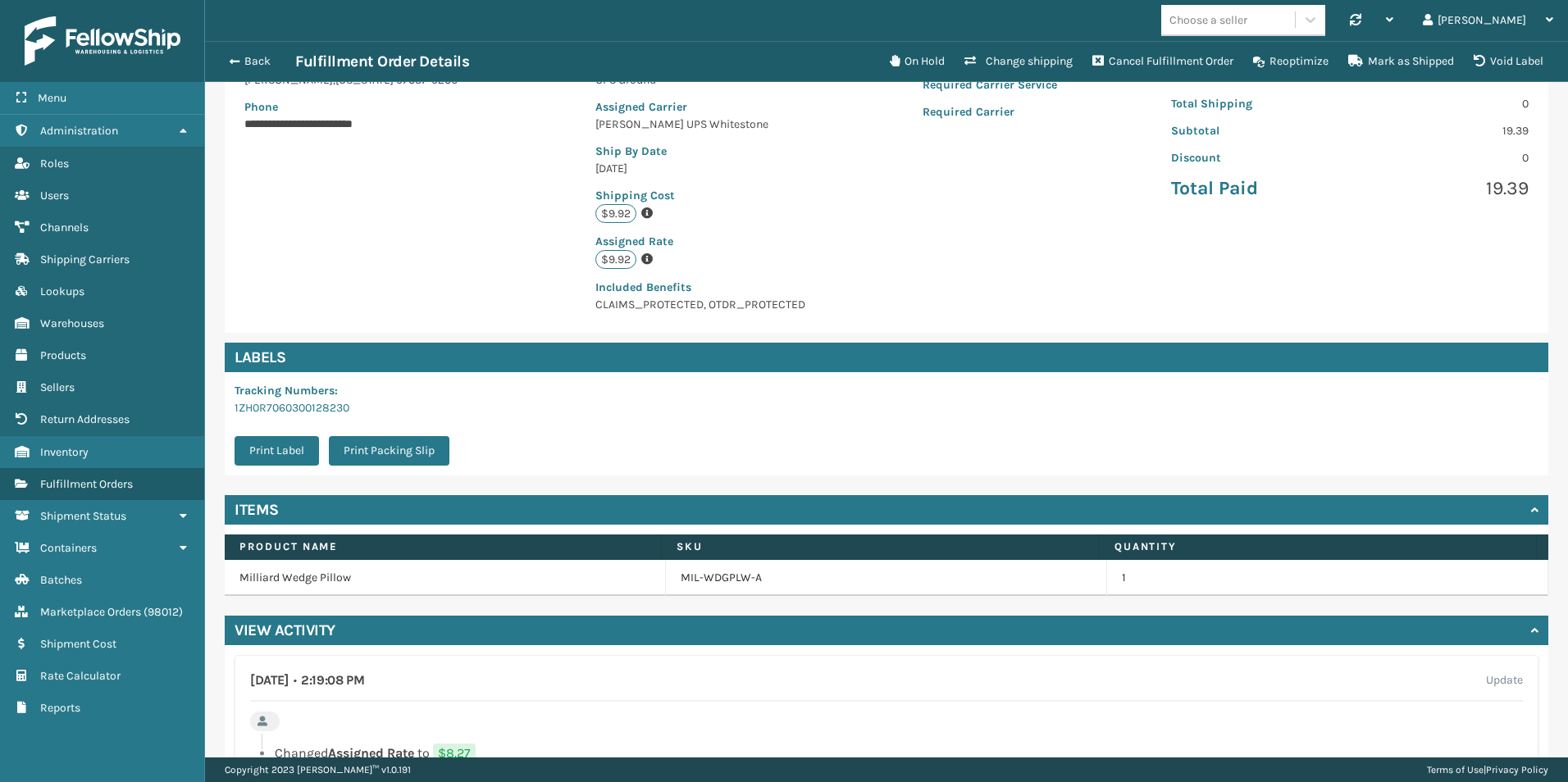
scroll to position [450, 0]
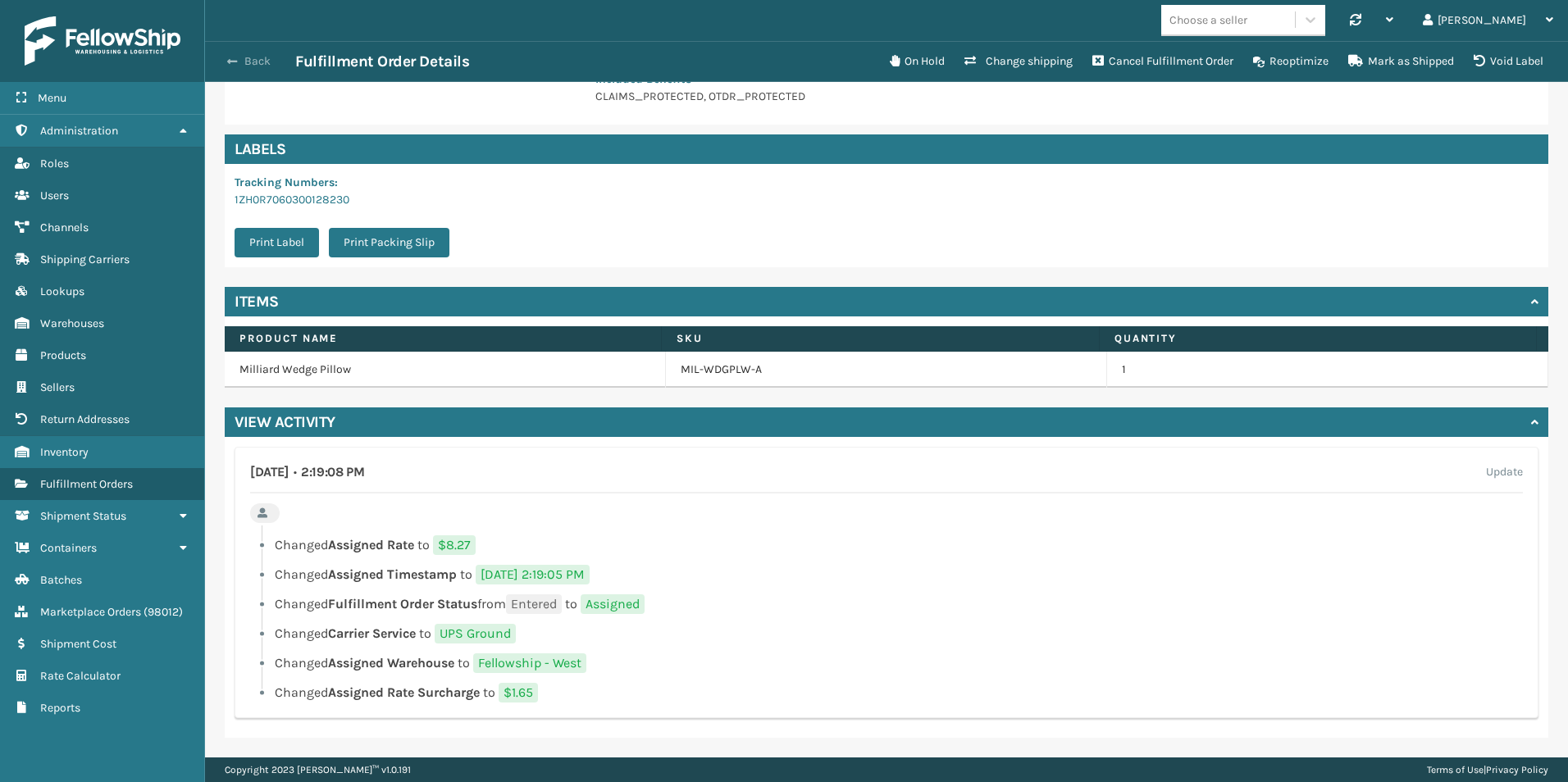
click at [235, 57] on span "button" at bounding box center [232, 61] width 9 height 11
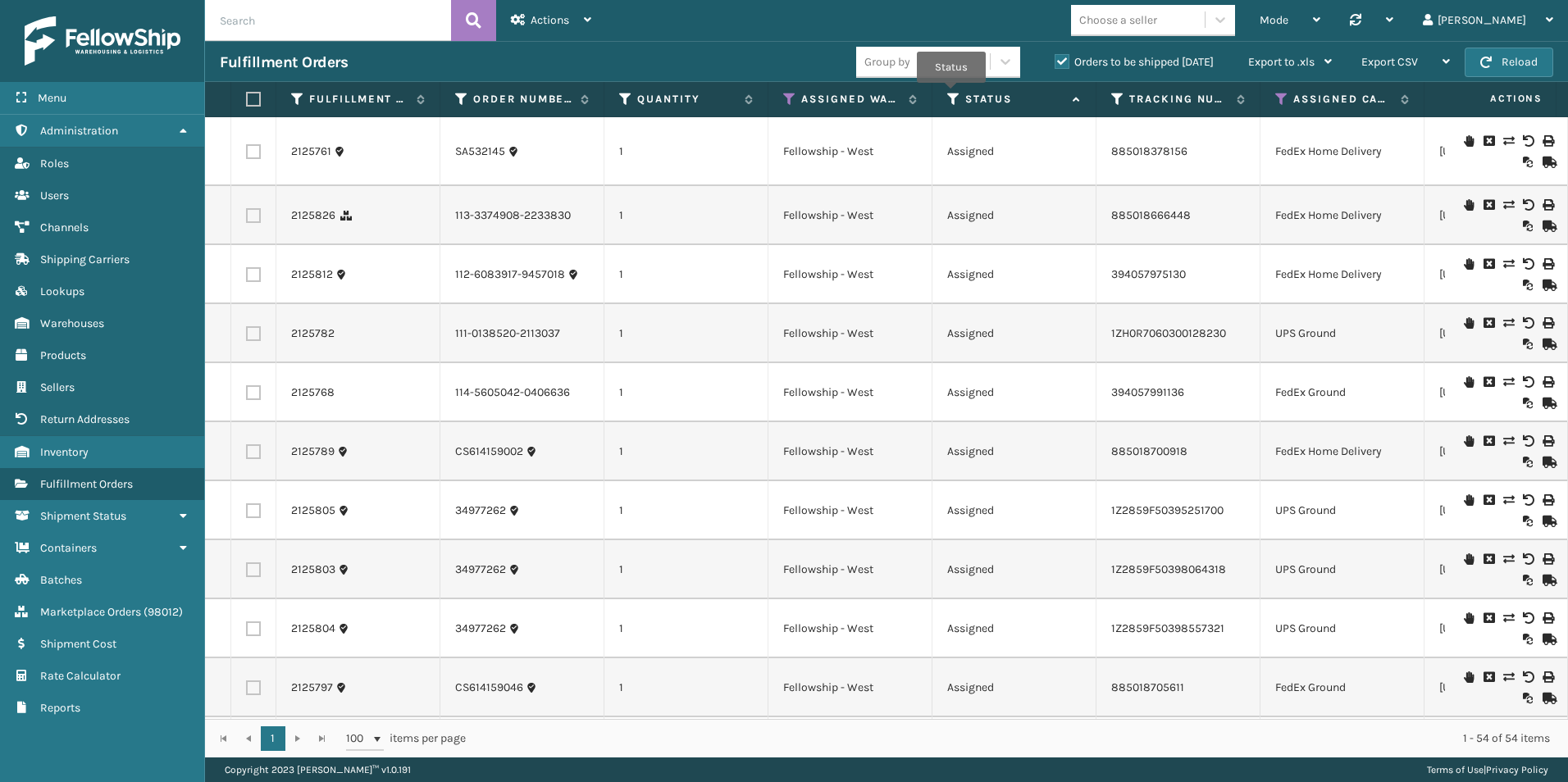
click at [952, 94] on icon at bounding box center [954, 100] width 13 height 15
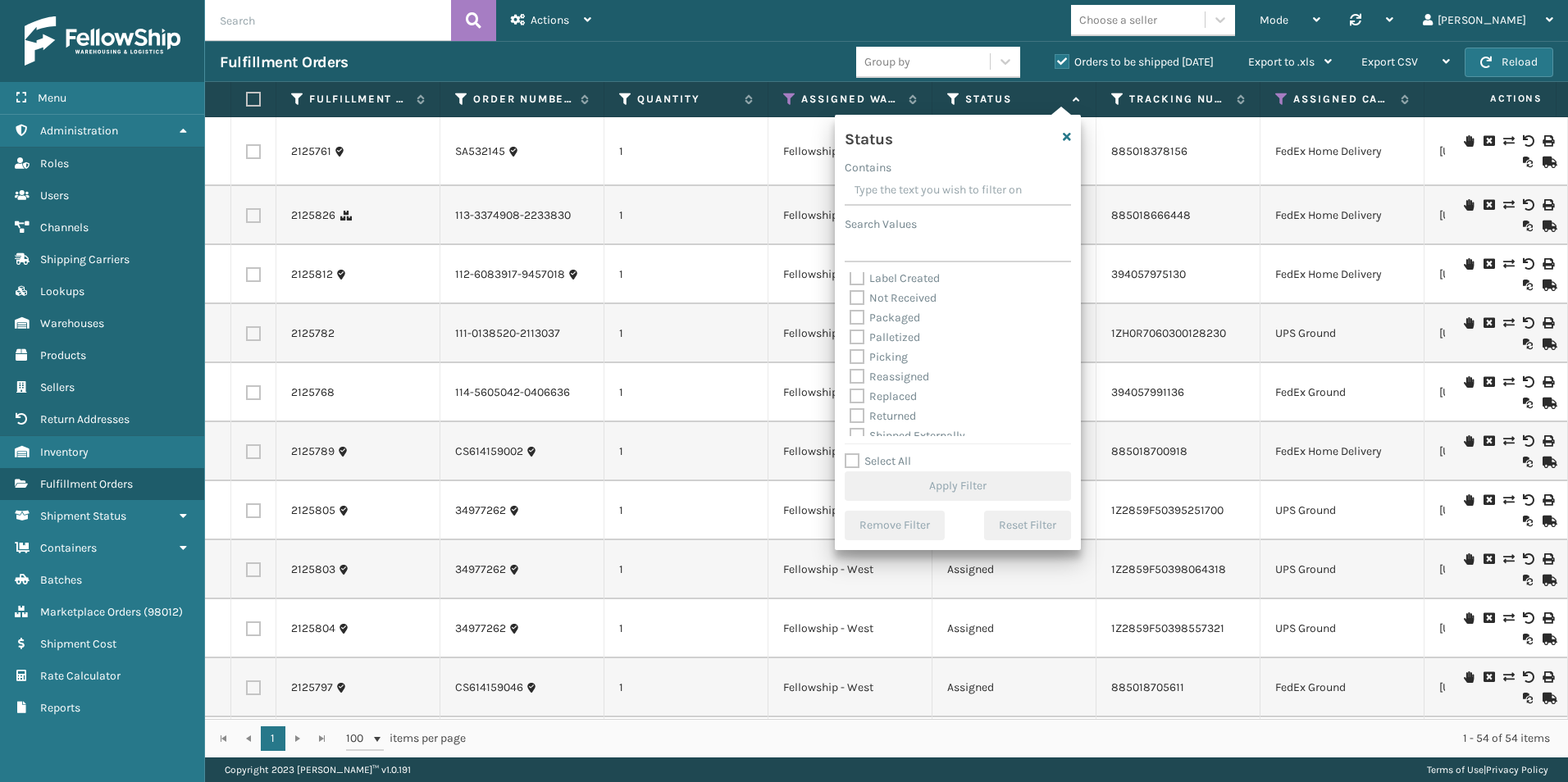
click at [856, 353] on label "Picking" at bounding box center [879, 357] width 58 height 14
click at [851, 353] on input "Picking" at bounding box center [850, 352] width 1 height 10
checkbox input "true"
click at [919, 482] on button "Apply Filter" at bounding box center [958, 486] width 226 height 29
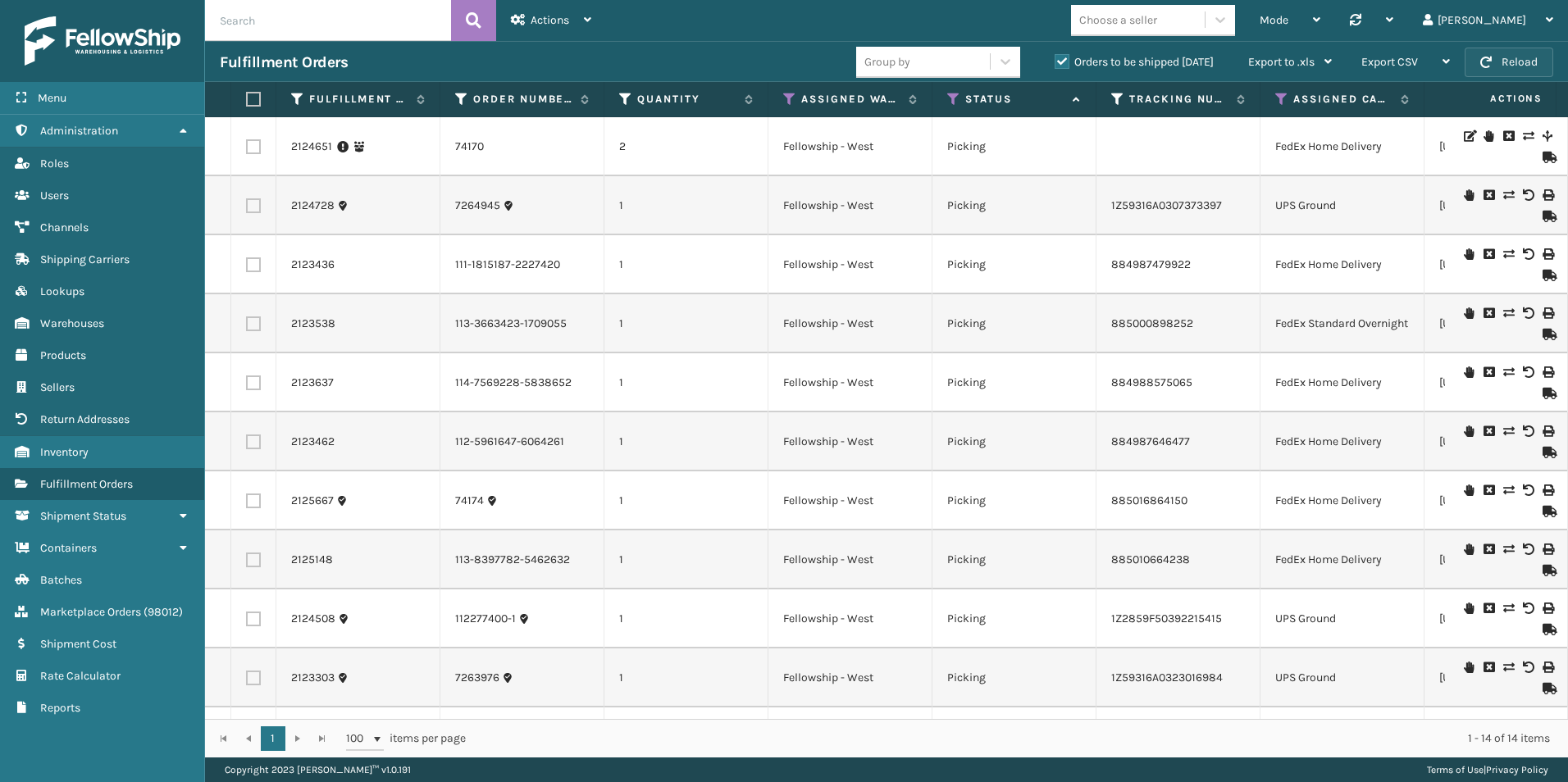
click at [1517, 67] on button "Reload" at bounding box center [1510, 61] width 89 height 29
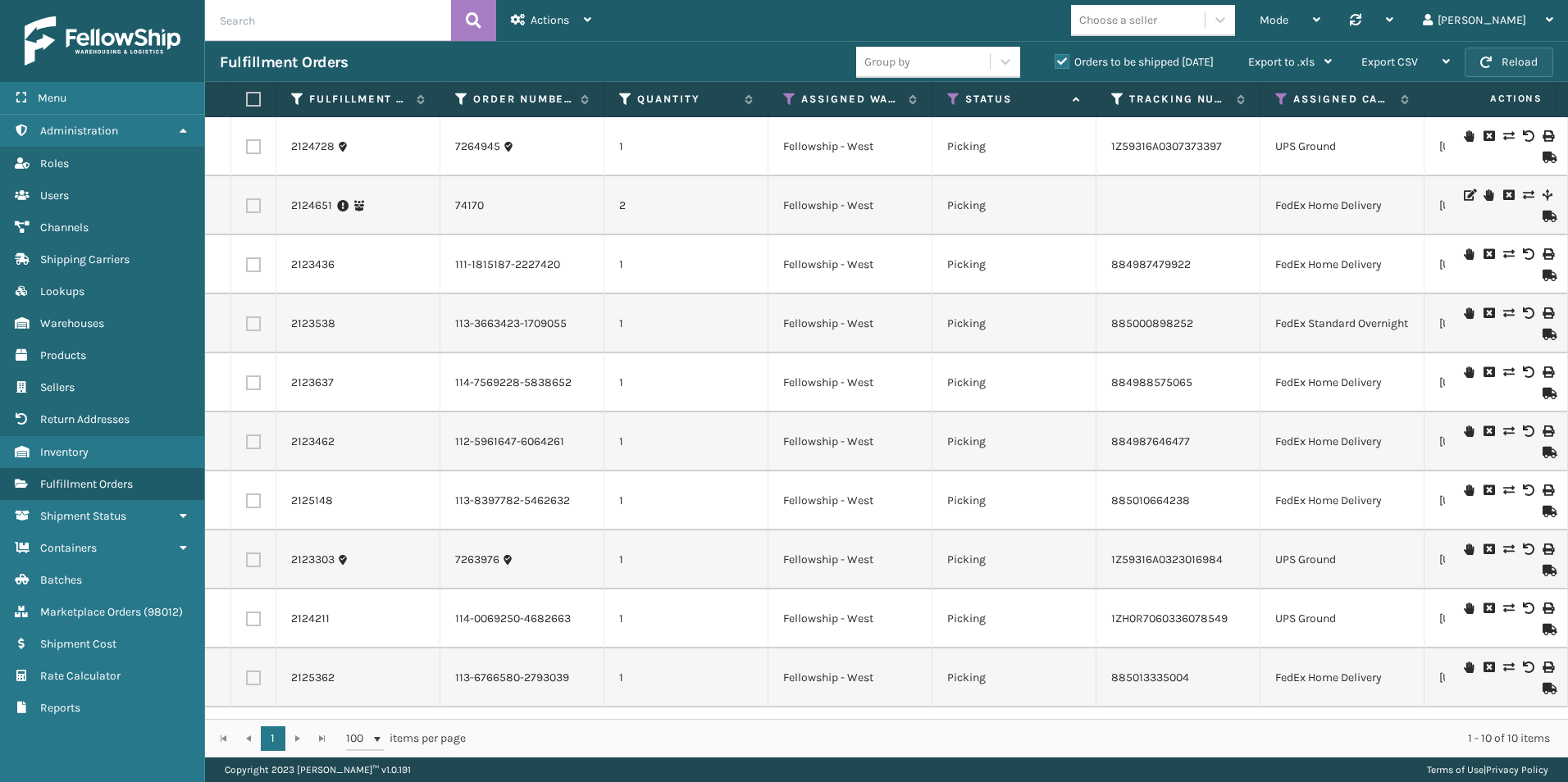
click at [1523, 73] on button "Reload" at bounding box center [1510, 61] width 89 height 29
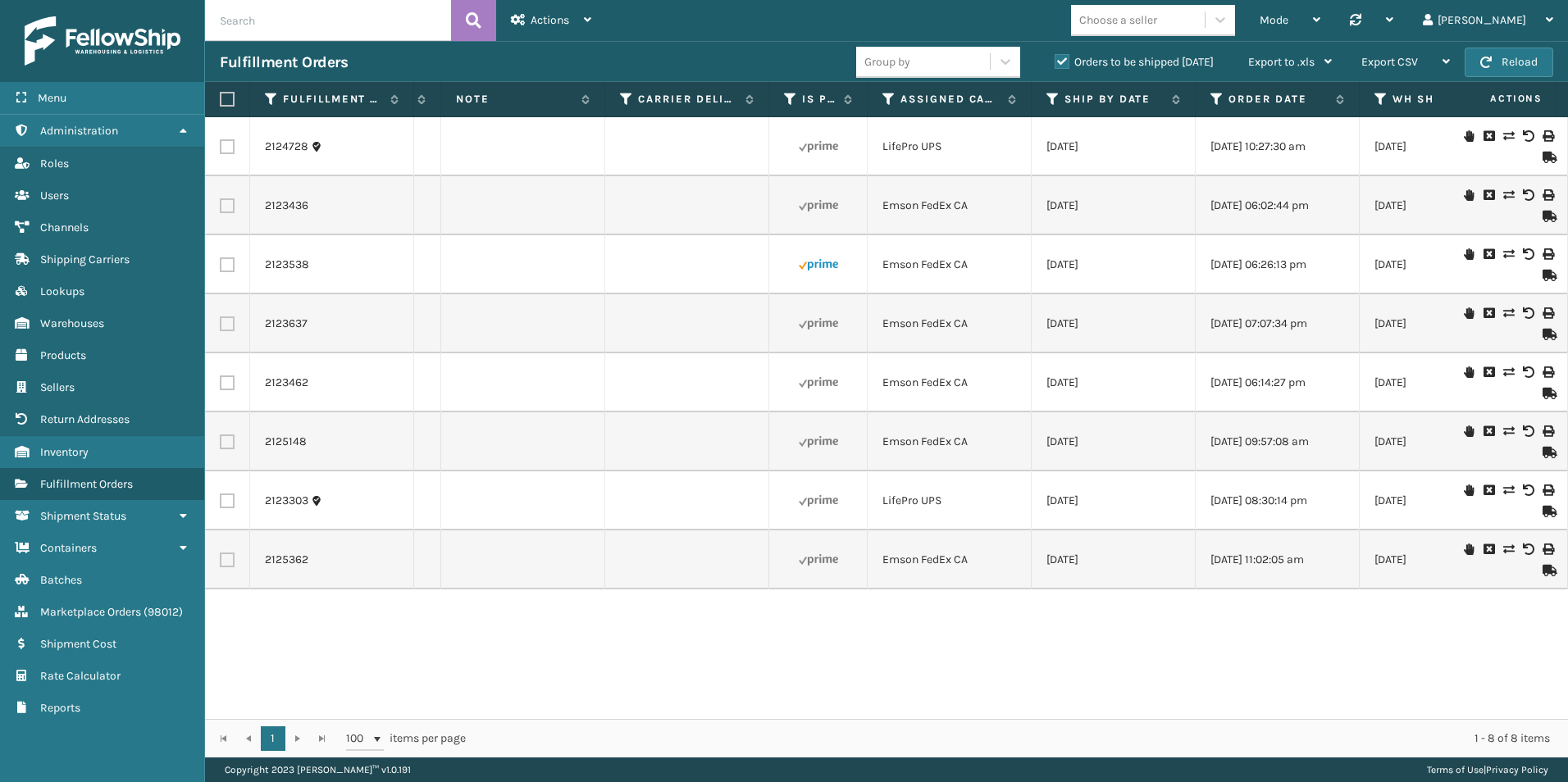
scroll to position [0, 2246]
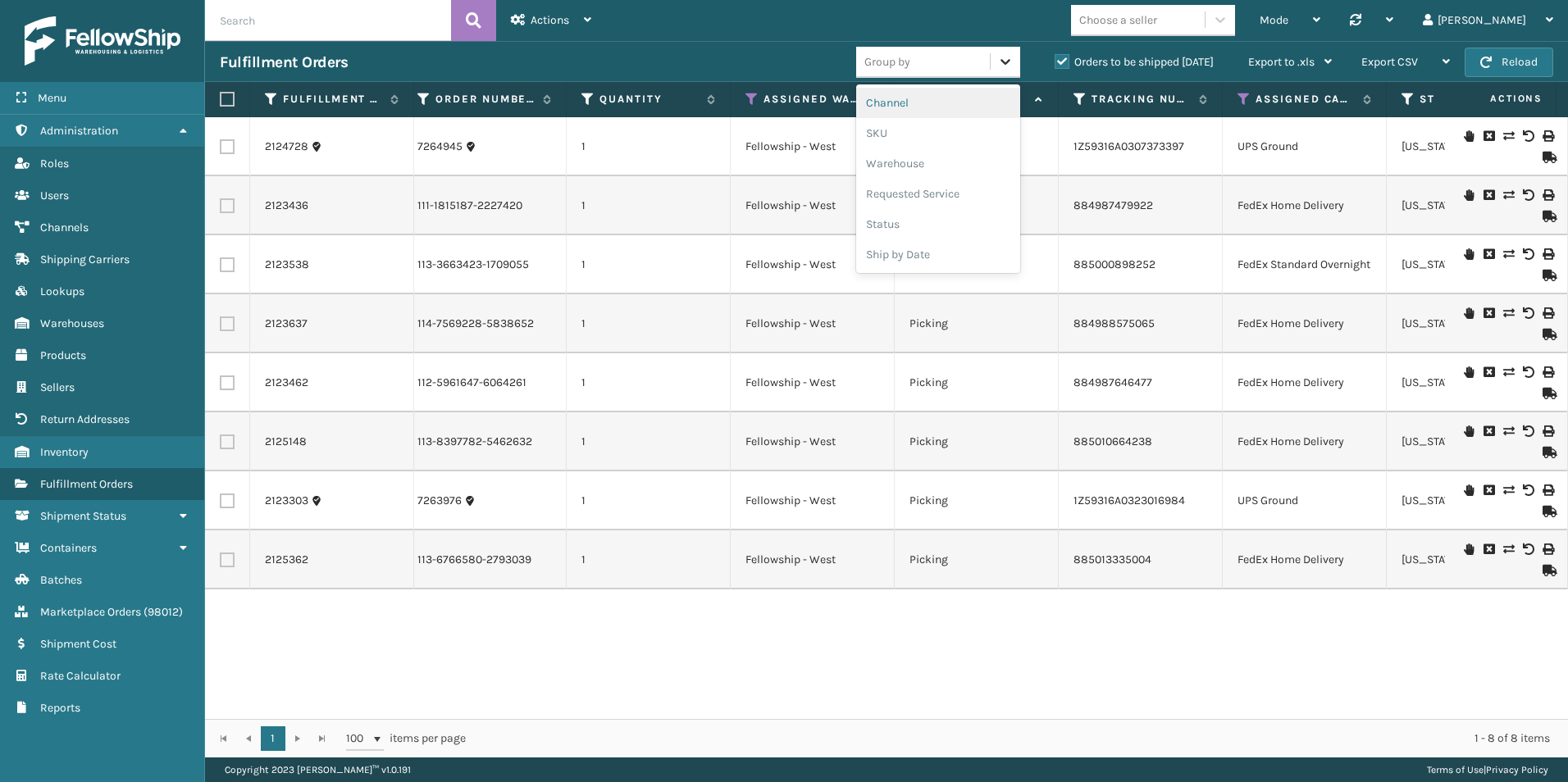
click at [1000, 71] on div at bounding box center [1005, 61] width 29 height 29
click at [891, 132] on div "SKU" at bounding box center [939, 133] width 164 height 30
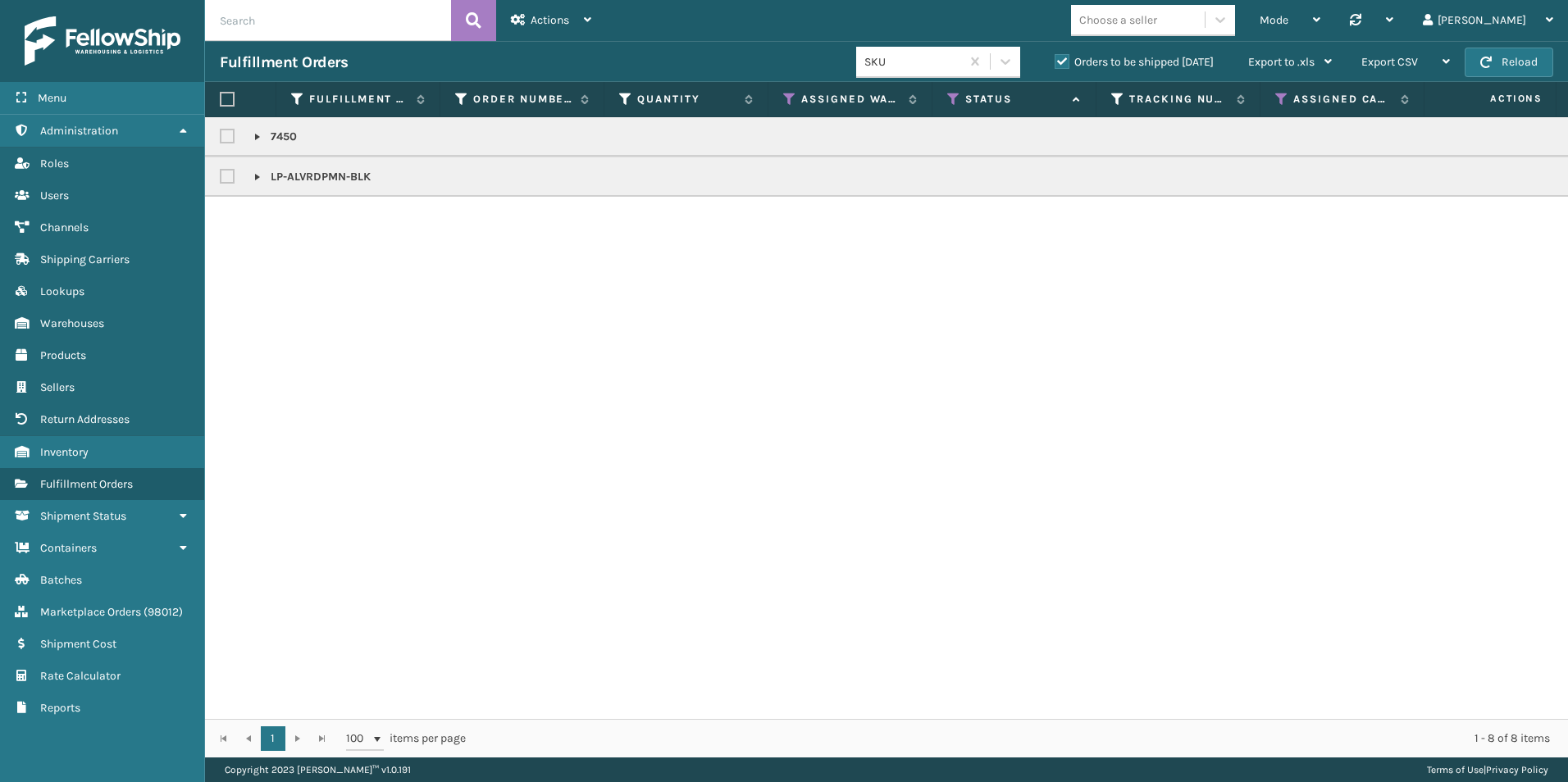
click at [252, 135] on link at bounding box center [257, 137] width 13 height 13
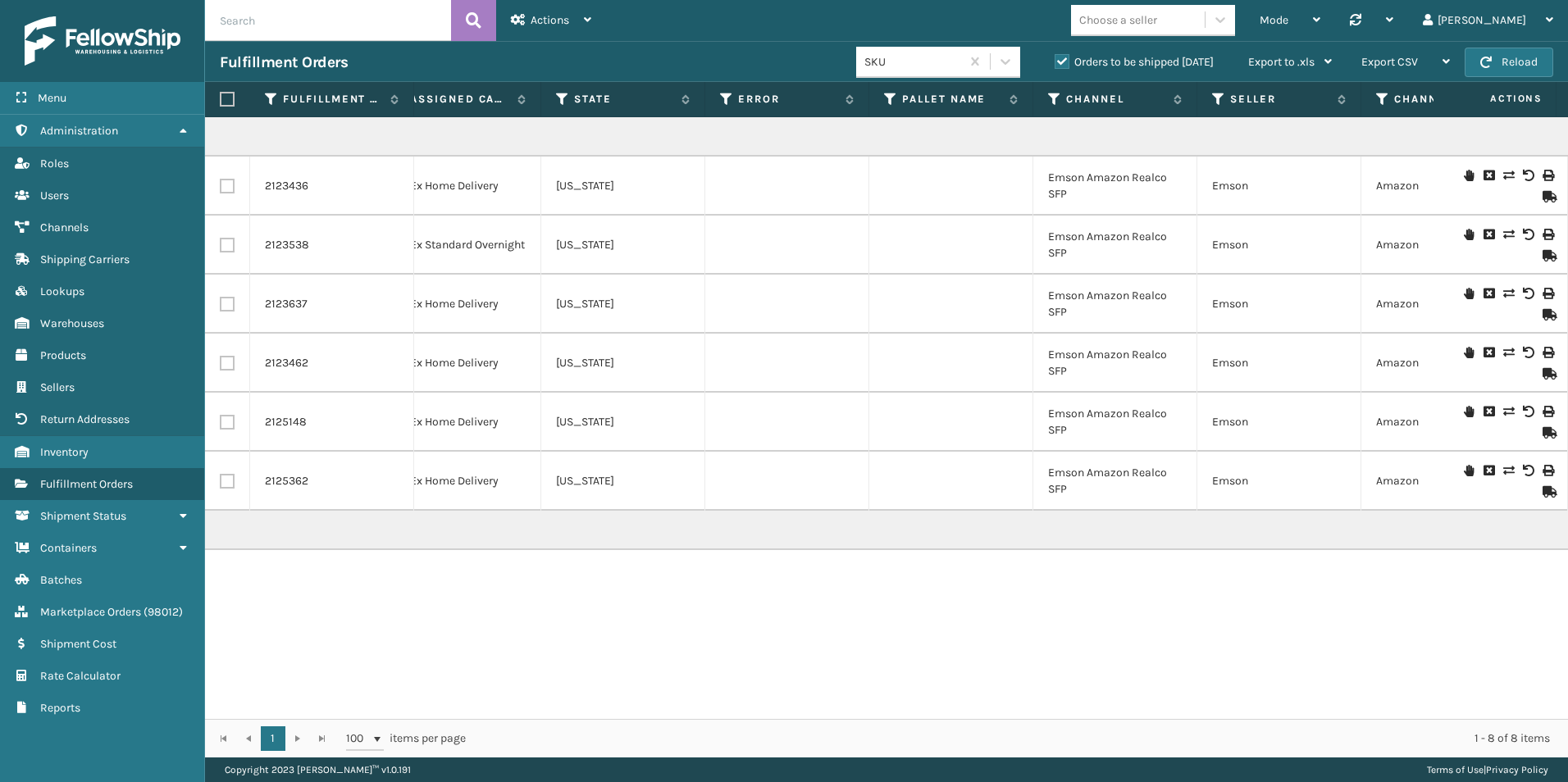
click at [1464, 177] on icon at bounding box center [1469, 175] width 9 height 11
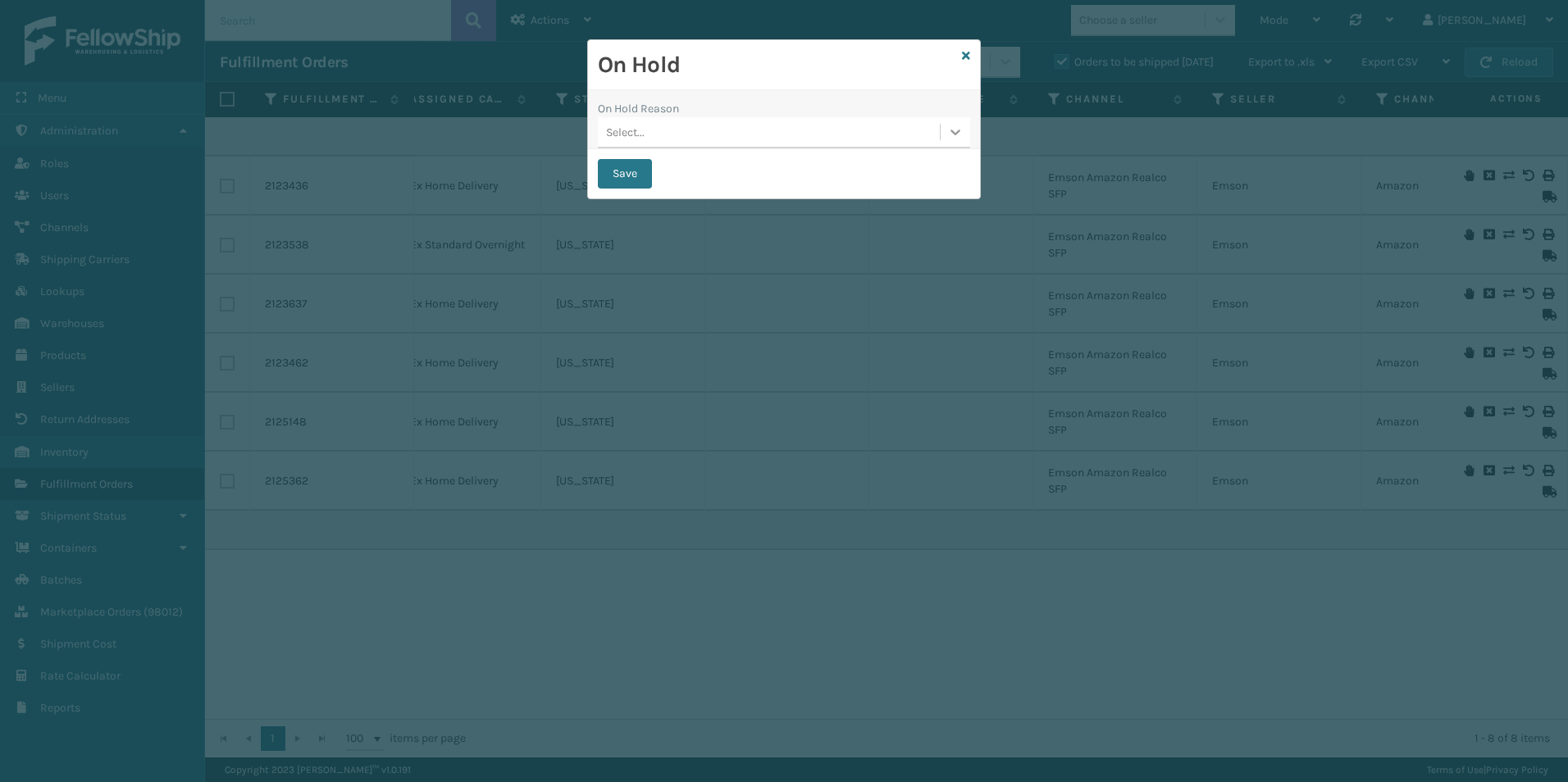
click at [947, 136] on icon at bounding box center [955, 131] width 16 height 16
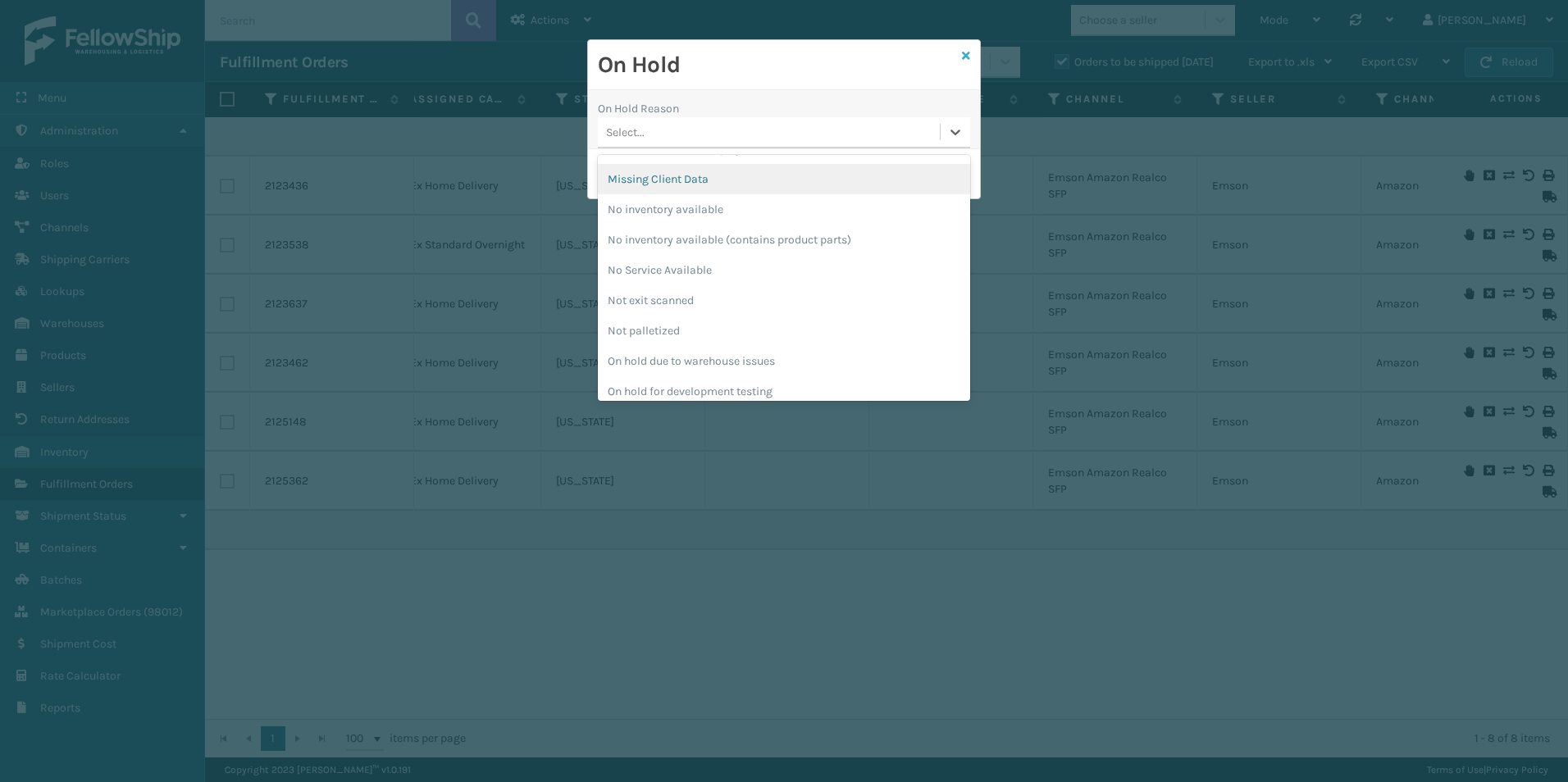
click at [969, 59] on icon at bounding box center [966, 56] width 8 height 11
